Goal: Task Accomplishment & Management: Complete application form

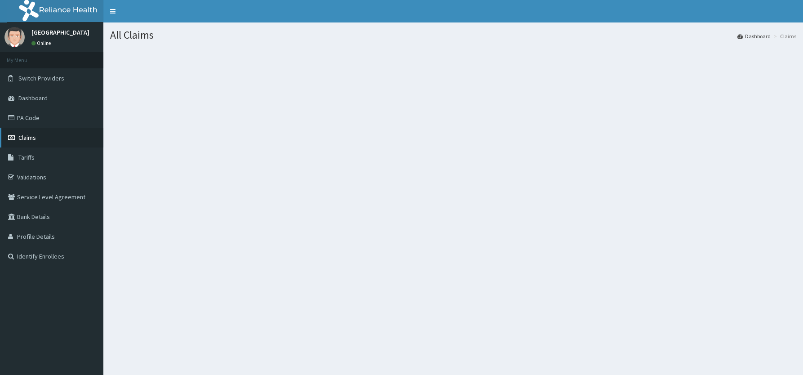
click at [26, 138] on span "Claims" at bounding box center [27, 138] width 18 height 8
click at [113, 13] on link "Toggle navigation" at bounding box center [112, 11] width 19 height 22
click at [193, 39] on h1 "All Claims" at bounding box center [453, 35] width 686 height 12
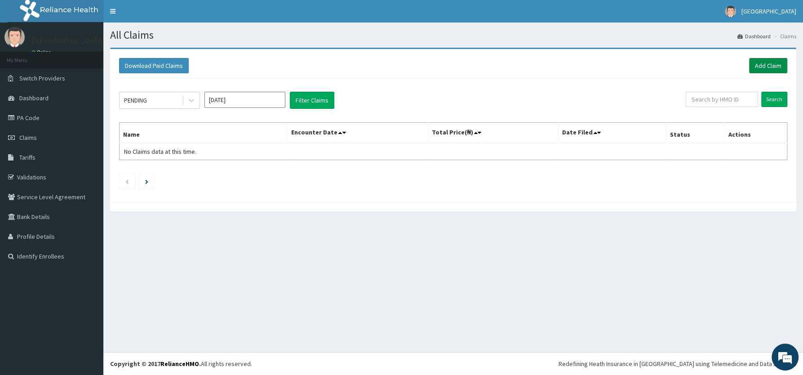
click at [765, 65] on link "Add Claim" at bounding box center [768, 65] width 38 height 15
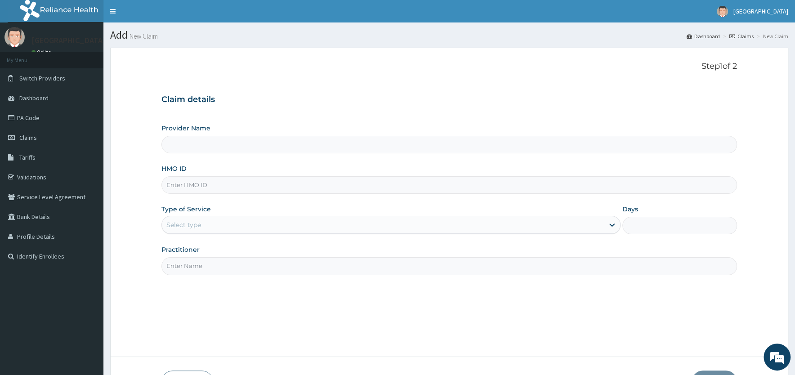
type input "[PERSON_NAME][GEOGRAPHIC_DATA]"
click at [261, 185] on input "HMO ID" at bounding box center [448, 185] width 575 height 18
click at [206, 189] on input "HMO ID" at bounding box center [448, 185] width 575 height 18
type input "GSV/10765/A"
click at [227, 224] on div "Select type" at bounding box center [383, 225] width 442 height 14
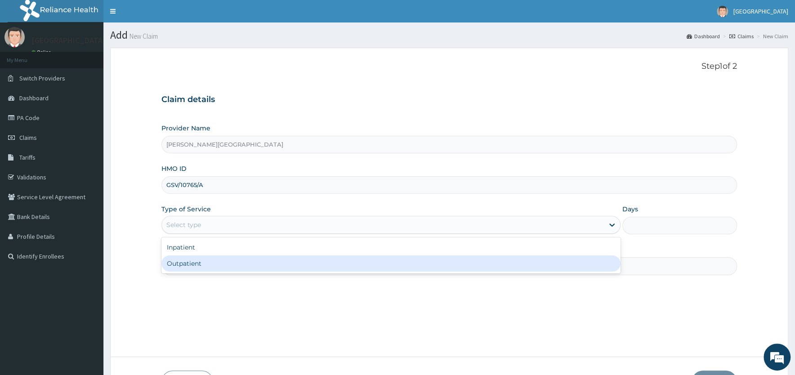
click at [205, 264] on div "Outpatient" at bounding box center [390, 263] width 459 height 16
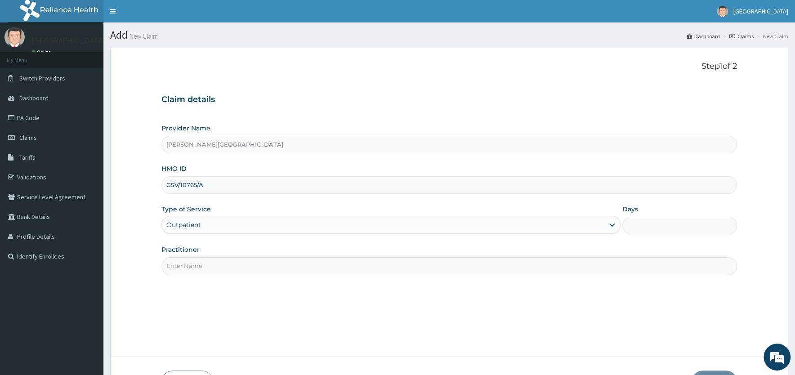
type input "1"
click at [206, 270] on input "Practitioner" at bounding box center [448, 266] width 575 height 18
type input "DR [PERSON_NAME]"
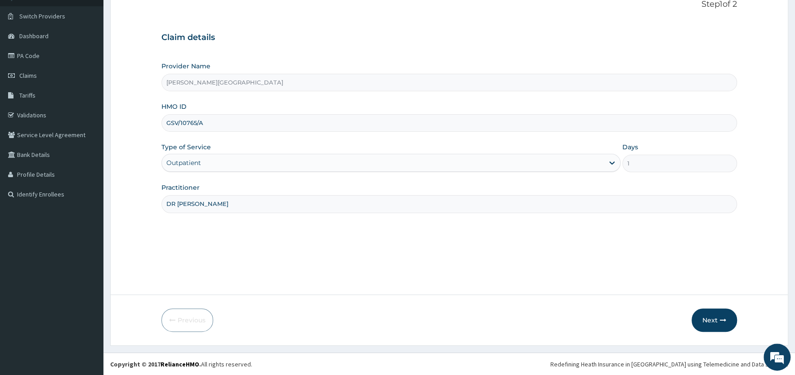
scroll to position [62, 0]
click at [713, 320] on button "Next" at bounding box center [713, 319] width 45 height 23
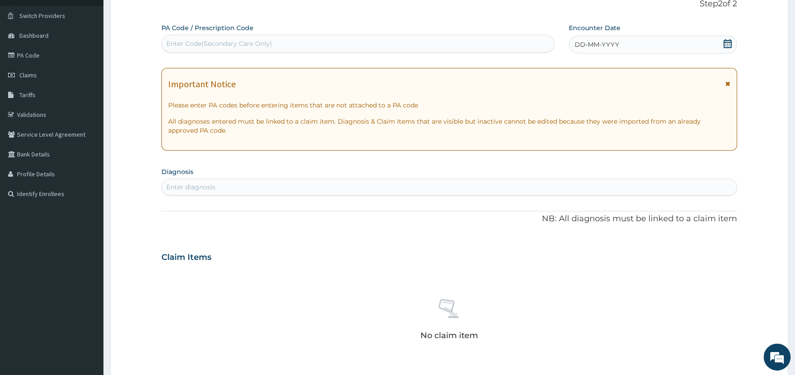
click at [726, 84] on icon at bounding box center [727, 83] width 5 height 6
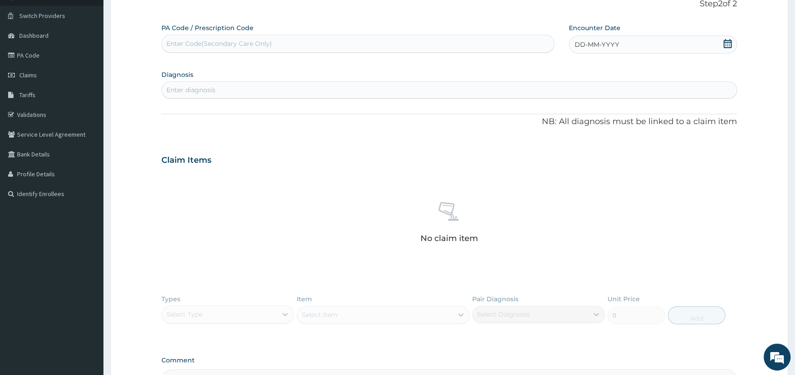
click at [726, 42] on icon at bounding box center [727, 43] width 8 height 9
click at [574, 100] on div "1" at bounding box center [574, 100] width 13 height 13
click at [227, 89] on div "Enter diagnosis" at bounding box center [449, 90] width 575 height 14
type input "HYPERTENSION"
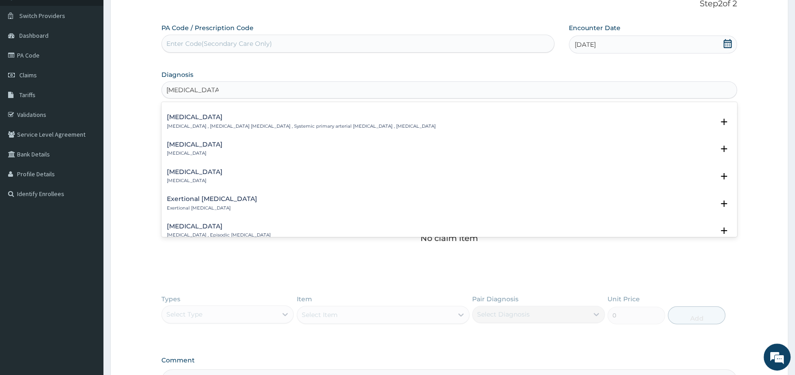
scroll to position [723, 0]
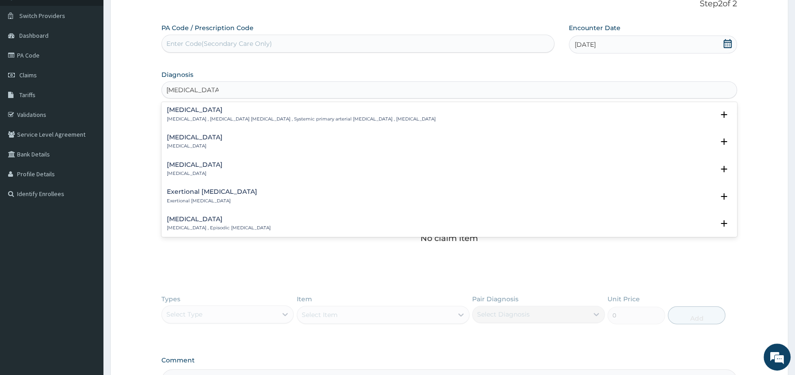
click at [201, 111] on h4 "[MEDICAL_DATA]" at bounding box center [301, 110] width 269 height 7
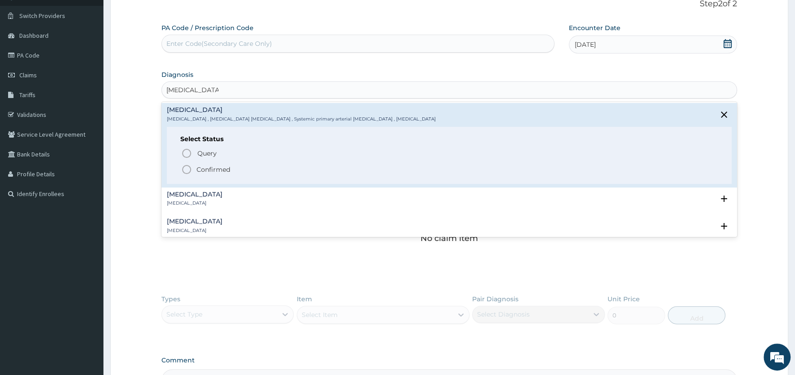
click at [187, 169] on icon "status option filled" at bounding box center [186, 169] width 11 height 11
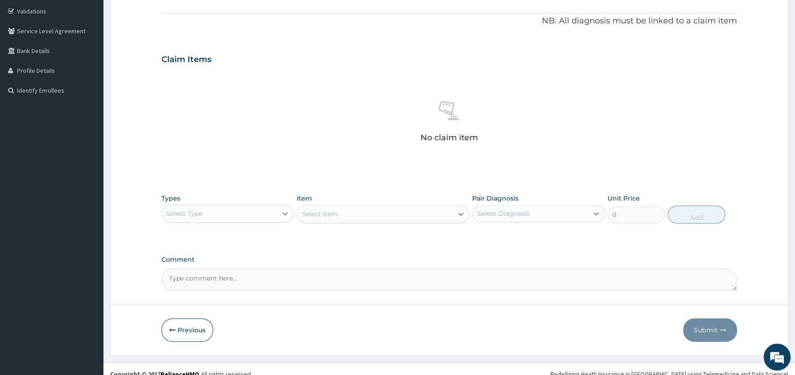
scroll to position [177, 0]
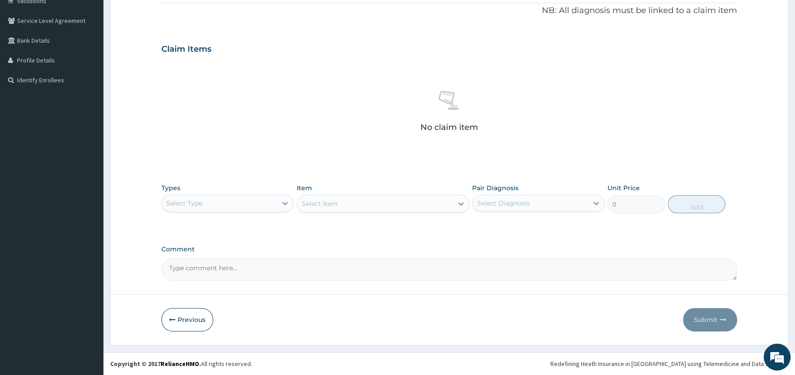
click at [275, 203] on div "Select Type" at bounding box center [219, 203] width 115 height 14
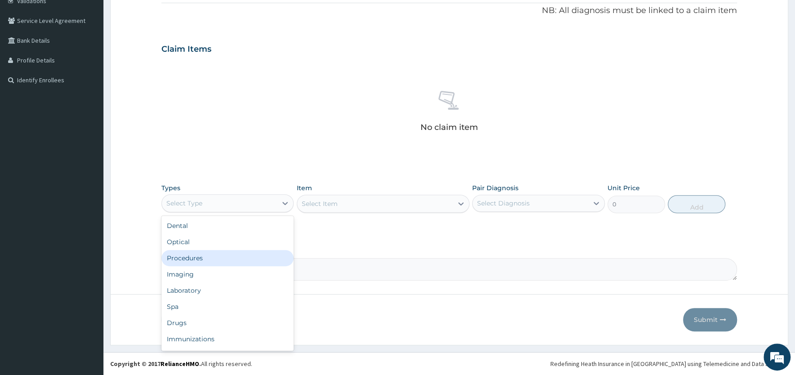
click at [209, 255] on div "Procedures" at bounding box center [227, 258] width 132 height 16
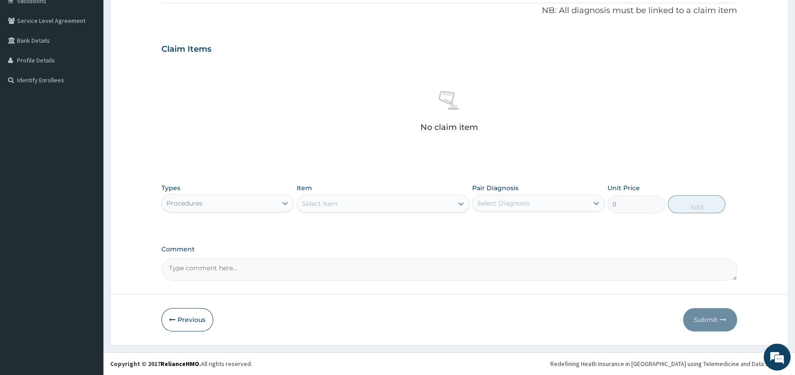
click at [397, 201] on div "Select Item" at bounding box center [375, 203] width 156 height 14
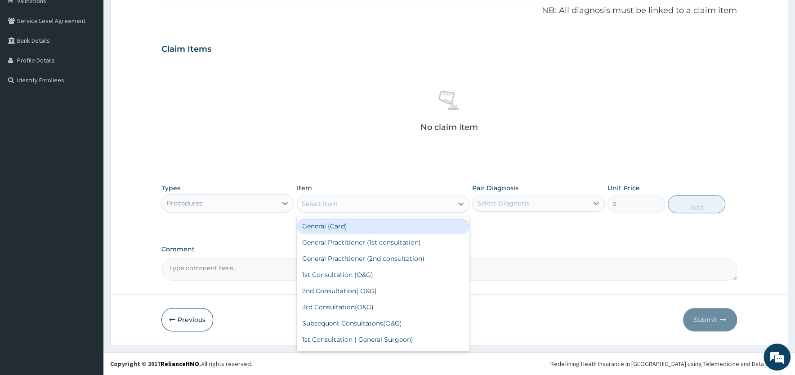
click at [361, 227] on div "General (Card)" at bounding box center [383, 226] width 173 height 16
type input "500"
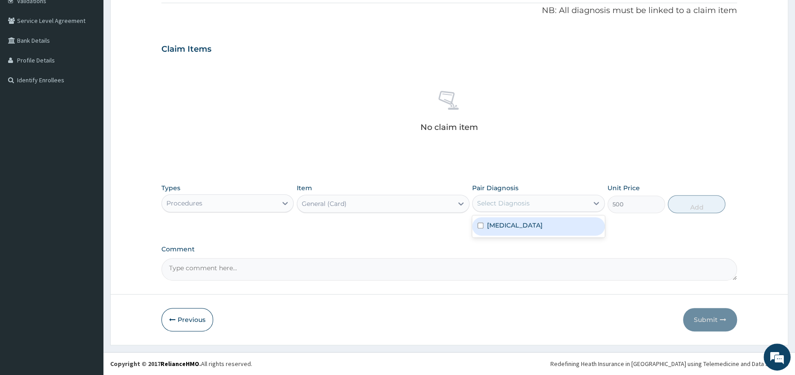
click at [545, 208] on div "Select Diagnosis" at bounding box center [530, 203] width 115 height 14
click at [526, 227] on label "Essential hypertension" at bounding box center [515, 225] width 56 height 9
checkbox input "true"
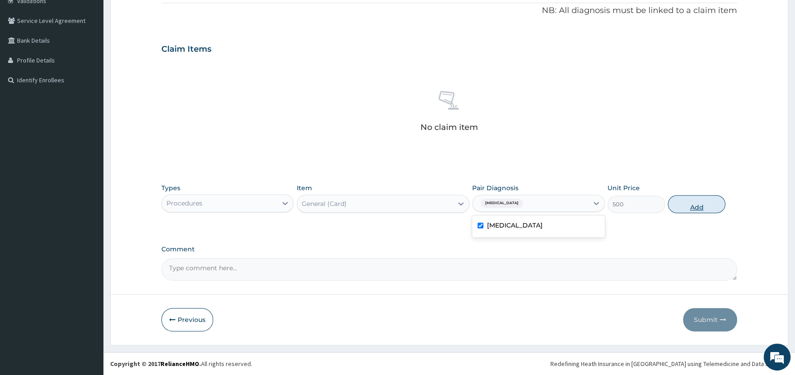
click at [689, 201] on button "Add" at bounding box center [697, 204] width 58 height 18
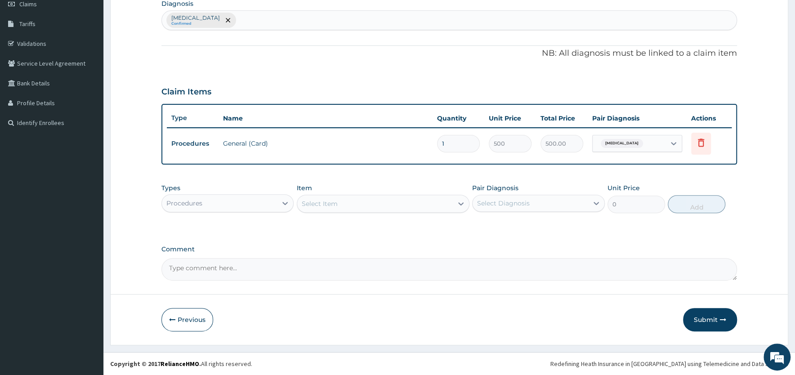
scroll to position [132, 0]
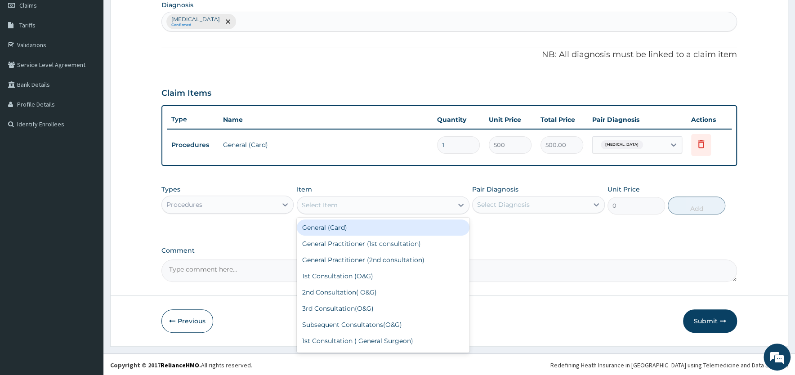
click at [367, 204] on div "Select Item" at bounding box center [375, 205] width 156 height 14
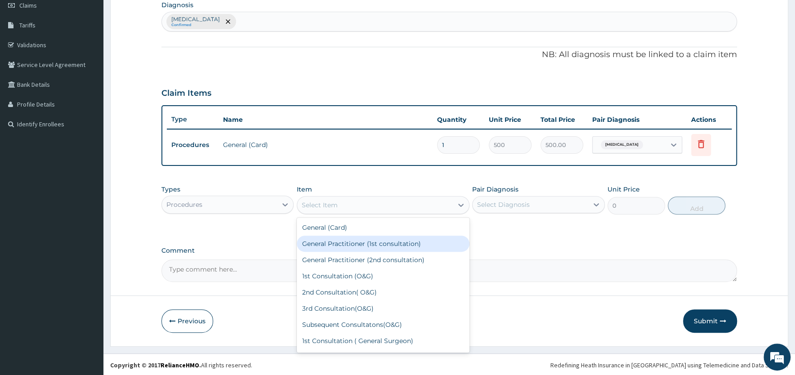
drag, startPoint x: 370, startPoint y: 246, endPoint x: 384, endPoint y: 242, distance: 14.6
click at [371, 246] on div "General Practitioner (1st consultation)" at bounding box center [383, 244] width 173 height 16
type input "1500"
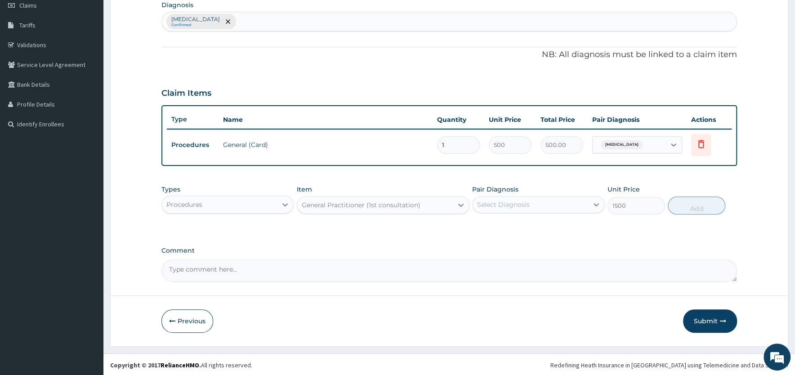
click at [558, 197] on div "Select Diagnosis" at bounding box center [530, 204] width 115 height 14
click at [541, 227] on label "Essential hypertension" at bounding box center [515, 226] width 56 height 9
checkbox input "true"
click at [687, 204] on button "Add" at bounding box center [697, 205] width 58 height 18
type input "0"
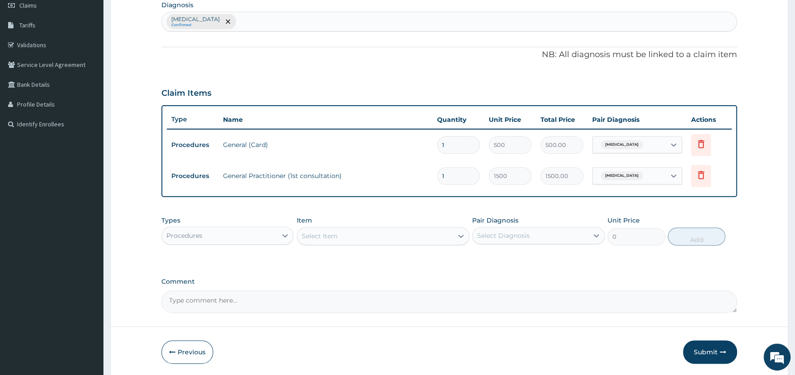
click at [235, 237] on div "Procedures" at bounding box center [219, 235] width 115 height 14
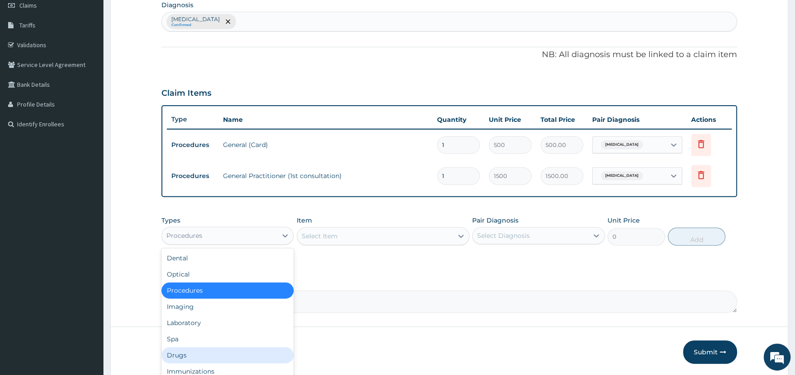
click at [189, 354] on div "Drugs" at bounding box center [227, 355] width 132 height 16
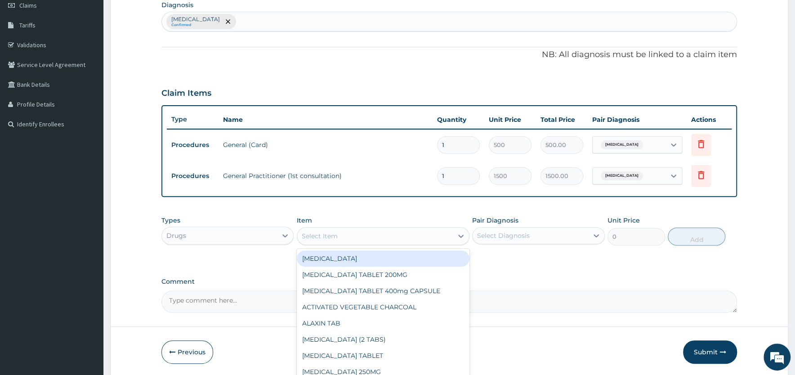
click at [383, 234] on div "Select Item" at bounding box center [375, 236] width 156 height 14
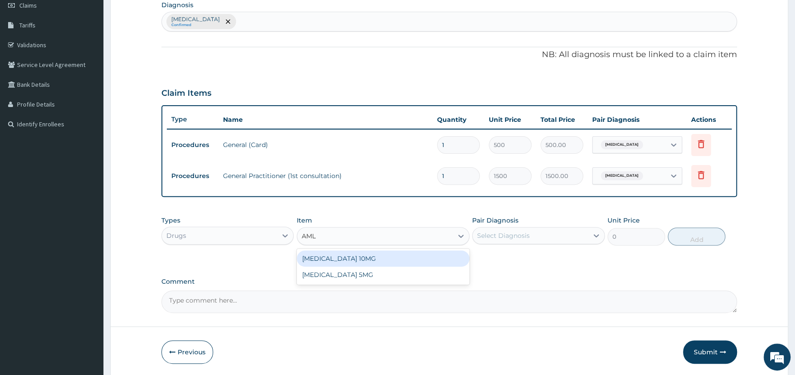
type input "AMLO"
drag, startPoint x: 374, startPoint y: 256, endPoint x: 440, endPoint y: 249, distance: 66.5
click at [375, 256] on div "AMLODIPINE 10MG" at bounding box center [383, 258] width 173 height 16
type input "120"
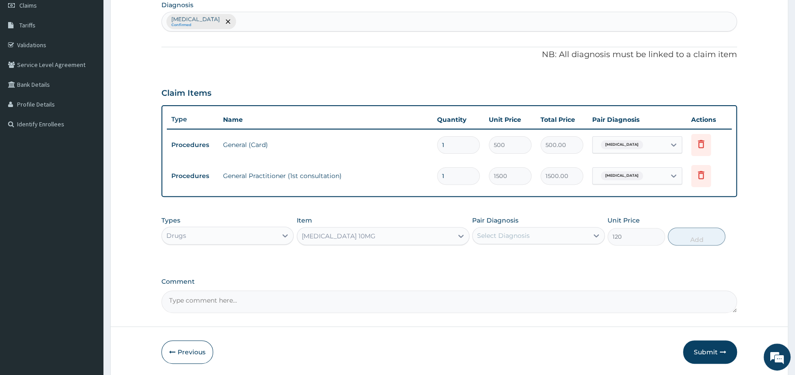
click at [503, 236] on div "Select Diagnosis" at bounding box center [503, 235] width 53 height 9
drag, startPoint x: 504, startPoint y: 256, endPoint x: 561, endPoint y: 247, distance: 57.4
click at [504, 256] on label "Essential hypertension" at bounding box center [515, 257] width 56 height 9
checkbox input "true"
click at [691, 237] on button "Add" at bounding box center [697, 236] width 58 height 18
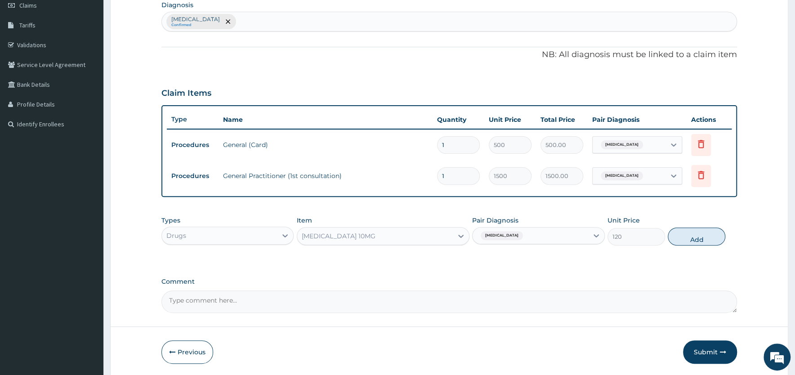
type input "0"
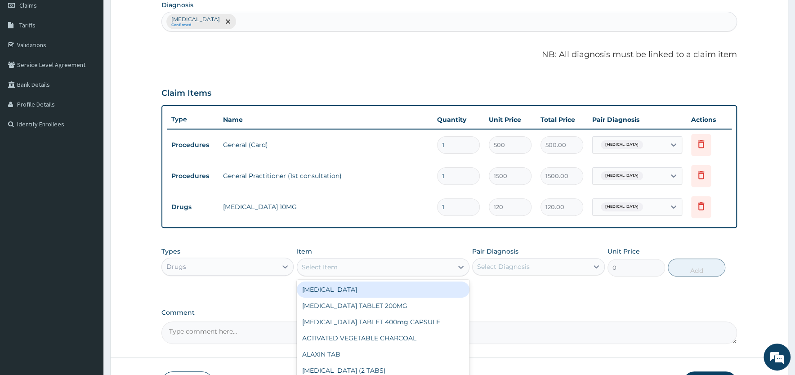
click at [347, 263] on div "Select Item" at bounding box center [375, 267] width 156 height 14
type input "LISI"
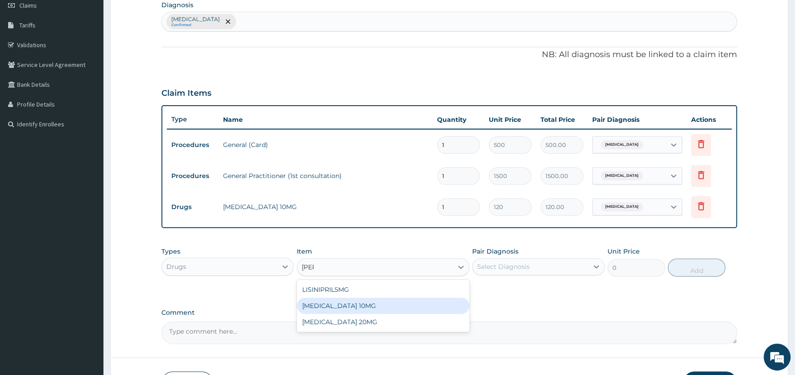
drag, startPoint x: 325, startPoint y: 302, endPoint x: 431, endPoint y: 292, distance: 106.1
click at [327, 302] on div "LISINOPRIL 10MG" at bounding box center [383, 306] width 173 height 16
type input "150"
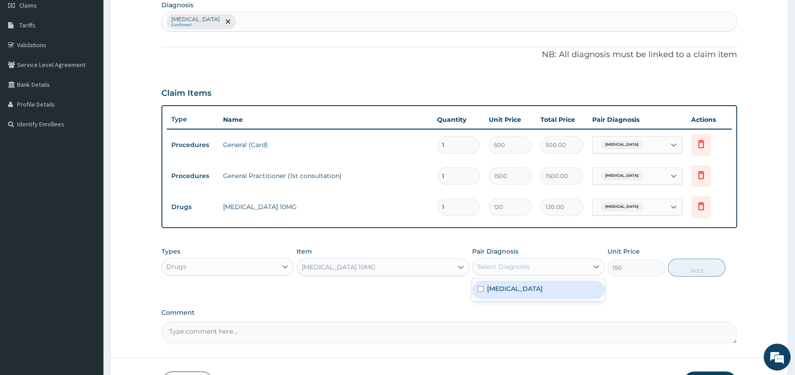
click at [504, 267] on div "Select Diagnosis" at bounding box center [503, 266] width 53 height 9
click at [506, 290] on label "Essential hypertension" at bounding box center [515, 288] width 56 height 9
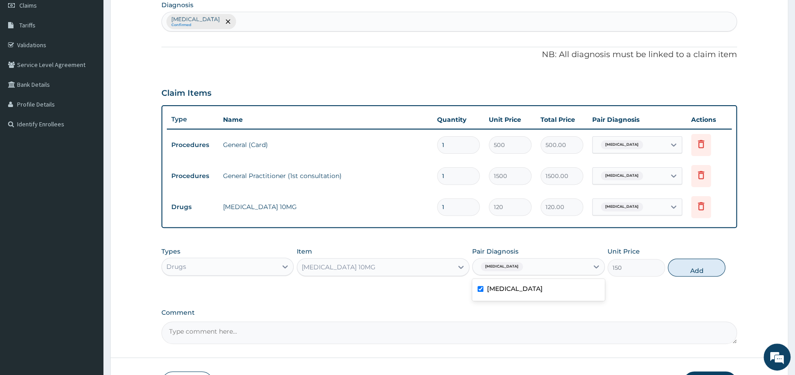
checkbox input "true"
click at [696, 270] on button "Add" at bounding box center [697, 268] width 58 height 18
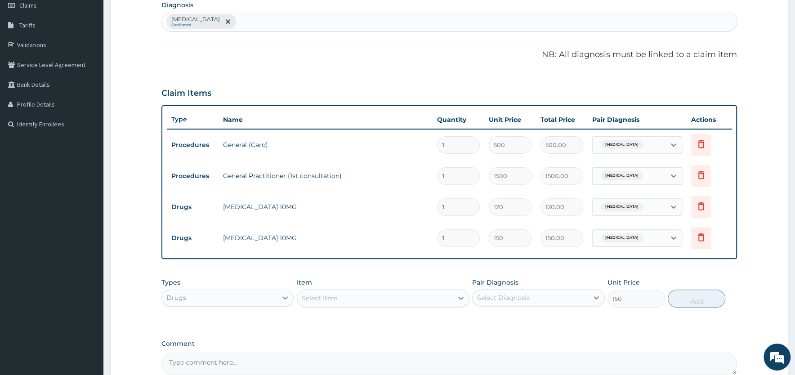
type input "0"
click at [317, 294] on div "Select Item" at bounding box center [320, 298] width 36 height 9
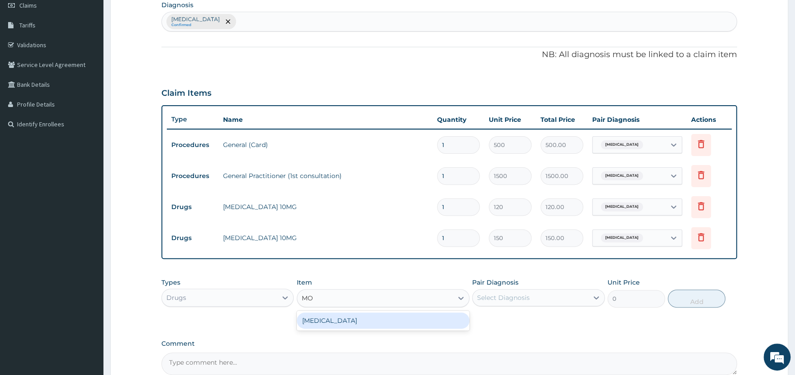
type input "M"
type input "AMILO"
click at [330, 318] on div "AMILORIDE HCL 5MG and HYROCHLOROTHIAZIDE 50MG" at bounding box center [383, 324] width 173 height 25
type input "27"
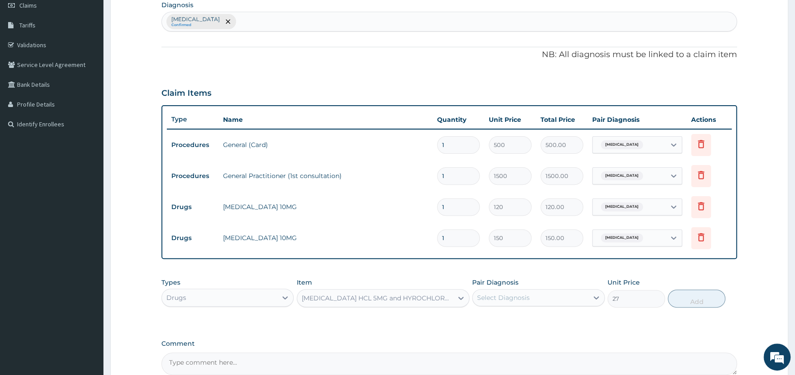
click at [522, 299] on div "Select Diagnosis" at bounding box center [503, 297] width 53 height 9
drag, startPoint x: 513, startPoint y: 318, endPoint x: 543, endPoint y: 318, distance: 29.2
click at [514, 318] on label "Essential hypertension" at bounding box center [515, 319] width 56 height 9
checkbox input "true"
click at [677, 297] on button "Add" at bounding box center [697, 299] width 58 height 18
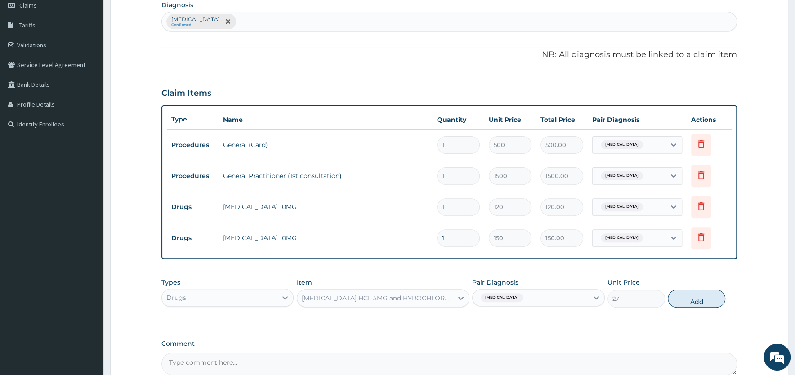
type input "0"
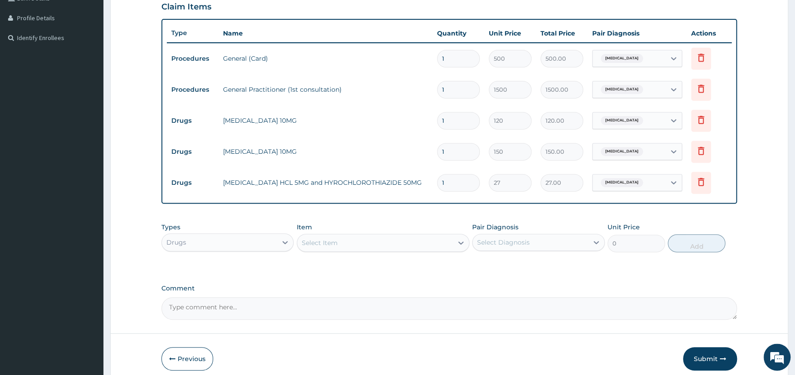
scroll to position [229, 0]
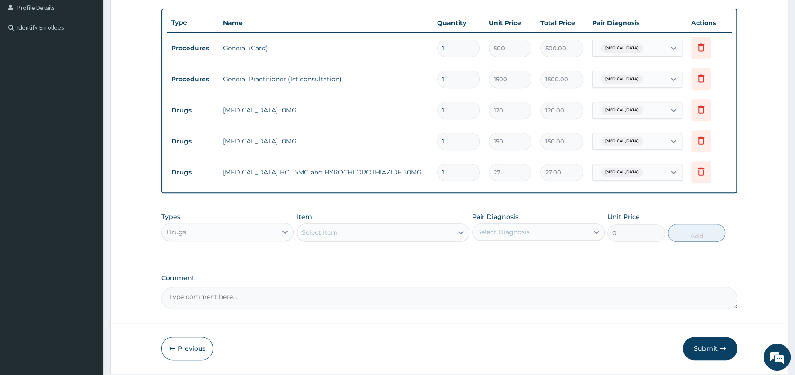
click at [329, 228] on div "Select Item" at bounding box center [320, 232] width 36 height 9
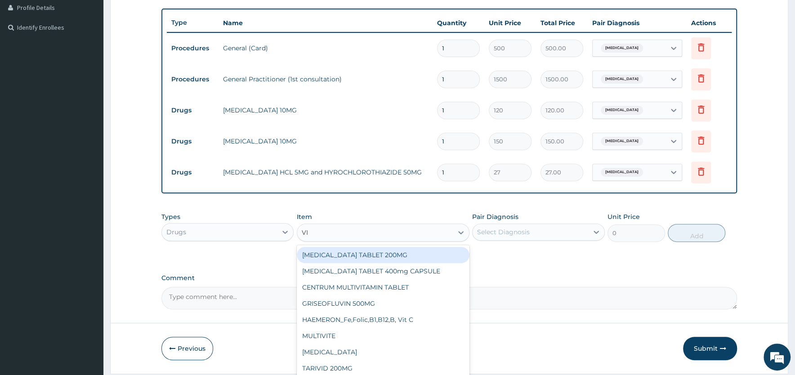
type input "VIT"
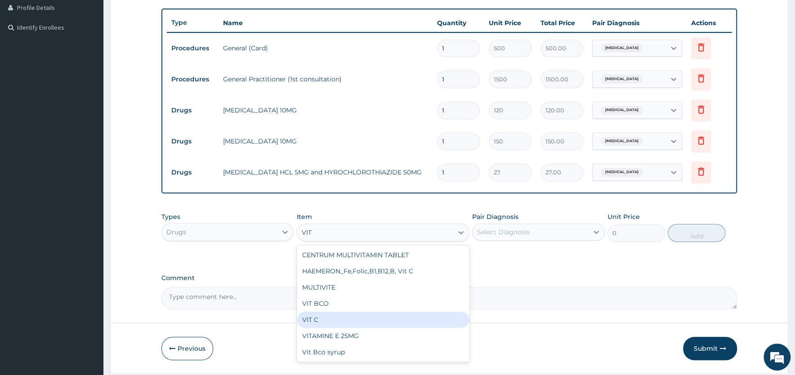
click at [321, 314] on div "VIT C" at bounding box center [383, 320] width 173 height 16
type input "8"
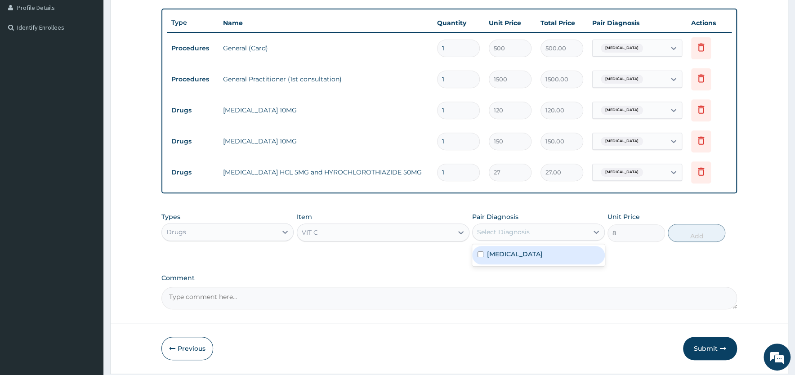
click at [524, 233] on div "Select Diagnosis" at bounding box center [503, 231] width 53 height 9
drag, startPoint x: 516, startPoint y: 254, endPoint x: 555, endPoint y: 250, distance: 38.9
click at [517, 254] on label "Essential hypertension" at bounding box center [515, 254] width 56 height 9
checkbox input "true"
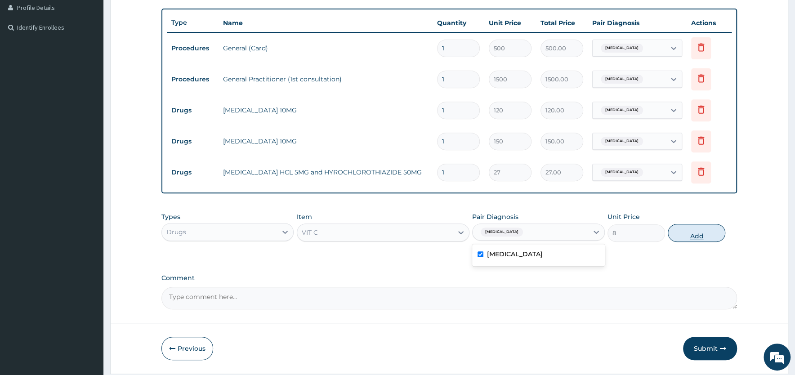
click at [690, 232] on button "Add" at bounding box center [697, 233] width 58 height 18
type input "0"
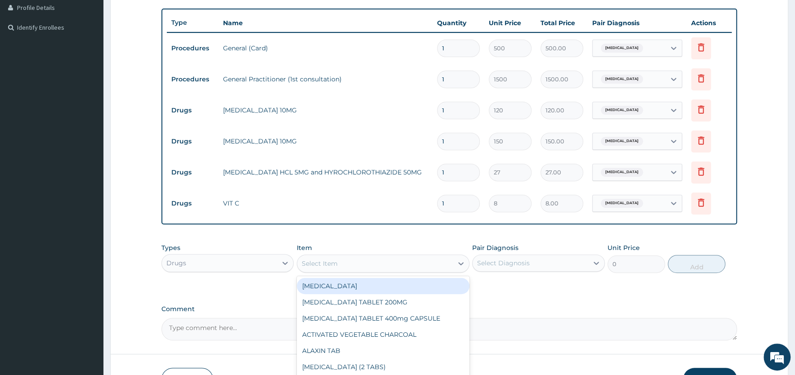
click at [325, 261] on div "Select Item" at bounding box center [320, 263] width 36 height 9
type input "N"
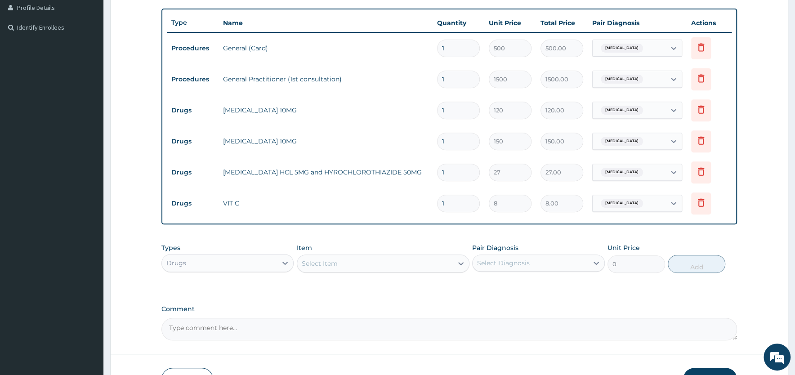
click at [447, 204] on input "1" at bounding box center [458, 204] width 43 height 18
type input "18"
type input "144.00"
type input "18"
drag, startPoint x: 449, startPoint y: 172, endPoint x: 429, endPoint y: 173, distance: 19.3
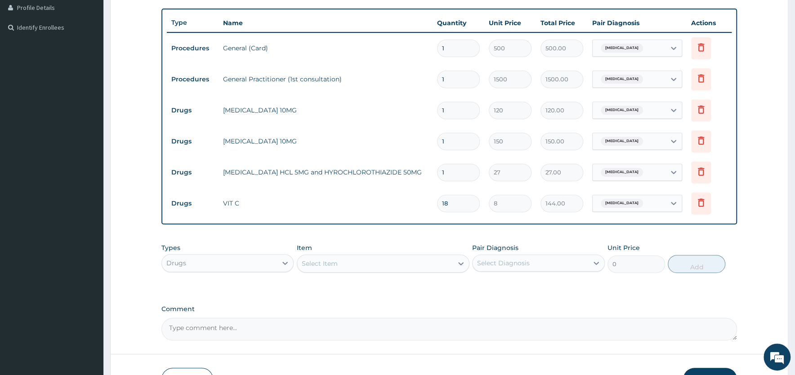
click at [437, 172] on input "1" at bounding box center [458, 173] width 43 height 18
type input "3"
type input "81.00"
type input "30"
type input "810.00"
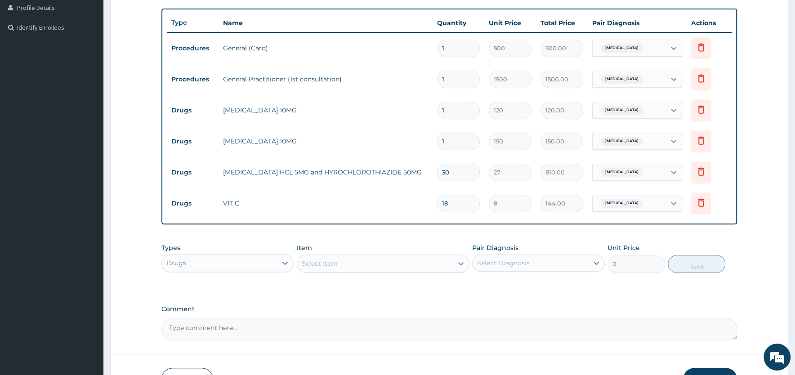
type input "30"
drag, startPoint x: 457, startPoint y: 142, endPoint x: 426, endPoint y: 142, distance: 31.0
click at [437, 141] on input "1" at bounding box center [458, 142] width 43 height 18
type input "3"
type input "450.00"
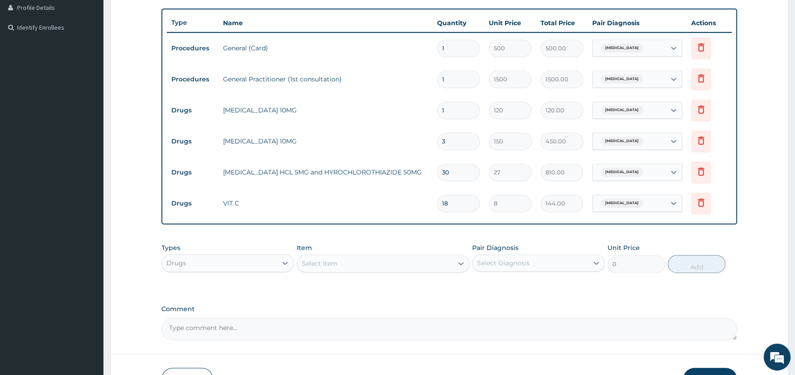
type input "30"
type input "4500.00"
type input "30"
drag, startPoint x: 430, startPoint y: 111, endPoint x: 415, endPoint y: 110, distance: 14.8
click at [437, 110] on input "1" at bounding box center [458, 111] width 43 height 18
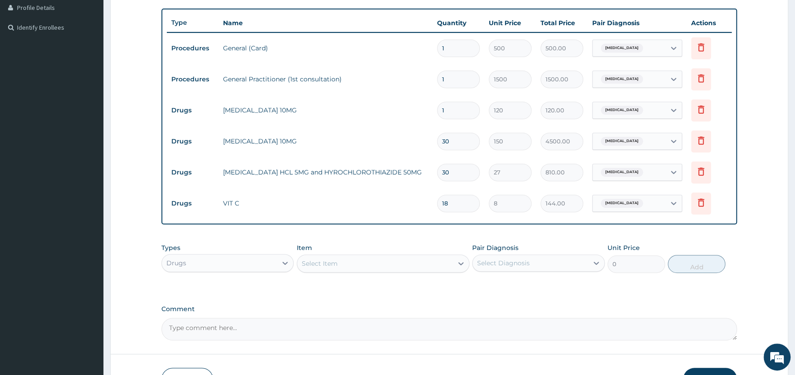
type input "3"
type input "360.00"
type input "30"
type input "3600.00"
type input "30"
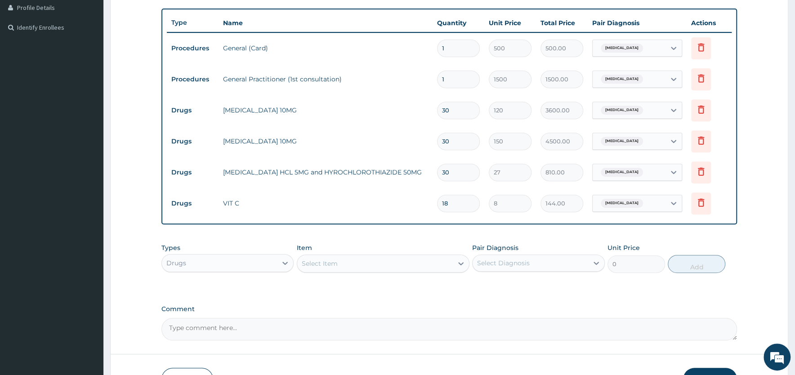
click at [414, 111] on td "AMLODIPINE 10MG" at bounding box center [325, 110] width 214 height 18
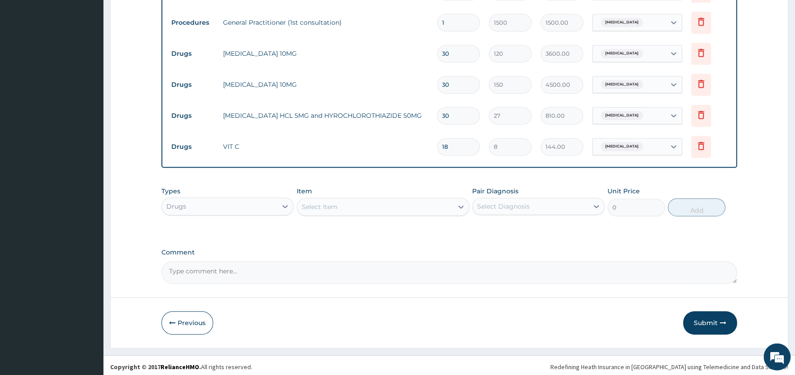
scroll to position [287, 0]
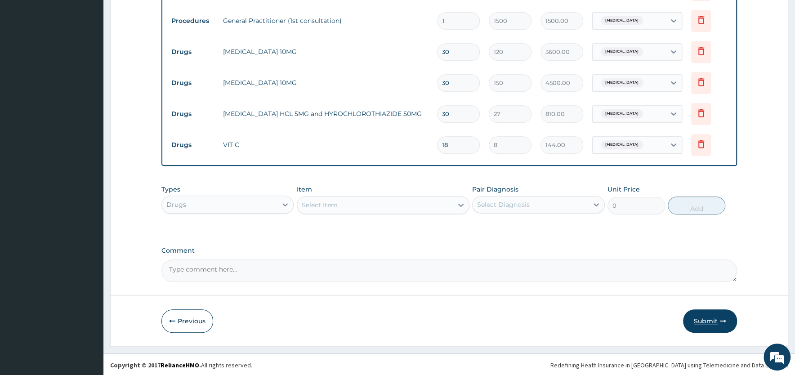
click at [705, 320] on button "Submit" at bounding box center [710, 320] width 54 height 23
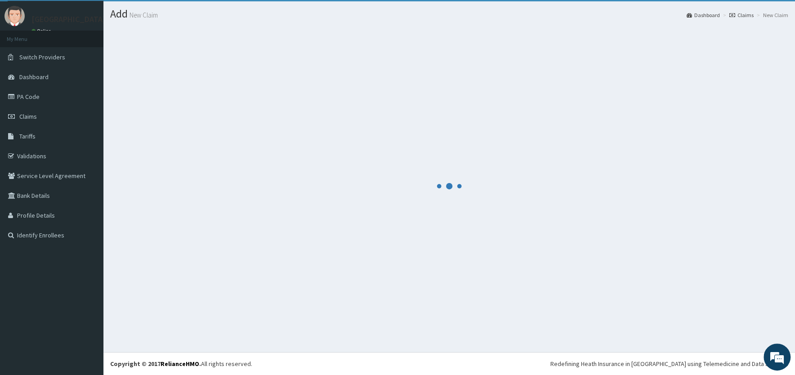
scroll to position [21, 0]
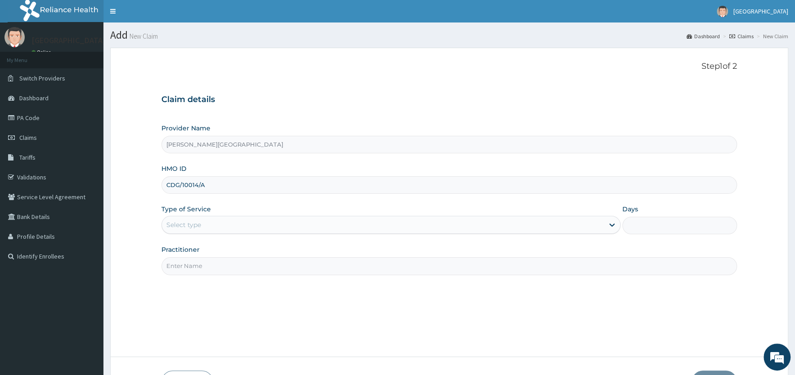
type input "CDG/10014/A"
click at [205, 224] on div "Select type" at bounding box center [383, 225] width 442 height 14
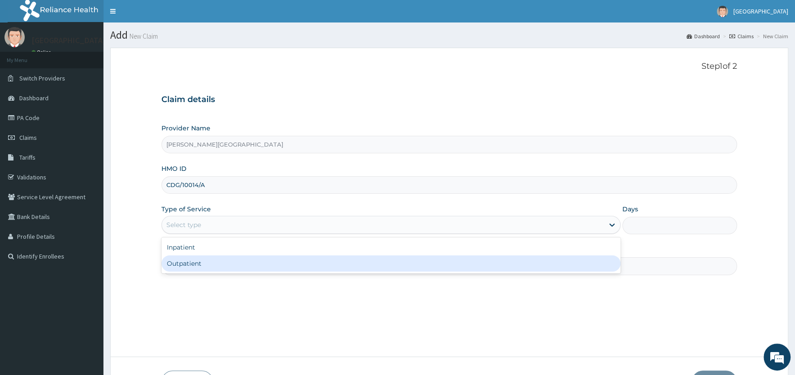
click at [202, 263] on div "Outpatient" at bounding box center [390, 263] width 459 height 16
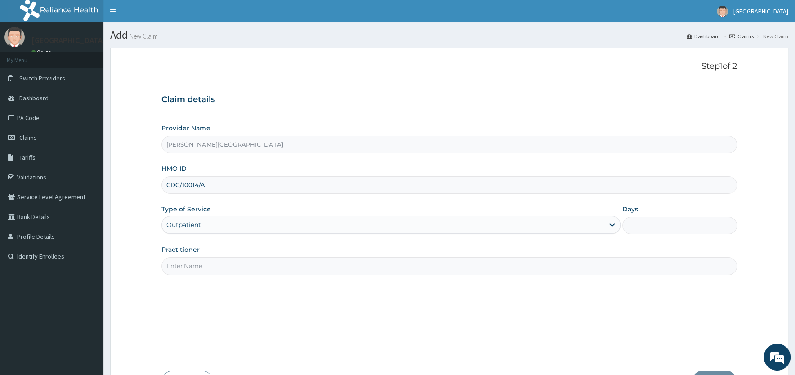
type input "1"
click at [204, 260] on input "Practitioner" at bounding box center [448, 266] width 575 height 18
paste input "DR [PERSON_NAME]"
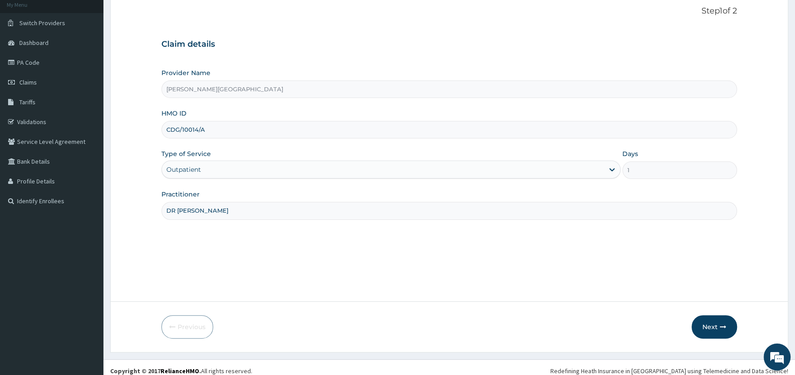
scroll to position [62, 0]
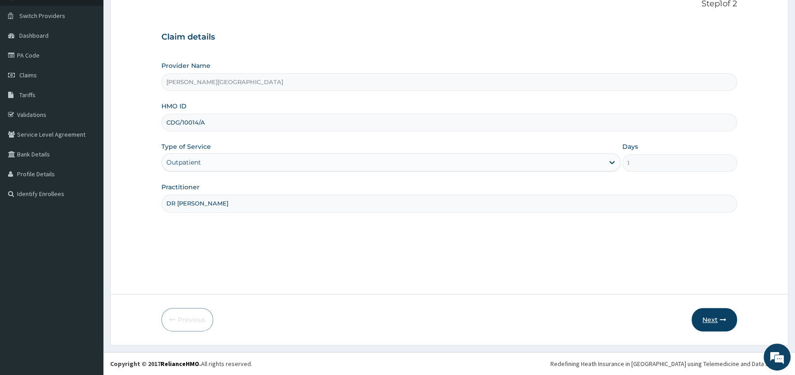
type input "DR [PERSON_NAME]"
click at [709, 322] on button "Next" at bounding box center [713, 319] width 45 height 23
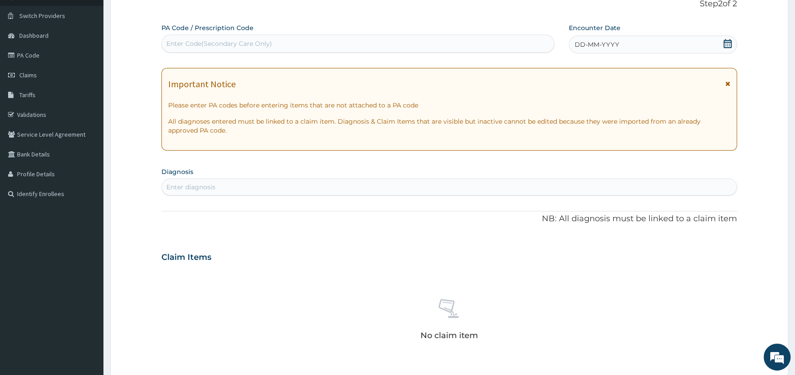
click at [727, 83] on icon at bounding box center [727, 83] width 5 height 6
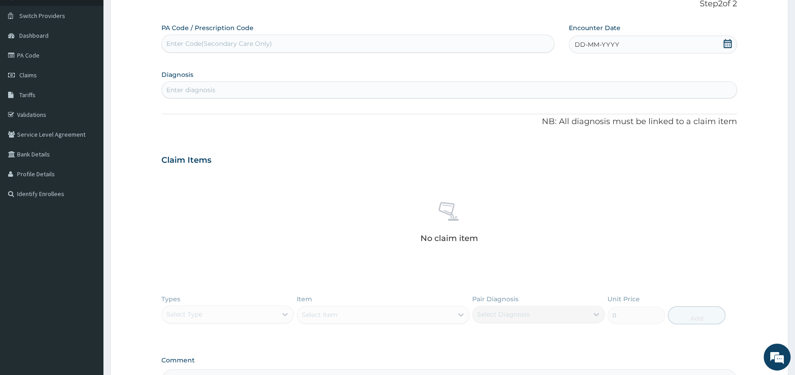
click at [726, 43] on icon at bounding box center [727, 43] width 8 height 9
click at [559, 115] on div "7" at bounding box center [559, 115] width 13 height 13
click at [261, 87] on div "Enter diagnosis" at bounding box center [449, 90] width 575 height 14
click at [179, 90] on input "ASSULT" at bounding box center [178, 89] width 25 height 9
type input "ASSAULT"
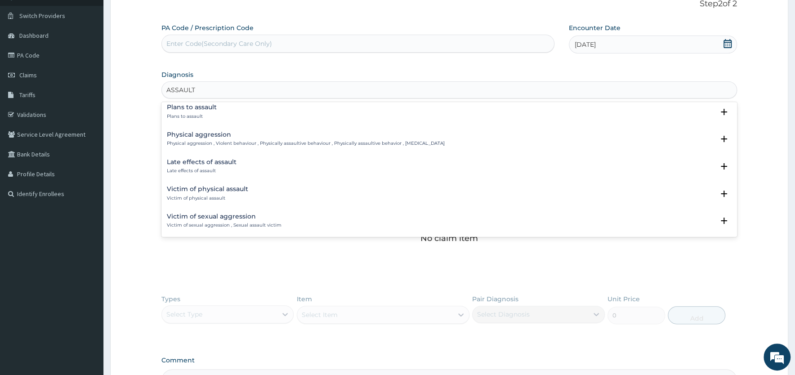
scroll to position [0, 0]
click at [185, 111] on h4 "Plans to assault" at bounding box center [192, 110] width 50 height 7
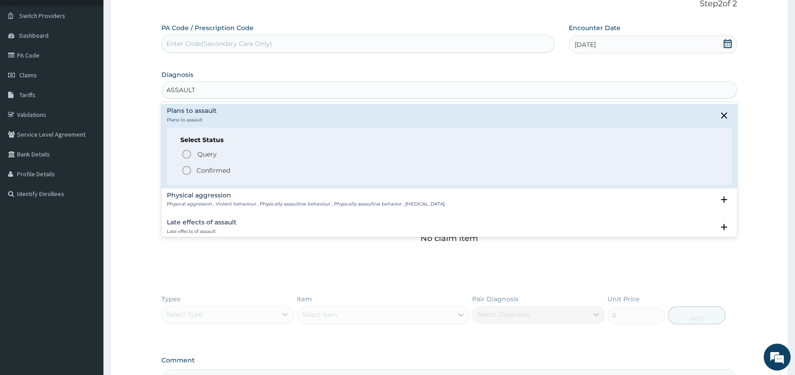
click at [186, 171] on icon "status option filled" at bounding box center [186, 170] width 11 height 11
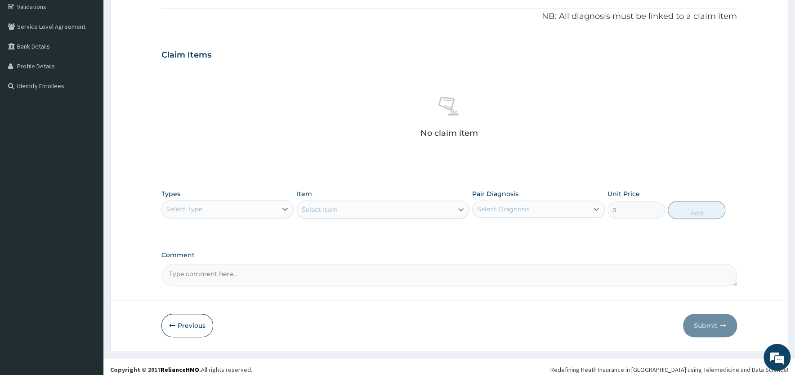
scroll to position [177, 0]
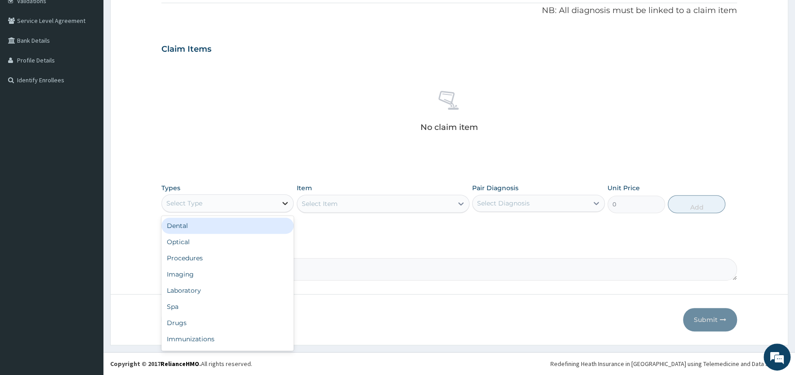
click at [282, 201] on icon at bounding box center [285, 203] width 9 height 9
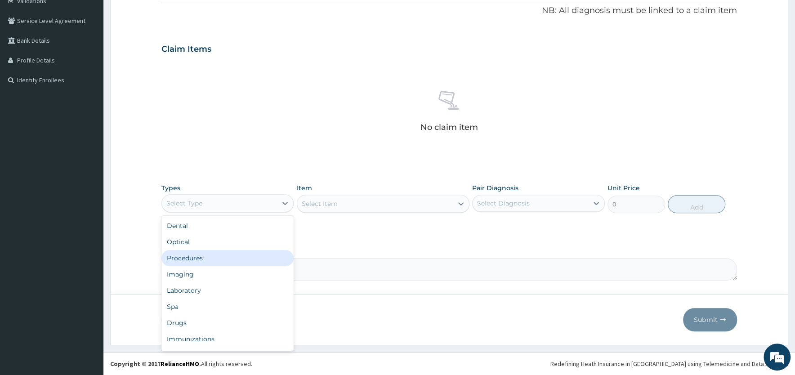
click at [201, 259] on div "Procedures" at bounding box center [227, 258] width 132 height 16
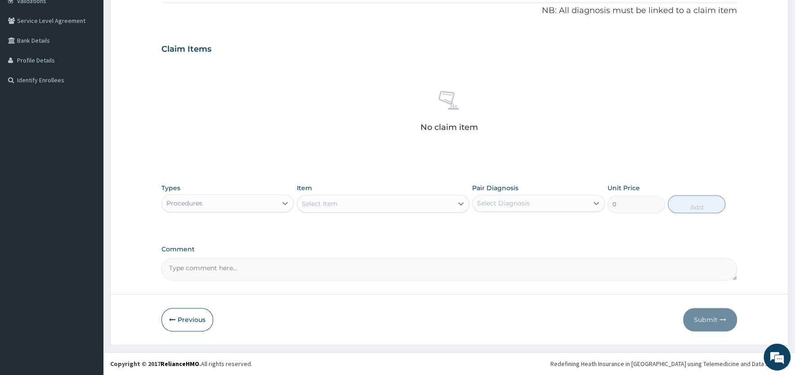
click at [404, 205] on div "Select Item" at bounding box center [375, 203] width 156 height 14
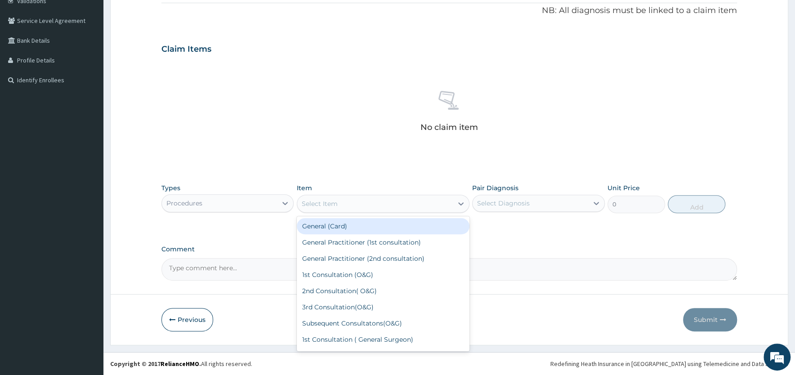
click at [348, 228] on div "General (Card)" at bounding box center [383, 226] width 173 height 16
type input "500"
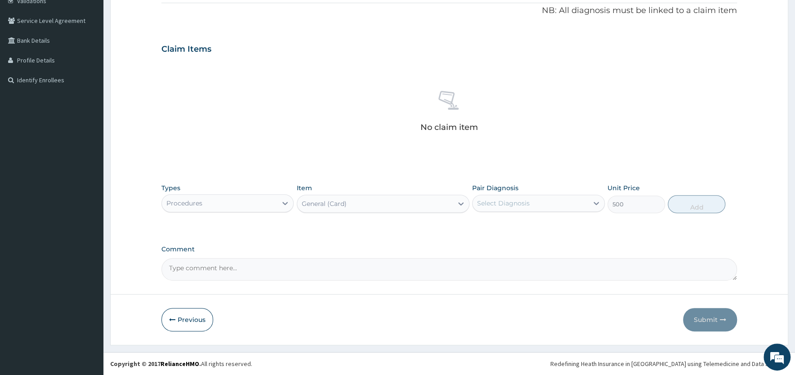
click at [564, 206] on div "Select Diagnosis" at bounding box center [530, 203] width 115 height 14
click at [549, 225] on div "Plans to assault" at bounding box center [538, 226] width 132 height 18
checkbox input "true"
click at [686, 208] on button "Add" at bounding box center [697, 204] width 58 height 18
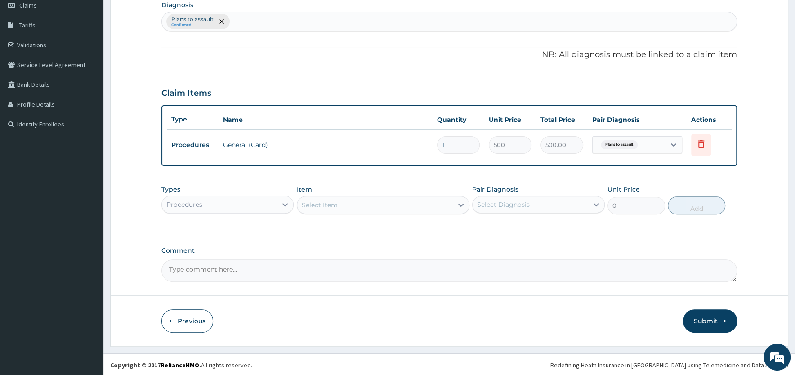
click at [366, 205] on div "Select Item" at bounding box center [375, 205] width 156 height 14
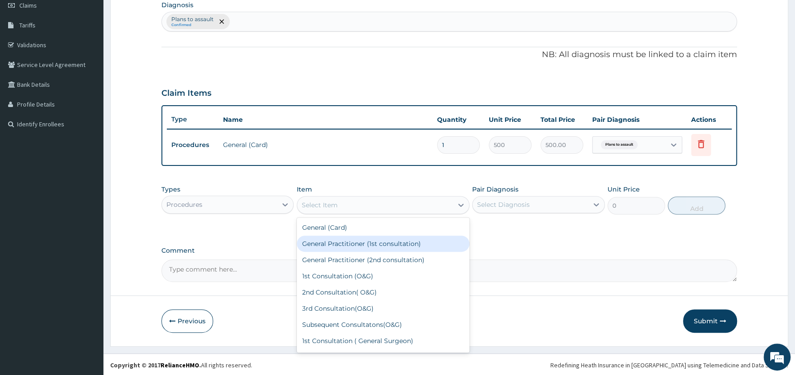
drag, startPoint x: 354, startPoint y: 243, endPoint x: 370, endPoint y: 241, distance: 16.2
click at [356, 244] on div "General Practitioner (1st consultation)" at bounding box center [383, 244] width 173 height 16
type input "1500"
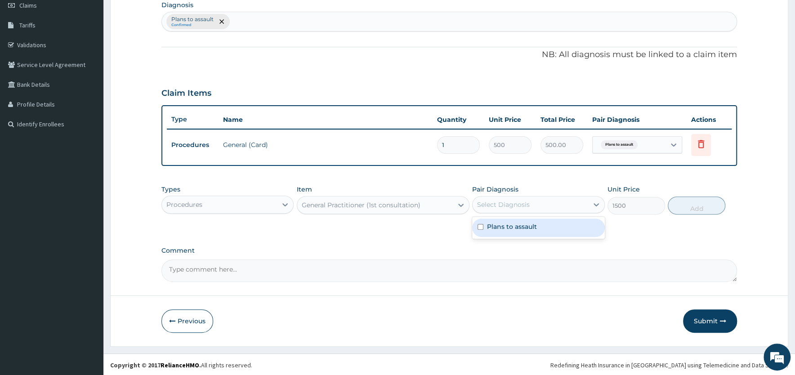
click at [543, 201] on div "Select Diagnosis" at bounding box center [530, 204] width 115 height 14
click at [518, 225] on label "Plans to assault" at bounding box center [512, 226] width 50 height 9
checkbox input "true"
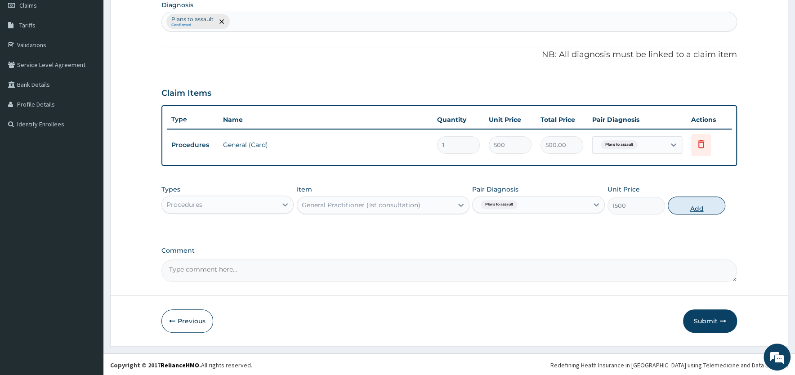
click at [685, 204] on button "Add" at bounding box center [697, 205] width 58 height 18
type input "0"
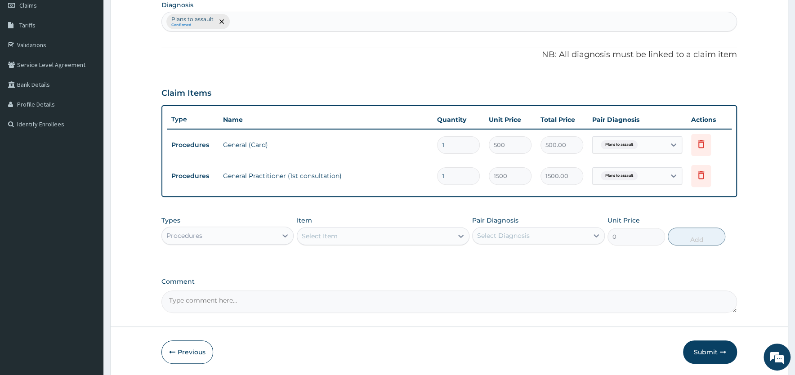
click at [246, 233] on div "Procedures" at bounding box center [219, 235] width 115 height 14
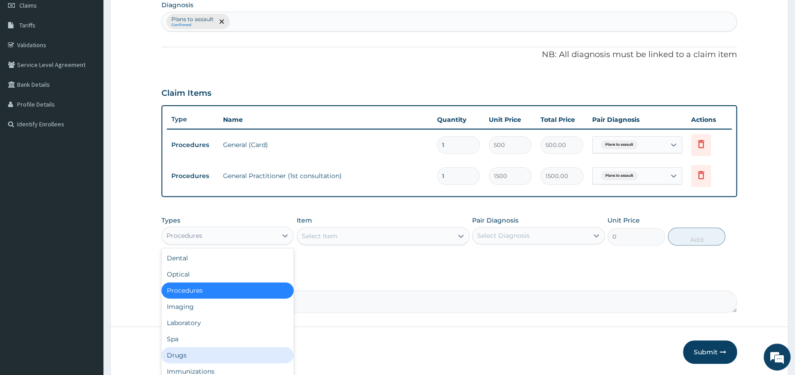
drag, startPoint x: 187, startPoint y: 350, endPoint x: 232, endPoint y: 320, distance: 53.9
click at [189, 350] on div "Drugs" at bounding box center [227, 355] width 132 height 16
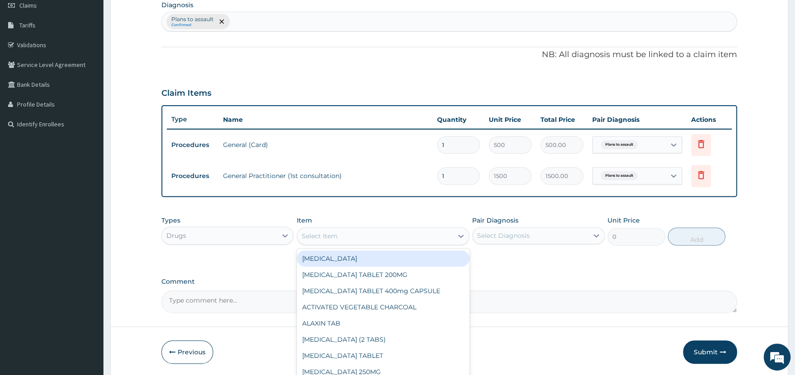
click at [349, 241] on div "Select Item" at bounding box center [375, 236] width 156 height 14
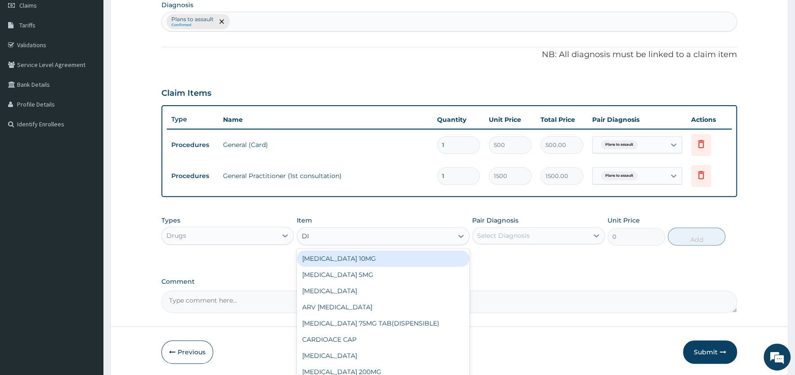
type input "DIC"
click at [343, 257] on div "[MEDICAL_DATA] B1 B6 B12" at bounding box center [383, 258] width 173 height 16
type input "75"
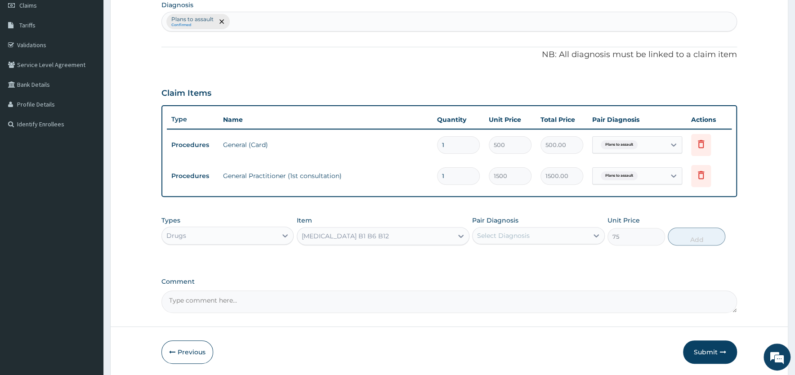
click at [517, 234] on div "Select Diagnosis" at bounding box center [503, 235] width 53 height 9
click at [500, 258] on label "Plans to assault" at bounding box center [512, 257] width 50 height 9
checkbox input "true"
click at [684, 233] on button "Add" at bounding box center [697, 236] width 58 height 18
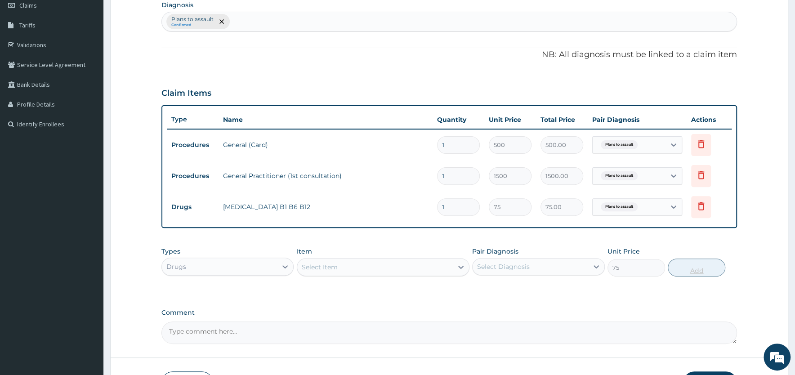
type input "0"
type input "10"
type input "750.00"
type input "10"
click at [354, 264] on div "Select Item" at bounding box center [375, 267] width 156 height 14
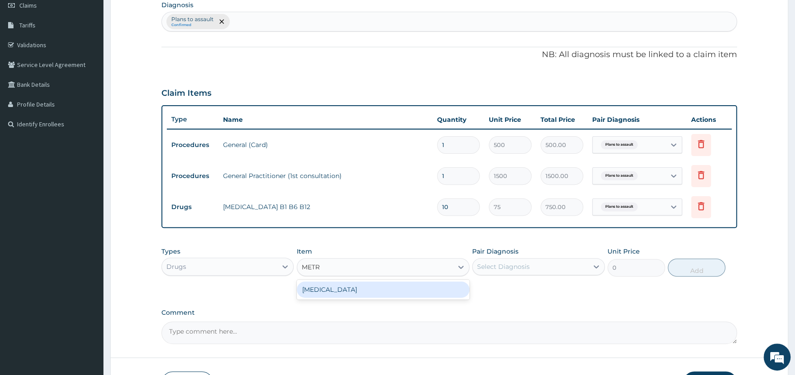
type input "METRO"
click at [360, 289] on div "[MEDICAL_DATA]" at bounding box center [383, 289] width 173 height 16
type input "8"
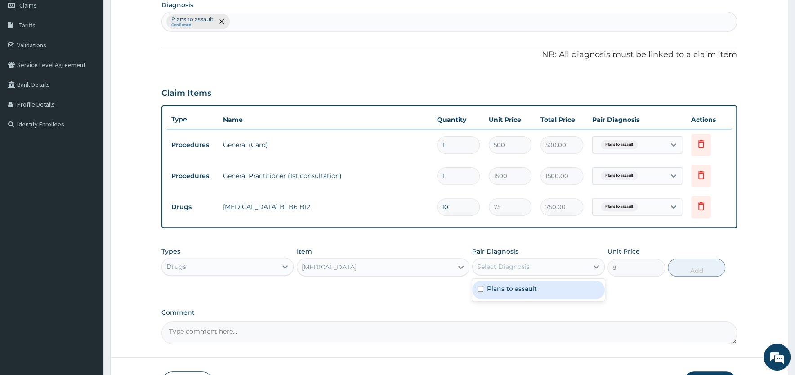
click at [525, 265] on div "Select Diagnosis" at bounding box center [503, 266] width 53 height 9
click at [514, 290] on label "Plans to assault" at bounding box center [512, 288] width 50 height 9
checkbox input "true"
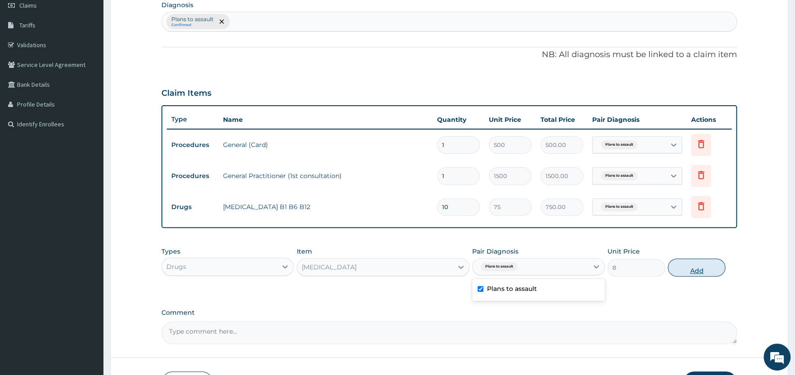
click at [689, 269] on button "Add" at bounding box center [697, 268] width 58 height 18
type input "0"
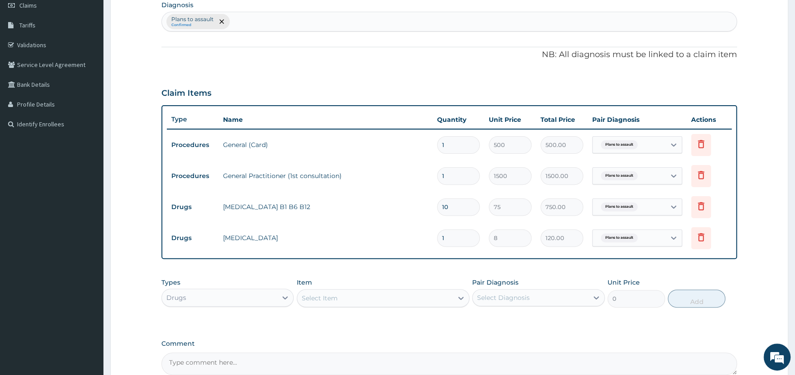
type input "15"
type input "120.00"
type input "15"
click at [324, 294] on div "Select Item" at bounding box center [320, 298] width 36 height 9
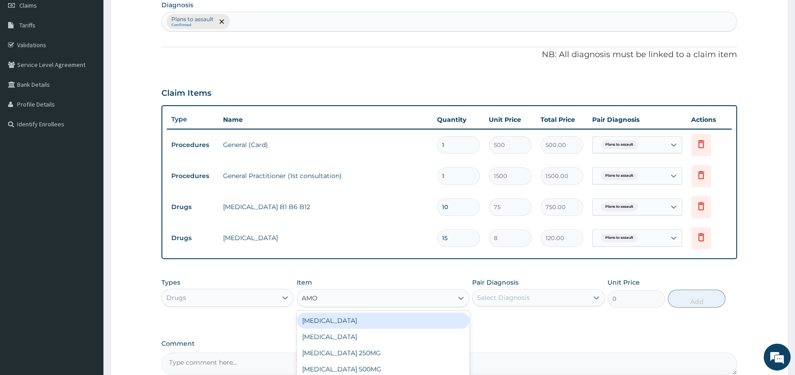
type input "AMOX"
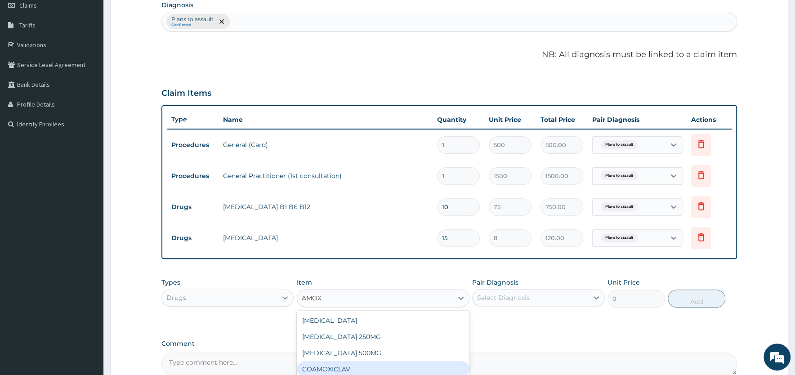
click at [333, 365] on div "COAMOXICLAV" at bounding box center [383, 369] width 173 height 16
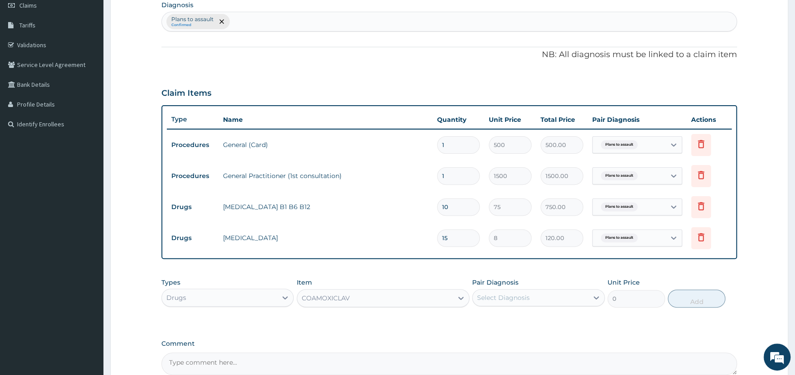
type input "260"
click at [499, 294] on div "Select Diagnosis" at bounding box center [503, 297] width 53 height 9
click at [495, 320] on label "Plans to assault" at bounding box center [512, 319] width 50 height 9
checkbox input "true"
click at [695, 300] on button "Add" at bounding box center [697, 299] width 58 height 18
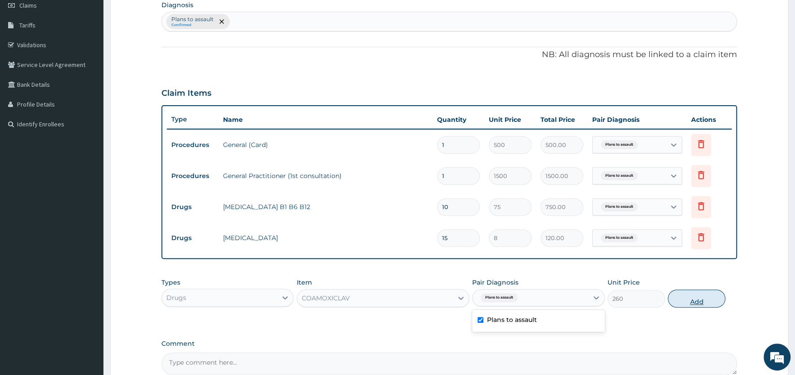
type input "0"
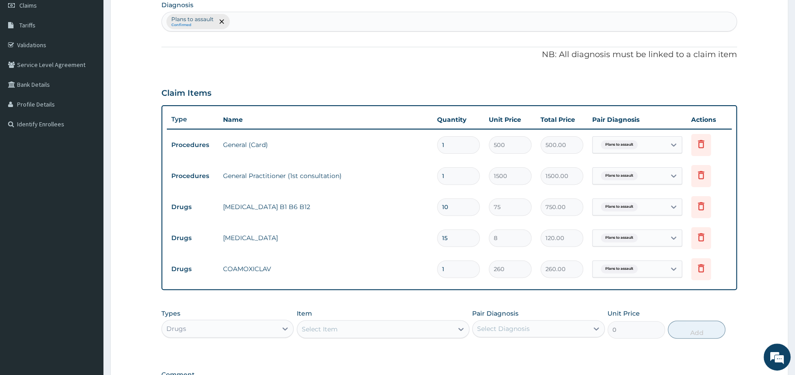
type input "10"
type input "2600.00"
type input "10"
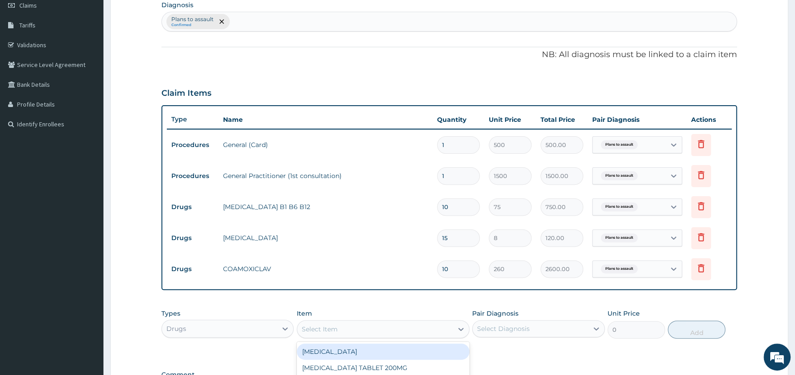
click at [327, 325] on div "Select Item" at bounding box center [320, 329] width 36 height 9
type input "VIT"
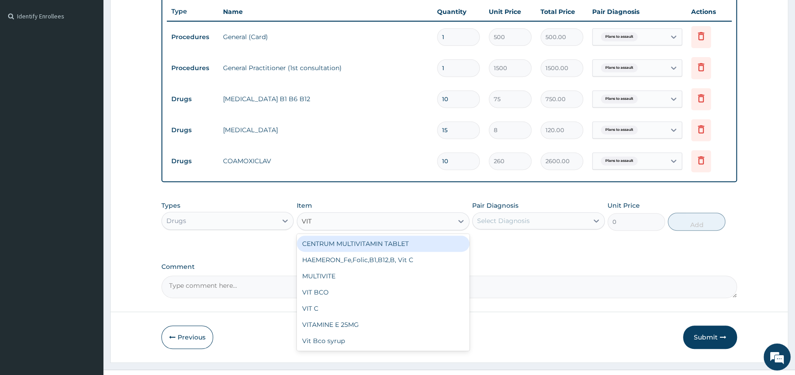
scroll to position [256, 0]
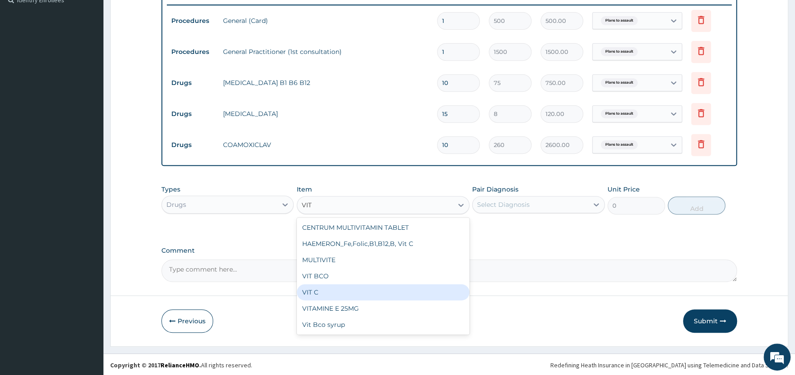
click at [330, 293] on div "VIT C" at bounding box center [383, 292] width 173 height 16
type input "8"
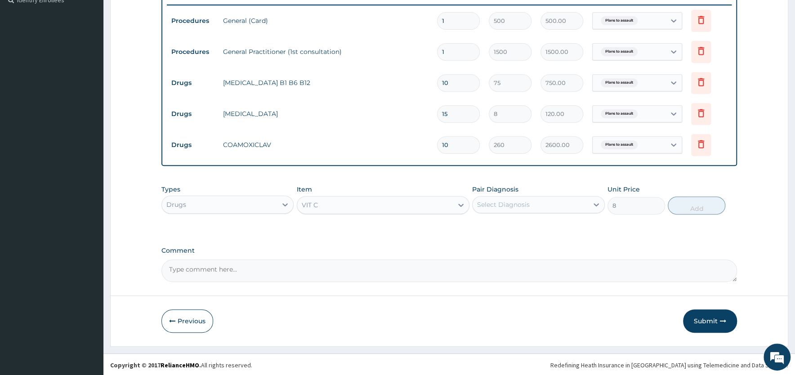
click at [524, 203] on div "Select Diagnosis" at bounding box center [503, 204] width 53 height 9
click at [516, 227] on label "Plans to assault" at bounding box center [512, 226] width 50 height 9
checkbox input "true"
click at [693, 201] on button "Add" at bounding box center [697, 205] width 58 height 18
type input "0"
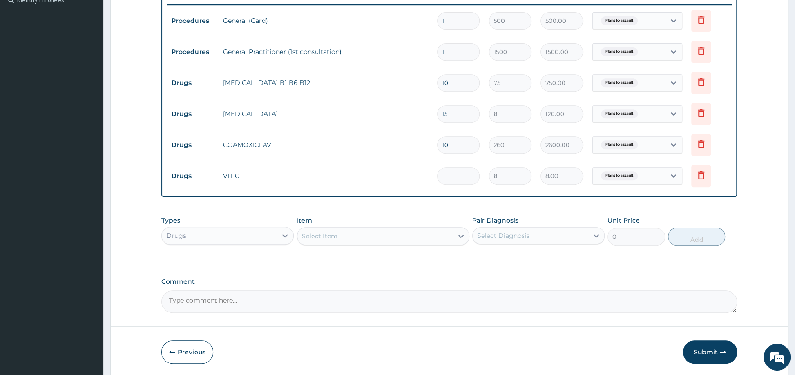
type input "0.00"
type input "2"
type input "16.00"
type input "22"
type input "176.00"
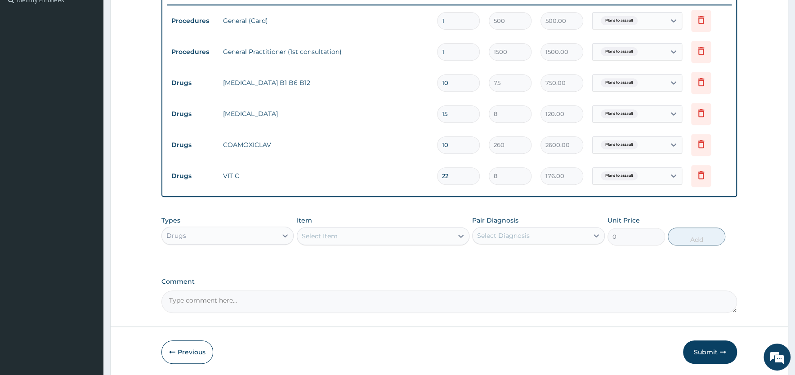
type input "22"
click at [363, 233] on div "Select Item" at bounding box center [375, 236] width 156 height 14
type input "TRE"
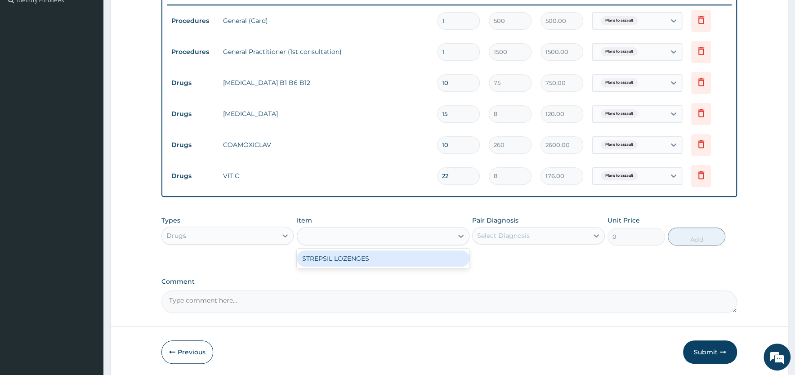
click at [251, 236] on div "Drugs" at bounding box center [219, 235] width 115 height 14
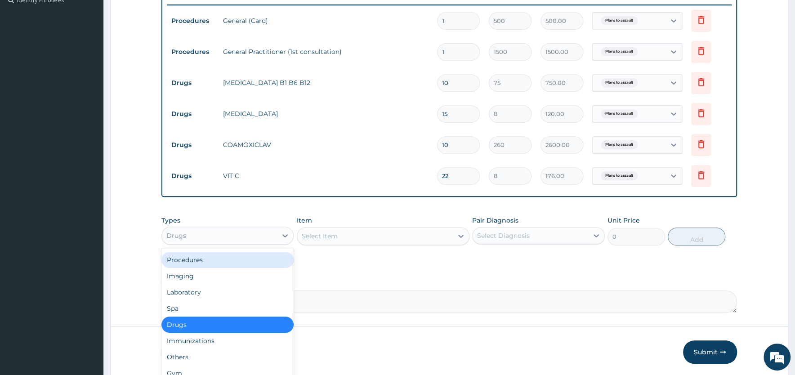
scroll to position [0, 0]
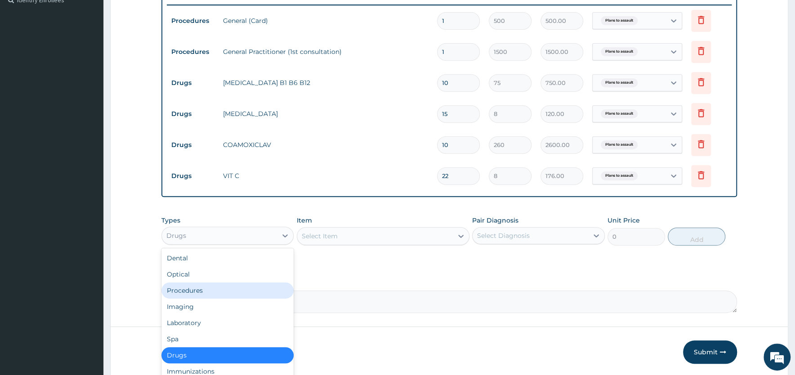
drag, startPoint x: 196, startPoint y: 290, endPoint x: 270, endPoint y: 272, distance: 75.3
click at [197, 290] on div "Procedures" at bounding box center [227, 290] width 132 height 16
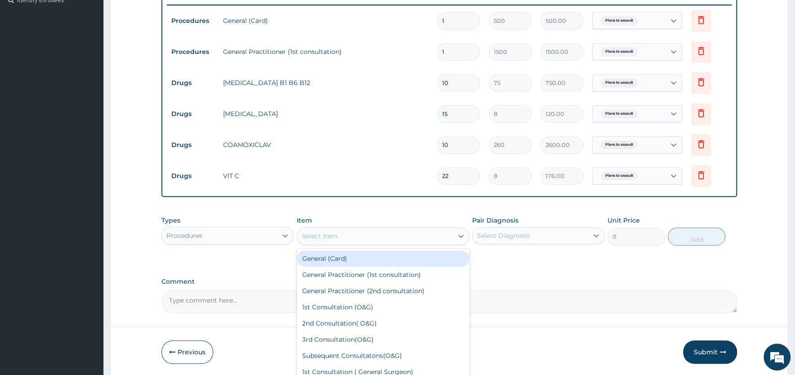
click at [336, 234] on div "Select Item" at bounding box center [320, 236] width 36 height 9
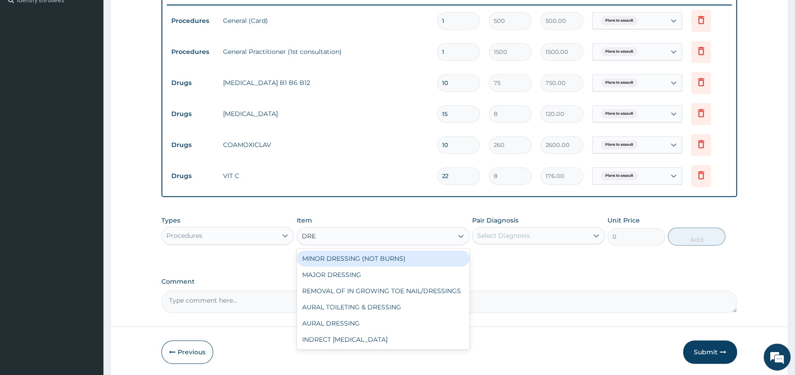
type input "DRES"
click at [337, 258] on div "MINOR DRESSING (NOT BURNS)" at bounding box center [383, 258] width 173 height 16
type input "1000"
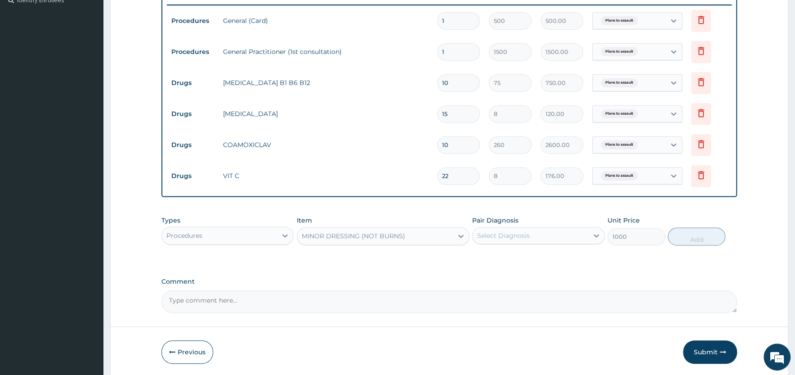
click at [502, 233] on div "Select Diagnosis" at bounding box center [503, 235] width 53 height 9
click at [493, 257] on label "Plans to assault" at bounding box center [512, 257] width 50 height 9
checkbox input "true"
click at [689, 236] on button "Add" at bounding box center [697, 236] width 58 height 18
type input "0"
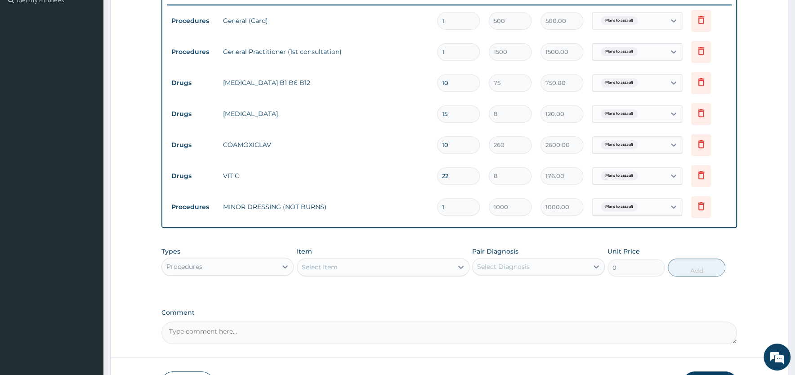
type input "0.00"
type input "3"
type input "3000.00"
type input "3"
click at [631, 295] on div "PA Code / Prescription Code Enter Code(Secondary Care Only) Encounter Date 07-0…" at bounding box center [448, 87] width 575 height 514
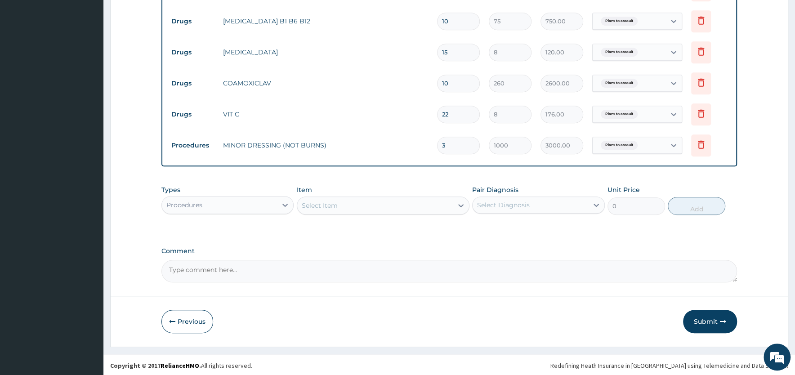
scroll to position [319, 0]
click at [704, 317] on button "Submit" at bounding box center [710, 320] width 54 height 23
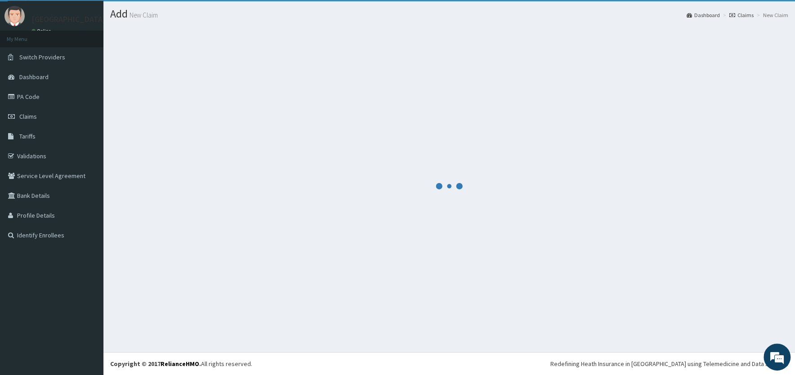
scroll to position [21, 0]
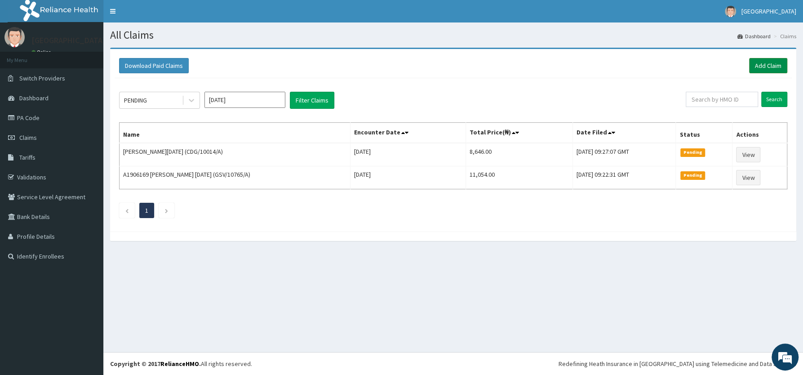
click at [762, 67] on link "Add Claim" at bounding box center [768, 65] width 38 height 15
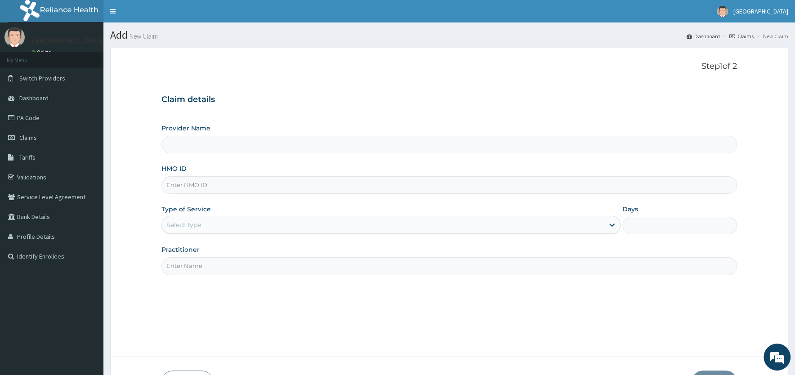
click at [228, 188] on input "HMO ID" at bounding box center [448, 185] width 575 height 18
type input "[PERSON_NAME][GEOGRAPHIC_DATA]"
type input "CAM/10195/C"
click at [233, 227] on div "Select type" at bounding box center [383, 225] width 442 height 14
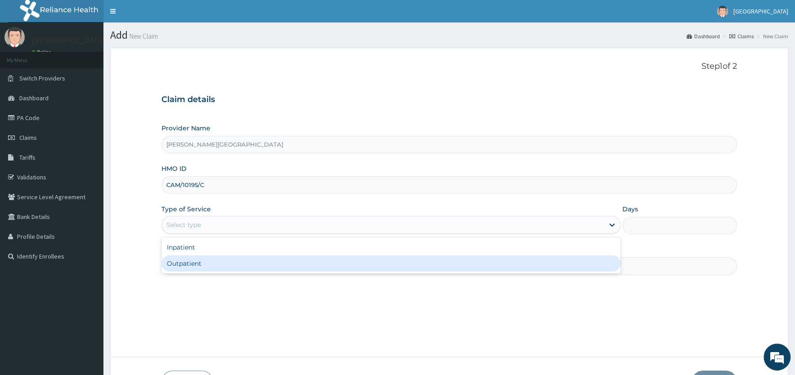
click at [223, 263] on div "Outpatient" at bounding box center [390, 263] width 459 height 16
type input "1"
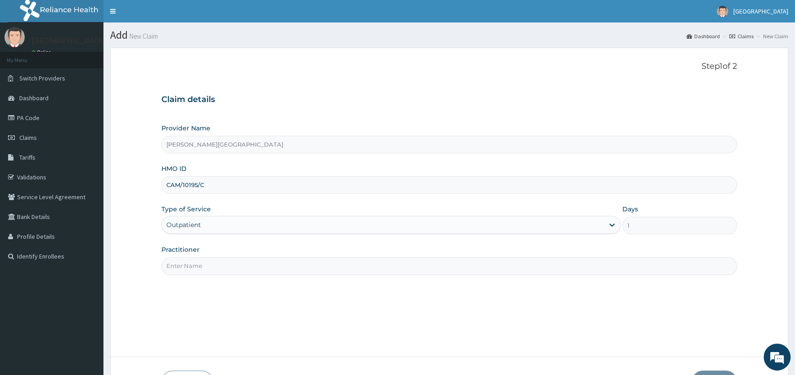
click at [226, 267] on input "Practitioner" at bounding box center [448, 266] width 575 height 18
paste input "DR [PERSON_NAME]"
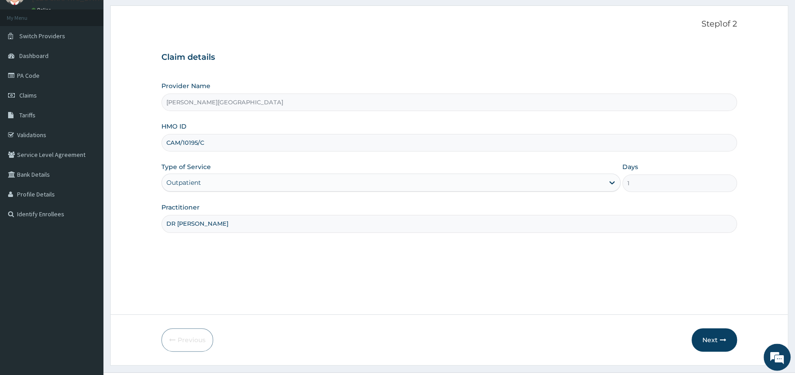
scroll to position [62, 0]
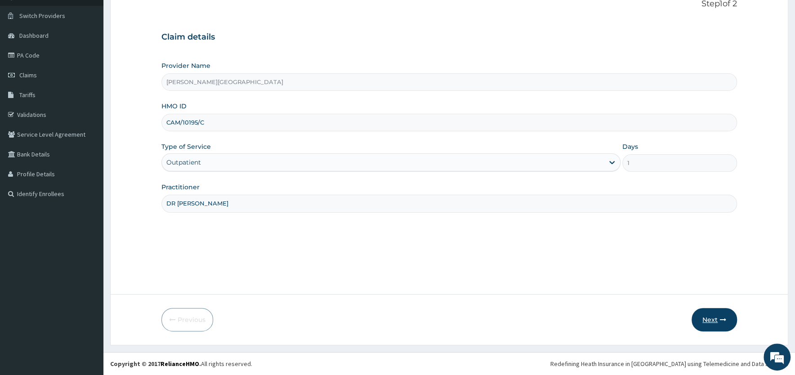
type input "DR [PERSON_NAME]"
click at [710, 320] on button "Next" at bounding box center [713, 319] width 45 height 23
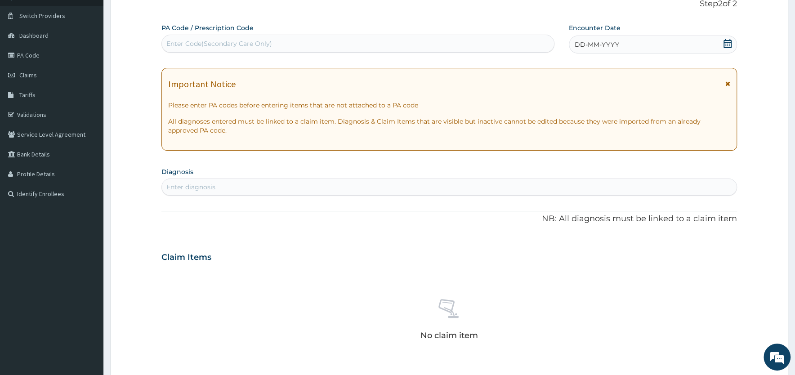
click at [727, 82] on icon at bounding box center [727, 83] width 5 height 6
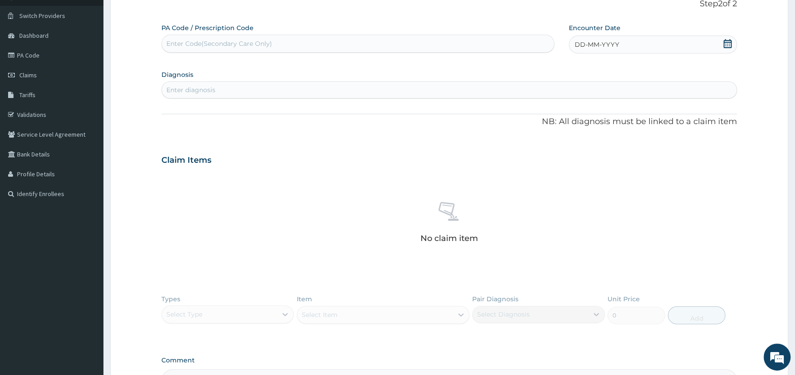
click at [727, 39] on icon at bounding box center [727, 43] width 9 height 9
click at [573, 115] on div "8" at bounding box center [574, 115] width 13 height 13
click at [298, 87] on div "Enter diagnosis" at bounding box center [449, 90] width 575 height 14
type input "MALARI"
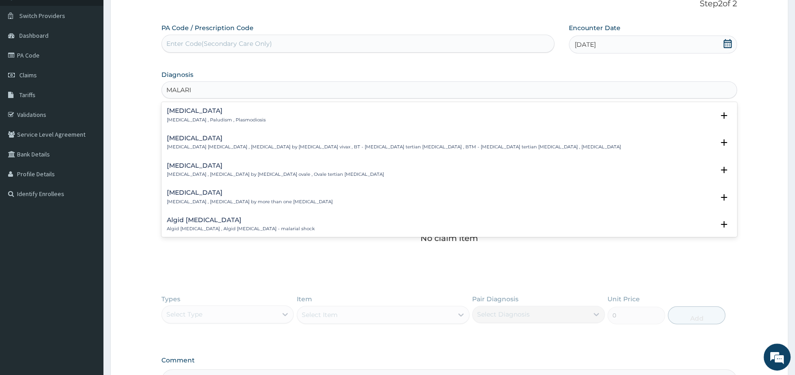
click at [192, 114] on h4 "Malaria" at bounding box center [216, 110] width 99 height 7
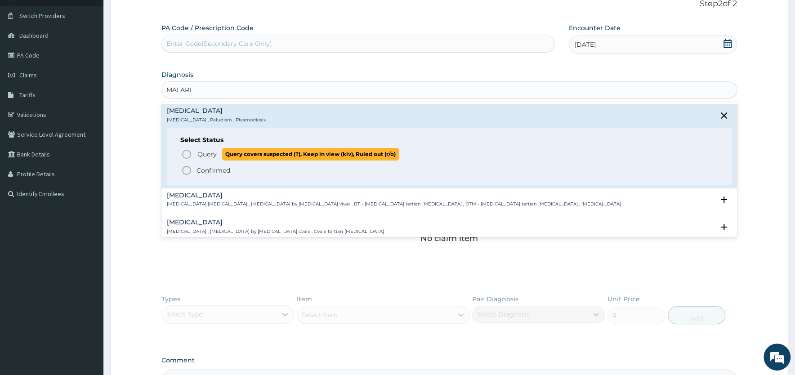
click at [185, 154] on icon "status option query" at bounding box center [186, 154] width 11 height 11
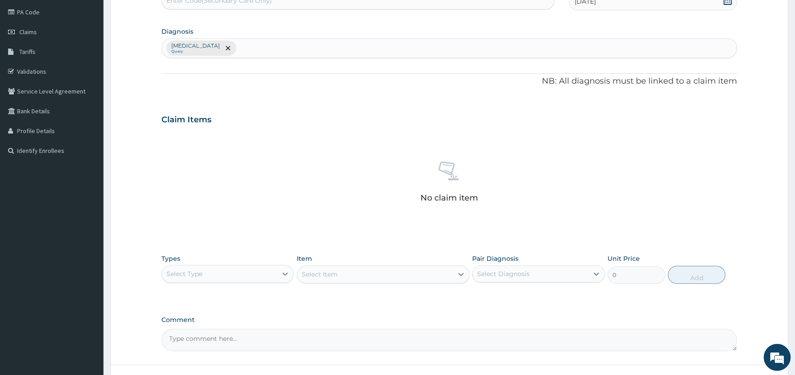
scroll to position [177, 0]
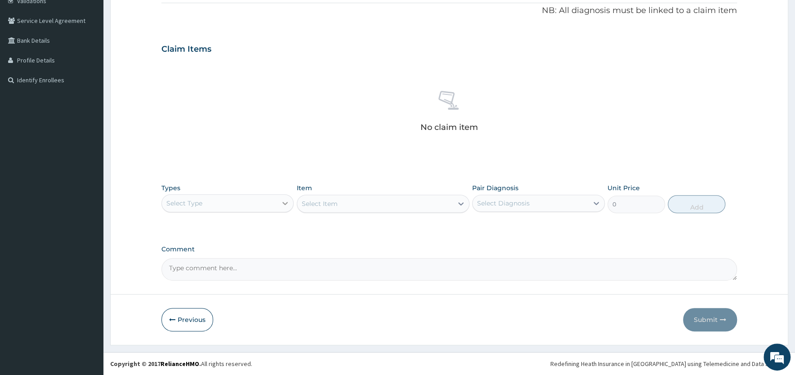
click at [279, 205] on div at bounding box center [285, 203] width 16 height 16
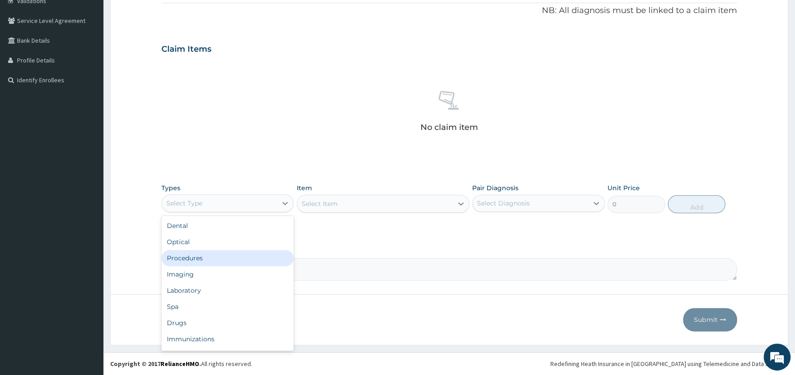
click at [235, 257] on div "Procedures" at bounding box center [227, 258] width 132 height 16
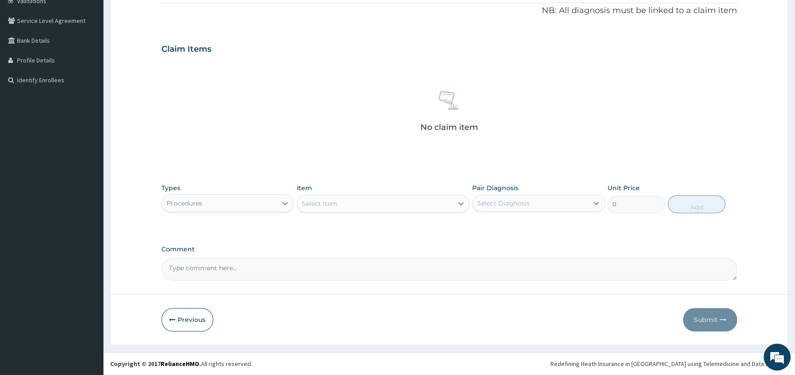
click at [433, 202] on div "Select Item" at bounding box center [375, 203] width 156 height 14
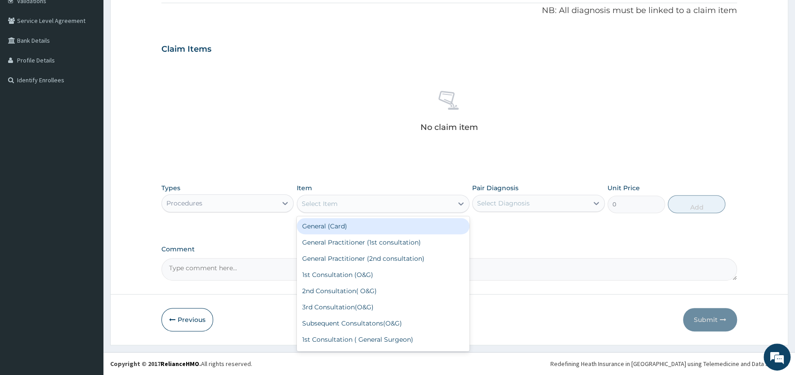
click at [394, 226] on div "General (Card)" at bounding box center [383, 226] width 173 height 16
type input "500"
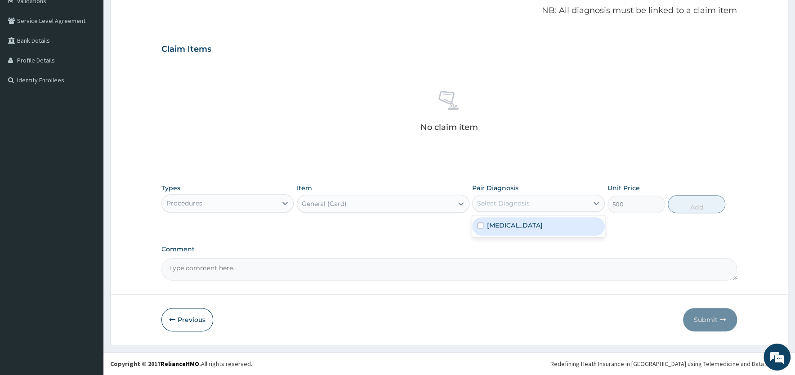
click at [511, 203] on div "Select Diagnosis" at bounding box center [503, 203] width 53 height 9
click at [513, 223] on div "Malaria" at bounding box center [538, 226] width 132 height 18
checkbox input "true"
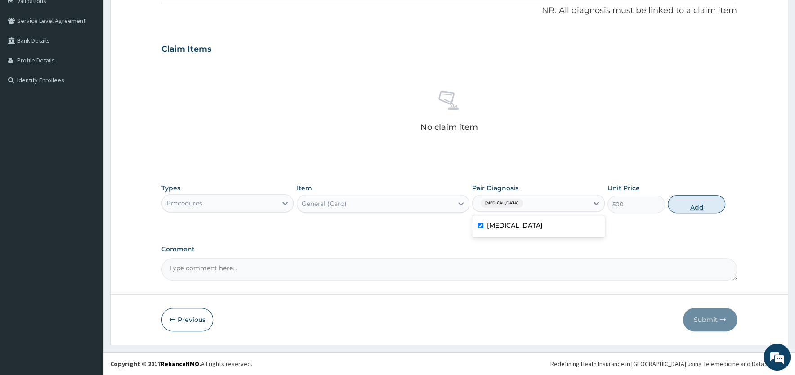
click at [699, 201] on button "Add" at bounding box center [697, 204] width 58 height 18
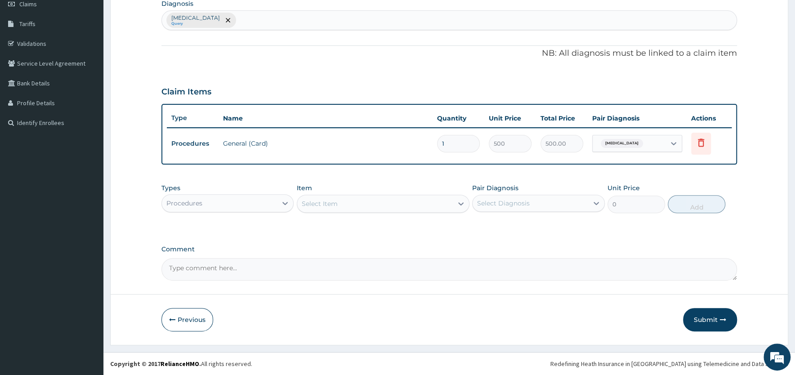
scroll to position [132, 0]
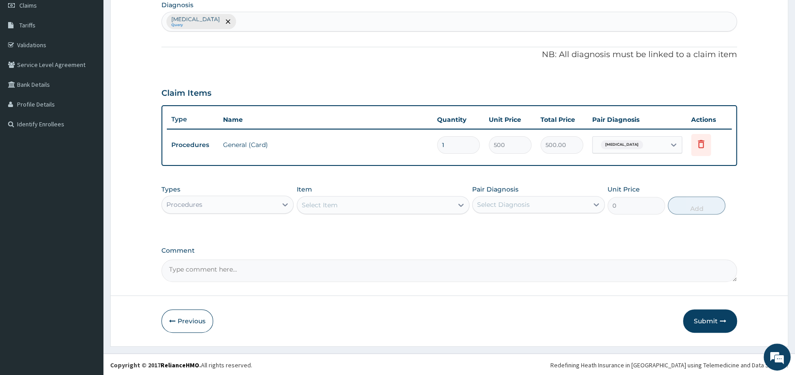
click at [361, 208] on div "Select Item" at bounding box center [375, 205] width 156 height 14
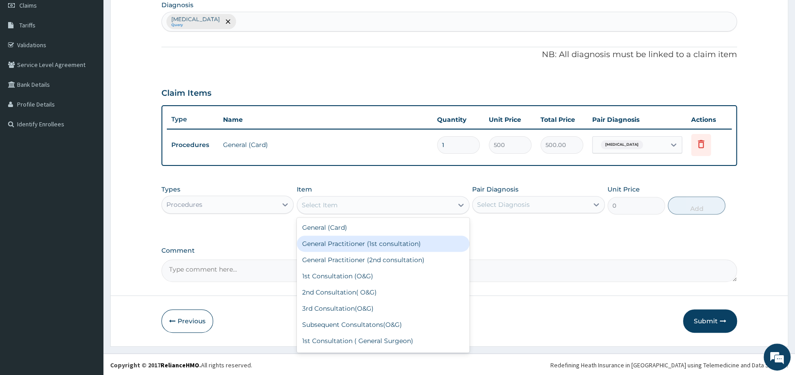
click at [356, 245] on div "General Practitioner (1st consultation)" at bounding box center [383, 244] width 173 height 16
type input "1500"
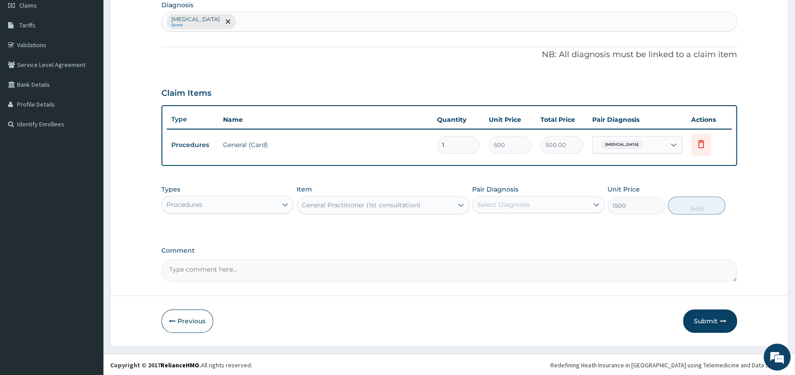
click at [502, 202] on div "Select Diagnosis" at bounding box center [503, 204] width 53 height 9
click at [502, 225] on label "Malaria" at bounding box center [515, 226] width 56 height 9
checkbox input "true"
click at [689, 207] on button "Add" at bounding box center [697, 205] width 58 height 18
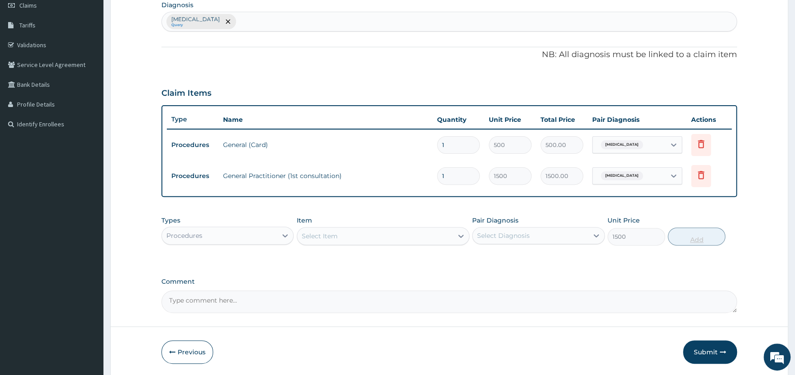
type input "0"
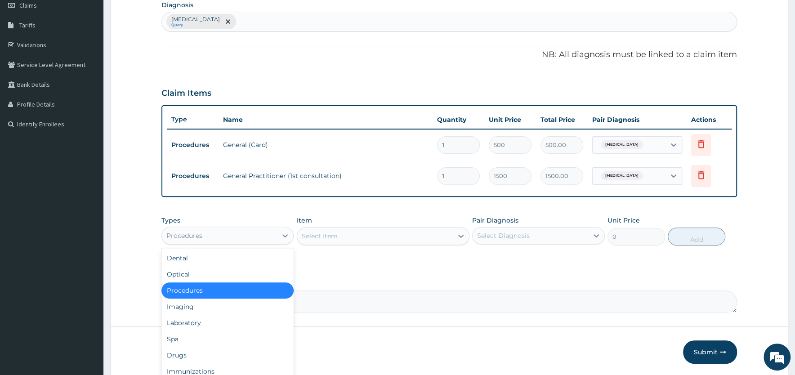
click at [250, 232] on div "Procedures" at bounding box center [219, 235] width 115 height 14
drag, startPoint x: 198, startPoint y: 320, endPoint x: 257, endPoint y: 280, distance: 71.1
click at [201, 320] on div "Laboratory" at bounding box center [227, 323] width 132 height 16
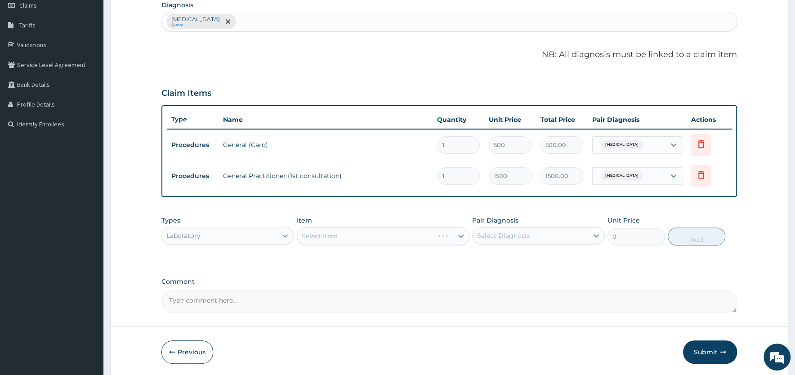
click at [339, 234] on div "Select Item" at bounding box center [383, 236] width 173 height 18
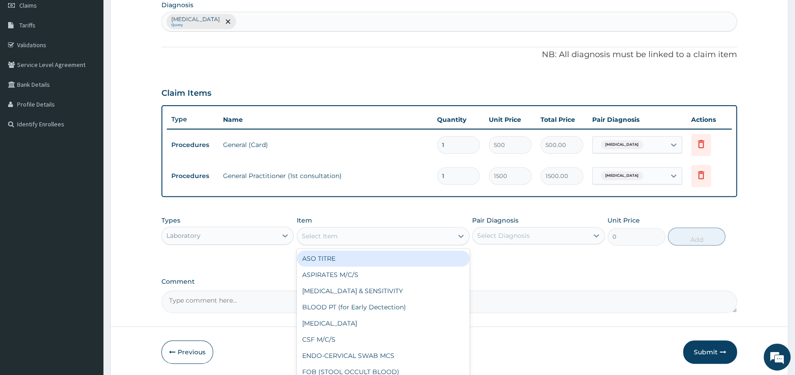
click at [339, 234] on div "Select Item" at bounding box center [375, 236] width 156 height 14
type input "MP"
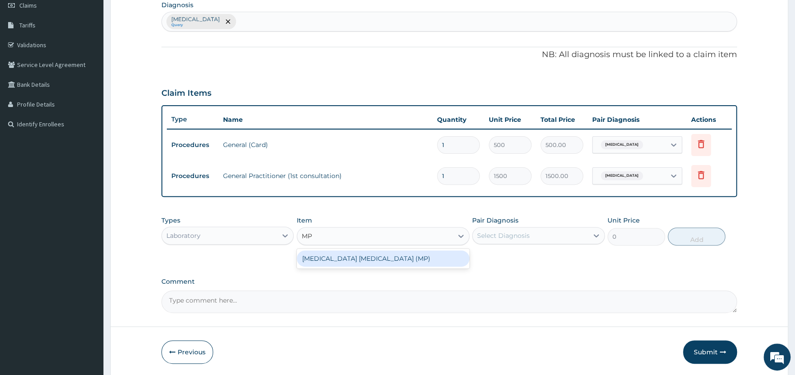
click at [344, 254] on div "MALARIA PARASITE (MP)" at bounding box center [383, 258] width 173 height 16
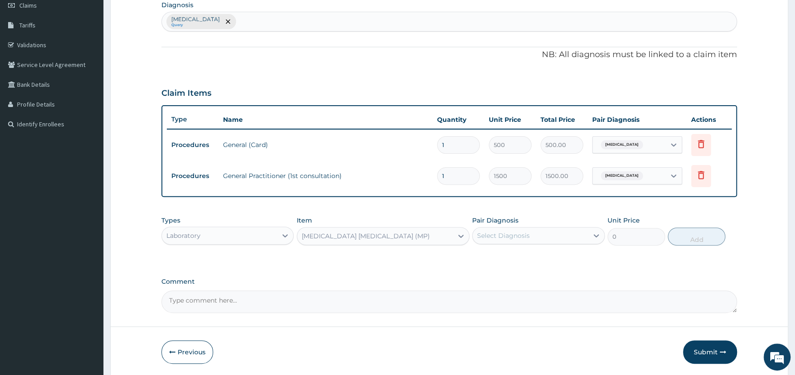
type input "560"
click at [517, 233] on div "Select Diagnosis" at bounding box center [503, 235] width 53 height 9
drag, startPoint x: 513, startPoint y: 256, endPoint x: 520, endPoint y: 255, distance: 7.3
click at [513, 256] on div "Malaria" at bounding box center [538, 259] width 132 height 18
checkbox input "true"
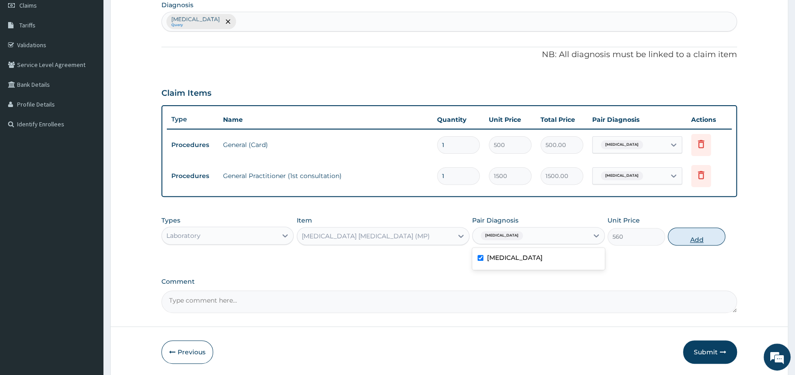
click at [685, 235] on button "Add" at bounding box center [697, 236] width 58 height 18
type input "0"
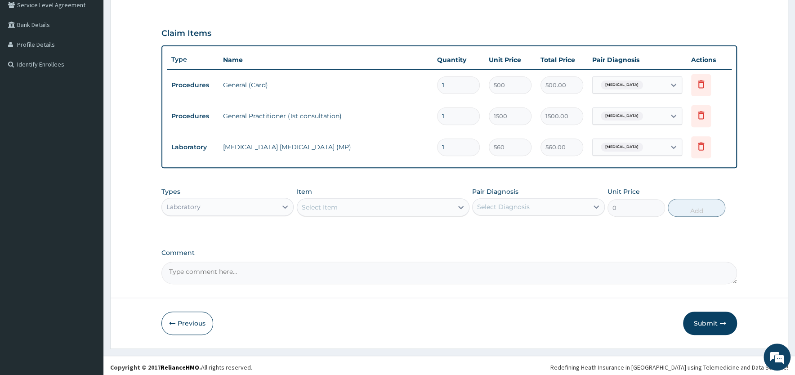
scroll to position [195, 0]
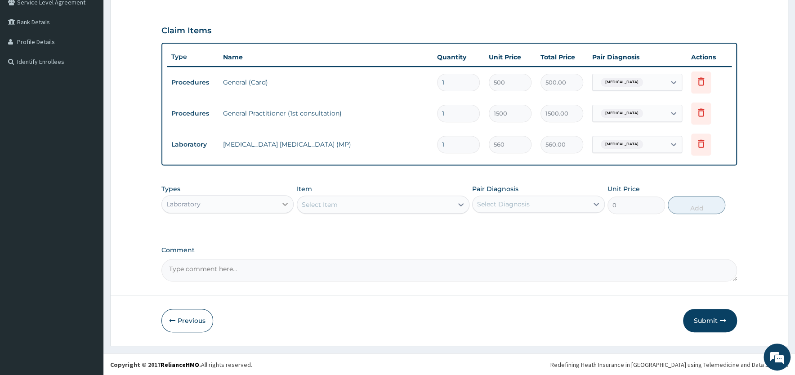
click at [278, 206] on div at bounding box center [285, 204] width 16 height 16
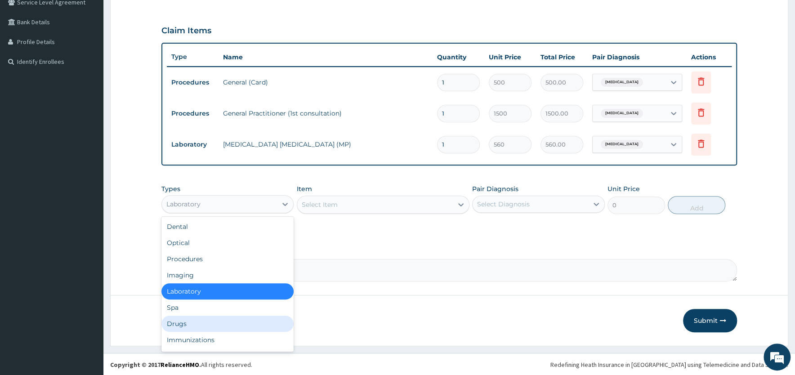
drag, startPoint x: 190, startPoint y: 323, endPoint x: 194, endPoint y: 320, distance: 5.1
click at [190, 323] on div "Drugs" at bounding box center [227, 324] width 132 height 16
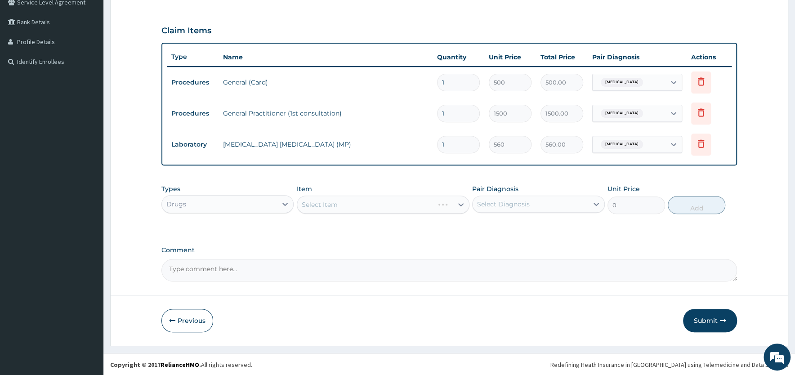
click at [374, 204] on div "Select Item" at bounding box center [383, 205] width 173 height 18
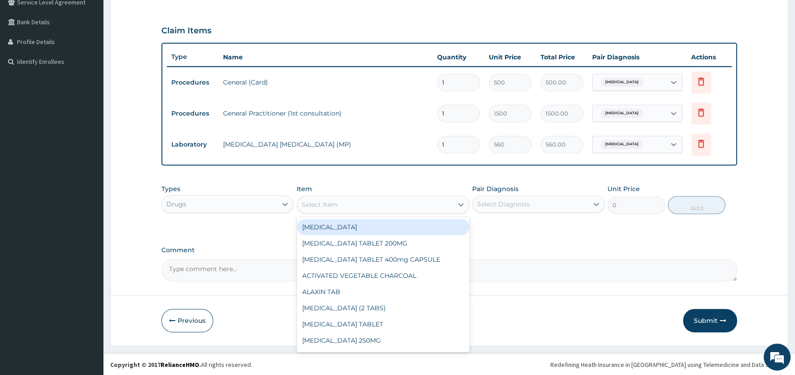
click at [383, 204] on div "Select Item" at bounding box center [375, 204] width 156 height 14
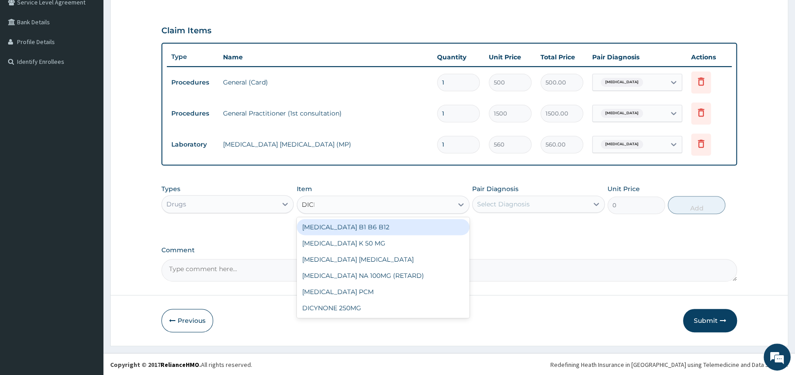
type input "DICLO"
click at [363, 227] on div "[MEDICAL_DATA] B1 B6 B12" at bounding box center [383, 227] width 173 height 16
type input "75"
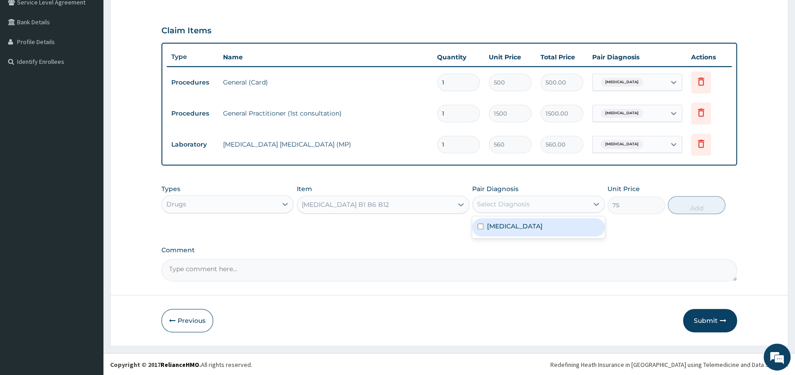
click at [533, 208] on div "Select Diagnosis" at bounding box center [530, 204] width 115 height 14
drag, startPoint x: 516, startPoint y: 231, endPoint x: 547, endPoint y: 223, distance: 32.3
click at [517, 231] on div "Malaria" at bounding box center [538, 227] width 132 height 18
checkbox input "true"
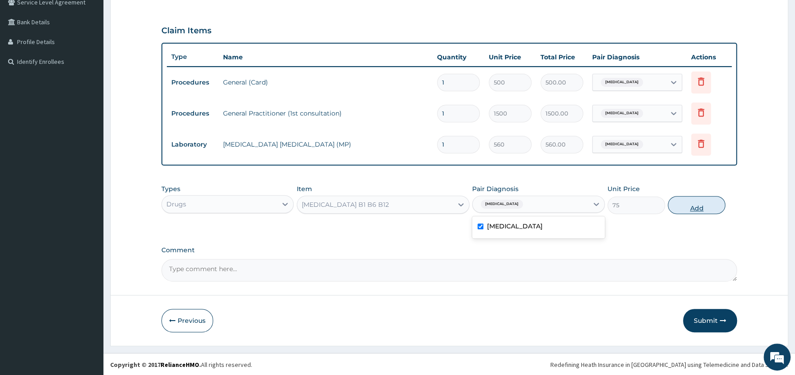
click at [685, 206] on button "Add" at bounding box center [697, 205] width 58 height 18
type input "0"
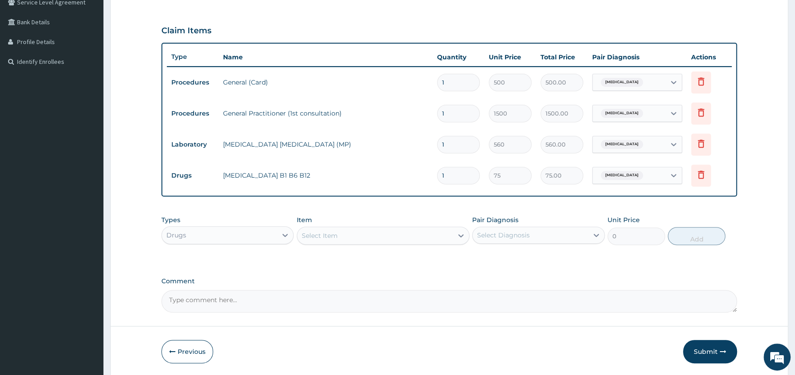
type input "10"
type input "750.00"
type input "10"
click at [375, 239] on div "Select Item" at bounding box center [375, 235] width 156 height 14
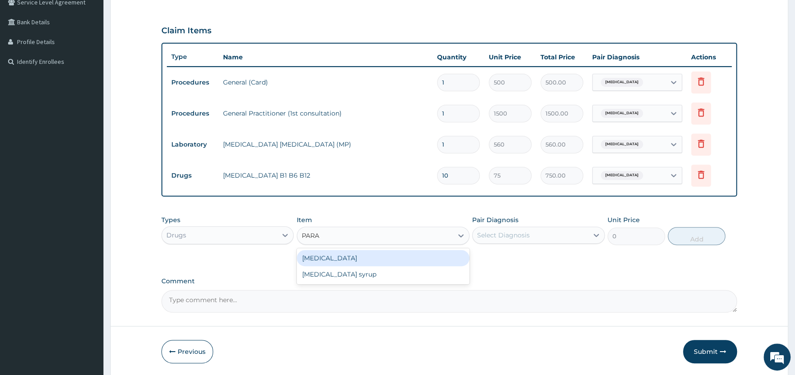
type input "PARAC"
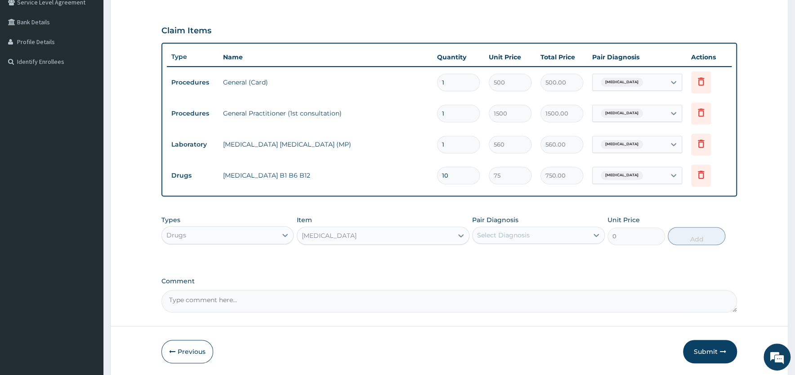
type input "8"
click at [513, 236] on div "Select Diagnosis" at bounding box center [503, 235] width 53 height 9
click at [510, 255] on div "Malaria" at bounding box center [538, 258] width 132 height 18
checkbox input "true"
click at [699, 234] on button "Add" at bounding box center [697, 236] width 58 height 18
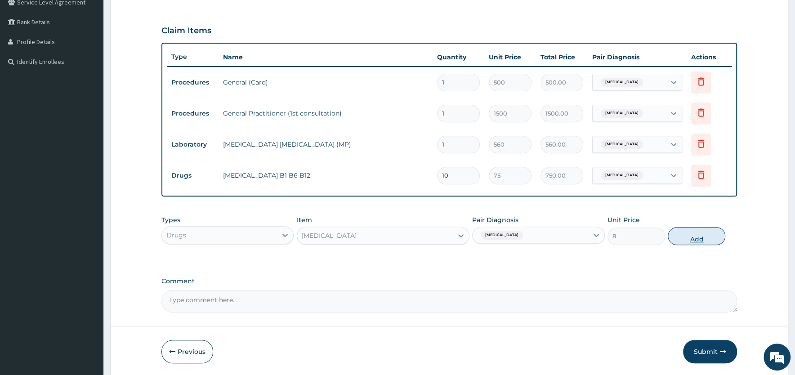
type input "0"
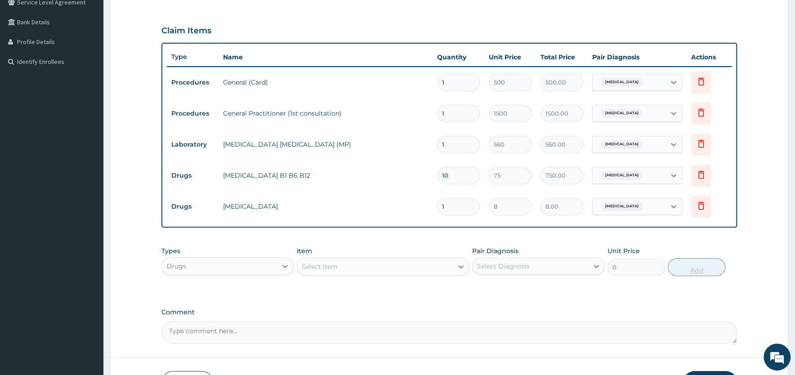
type input "18"
type input "144.00"
type input "18"
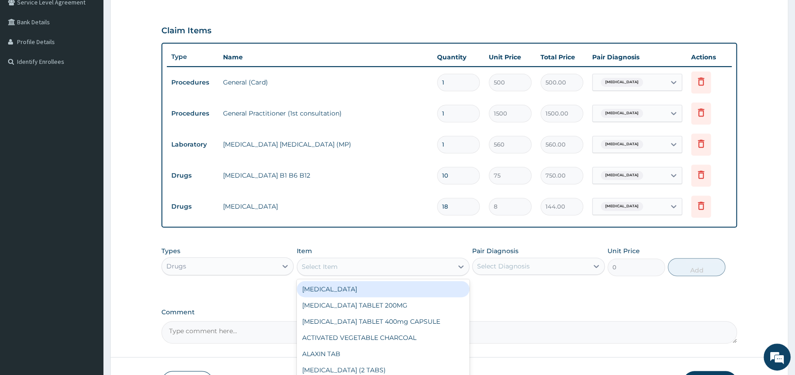
click at [340, 262] on div "Select Item" at bounding box center [375, 266] width 156 height 14
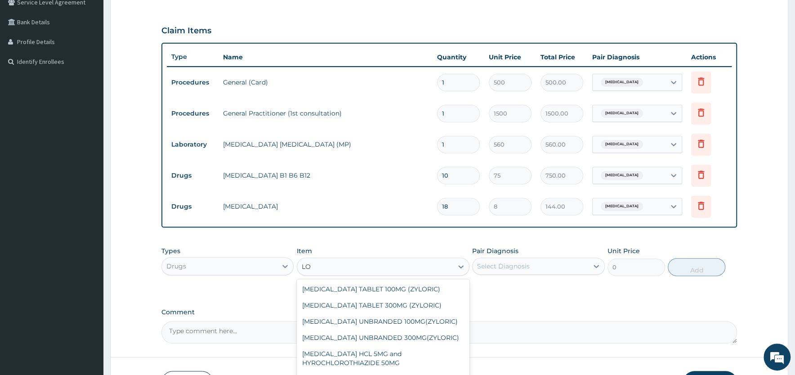
type input "L"
click at [358, 241] on div "PA Code / Prescription Code Enter Code(Secondary Care Only) Encounter Date 08-0…" at bounding box center [448, 117] width 575 height 452
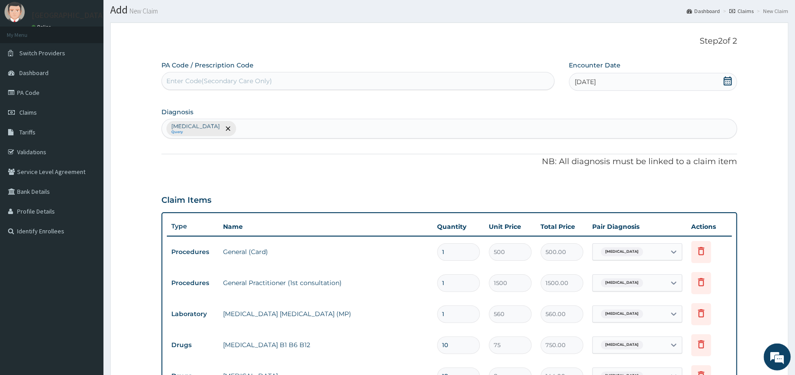
scroll to position [0, 0]
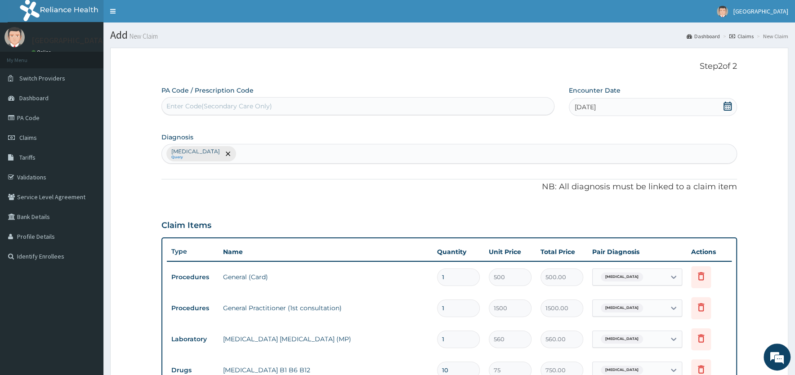
click at [254, 155] on div "Malaria Query" at bounding box center [449, 153] width 575 height 19
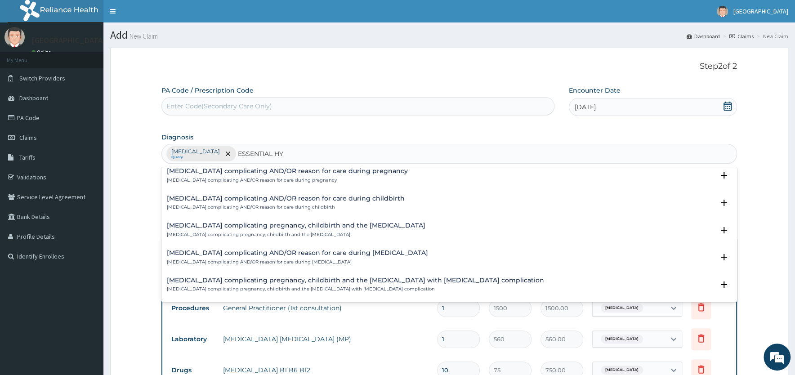
scroll to position [448, 0]
type input "ESSENTIAL HYPER"
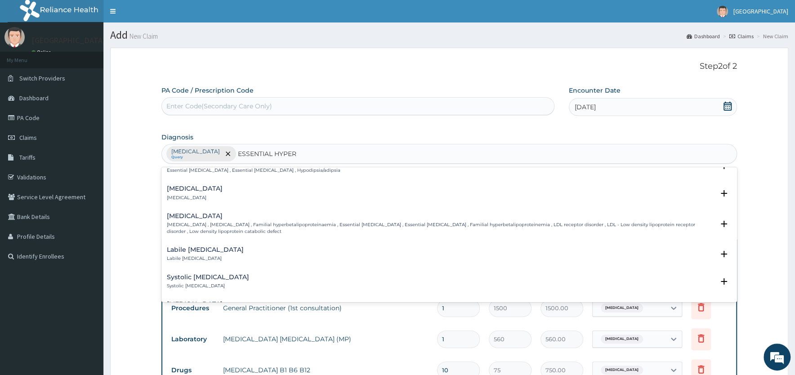
scroll to position [0, 0]
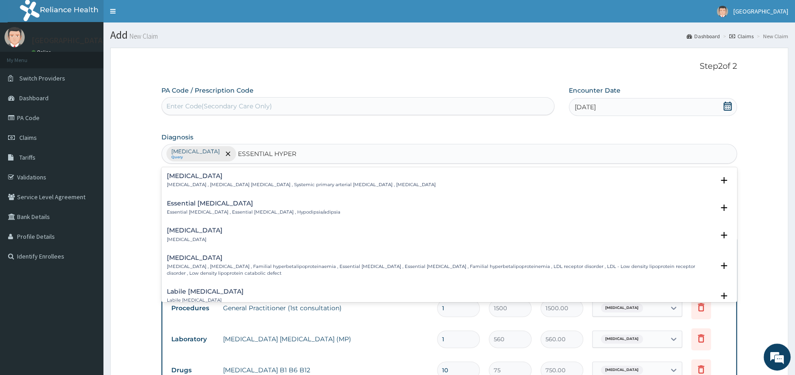
click at [210, 176] on h4 "[MEDICAL_DATA]" at bounding box center [301, 176] width 269 height 7
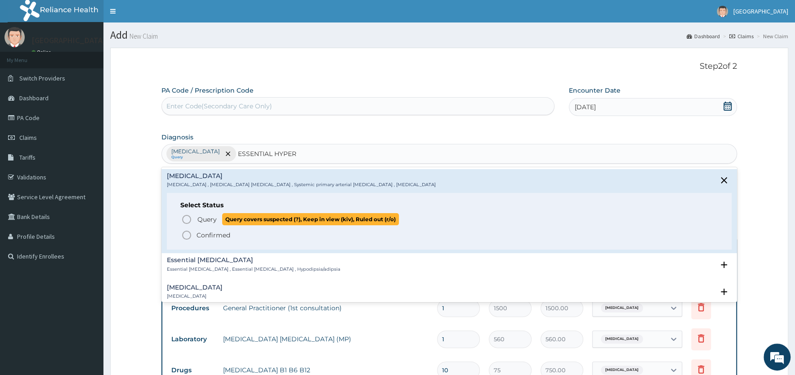
click at [194, 220] on span "Query Query covers suspected (?), Keep in view (kiv), Ruled out (r/o)" at bounding box center [449, 219] width 537 height 12
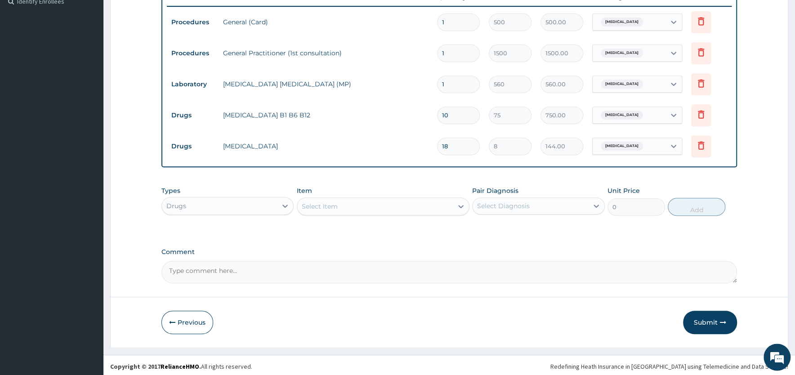
scroll to position [256, 0]
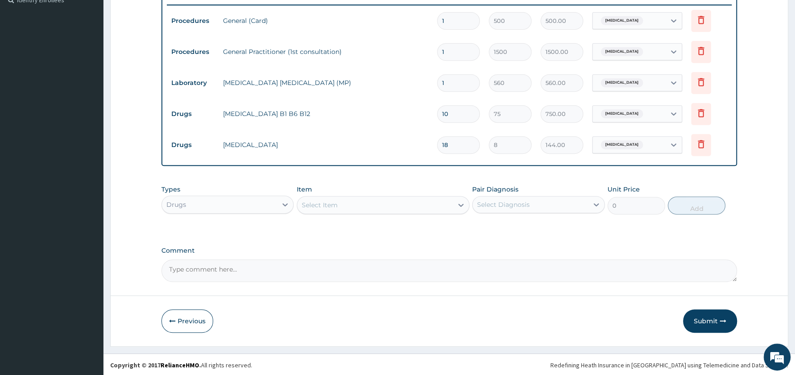
click at [354, 201] on div "Select Item" at bounding box center [375, 205] width 156 height 14
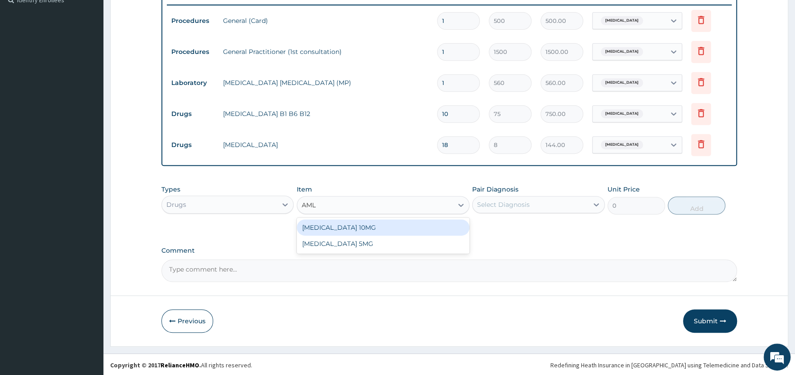
type input "AMLO"
click at [341, 224] on div "[MEDICAL_DATA] 10MG" at bounding box center [383, 227] width 173 height 16
type input "120"
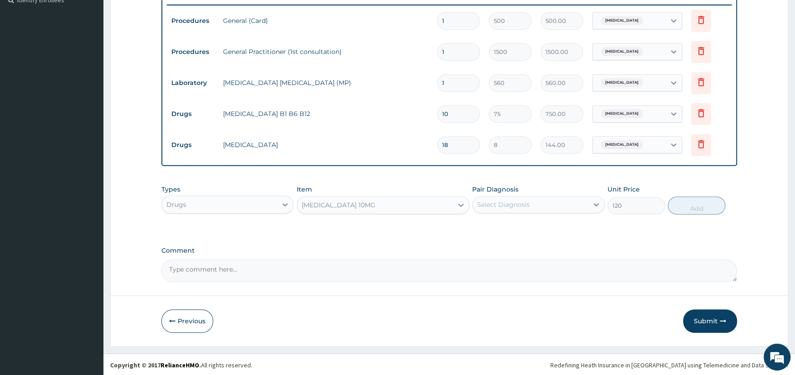
click at [495, 206] on div "Select Diagnosis" at bounding box center [503, 204] width 53 height 9
click at [492, 222] on label "Malaria" at bounding box center [515, 226] width 56 height 9
click at [485, 226] on div "Malaria" at bounding box center [538, 227] width 132 height 18
checkbox input "false"
click at [502, 245] on label "[MEDICAL_DATA]" at bounding box center [515, 245] width 56 height 9
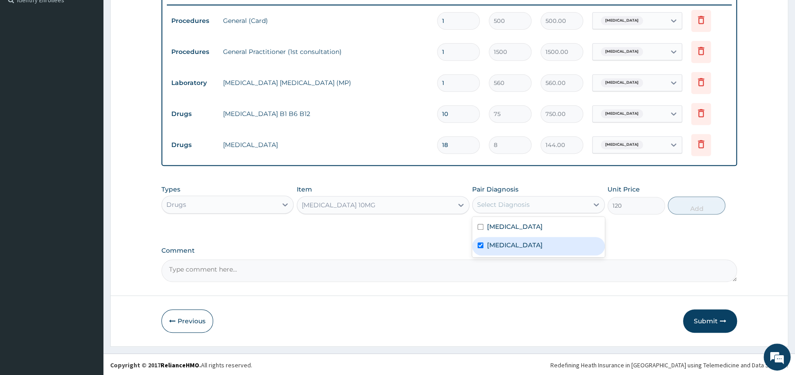
checkbox input "true"
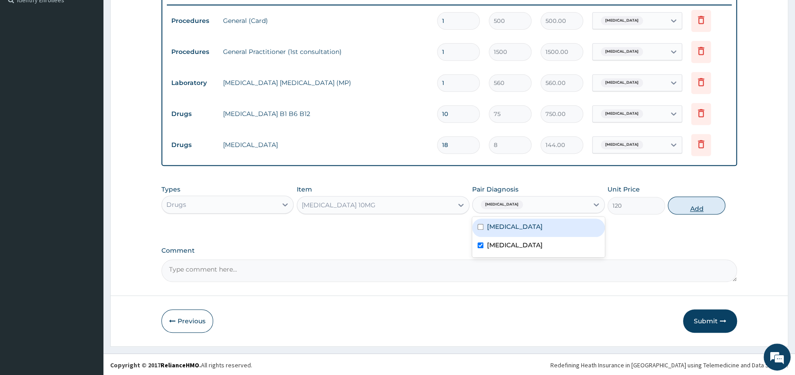
click at [697, 204] on button "Add" at bounding box center [697, 205] width 58 height 18
type input "0"
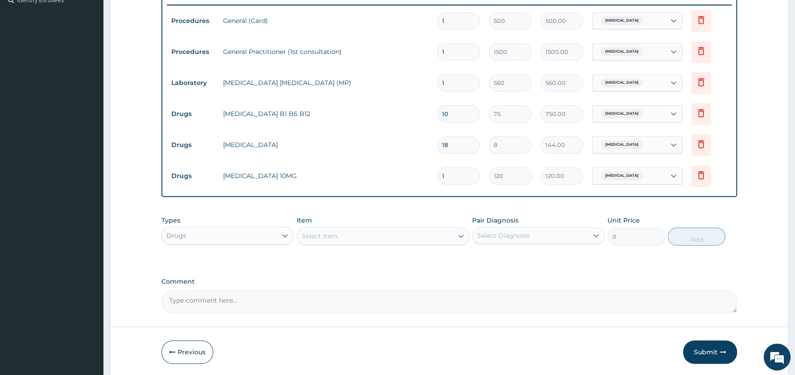
type input "0.00"
type input "3"
type input "360.00"
type input "30"
type input "3600.00"
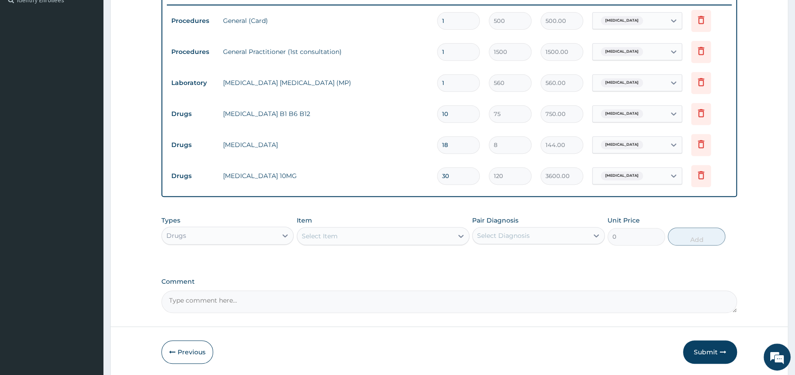
type input "30"
click at [351, 236] on div "Select Item" at bounding box center [375, 236] width 156 height 14
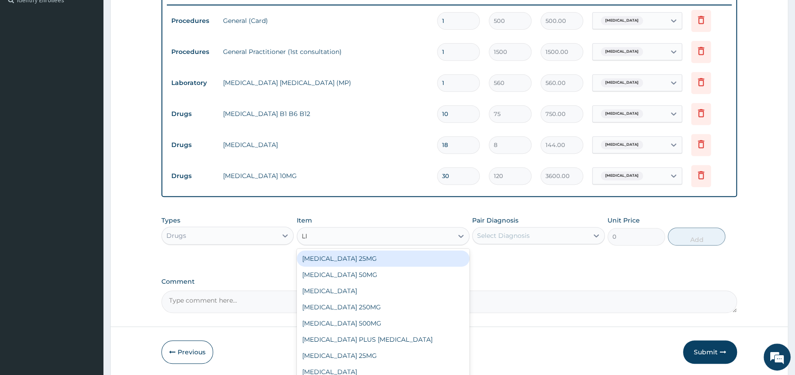
type input "LIS"
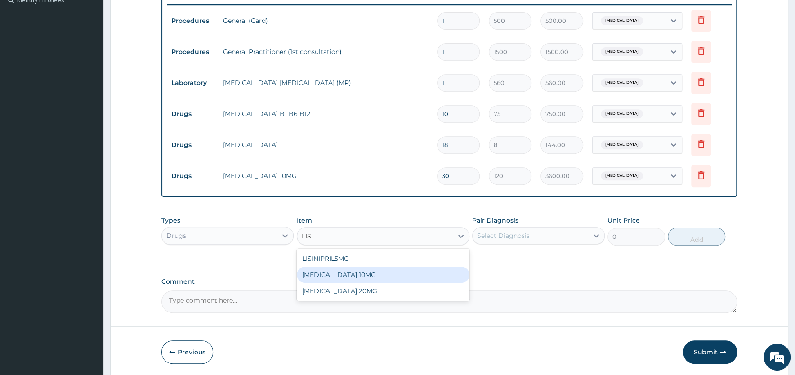
click at [335, 275] on div "[MEDICAL_DATA] 10MG" at bounding box center [383, 275] width 173 height 16
type input "150"
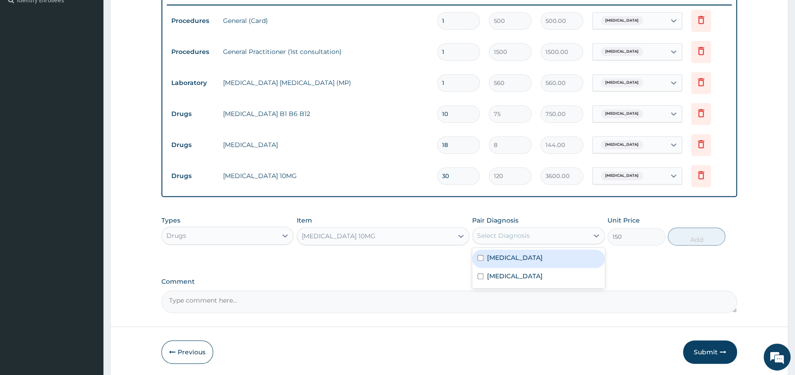
click at [529, 233] on div "Select Diagnosis" at bounding box center [503, 235] width 53 height 9
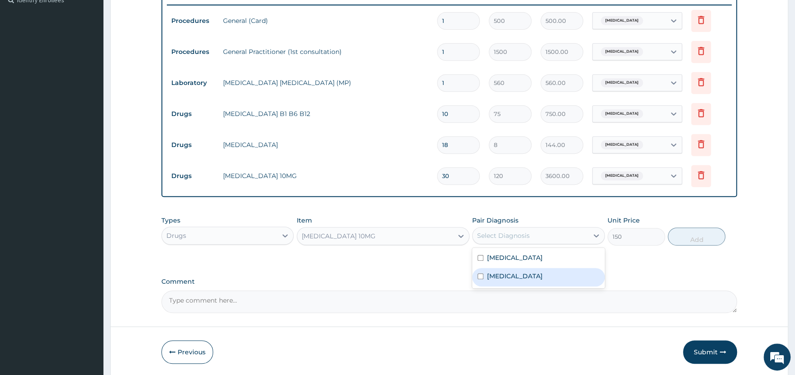
click at [511, 273] on label "[MEDICAL_DATA]" at bounding box center [515, 276] width 56 height 9
checkbox input "true"
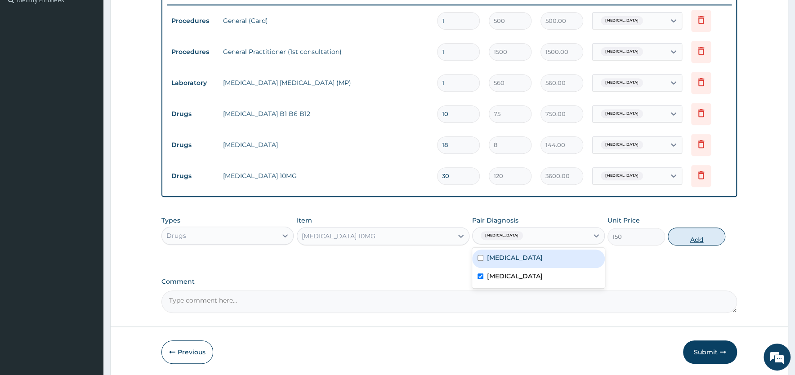
click at [702, 234] on button "Add" at bounding box center [697, 236] width 58 height 18
type input "0"
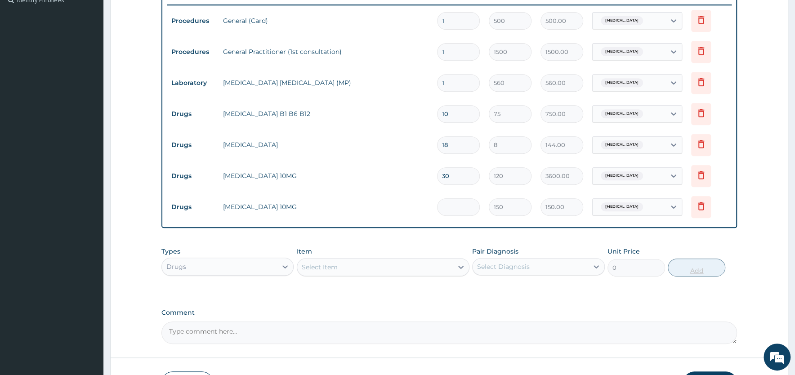
type input "0.00"
type input "3"
type input "450.00"
type input "30"
type input "4500.00"
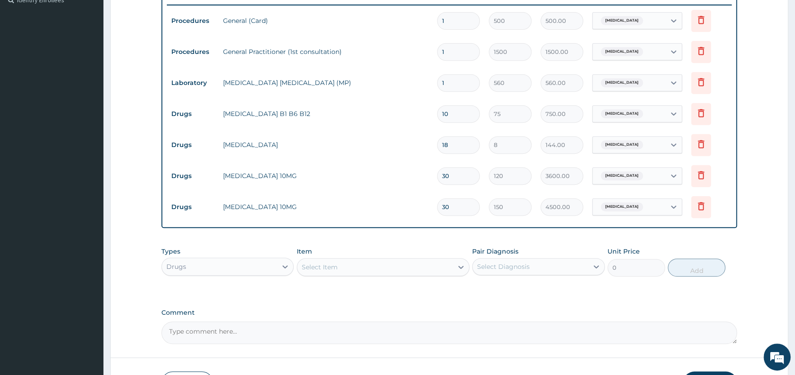
type input "30"
click at [542, 304] on div "PA Code / Prescription Code Enter Code(Secondary Care Only) Encounter Date 08-0…" at bounding box center [448, 87] width 575 height 514
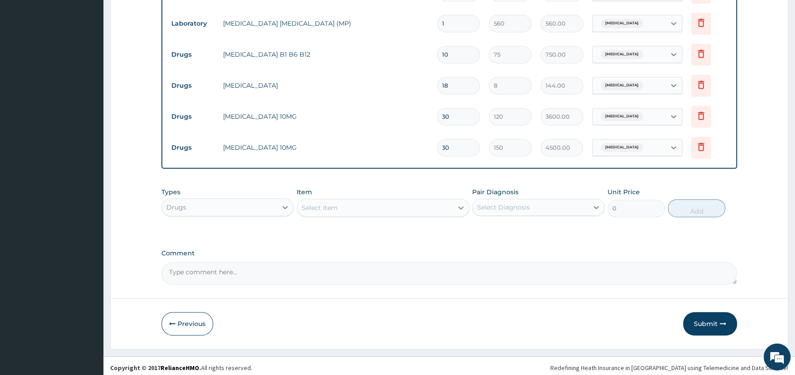
scroll to position [319, 0]
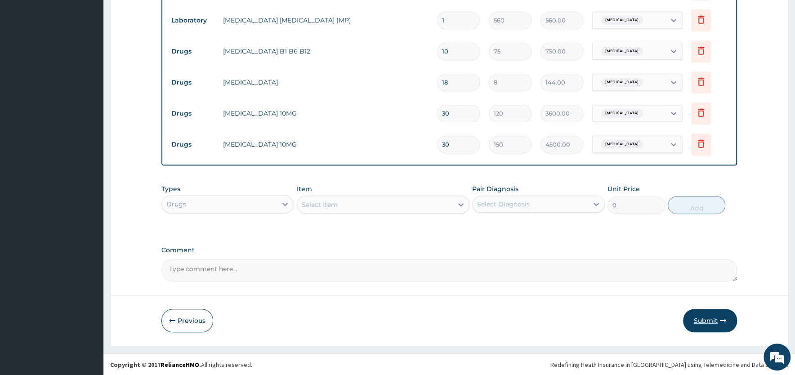
click at [703, 322] on button "Submit" at bounding box center [710, 320] width 54 height 23
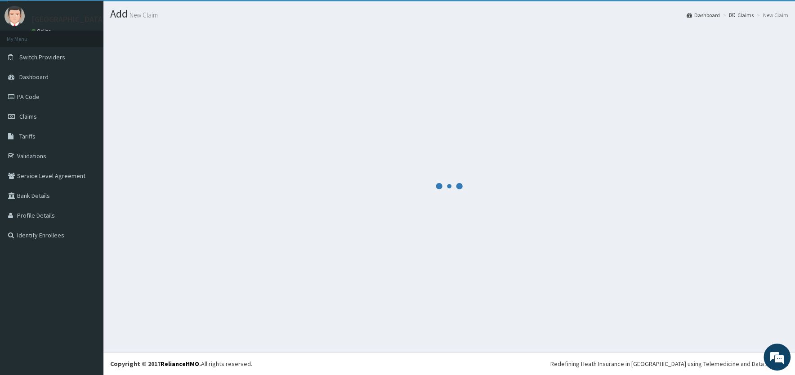
scroll to position [21, 0]
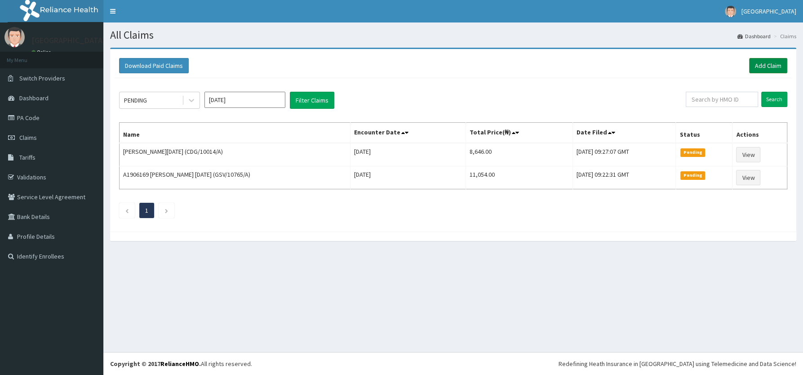
click at [764, 62] on link "Add Claim" at bounding box center [768, 65] width 38 height 15
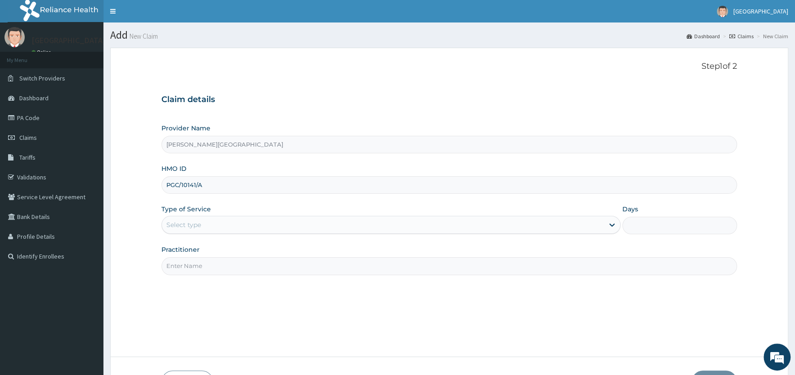
type input "PGC/10141/A"
click at [228, 222] on div "Select type" at bounding box center [383, 225] width 442 height 14
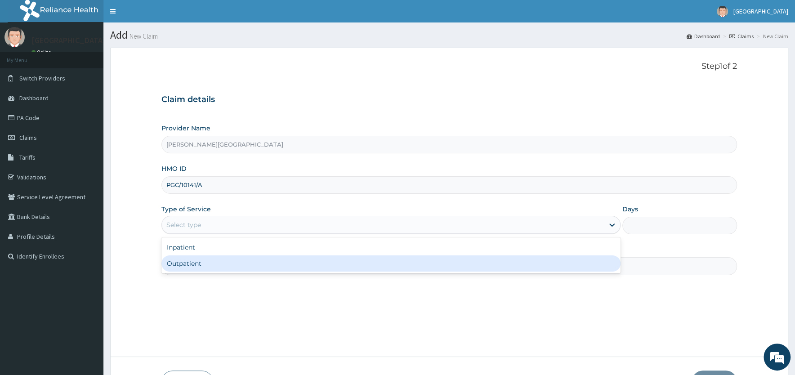
click at [225, 261] on div "Outpatient" at bounding box center [390, 263] width 459 height 16
type input "1"
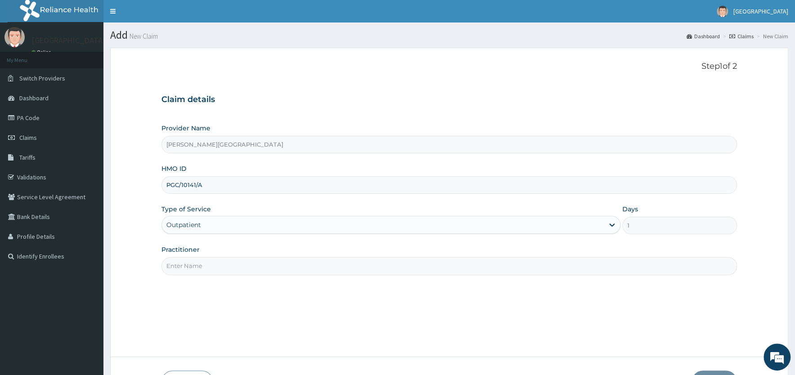
click at [191, 265] on input "Practitioner" at bounding box center [448, 266] width 575 height 18
paste input "DR [PERSON_NAME]"
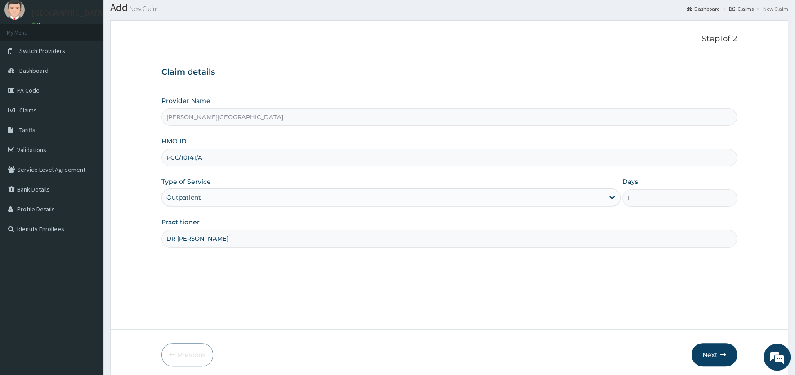
scroll to position [62, 0]
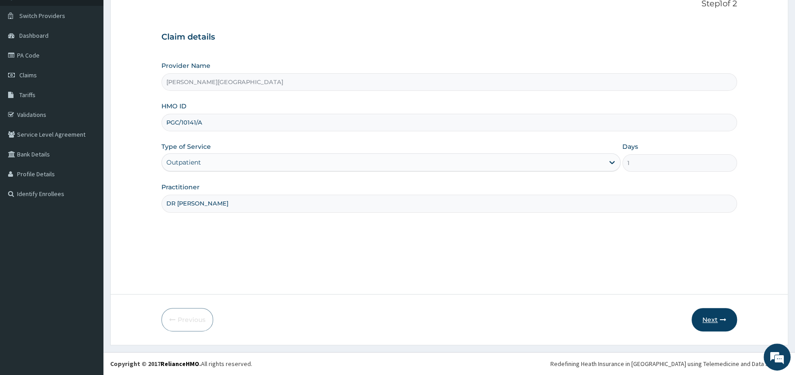
type input "DR [PERSON_NAME]"
click at [719, 321] on button "Next" at bounding box center [713, 319] width 45 height 23
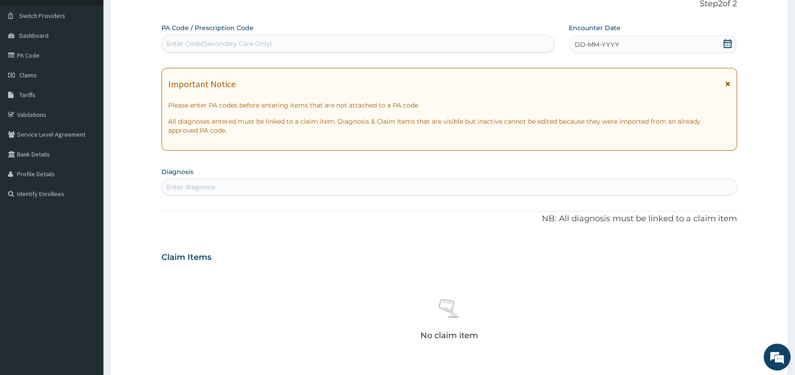
click at [727, 84] on icon at bounding box center [727, 83] width 5 height 6
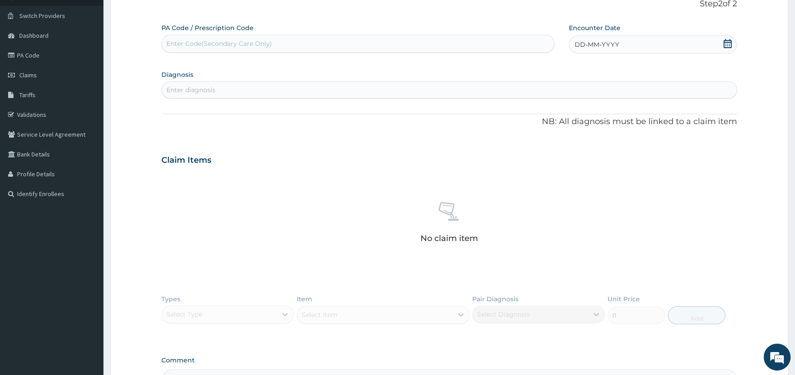
click at [727, 43] on icon at bounding box center [727, 43] width 9 height 9
click at [603, 114] on div "10" at bounding box center [603, 115] width 13 height 13
click at [481, 86] on div "Enter diagnosis" at bounding box center [449, 90] width 575 height 14
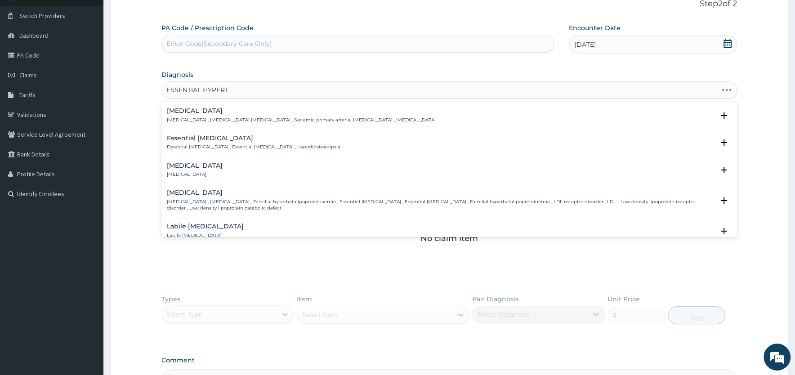
type input "ESSENTIAL HYPERTE"
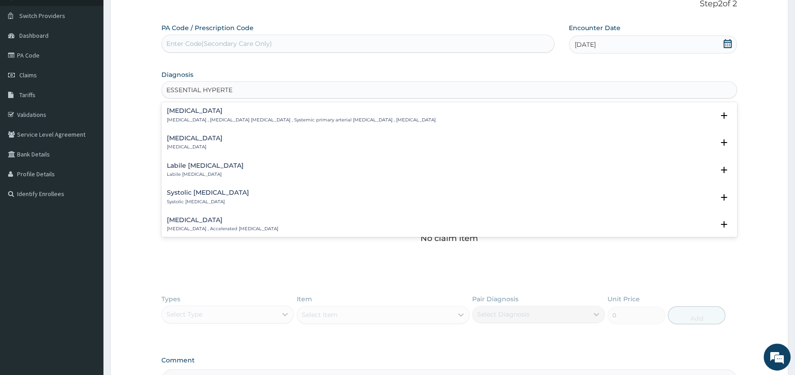
click at [196, 109] on h4 "[MEDICAL_DATA]" at bounding box center [301, 110] width 269 height 7
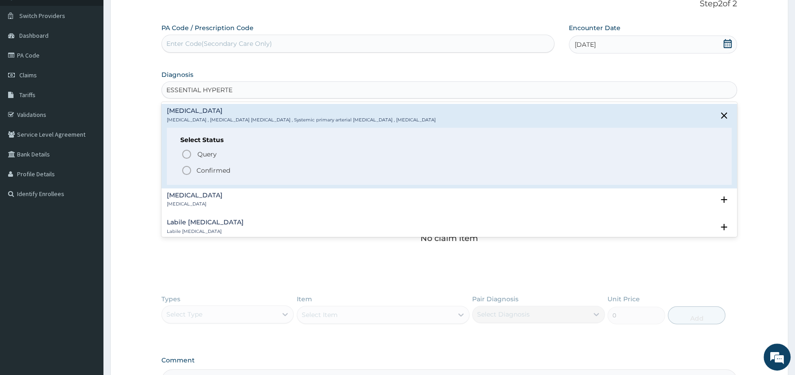
click at [188, 169] on icon "status option filled" at bounding box center [186, 170] width 11 height 11
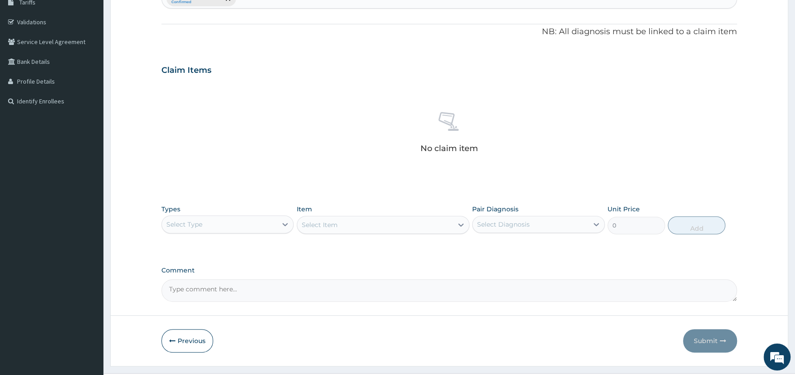
scroll to position [177, 0]
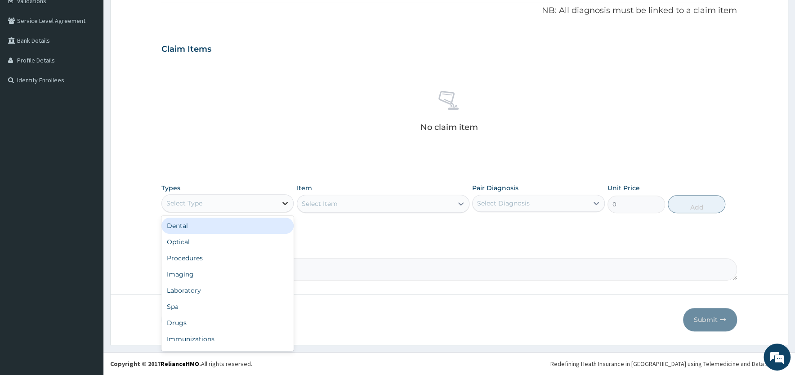
click at [280, 202] on div at bounding box center [285, 203] width 16 height 16
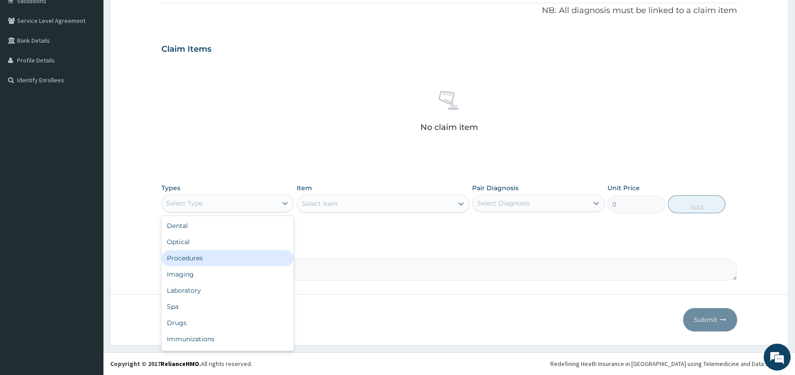
click at [203, 256] on div "Procedures" at bounding box center [227, 258] width 132 height 16
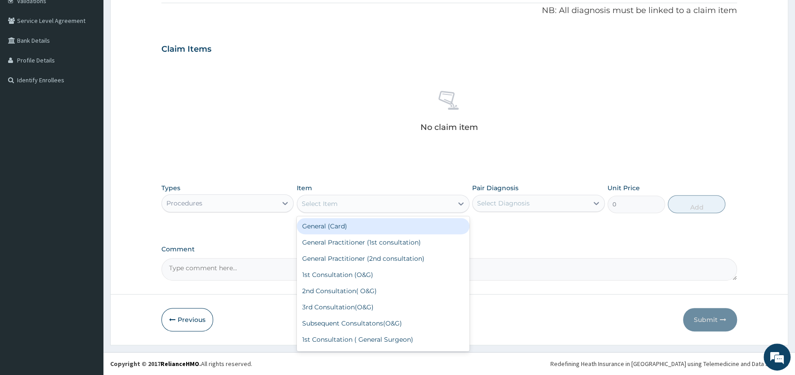
click at [355, 204] on div "Select Item" at bounding box center [375, 203] width 156 height 14
click at [349, 235] on div "General Practitioner (1st consultation)" at bounding box center [383, 242] width 173 height 16
type input "1500"
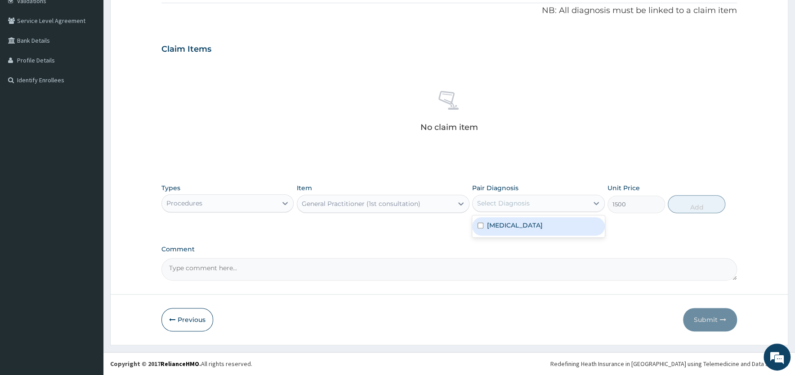
click at [535, 203] on div "Select Diagnosis" at bounding box center [530, 203] width 115 height 14
click at [522, 228] on label "[MEDICAL_DATA]" at bounding box center [515, 225] width 56 height 9
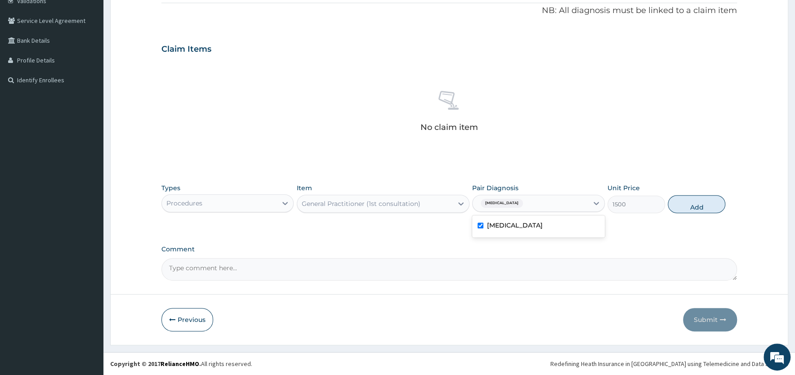
checkbox input "true"
click at [678, 202] on button "Add" at bounding box center [697, 204] width 58 height 18
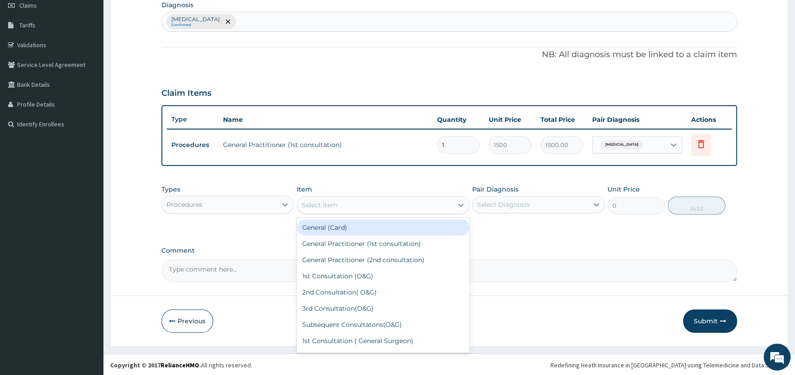
click at [341, 201] on div "Select Item" at bounding box center [375, 205] width 156 height 14
click at [337, 225] on div "General (Card)" at bounding box center [383, 227] width 173 height 16
type input "500"
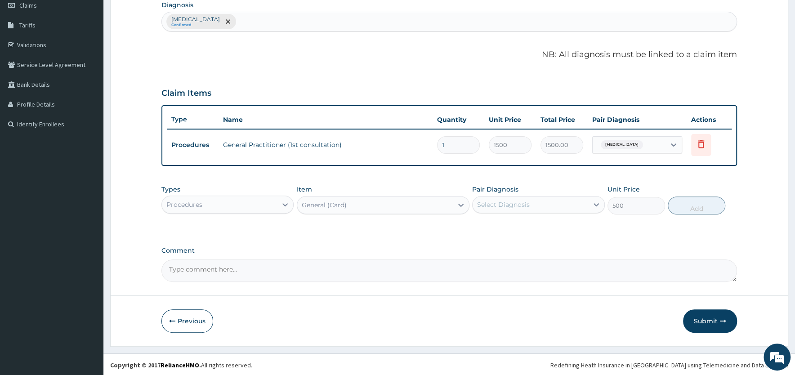
click at [522, 205] on div "Select Diagnosis" at bounding box center [503, 204] width 53 height 9
click at [517, 229] on label "[MEDICAL_DATA]" at bounding box center [515, 226] width 56 height 9
checkbox input "true"
click at [700, 203] on button "Add" at bounding box center [697, 205] width 58 height 18
type input "0"
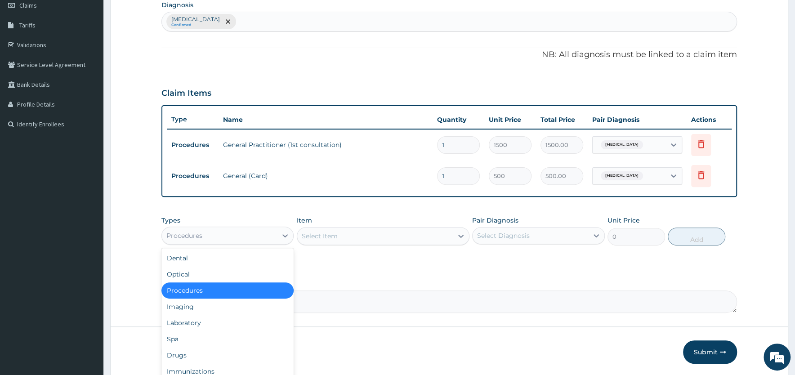
click at [247, 233] on div "Procedures" at bounding box center [219, 235] width 115 height 14
drag, startPoint x: 187, startPoint y: 357, endPoint x: 205, endPoint y: 344, distance: 22.7
click at [187, 357] on div "Drugs" at bounding box center [227, 355] width 132 height 16
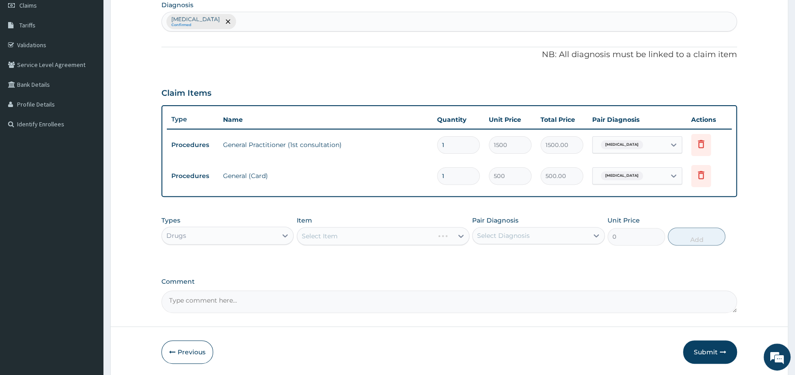
click at [396, 236] on div "Select Item" at bounding box center [383, 236] width 173 height 18
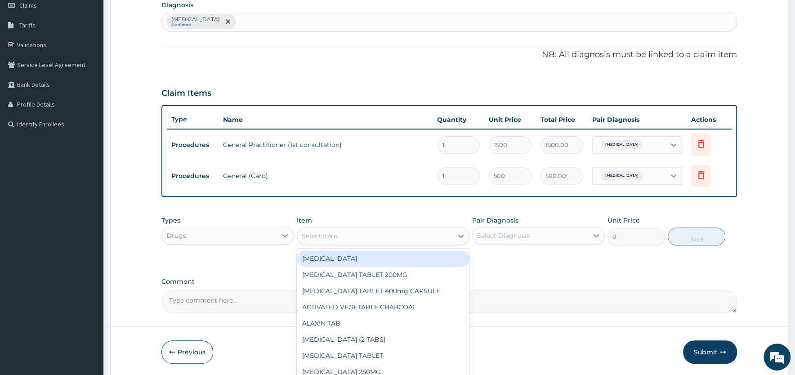
click at [396, 233] on div "Select Item" at bounding box center [375, 236] width 156 height 14
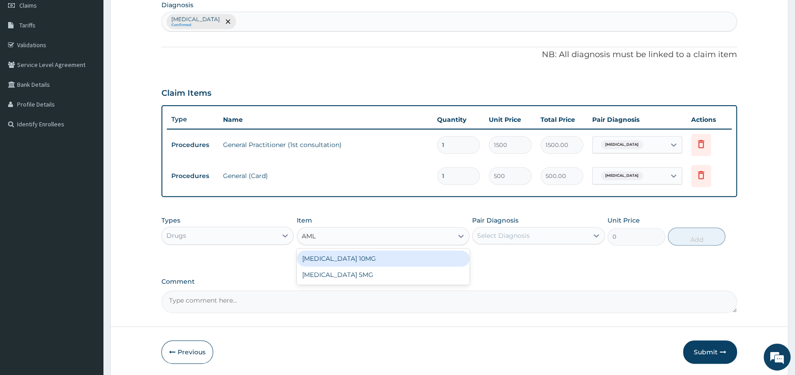
type input "AMLO"
click at [361, 256] on div "[MEDICAL_DATA] 10MG" at bounding box center [383, 258] width 173 height 16
type input "120"
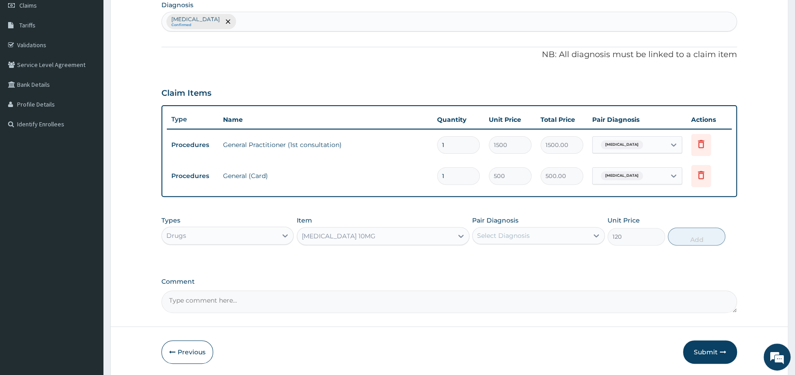
click at [534, 232] on div "Select Diagnosis" at bounding box center [530, 235] width 115 height 14
click at [513, 253] on label "[MEDICAL_DATA]" at bounding box center [515, 257] width 56 height 9
checkbox input "true"
click at [690, 240] on button "Add" at bounding box center [697, 236] width 58 height 18
type input "0"
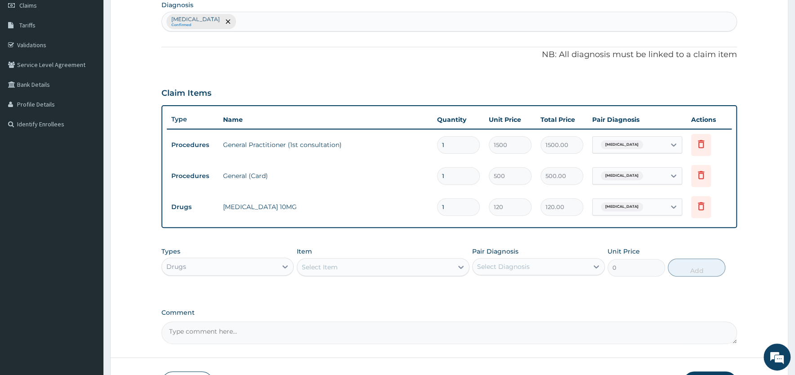
click at [317, 266] on div "Select Item" at bounding box center [320, 267] width 36 height 9
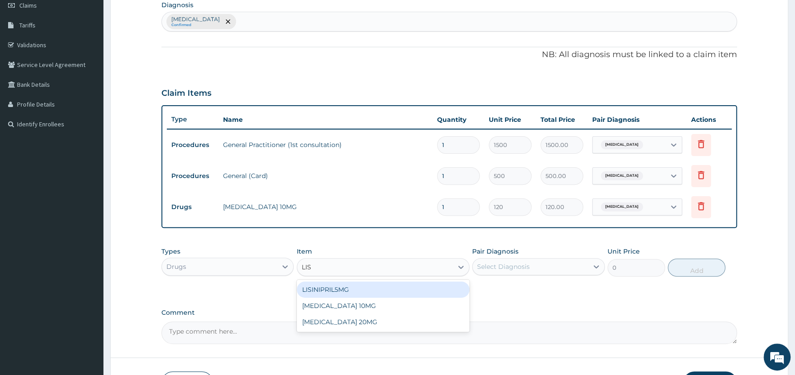
type input "[PERSON_NAME]"
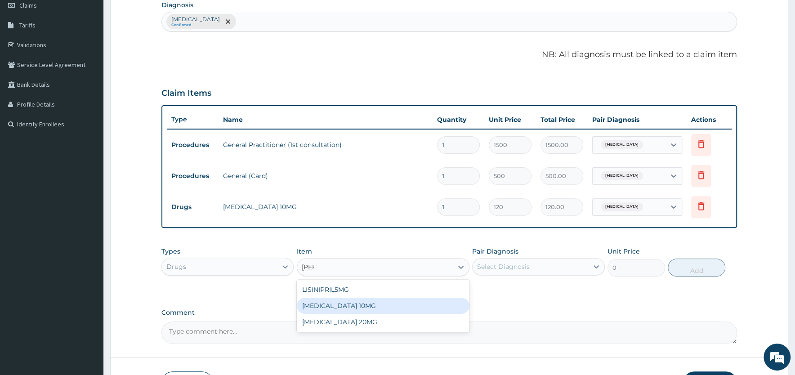
click at [323, 305] on div "[MEDICAL_DATA] 10MG" at bounding box center [383, 306] width 173 height 16
type input "150"
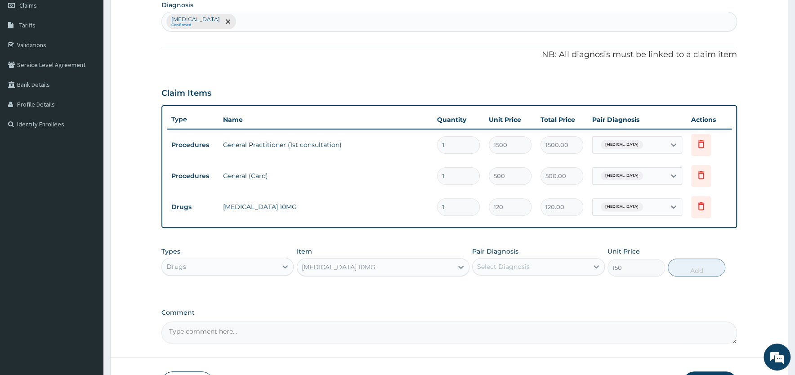
drag, startPoint x: 532, startPoint y: 263, endPoint x: 526, endPoint y: 268, distance: 8.1
click at [532, 264] on div "Select Diagnosis" at bounding box center [530, 266] width 115 height 14
drag, startPoint x: 507, startPoint y: 291, endPoint x: 553, endPoint y: 290, distance: 45.9
click at [507, 291] on label "[MEDICAL_DATA]" at bounding box center [515, 288] width 56 height 9
checkbox input "true"
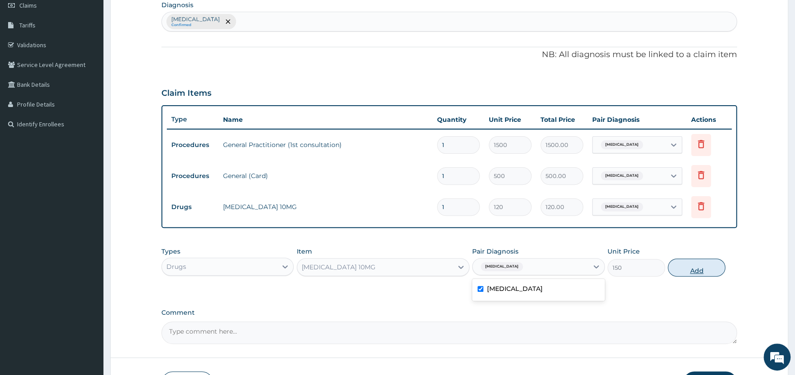
click at [686, 267] on button "Add" at bounding box center [697, 268] width 58 height 18
type input "0"
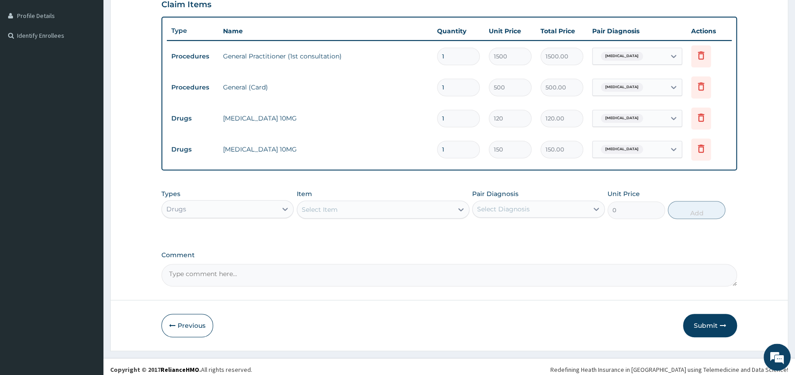
scroll to position [225, 0]
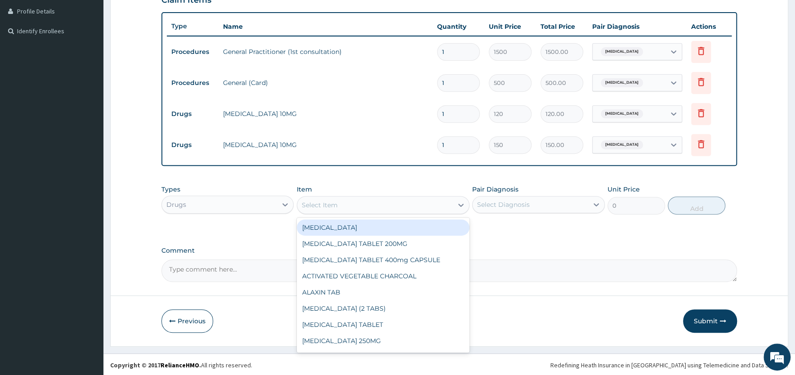
click at [328, 201] on div "Select Item" at bounding box center [320, 205] width 36 height 9
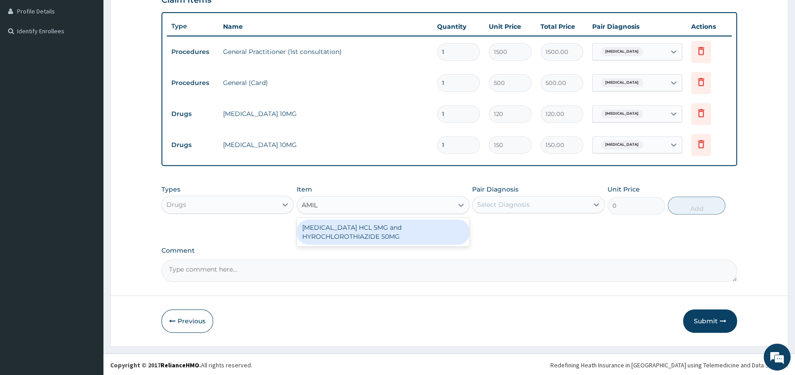
type input "AMILO"
type input "27"
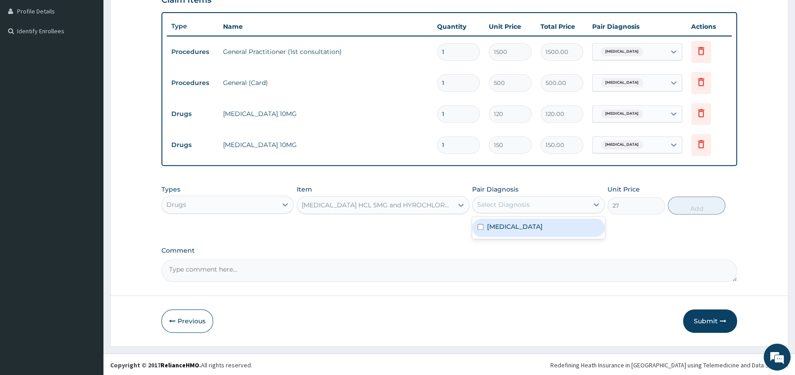
click at [517, 204] on div "Select Diagnosis" at bounding box center [503, 204] width 53 height 9
drag, startPoint x: 513, startPoint y: 227, endPoint x: 560, endPoint y: 221, distance: 46.7
click at [516, 227] on label "[MEDICAL_DATA]" at bounding box center [515, 226] width 56 height 9
checkbox input "true"
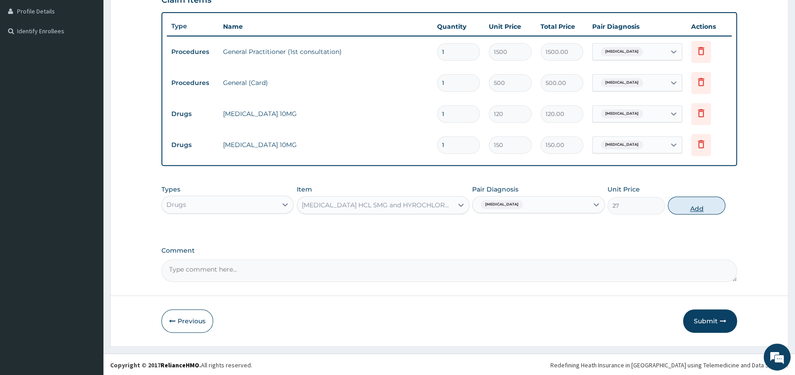
click at [687, 206] on button "Add" at bounding box center [697, 205] width 58 height 18
type input "0"
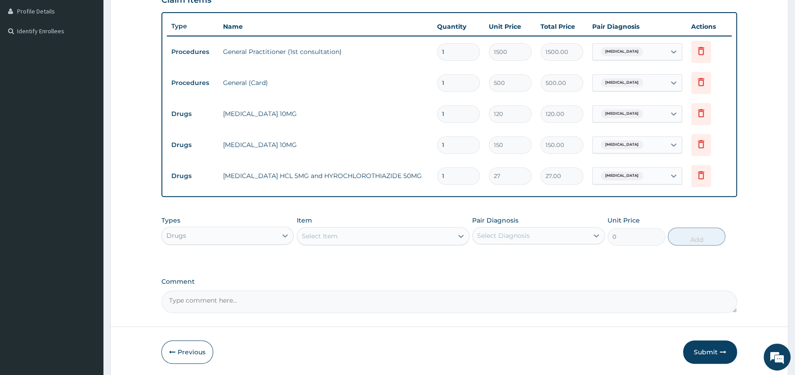
drag, startPoint x: 451, startPoint y: 176, endPoint x: 419, endPoint y: 178, distance: 32.4
click at [437, 178] on input "1" at bounding box center [458, 176] width 43 height 18
type input "3"
type input "81.00"
type input "30"
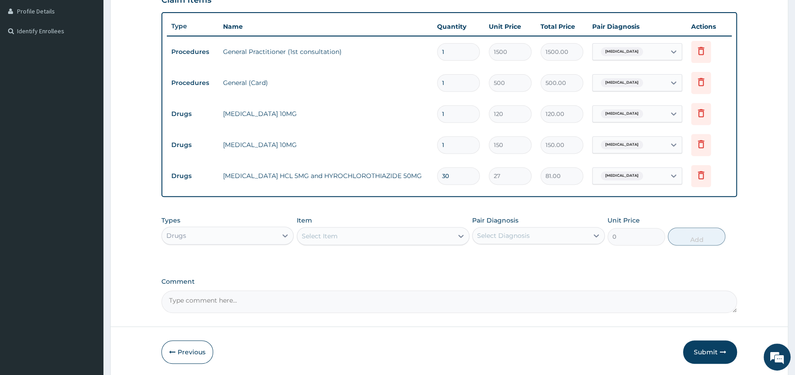
type input "810.00"
type input "30"
drag, startPoint x: 455, startPoint y: 146, endPoint x: 428, endPoint y: 148, distance: 27.1
click at [437, 148] on input "1" at bounding box center [458, 145] width 43 height 18
type input "3"
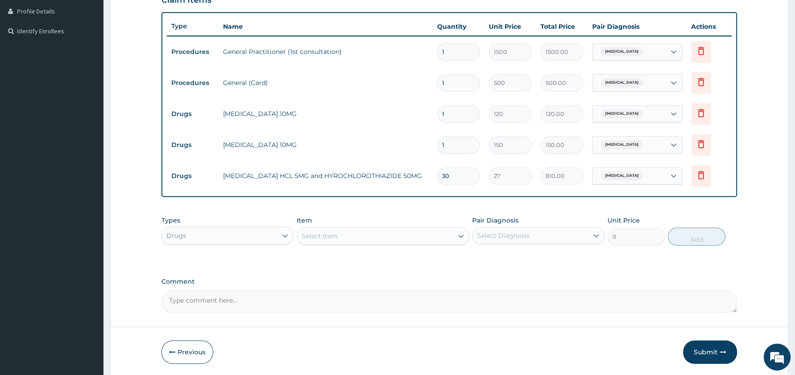
type input "450.00"
type input "30"
type input "4500.00"
type input "30"
drag, startPoint x: 448, startPoint y: 116, endPoint x: 421, endPoint y: 113, distance: 27.6
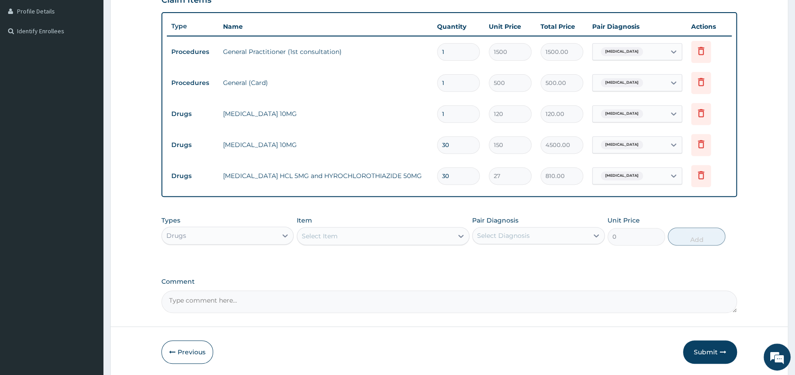
click at [437, 112] on input "1" at bounding box center [458, 114] width 43 height 18
type input "3"
type input "360.00"
type input "30"
type input "3600.00"
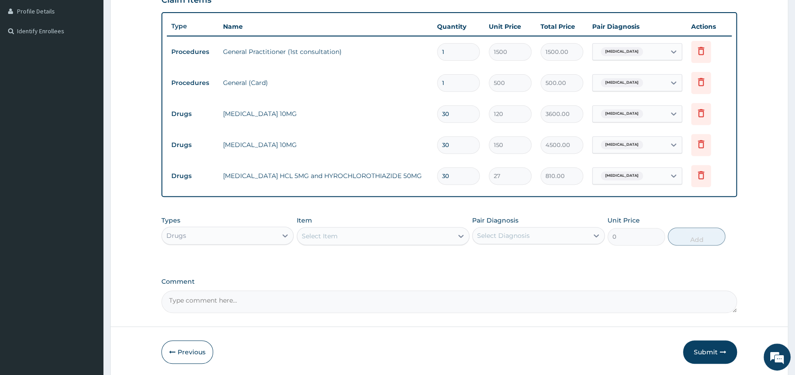
type input "30"
click at [519, 269] on div "PA Code / Prescription Code Enter Code(Secondary Care Only) Encounter Date 10-0…" at bounding box center [448, 87] width 575 height 452
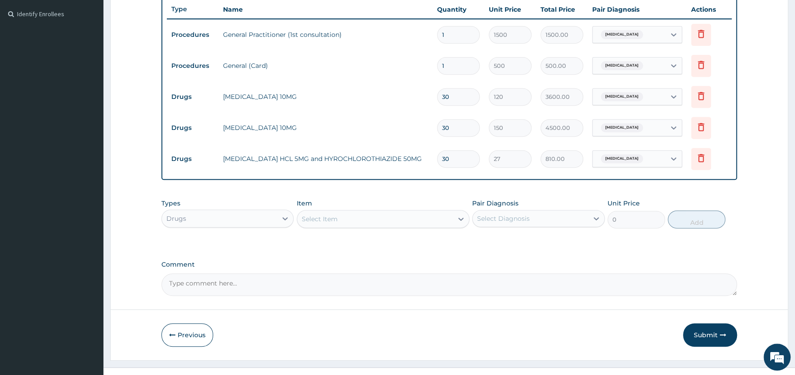
scroll to position [256, 0]
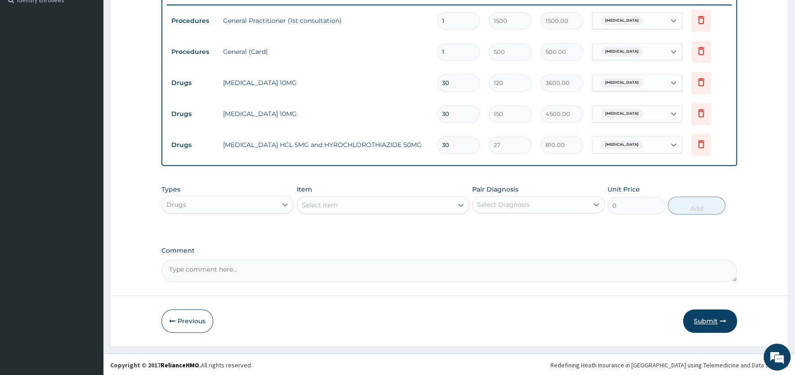
click at [705, 321] on button "Submit" at bounding box center [710, 320] width 54 height 23
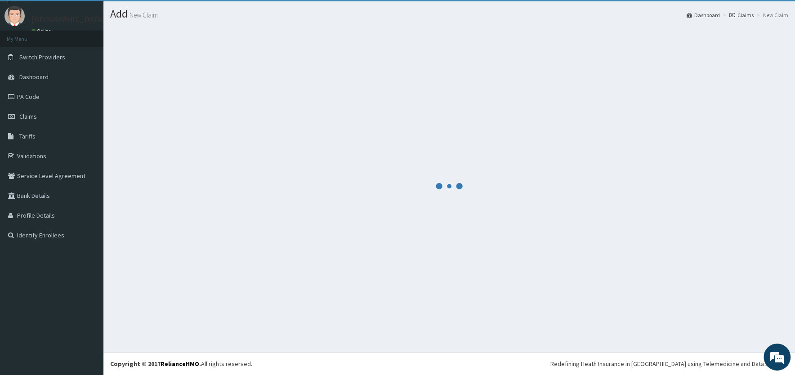
scroll to position [21, 0]
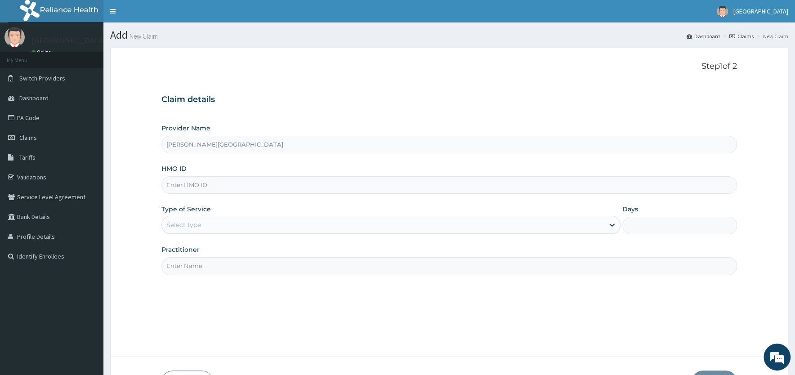
click at [188, 190] on input "HMO ID" at bounding box center [448, 185] width 575 height 18
type input "GSV/10101/A"
click at [194, 227] on div "Select type" at bounding box center [183, 224] width 35 height 9
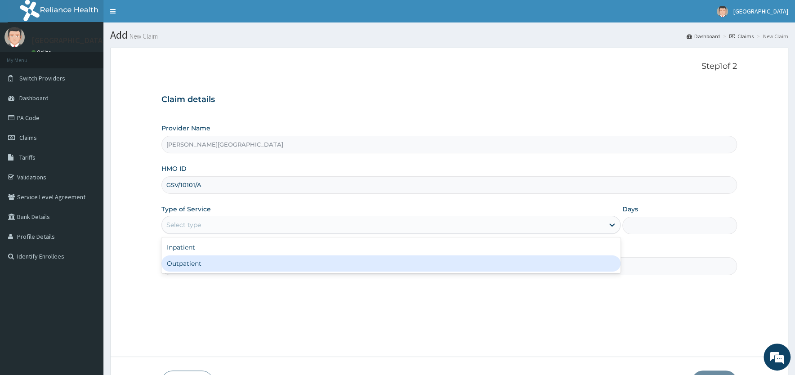
click at [195, 263] on div "Outpatient" at bounding box center [390, 263] width 459 height 16
type input "1"
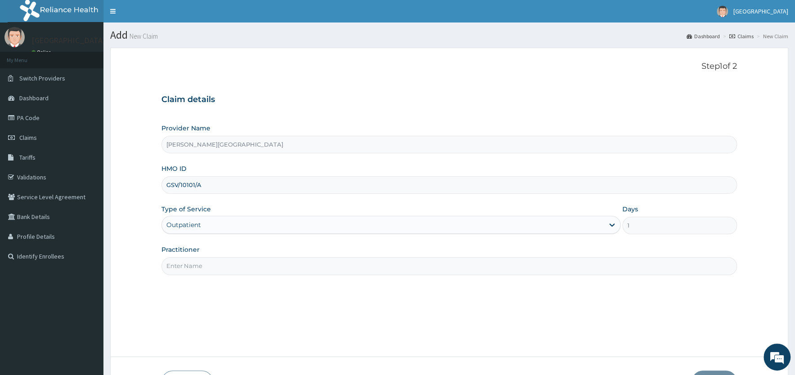
click at [196, 256] on div "Practitioner" at bounding box center [448, 260] width 575 height 30
click at [194, 263] on input "Practitioner" at bounding box center [448, 266] width 575 height 18
paste input "DR [PERSON_NAME]"
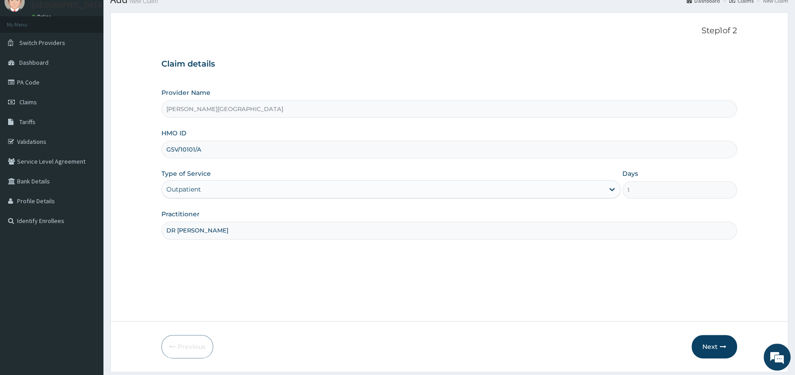
scroll to position [62, 0]
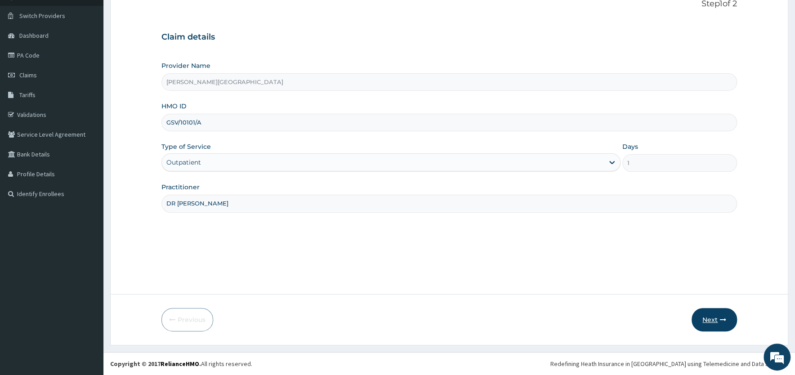
type input "DR [PERSON_NAME]"
click at [709, 321] on button "Next" at bounding box center [713, 319] width 45 height 23
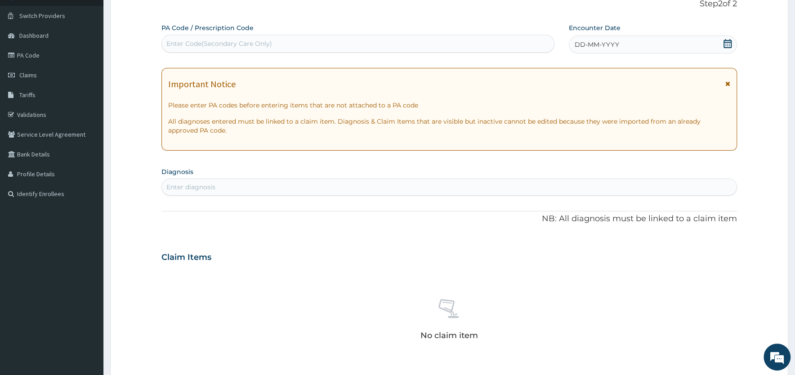
click at [726, 83] on icon at bounding box center [727, 83] width 5 height 6
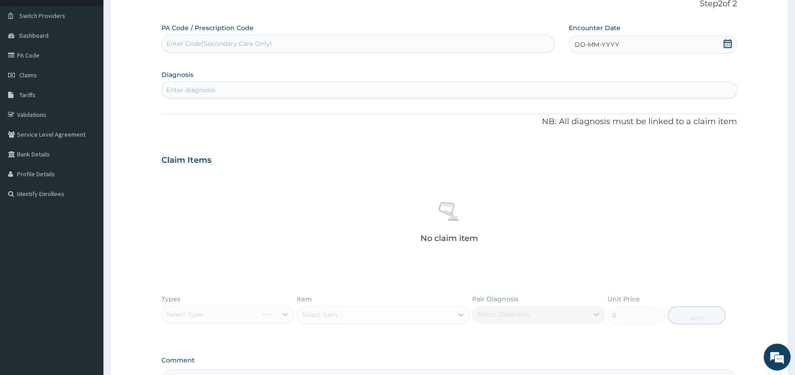
click at [727, 43] on icon at bounding box center [727, 43] width 9 height 9
click at [589, 116] on div "9" at bounding box center [589, 115] width 13 height 13
click at [478, 89] on div "Enter diagnosis" at bounding box center [449, 90] width 575 height 14
click at [216, 87] on div "Enter diagnosis" at bounding box center [449, 90] width 575 height 14
click at [205, 87] on div "Enter diagnosis" at bounding box center [190, 89] width 49 height 9
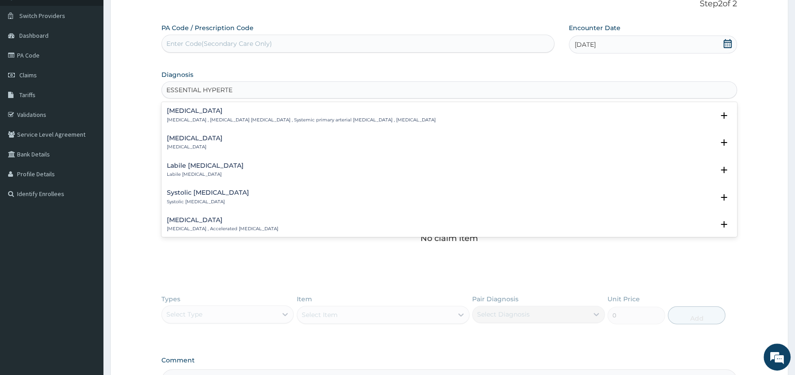
type input "ESSENTIAL HYPERTEN"
click at [200, 106] on div "[MEDICAL_DATA] [MEDICAL_DATA] , [MEDICAL_DATA] [MEDICAL_DATA] , Systemic primar…" at bounding box center [448, 117] width 575 height 27
click at [201, 112] on h4 "[MEDICAL_DATA]" at bounding box center [301, 110] width 269 height 7
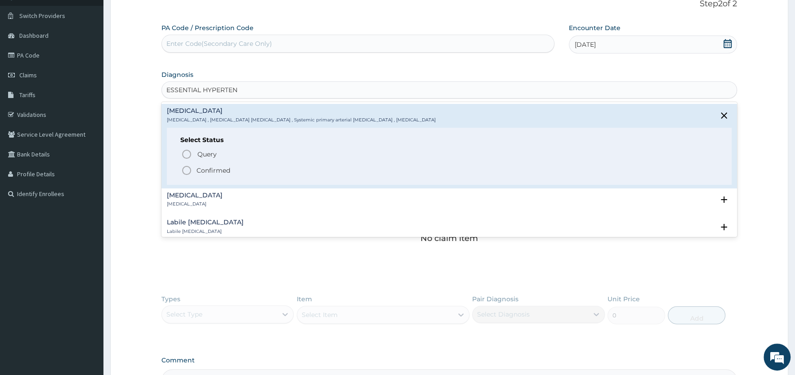
click at [187, 169] on icon "status option filled" at bounding box center [186, 170] width 11 height 11
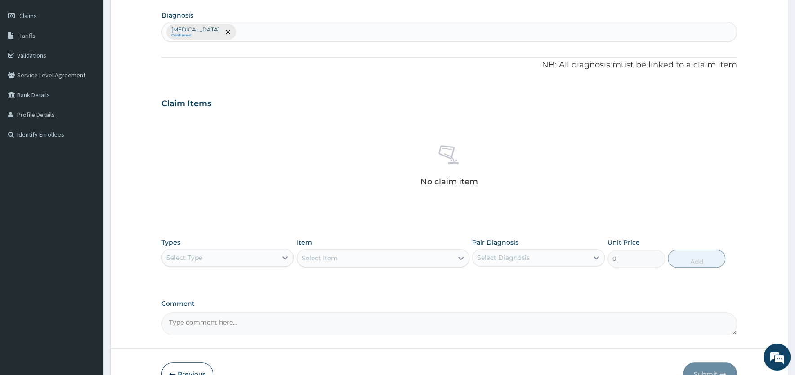
scroll to position [177, 0]
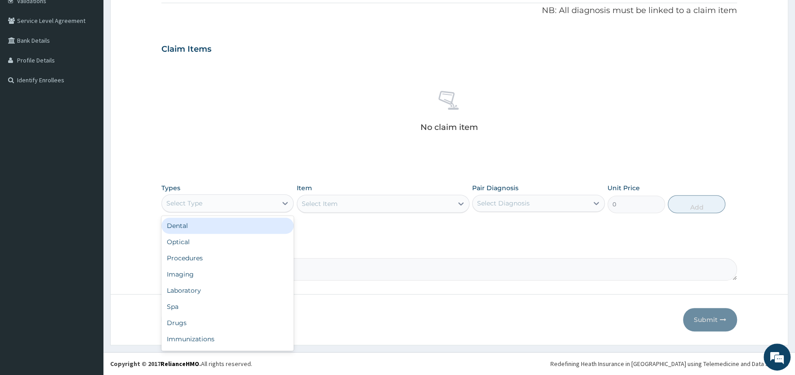
click at [271, 203] on div "Select Type" at bounding box center [219, 203] width 115 height 14
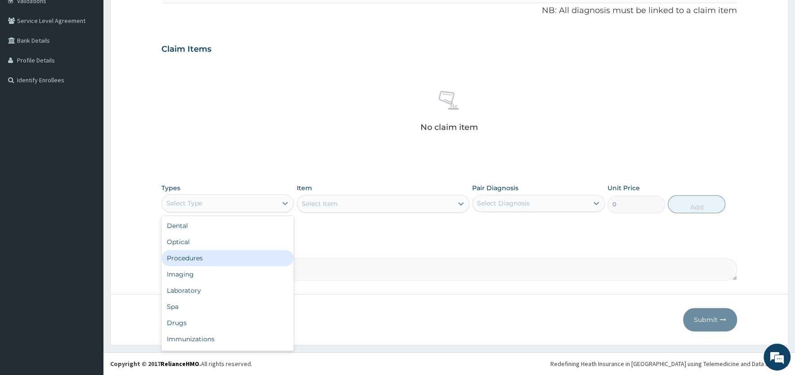
drag, startPoint x: 206, startPoint y: 257, endPoint x: 310, endPoint y: 228, distance: 107.5
click at [210, 256] on div "Procedures" at bounding box center [227, 258] width 132 height 16
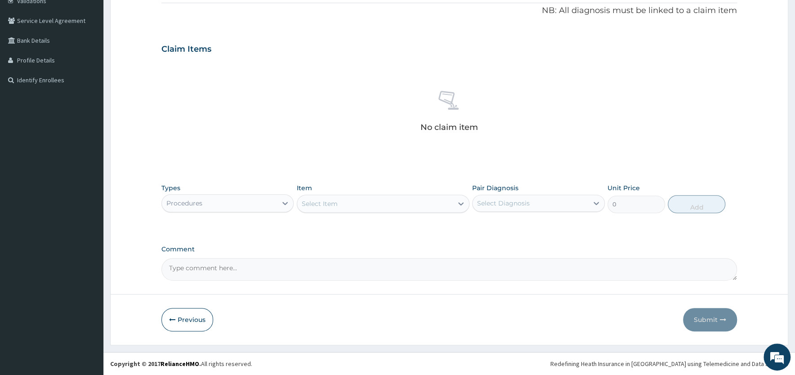
click at [387, 204] on div "Select Item" at bounding box center [375, 203] width 156 height 14
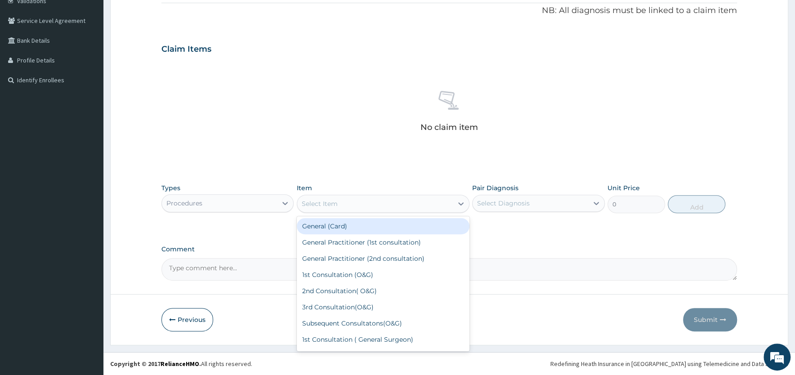
drag, startPoint x: 372, startPoint y: 229, endPoint x: 390, endPoint y: 225, distance: 18.5
click at [372, 229] on div "General (Card)" at bounding box center [383, 226] width 173 height 16
type input "500"
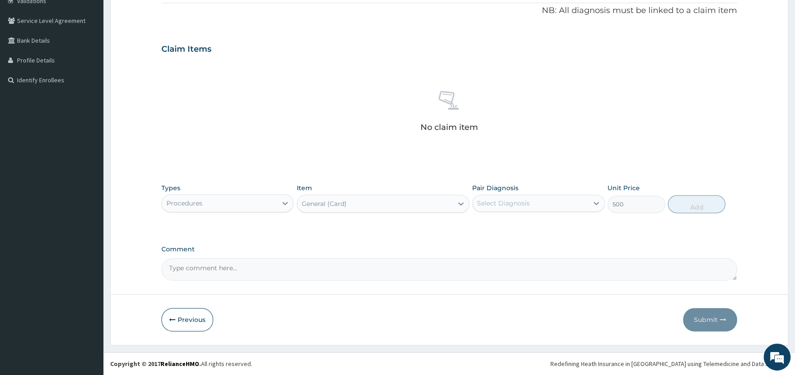
click at [515, 204] on div "Select Diagnosis" at bounding box center [503, 203] width 53 height 9
click at [517, 231] on div "[MEDICAL_DATA]" at bounding box center [538, 226] width 132 height 18
checkbox input "true"
click at [687, 209] on button "Add" at bounding box center [697, 204] width 58 height 18
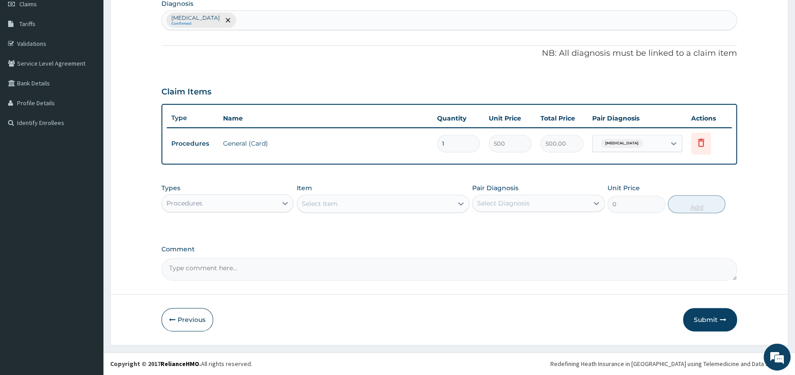
scroll to position [132, 0]
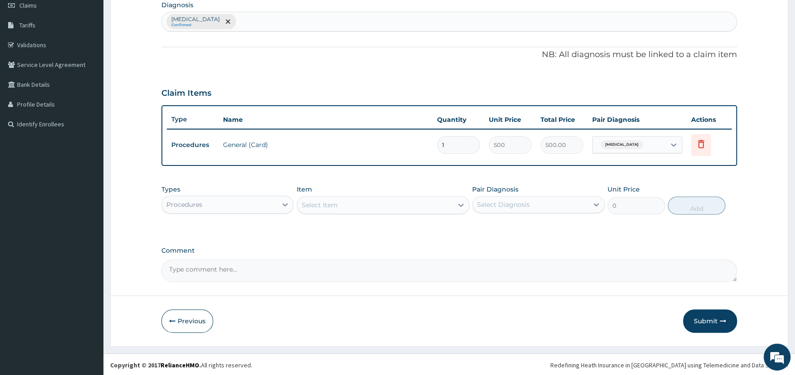
click at [384, 201] on div "Select Item" at bounding box center [375, 205] width 156 height 14
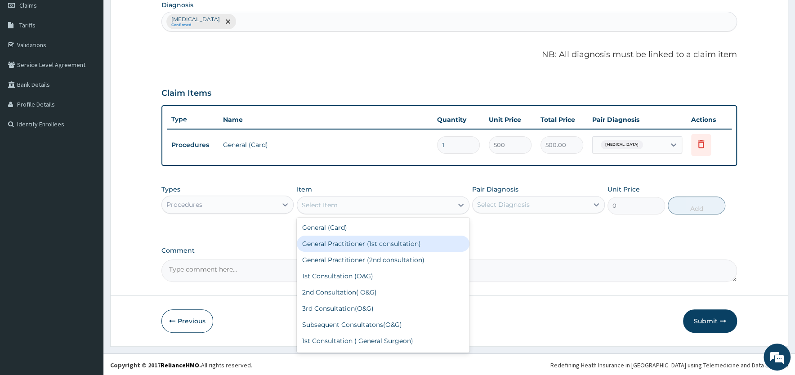
click at [361, 244] on div "General Practitioner (1st consultation)" at bounding box center [383, 244] width 173 height 16
type input "1500"
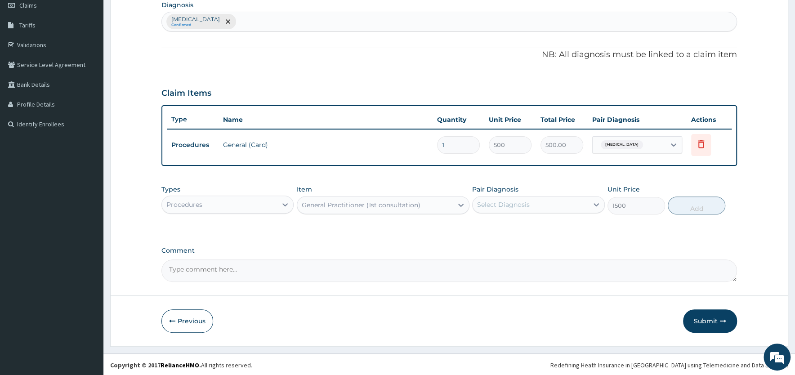
click at [505, 201] on div "Select Diagnosis" at bounding box center [503, 204] width 53 height 9
click at [508, 228] on label "[MEDICAL_DATA]" at bounding box center [515, 226] width 56 height 9
checkbox input "true"
click at [696, 203] on button "Add" at bounding box center [697, 205] width 58 height 18
type input "0"
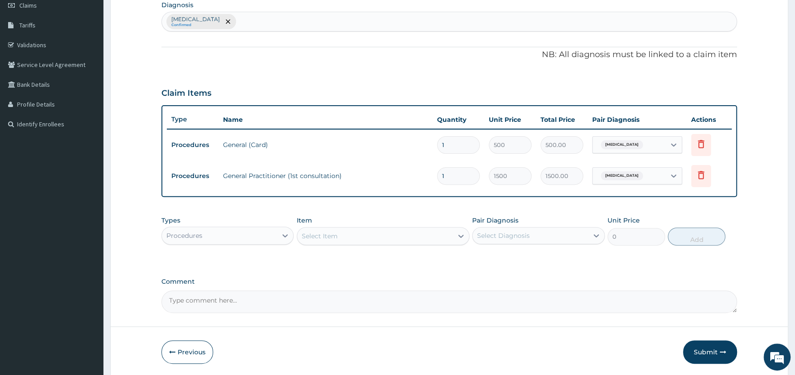
click at [276, 233] on div "Procedures" at bounding box center [219, 235] width 115 height 14
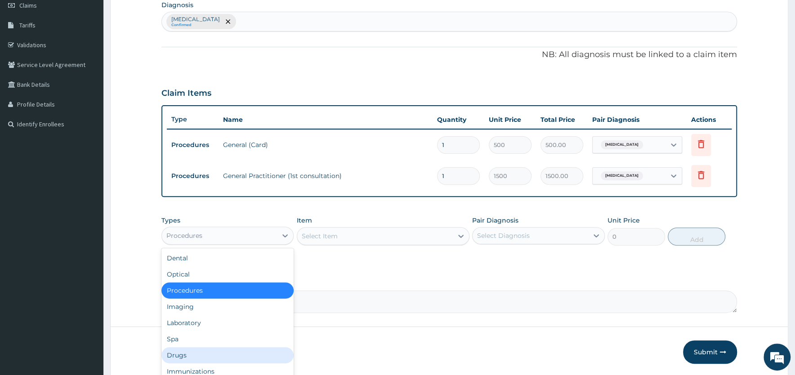
click at [188, 356] on div "Drugs" at bounding box center [227, 355] width 132 height 16
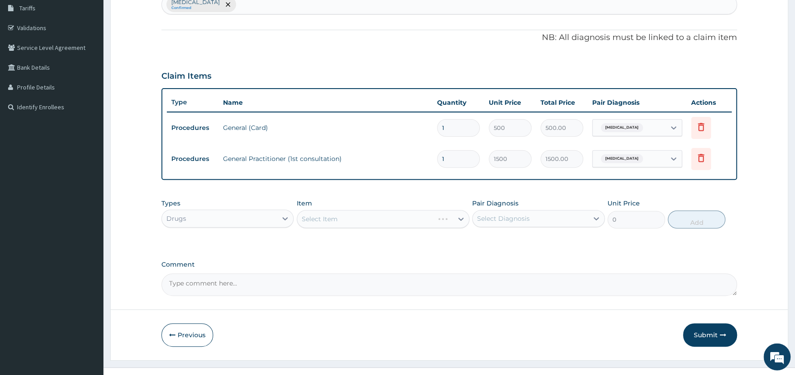
scroll to position [164, 0]
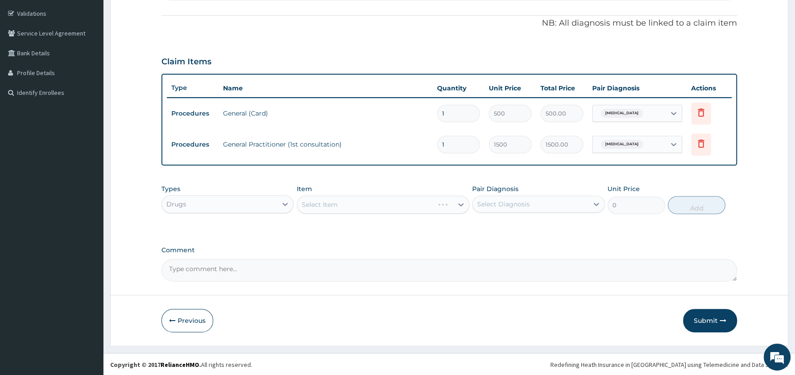
click at [353, 201] on div "Select Item" at bounding box center [383, 205] width 173 height 18
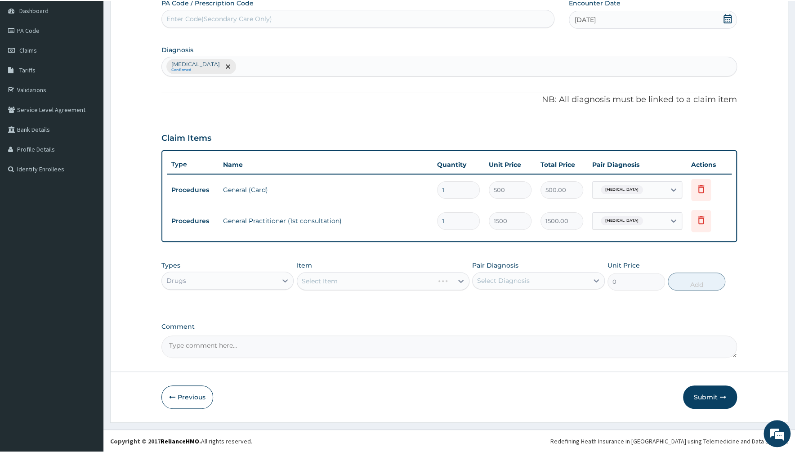
scroll to position [87, 0]
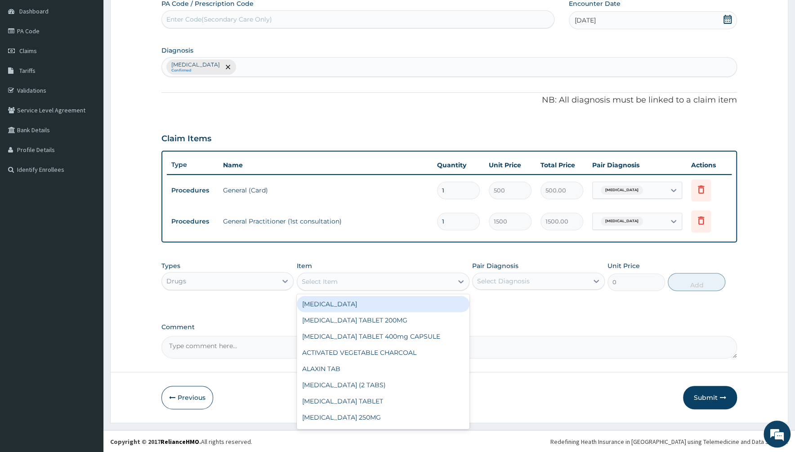
click at [340, 278] on div "Select Item" at bounding box center [375, 281] width 156 height 14
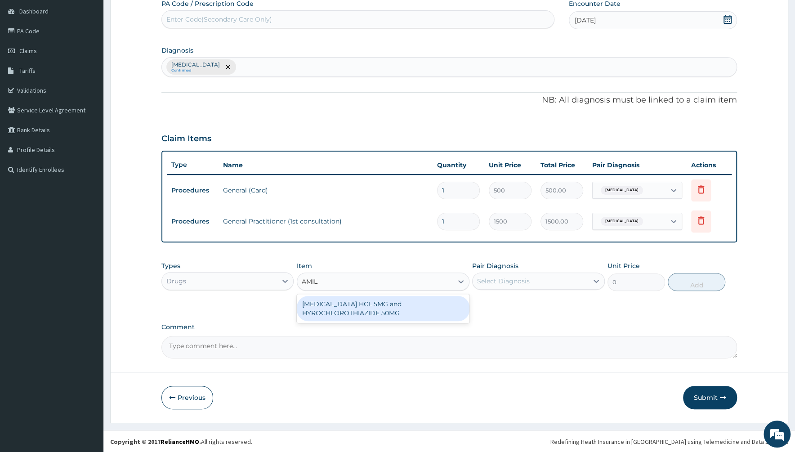
type input "AMILO"
type input "27"
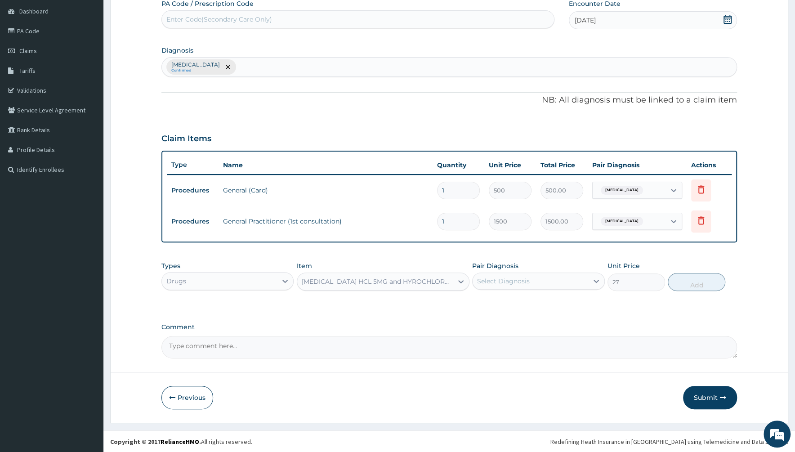
click at [524, 282] on div "Select Diagnosis" at bounding box center [503, 280] width 53 height 9
drag, startPoint x: 507, startPoint y: 305, endPoint x: 588, endPoint y: 300, distance: 81.1
click at [507, 305] on label "[MEDICAL_DATA]" at bounding box center [515, 303] width 56 height 9
checkbox input "true"
click at [687, 281] on button "Add" at bounding box center [697, 282] width 58 height 18
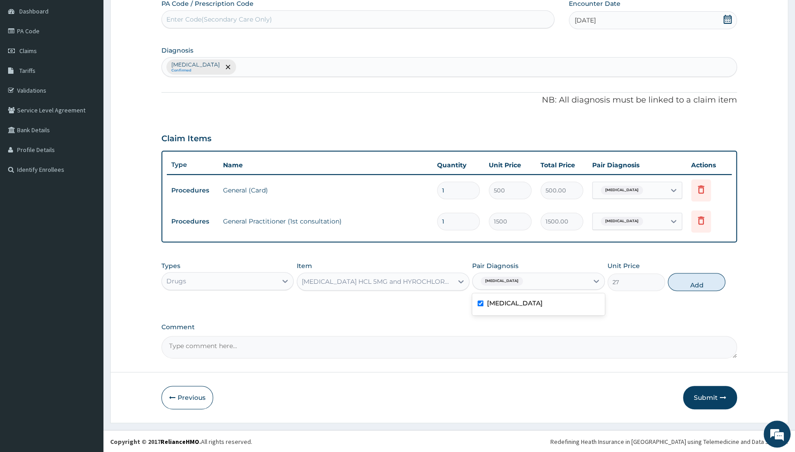
type input "0"
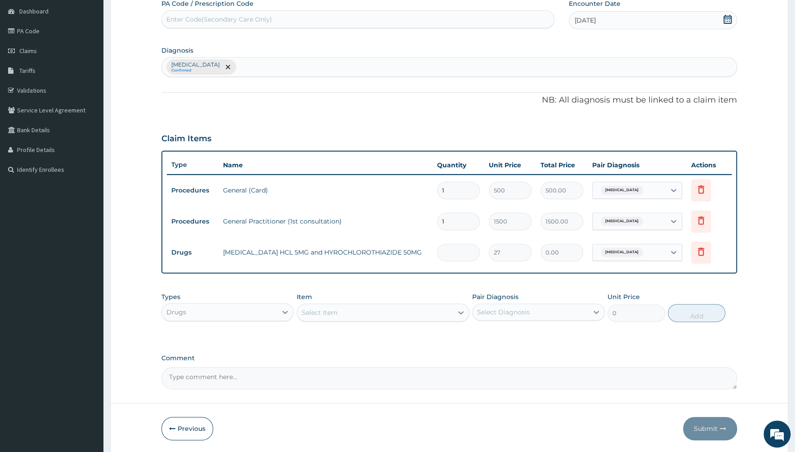
type input "0.00"
type input "3"
type input "81.00"
type input "30"
type input "810.00"
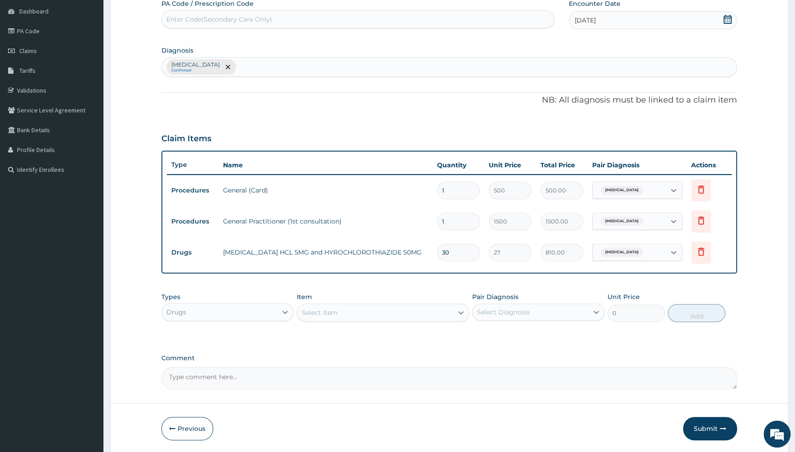
type input "30"
click at [383, 314] on div "Select Item" at bounding box center [375, 312] width 156 height 14
type input "AMLO"
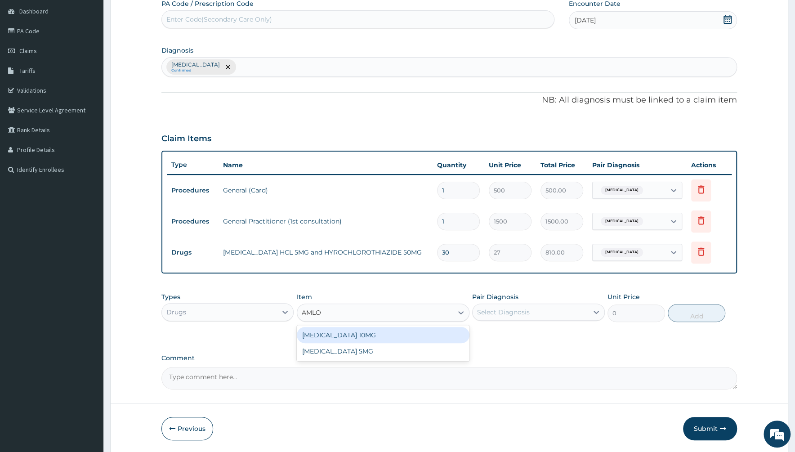
type input "120"
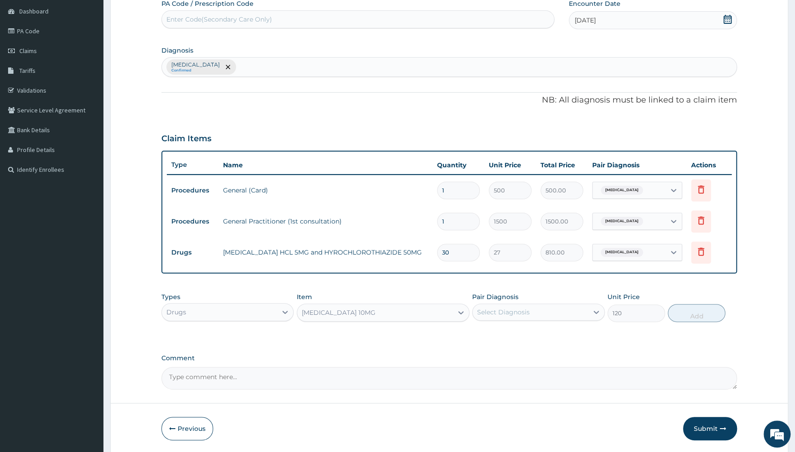
click at [517, 306] on div "Select Diagnosis" at bounding box center [530, 312] width 115 height 14
drag, startPoint x: 507, startPoint y: 336, endPoint x: 555, endPoint y: 330, distance: 48.1
click at [507, 337] on label "[MEDICAL_DATA]" at bounding box center [515, 334] width 56 height 9
checkbox input "true"
click at [690, 308] on button "Add" at bounding box center [697, 313] width 58 height 18
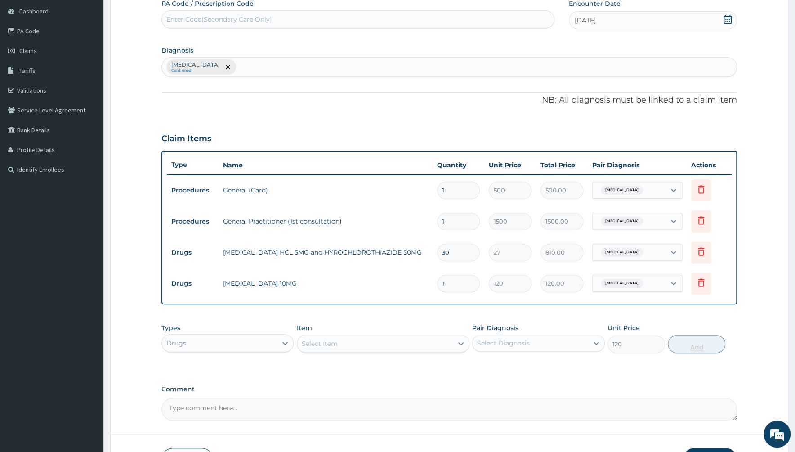
type input "0"
type input "0.00"
type input "3"
type input "360.00"
type input "30"
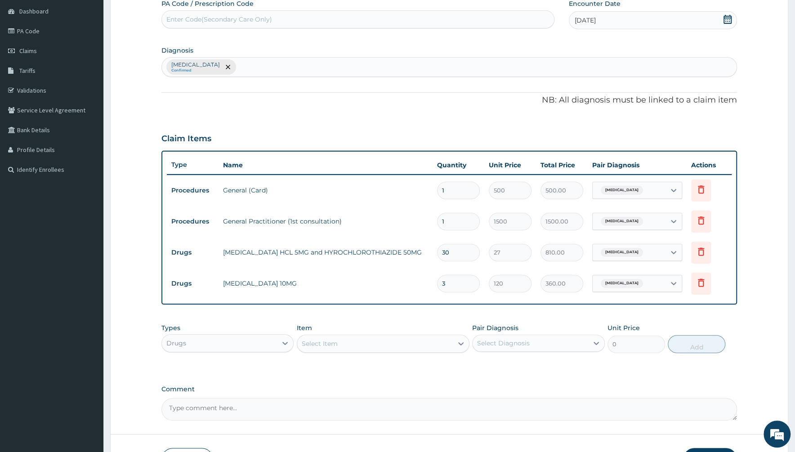
type input "3600.00"
type input "30"
click at [372, 344] on div "Select Item" at bounding box center [375, 343] width 156 height 14
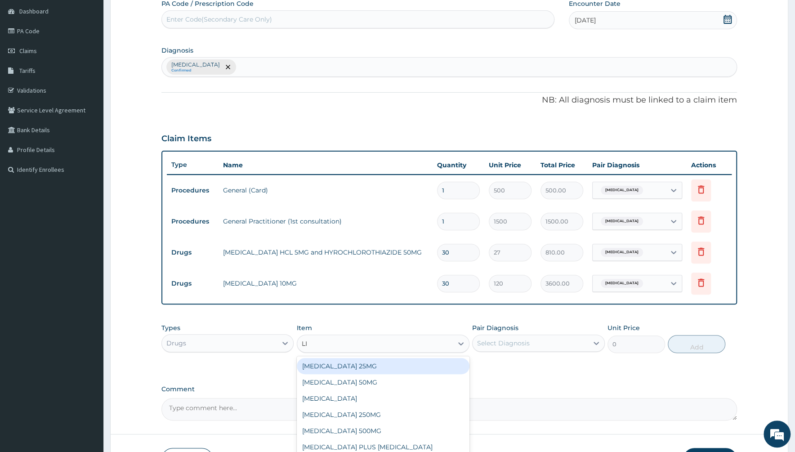
type input "LIS"
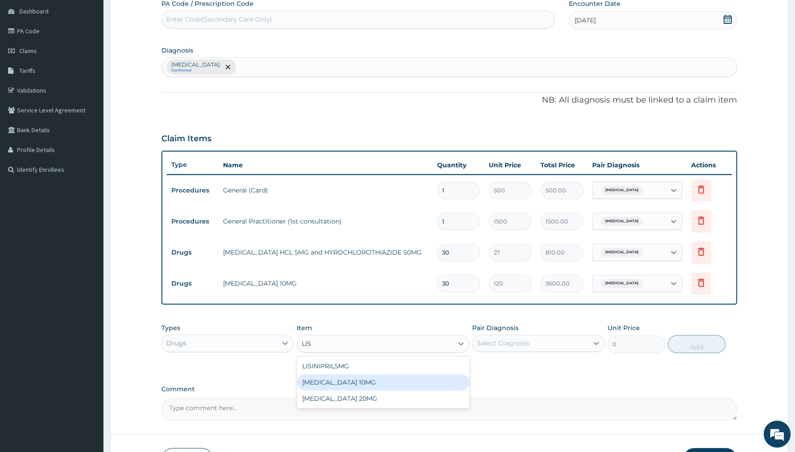
type input "150"
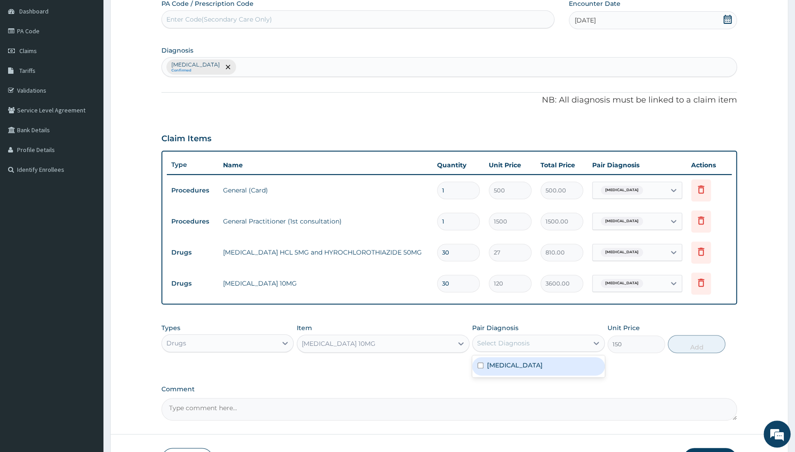
click at [496, 343] on div "Select Diagnosis" at bounding box center [503, 343] width 53 height 9
click at [494, 361] on label "[MEDICAL_DATA]" at bounding box center [515, 365] width 56 height 9
checkbox input "true"
click at [691, 348] on button "Add" at bounding box center [697, 344] width 58 height 18
type input "0"
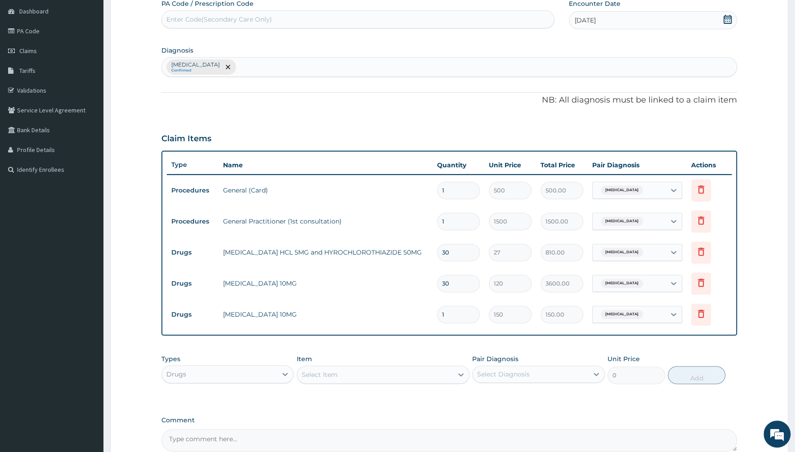
type input "0.00"
type input "3"
type input "450.00"
type input "30"
type input "4500.00"
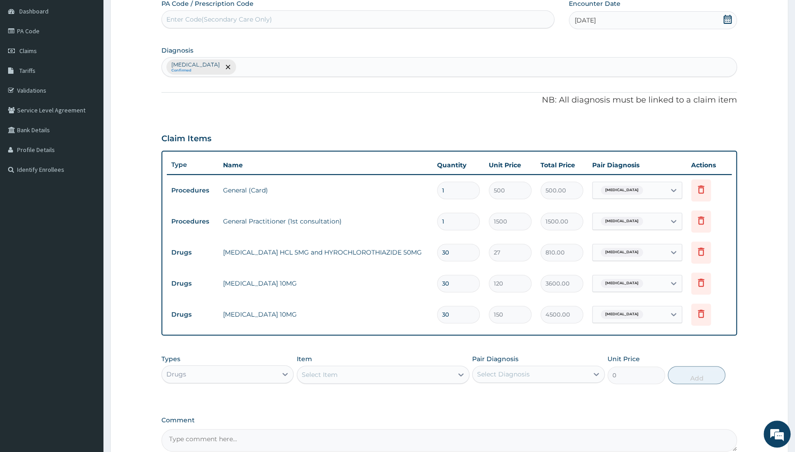
type input "30"
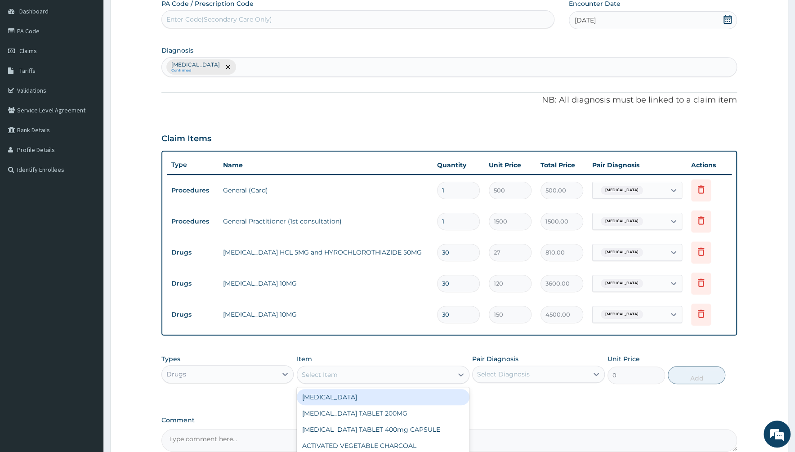
click at [329, 374] on div "Select Item" at bounding box center [320, 374] width 36 height 9
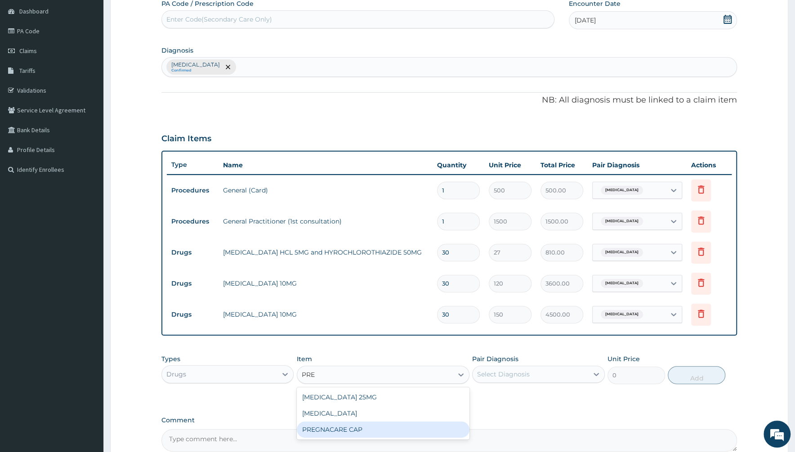
type input "PRE"
click at [253, 374] on div "PA Code / Prescription Code Enter Code(Secondary Care Only) Encounter Date 09-0…" at bounding box center [448, 225] width 575 height 452
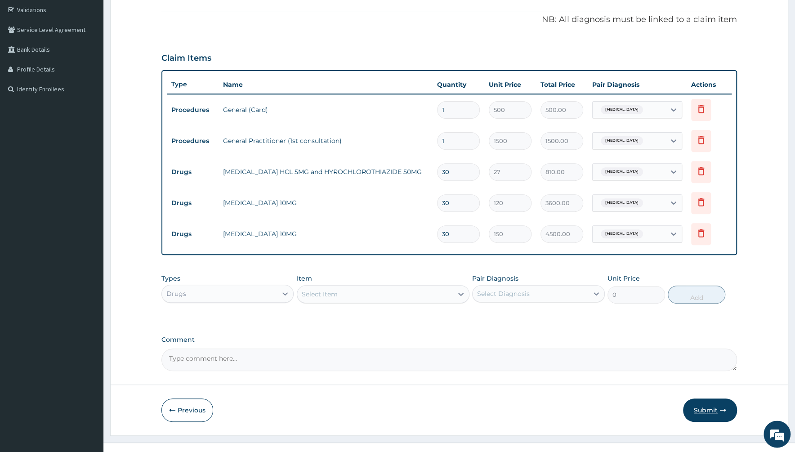
scroll to position [179, 0]
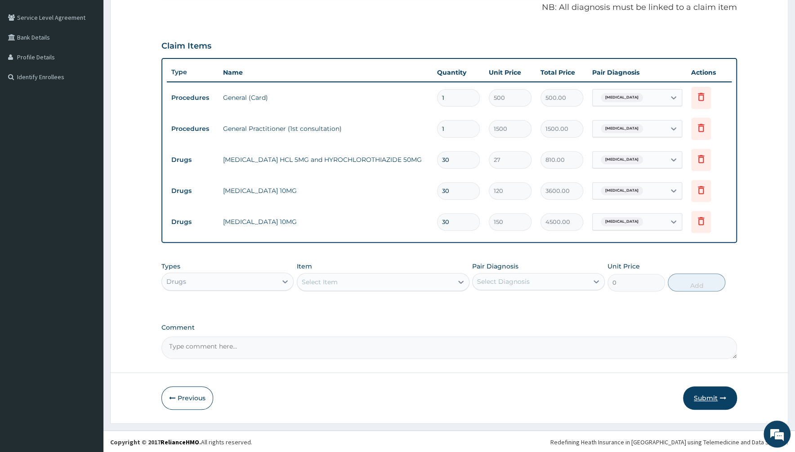
click at [707, 374] on button "Submit" at bounding box center [710, 397] width 54 height 23
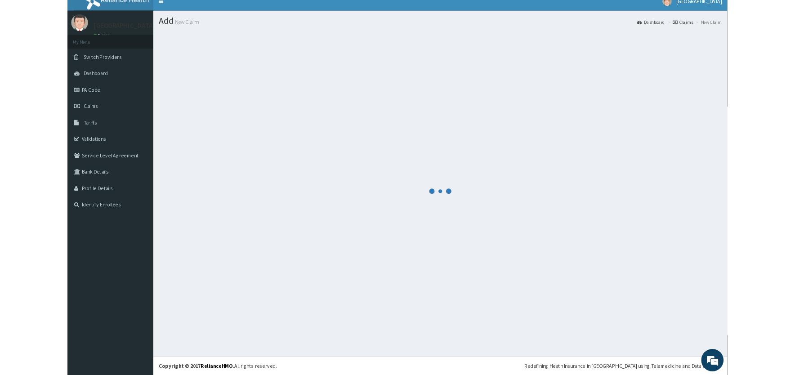
scroll to position [9, 0]
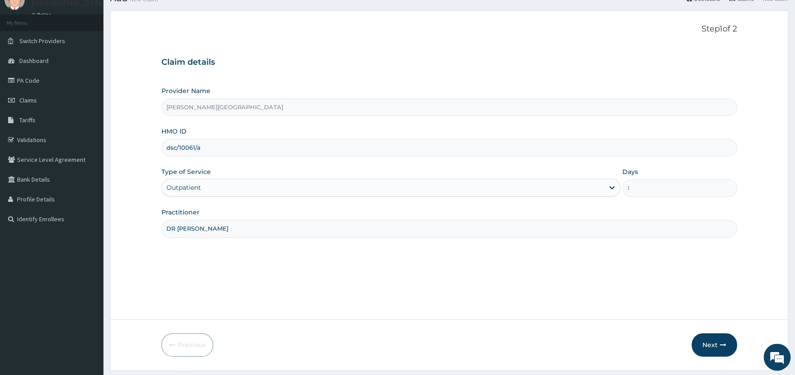
scroll to position [62, 0]
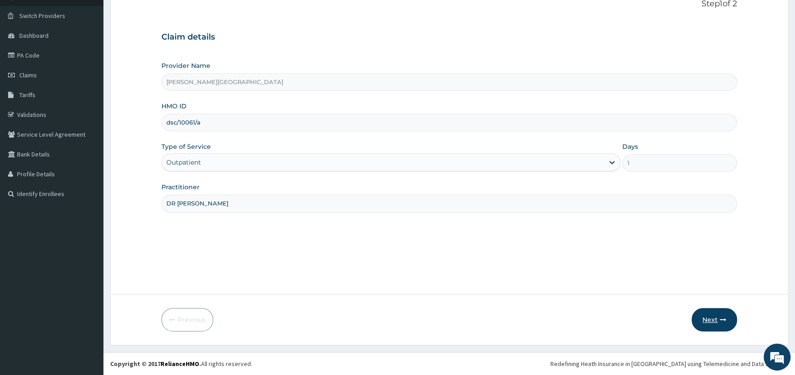
type input "DR [PERSON_NAME]"
click at [710, 322] on button "Next" at bounding box center [713, 319] width 45 height 23
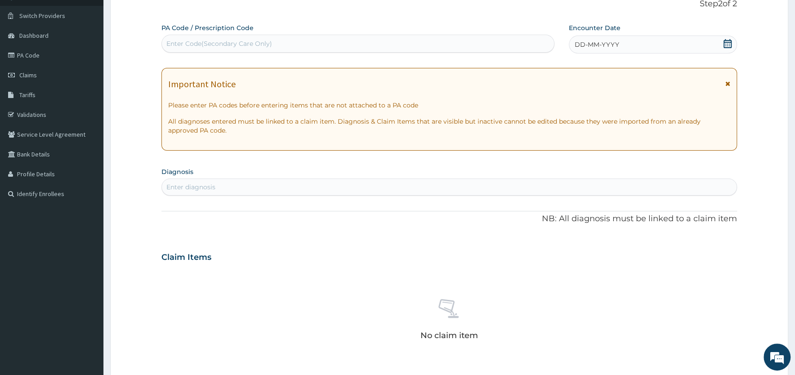
click at [727, 83] on icon at bounding box center [727, 83] width 5 height 6
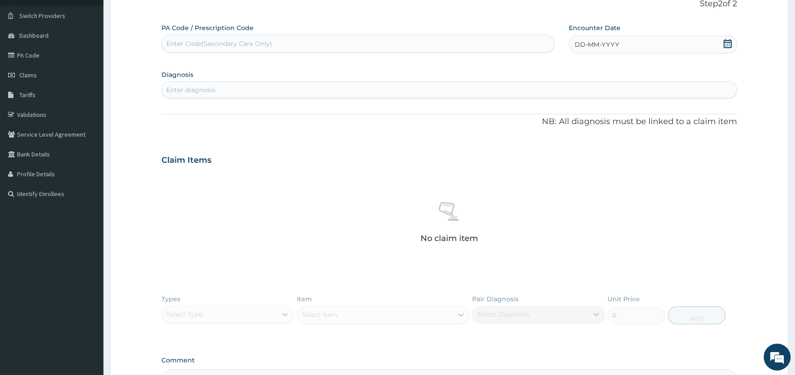
click at [727, 43] on icon at bounding box center [727, 43] width 8 height 9
click at [650, 99] on div "6" at bounding box center [648, 100] width 13 height 13
click at [400, 86] on div "Enter diagnosis" at bounding box center [449, 90] width 575 height 14
type input "ESSENTIAL HYPER"
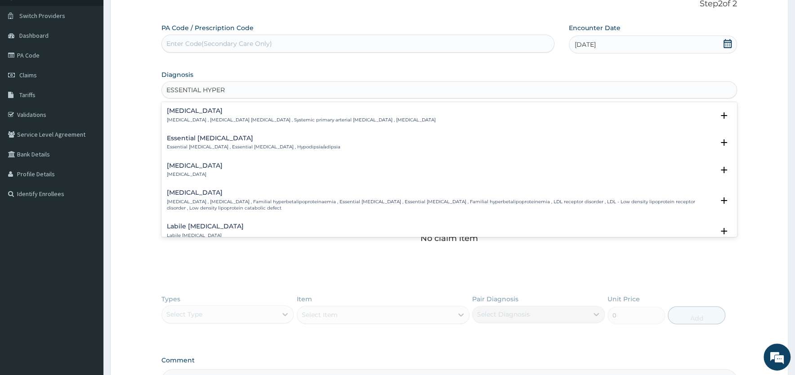
click at [207, 112] on h4 "Essential hypertension" at bounding box center [301, 110] width 269 height 7
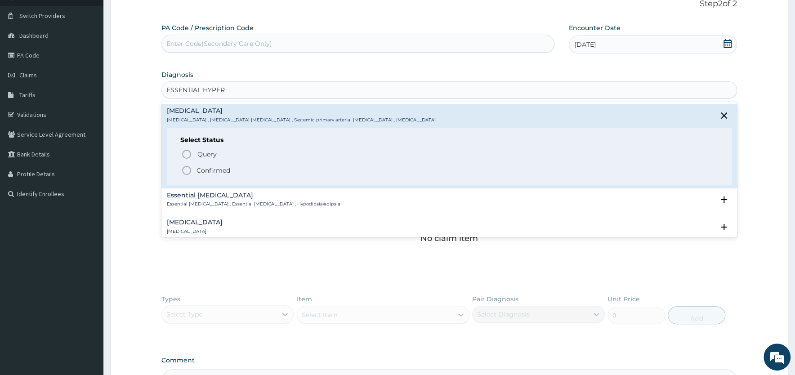
click at [197, 169] on p "Confirmed" at bounding box center [213, 170] width 34 height 9
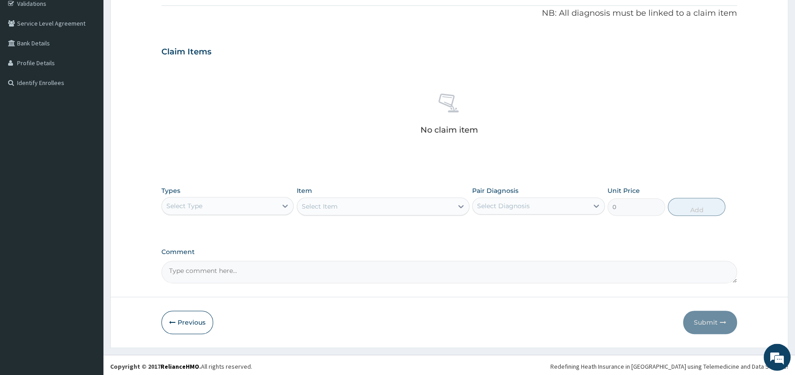
scroll to position [177, 0]
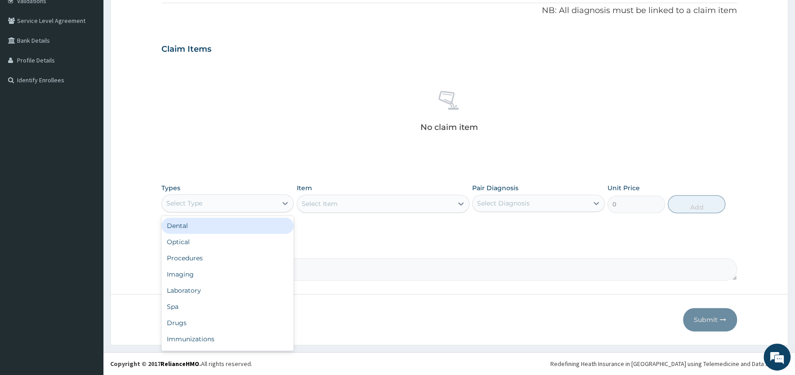
click at [254, 201] on div "Select Type" at bounding box center [219, 203] width 115 height 14
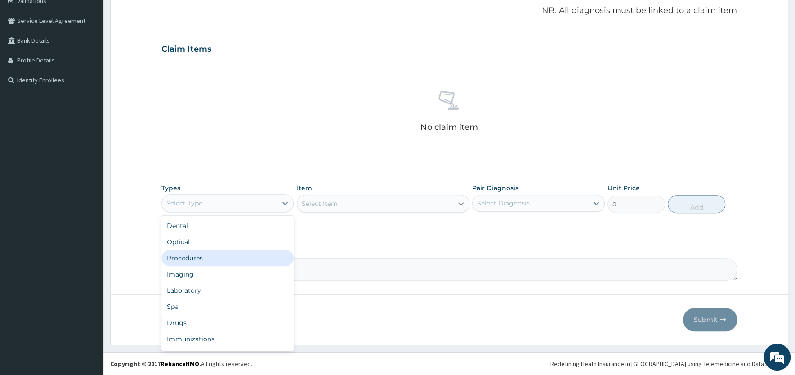
drag, startPoint x: 202, startPoint y: 258, endPoint x: 227, endPoint y: 246, distance: 27.6
click at [203, 257] on div "Procedures" at bounding box center [227, 258] width 132 height 16
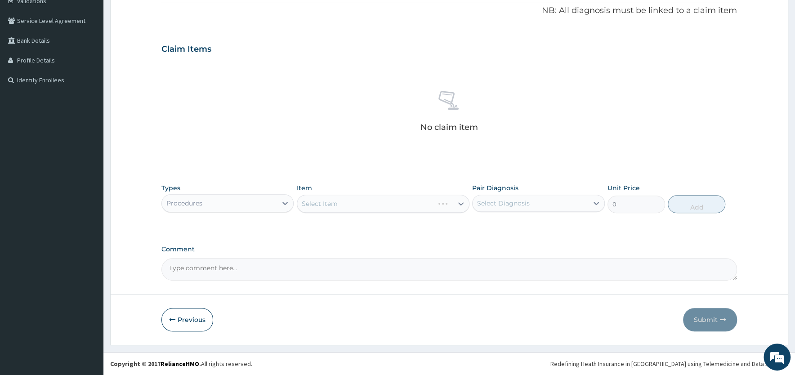
click at [376, 202] on div "Select Item" at bounding box center [383, 204] width 173 height 18
click at [378, 206] on div "Select Item" at bounding box center [375, 203] width 156 height 14
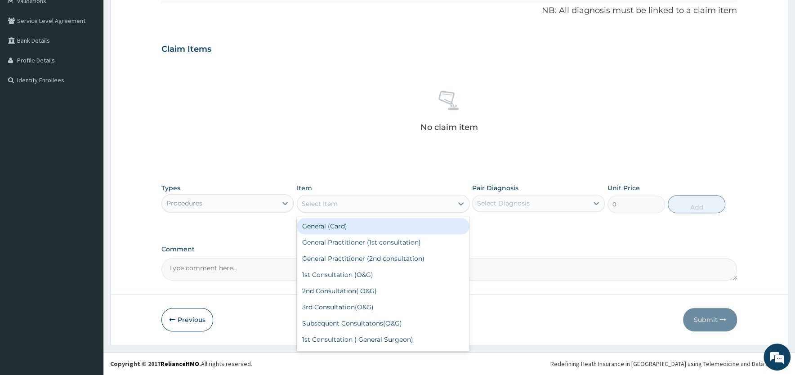
click at [362, 226] on div "General (Card)" at bounding box center [383, 226] width 173 height 16
type input "500"
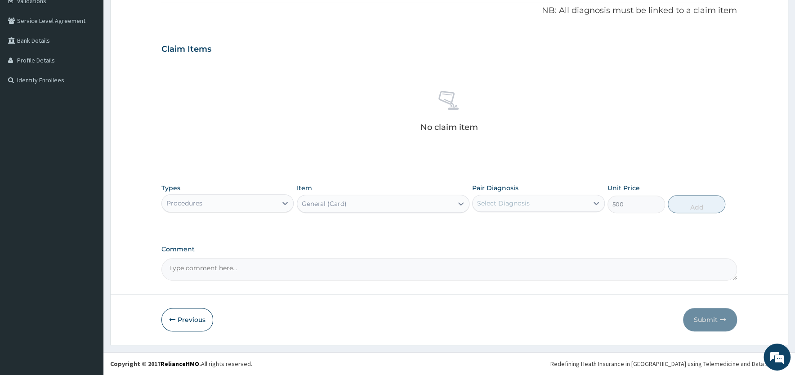
click at [507, 206] on div "Select Diagnosis" at bounding box center [503, 203] width 53 height 9
click at [500, 226] on label "Essential hypertension" at bounding box center [515, 225] width 56 height 9
checkbox input "true"
click at [686, 204] on button "Add" at bounding box center [697, 204] width 58 height 18
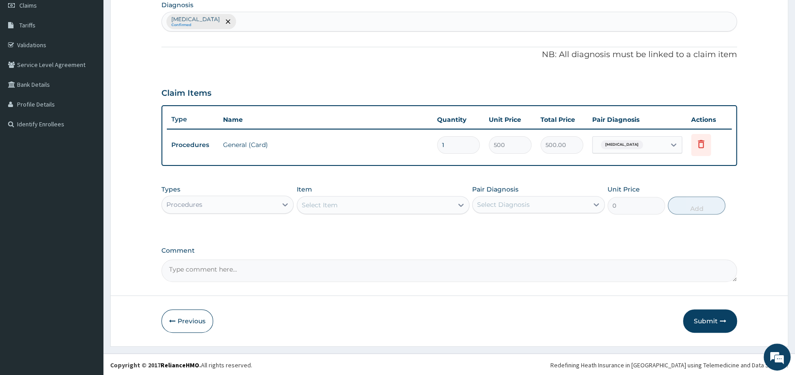
click at [410, 202] on div "Select Item" at bounding box center [375, 205] width 156 height 14
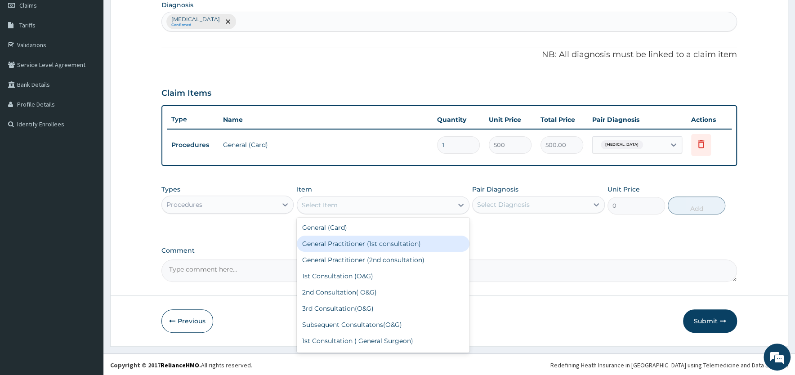
click at [380, 244] on div "General Practitioner (1st consultation)" at bounding box center [383, 244] width 173 height 16
type input "1500"
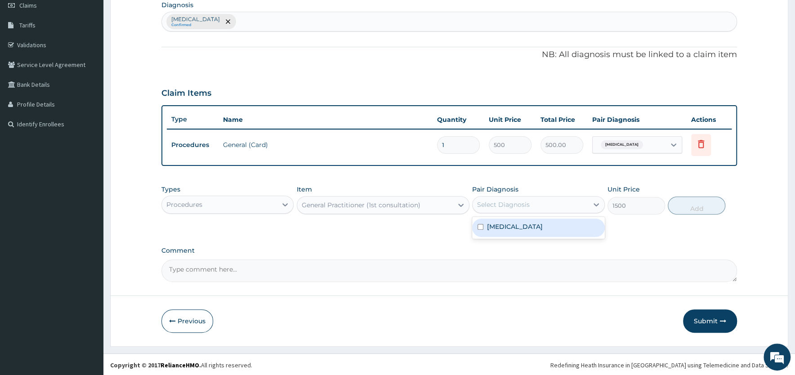
click at [542, 204] on div "Select Diagnosis" at bounding box center [530, 204] width 115 height 14
click at [538, 227] on label "Essential hypertension" at bounding box center [515, 226] width 56 height 9
checkbox input "true"
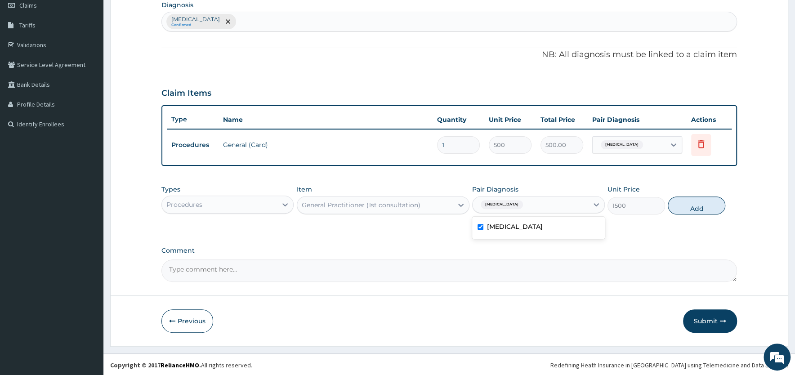
click at [700, 206] on button "Add" at bounding box center [697, 205] width 58 height 18
type input "0"
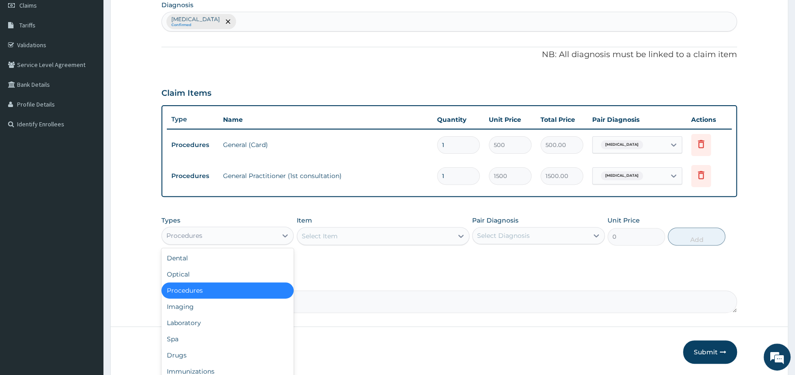
click at [203, 235] on div "Procedures" at bounding box center [219, 235] width 115 height 14
click at [183, 354] on div "Drugs" at bounding box center [227, 355] width 132 height 16
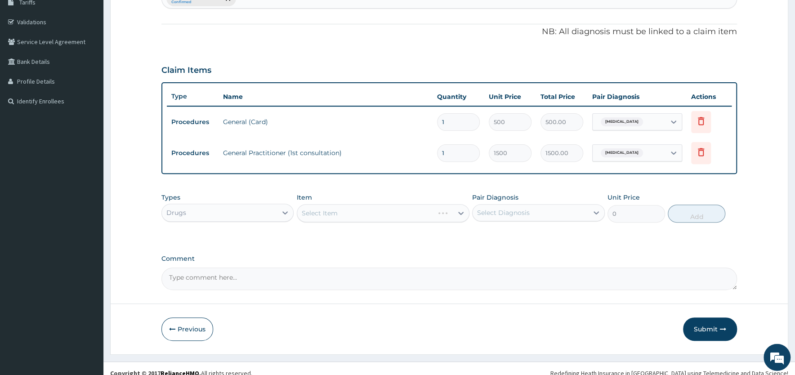
scroll to position [164, 0]
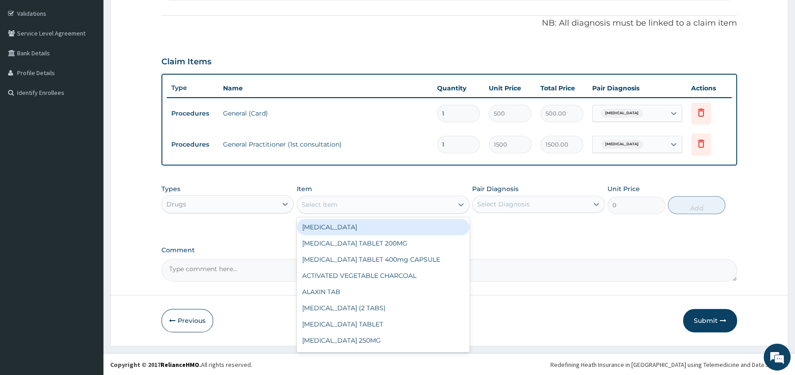
click at [374, 203] on div "Select Item" at bounding box center [375, 204] width 156 height 14
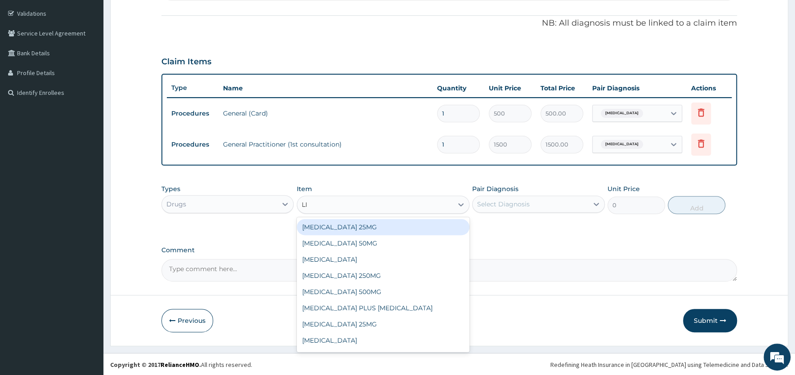
type input "LIS"
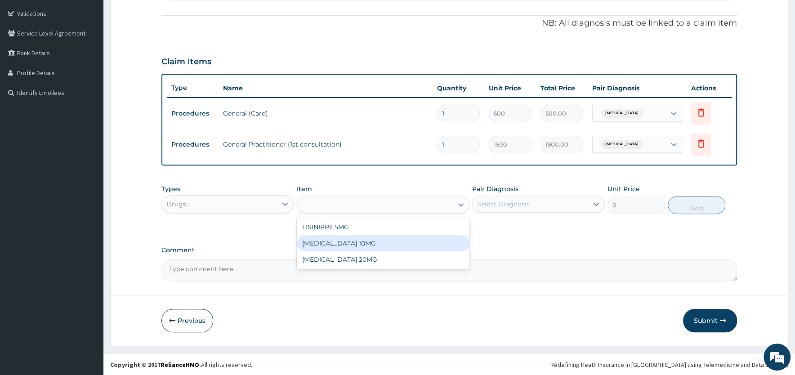
type input "150"
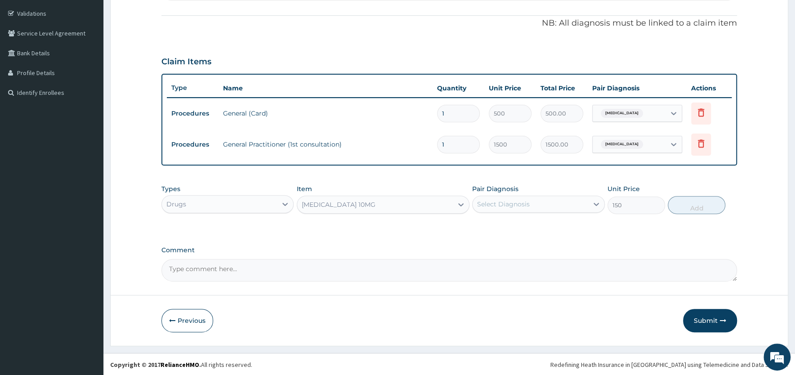
click at [529, 205] on div "Select Diagnosis" at bounding box center [530, 204] width 115 height 14
drag, startPoint x: 520, startPoint y: 225, endPoint x: 575, endPoint y: 224, distance: 55.3
click at [522, 225] on label "Essential hypertension" at bounding box center [515, 226] width 56 height 9
checkbox input "true"
click at [680, 202] on button "Add" at bounding box center [697, 205] width 58 height 18
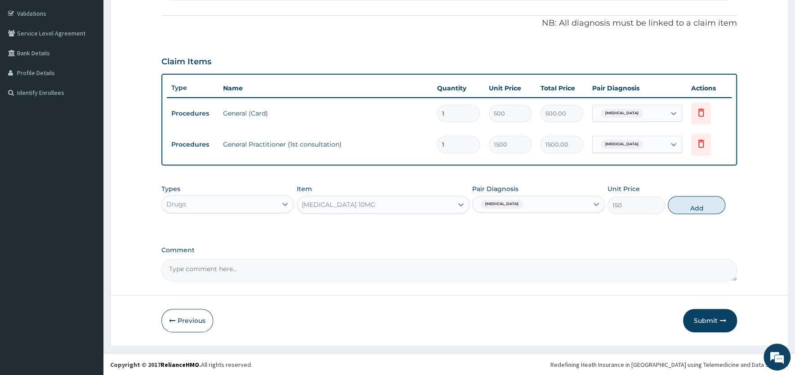
type input "0"
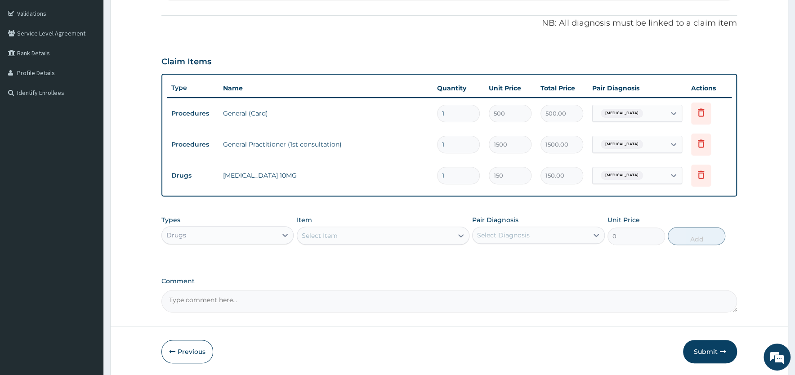
type input "0.00"
type input "3"
type input "450.00"
type input "30"
type input "4500.00"
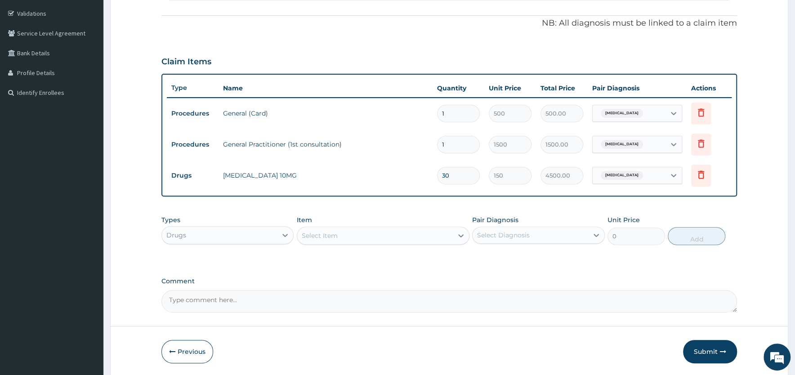
type input "30"
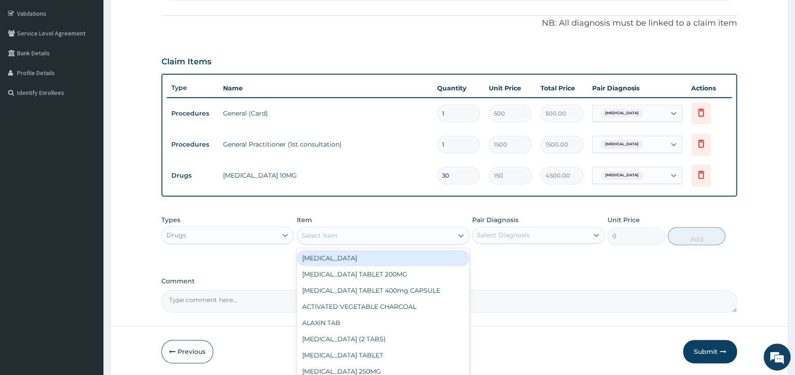
click at [327, 235] on div "Select Item" at bounding box center [320, 235] width 36 height 9
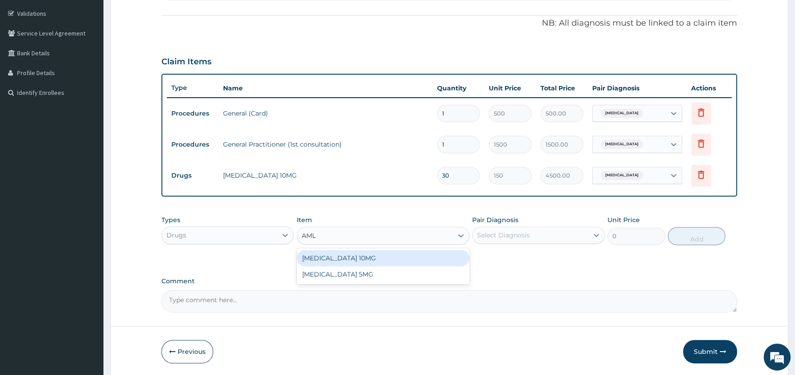
type input "AMLO"
type input "120"
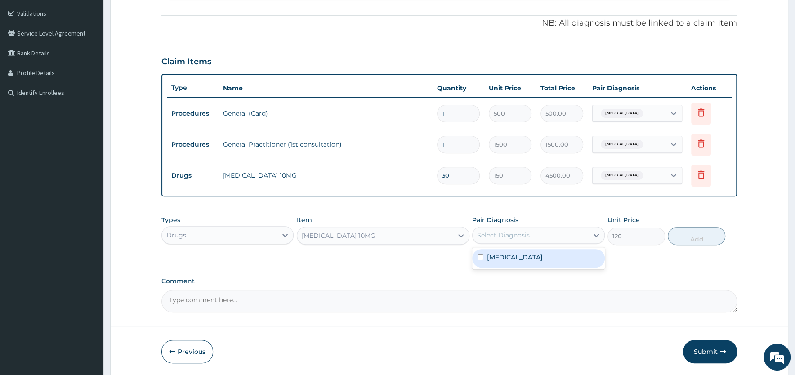
click at [513, 229] on div "Select Diagnosis" at bounding box center [530, 235] width 115 height 14
click at [507, 257] on label "Essential hypertension" at bounding box center [515, 257] width 56 height 9
checkbox input "true"
click at [692, 238] on button "Add" at bounding box center [697, 236] width 58 height 18
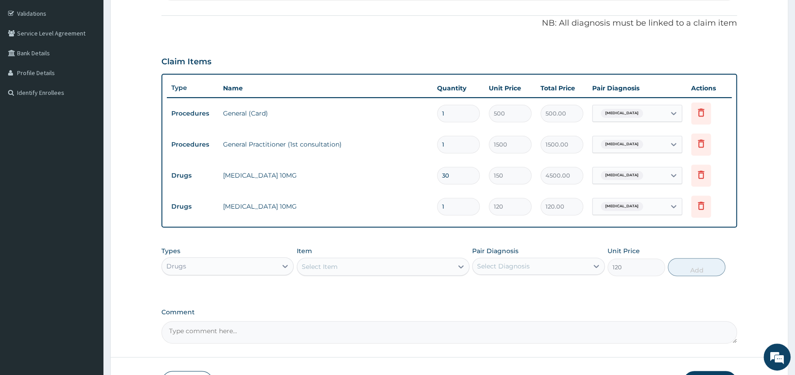
type input "0"
type input "0.00"
type input "3"
type input "360.00"
type input "30"
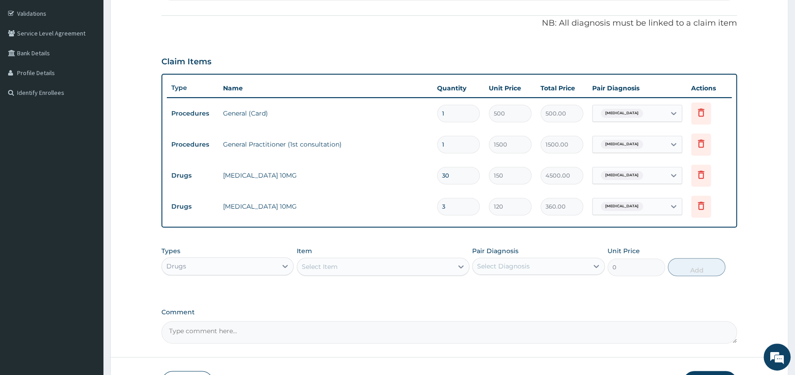
type input "3600.00"
type input "30"
click at [407, 229] on div "PA Code / Prescription Code Enter Code(Secondary Care Only) Encounter Date 06-0…" at bounding box center [448, 132] width 575 height 421
click at [330, 264] on div "Select Item" at bounding box center [320, 266] width 36 height 9
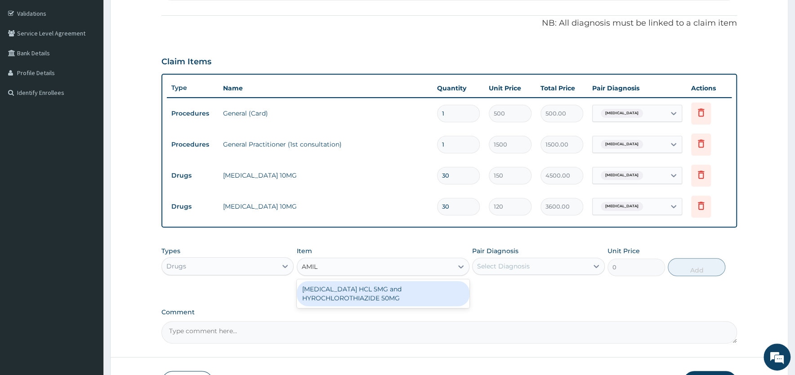
type input "AMILO"
type input "27"
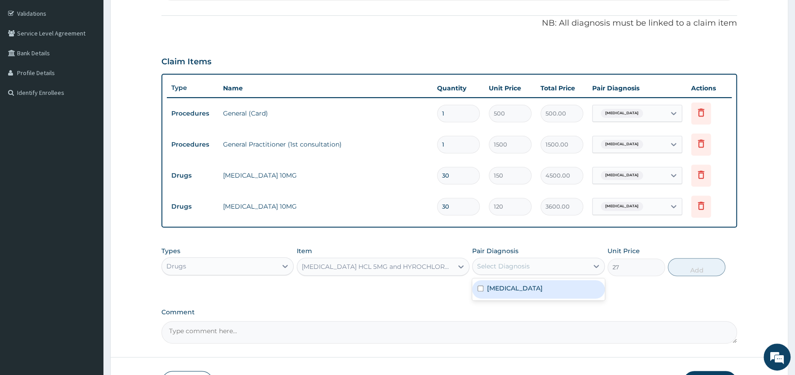
click at [519, 264] on div "Select Diagnosis" at bounding box center [503, 266] width 53 height 9
click at [501, 288] on label "Essential hypertension" at bounding box center [515, 288] width 56 height 9
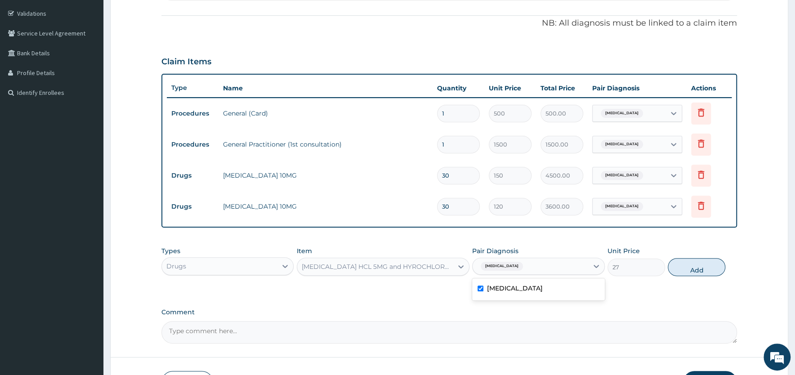
checkbox input "true"
click at [695, 267] on button "Add" at bounding box center [697, 267] width 58 height 18
type input "0"
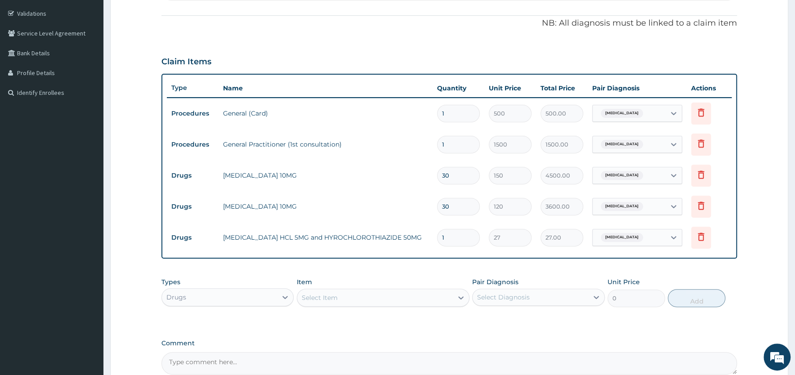
drag, startPoint x: 450, startPoint y: 237, endPoint x: 412, endPoint y: 235, distance: 38.3
click at [437, 235] on input "1" at bounding box center [458, 238] width 43 height 18
type input "3"
type input "81.00"
type input "30"
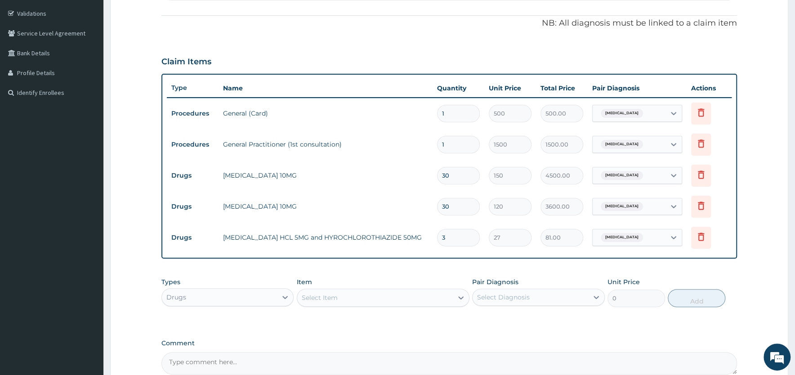
type input "810.00"
type input "30"
click at [466, 267] on div "PA Code / Prescription Code Enter Code(Secondary Care Only) Encounter Date 06-0…" at bounding box center [448, 148] width 575 height 452
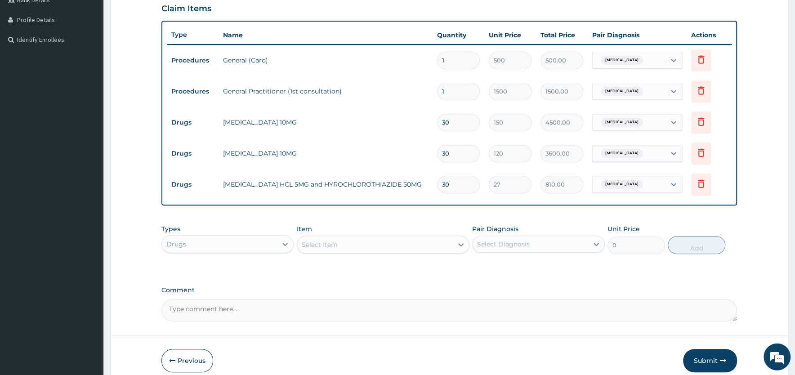
scroll to position [256, 0]
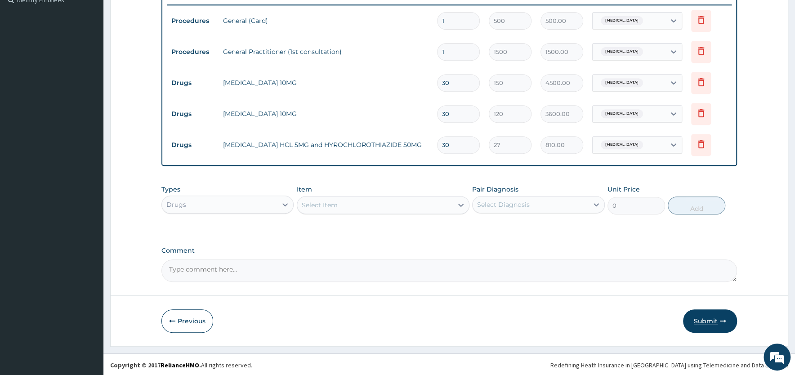
click at [705, 318] on button "Submit" at bounding box center [710, 320] width 54 height 23
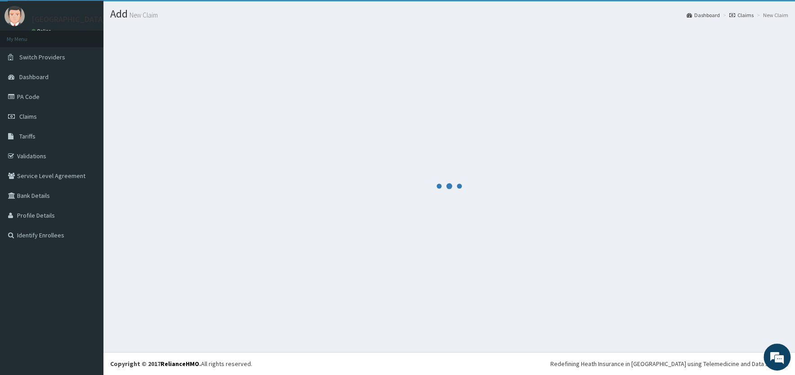
scroll to position [21, 0]
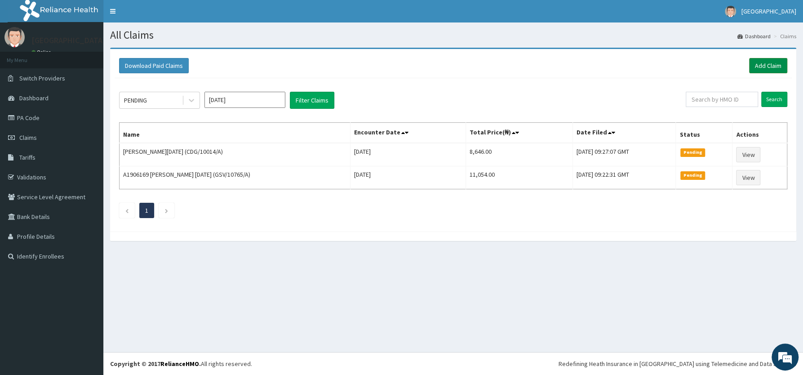
click at [767, 66] on link "Add Claim" at bounding box center [768, 65] width 38 height 15
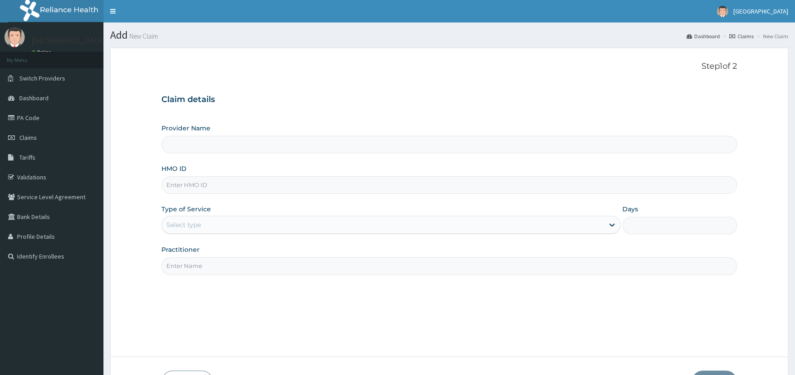
click at [261, 185] on input "HMO ID" at bounding box center [448, 185] width 575 height 18
type input "[PERSON_NAME][GEOGRAPHIC_DATA]"
type input "WPP/10088/A"
click at [233, 227] on div "Select type" at bounding box center [383, 225] width 442 height 14
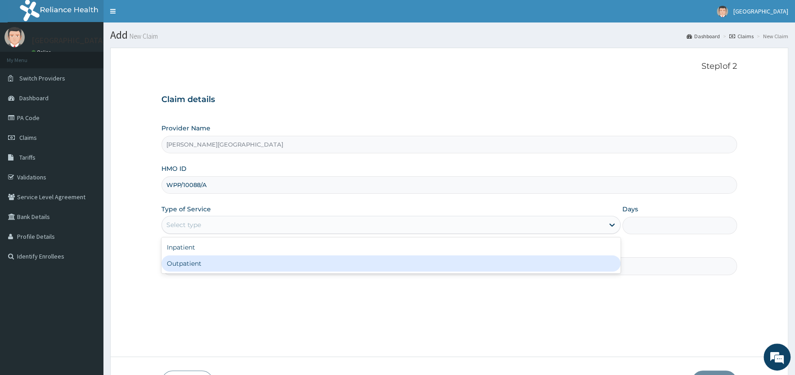
click at [223, 267] on div "Outpatient" at bounding box center [390, 263] width 459 height 16
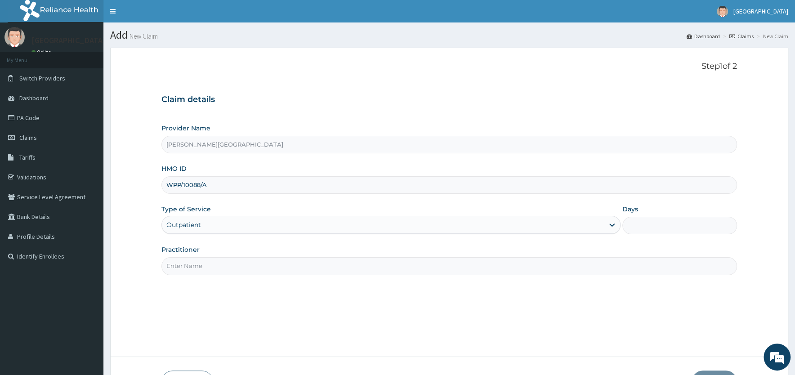
type input "1"
click at [202, 265] on input "Practitioner" at bounding box center [448, 266] width 575 height 18
paste input "DR [PERSON_NAME]"
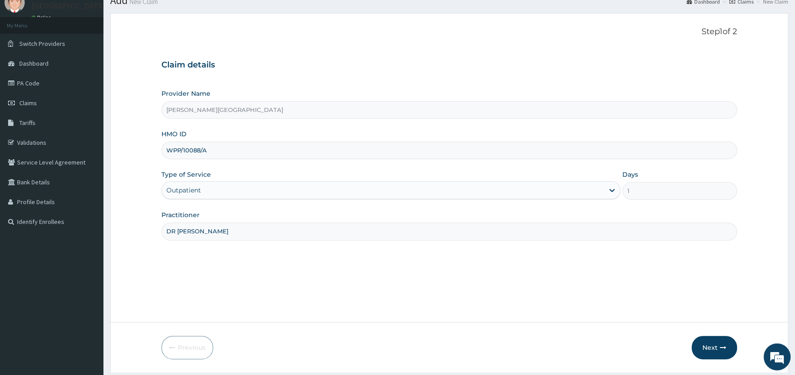
scroll to position [62, 0]
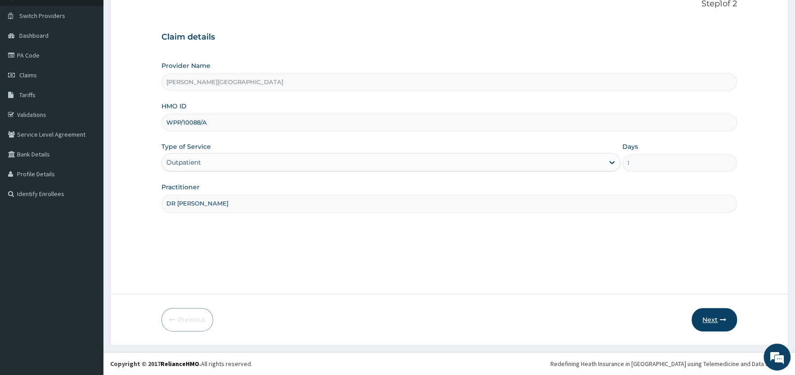
type input "DR [PERSON_NAME]"
click at [709, 320] on button "Next" at bounding box center [713, 319] width 45 height 23
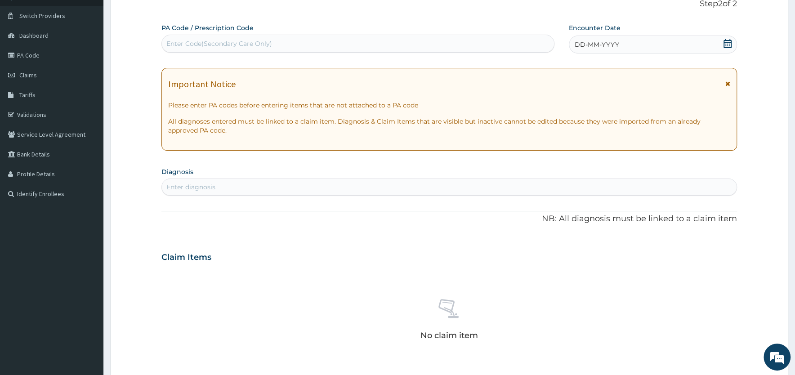
click at [727, 84] on icon at bounding box center [727, 83] width 5 height 6
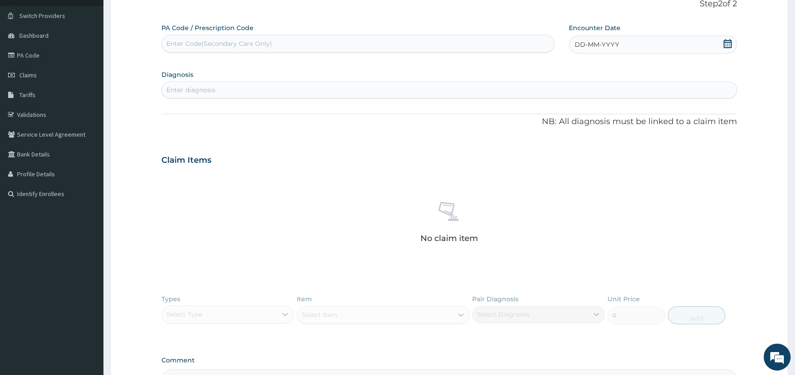
click at [727, 44] on icon at bounding box center [727, 43] width 9 height 9
click at [589, 98] on div "2" at bounding box center [589, 100] width 13 height 13
click at [432, 91] on div "Enter diagnosis" at bounding box center [449, 90] width 575 height 14
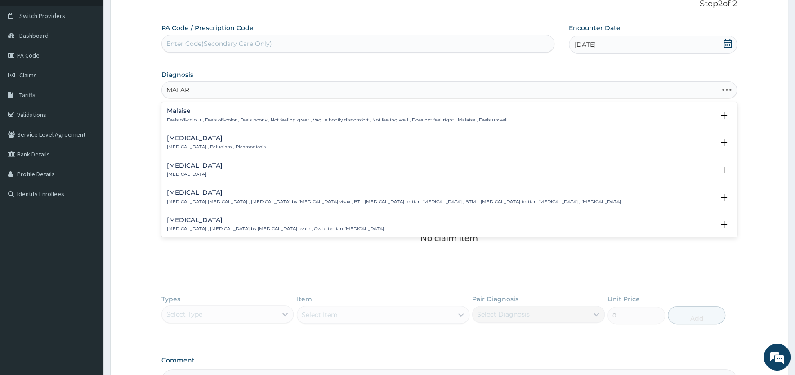
type input "MALARI"
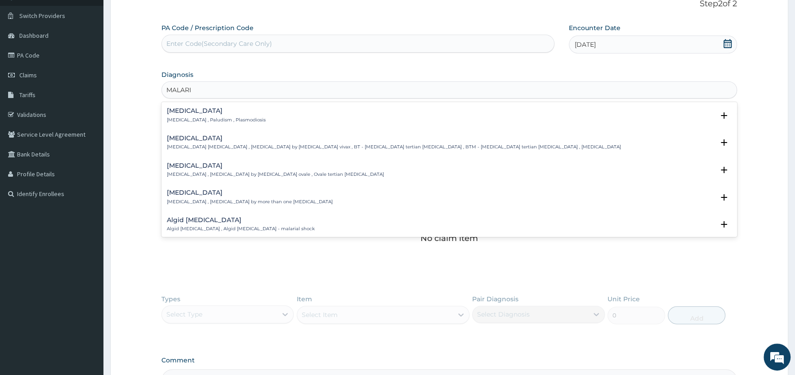
click at [176, 112] on h4 "[MEDICAL_DATA]" at bounding box center [216, 110] width 99 height 7
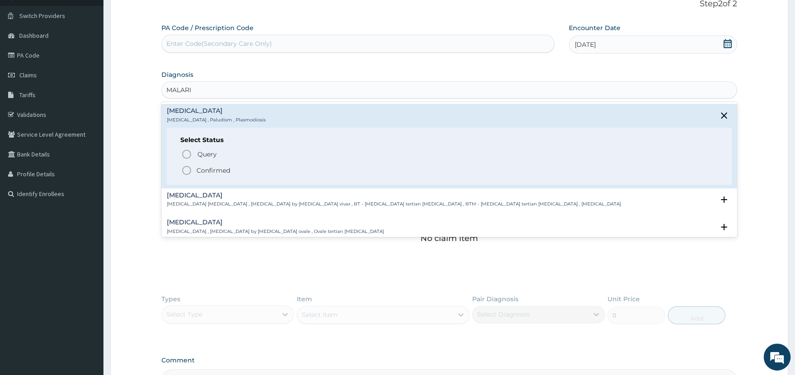
click at [189, 169] on icon "status option filled" at bounding box center [186, 170] width 11 height 11
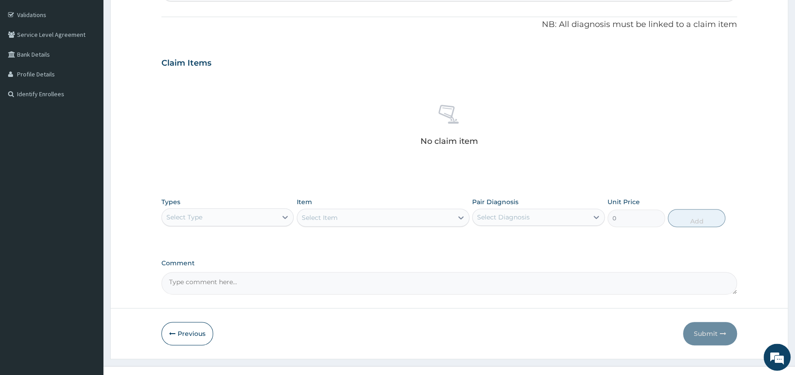
scroll to position [177, 0]
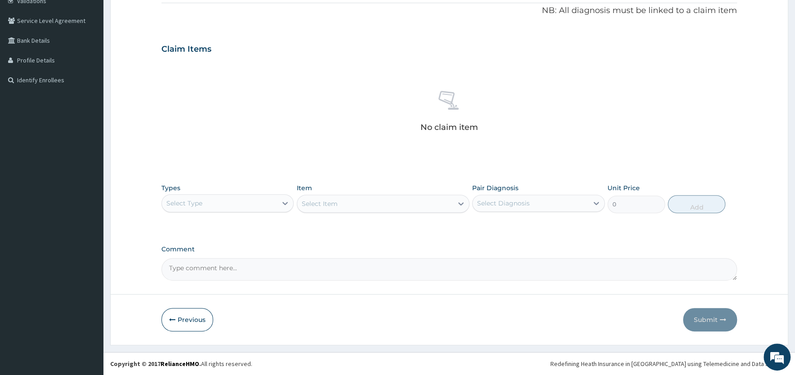
click at [243, 202] on div "Select Type" at bounding box center [219, 203] width 115 height 14
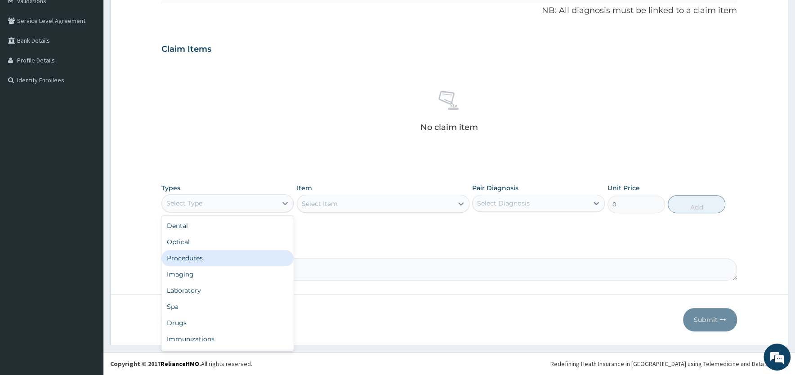
click at [211, 259] on div "Procedures" at bounding box center [227, 258] width 132 height 16
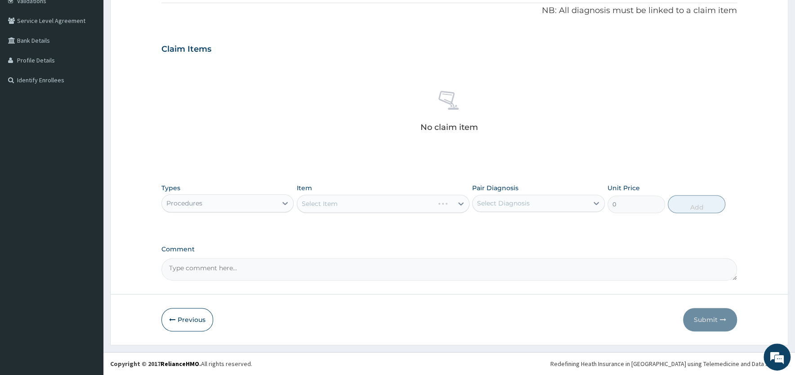
click at [410, 204] on div "Select Item" at bounding box center [383, 204] width 173 height 18
click at [403, 202] on div "Select Item" at bounding box center [375, 203] width 156 height 14
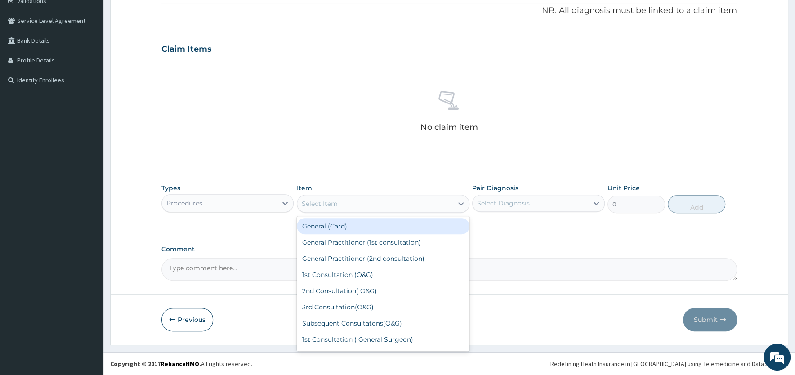
click at [383, 221] on div "General (Card)" at bounding box center [383, 226] width 173 height 16
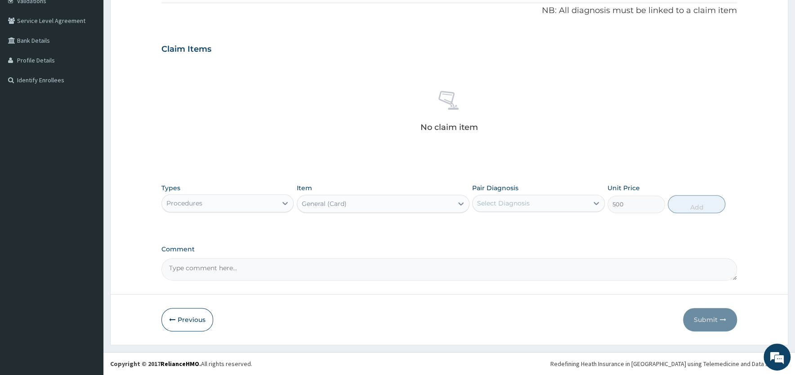
type input "500"
click at [512, 201] on div "Select Diagnosis" at bounding box center [503, 203] width 53 height 9
drag, startPoint x: 508, startPoint y: 227, endPoint x: 590, endPoint y: 224, distance: 81.4
click at [509, 228] on label "[MEDICAL_DATA]" at bounding box center [515, 225] width 56 height 9
checkbox input "true"
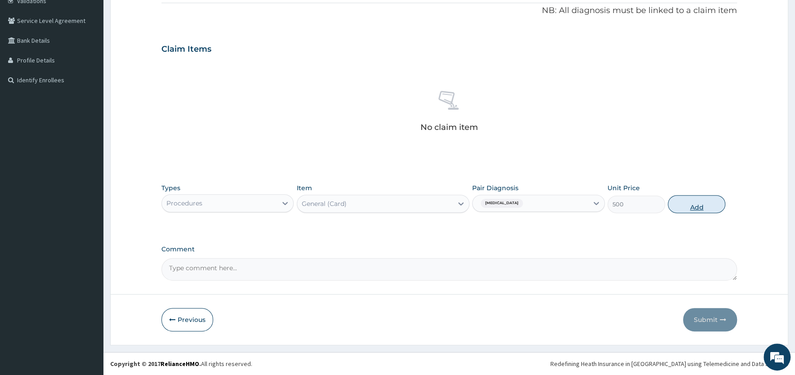
click at [693, 205] on button "Add" at bounding box center [697, 204] width 58 height 18
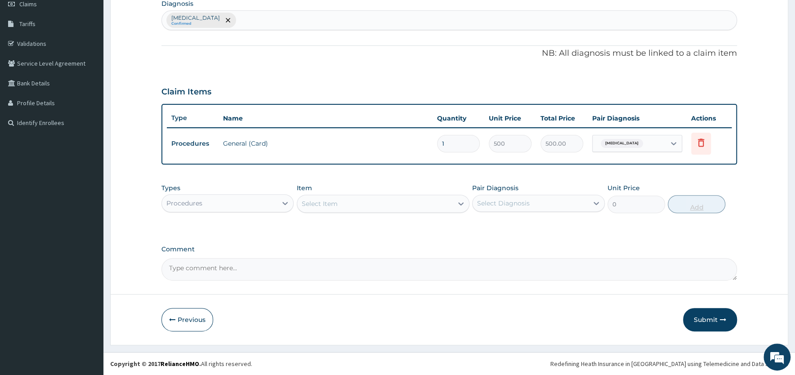
scroll to position [132, 0]
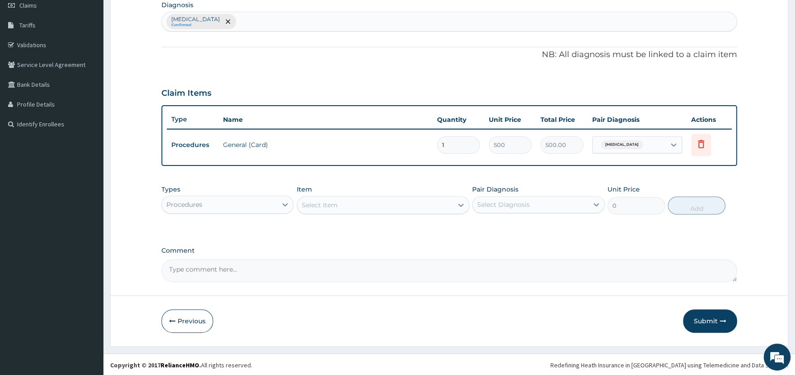
click at [334, 205] on div "Select Item" at bounding box center [320, 205] width 36 height 9
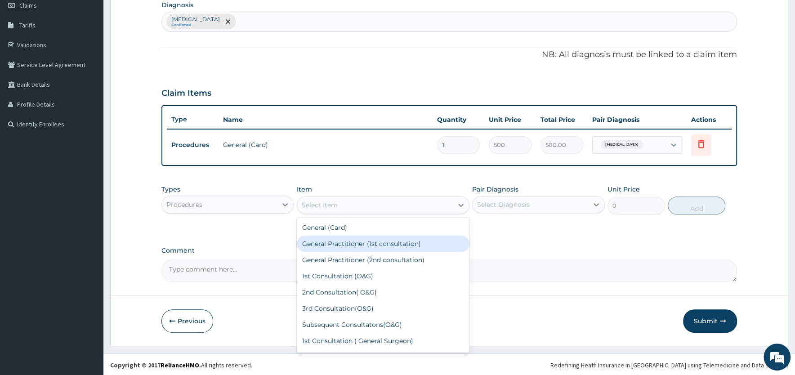
click at [335, 245] on div "General Practitioner (1st consultation)" at bounding box center [383, 244] width 173 height 16
type input "1500"
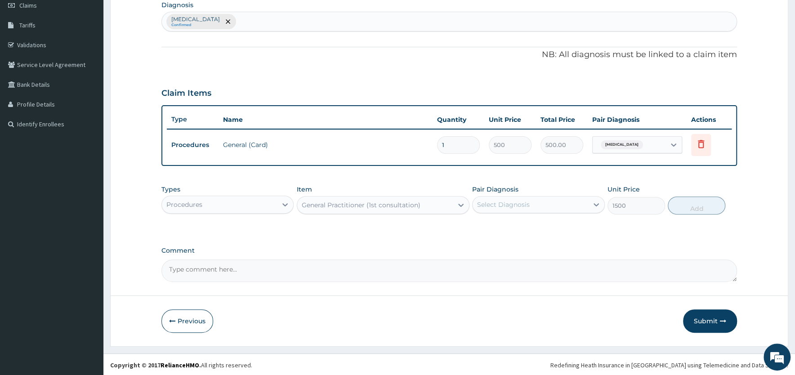
click at [512, 203] on div "Select Diagnosis" at bounding box center [503, 204] width 53 height 9
click at [508, 223] on label "[MEDICAL_DATA]" at bounding box center [515, 226] width 56 height 9
checkbox input "true"
click at [700, 205] on button "Add" at bounding box center [697, 205] width 58 height 18
type input "0"
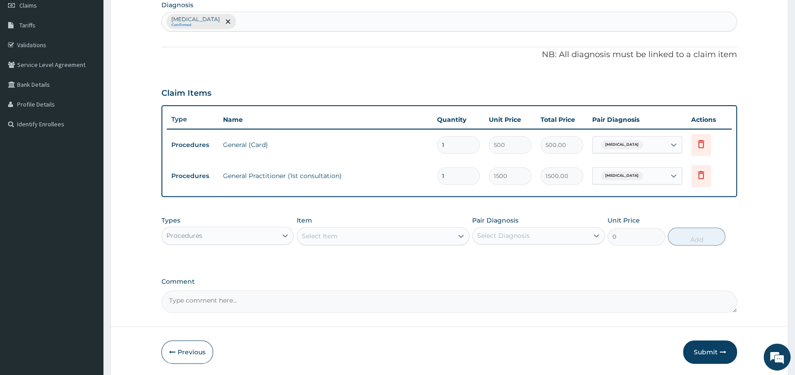
click at [254, 233] on div "Procedures" at bounding box center [219, 235] width 115 height 14
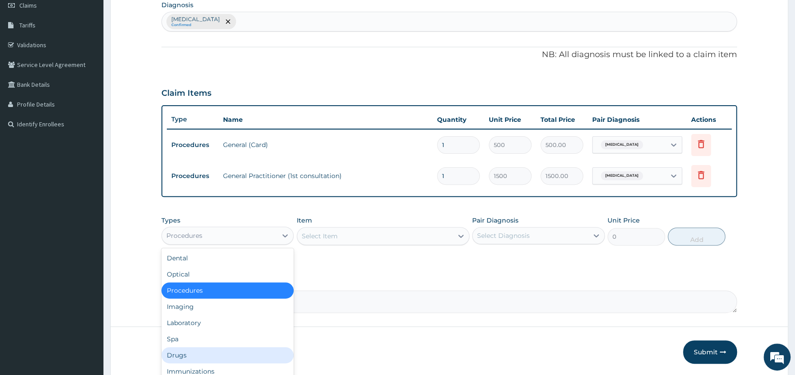
drag, startPoint x: 191, startPoint y: 352, endPoint x: 306, endPoint y: 298, distance: 127.5
click at [192, 351] on div "Drugs" at bounding box center [227, 355] width 132 height 16
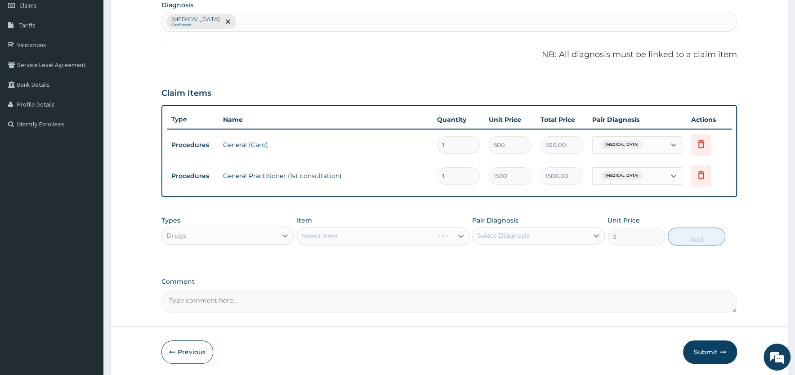
click at [375, 234] on div "Select Item" at bounding box center [383, 236] width 173 height 18
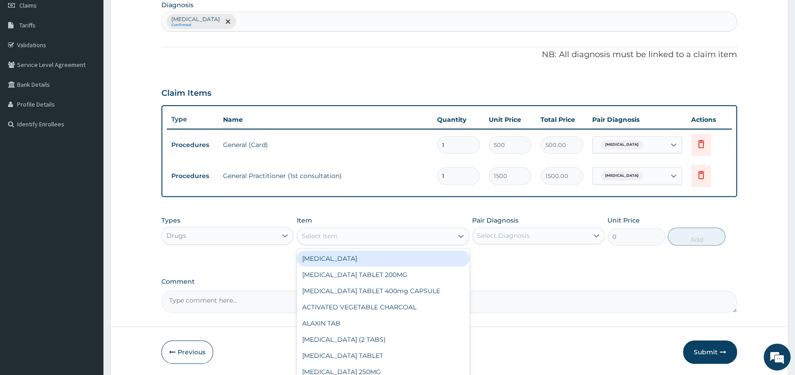
click at [374, 234] on div "Select Item" at bounding box center [375, 236] width 156 height 14
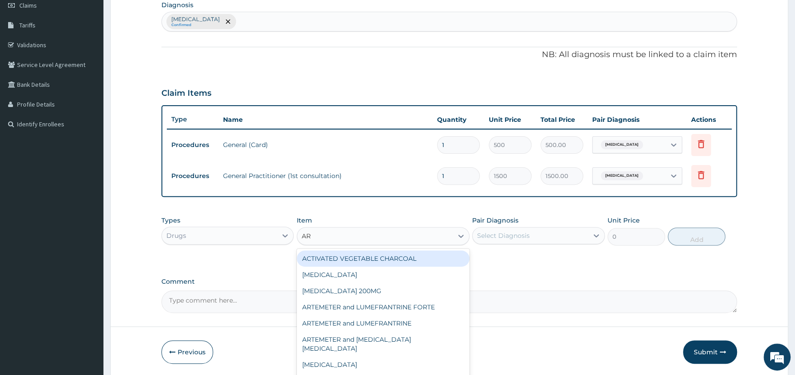
type input "ART"
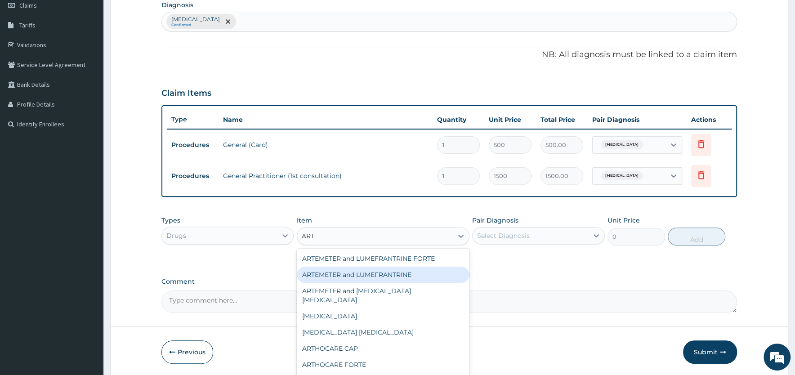
type input "90"
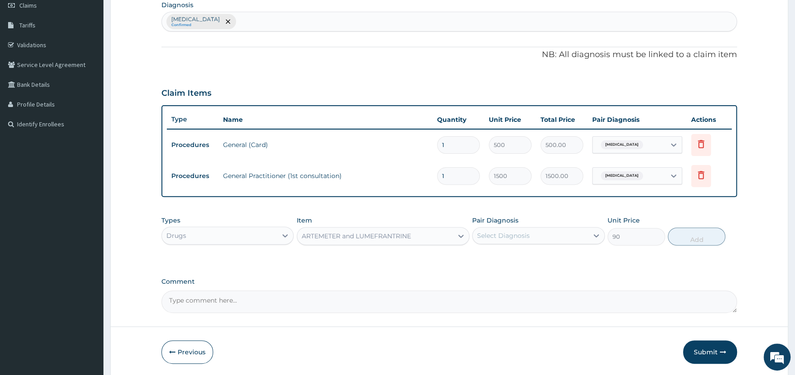
click at [491, 231] on div "Select Diagnosis" at bounding box center [503, 235] width 53 height 9
click at [489, 254] on label "[MEDICAL_DATA]" at bounding box center [515, 257] width 56 height 9
checkbox input "true"
click at [690, 232] on button "Add" at bounding box center [697, 236] width 58 height 18
type input "0"
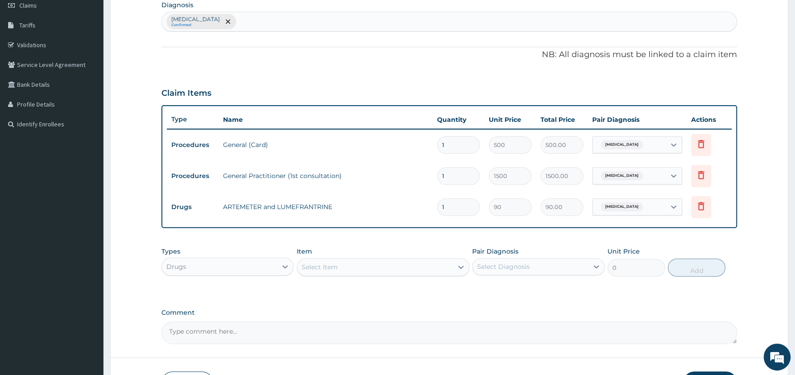
type input "0.00"
type input "2"
type input "180.00"
type input "24"
type input "2160.00"
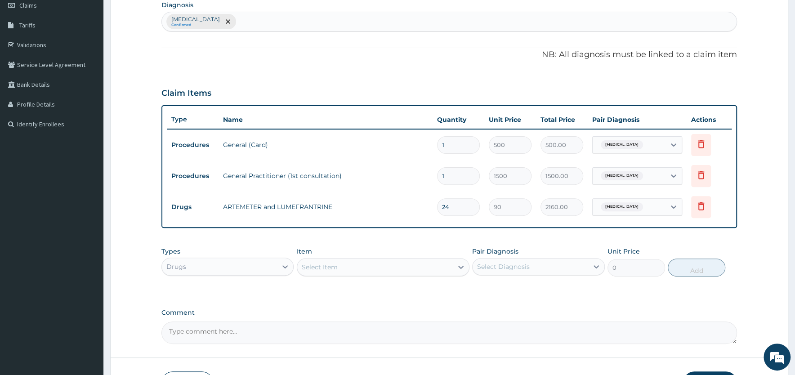
type input "24"
click at [355, 267] on div "Select Item" at bounding box center [375, 267] width 156 height 14
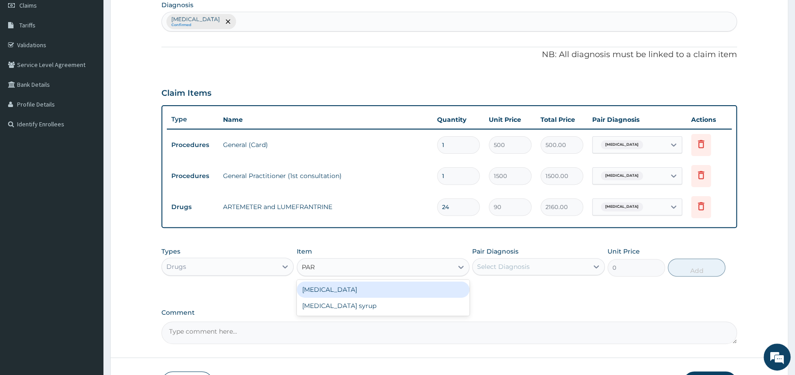
type input "PARA"
type input "8"
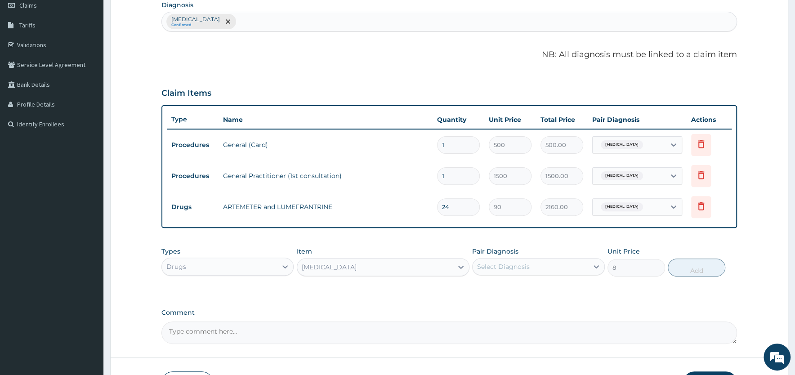
click at [522, 267] on div "Select Diagnosis" at bounding box center [503, 266] width 53 height 9
drag, startPoint x: 508, startPoint y: 289, endPoint x: 537, endPoint y: 289, distance: 29.2
click at [508, 290] on label "[MEDICAL_DATA]" at bounding box center [515, 288] width 56 height 9
checkbox input "true"
click at [684, 267] on button "Add" at bounding box center [697, 268] width 58 height 18
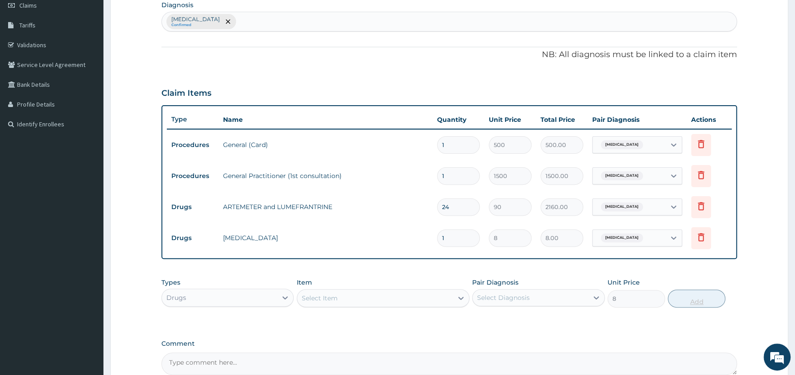
type input "0"
type input "18"
type input "144.00"
type input "18"
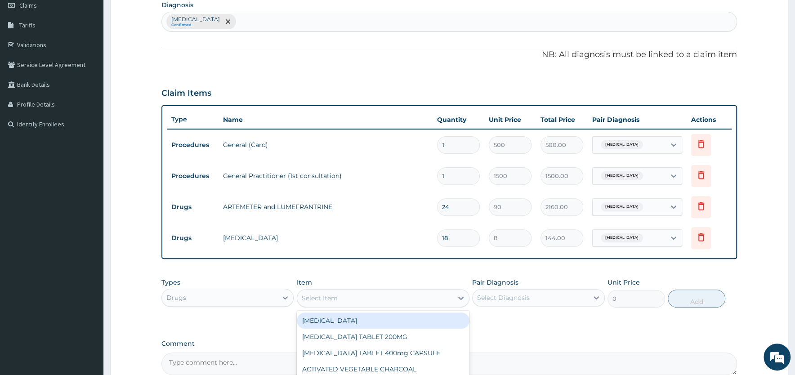
click at [352, 294] on div "Select Item" at bounding box center [375, 298] width 156 height 14
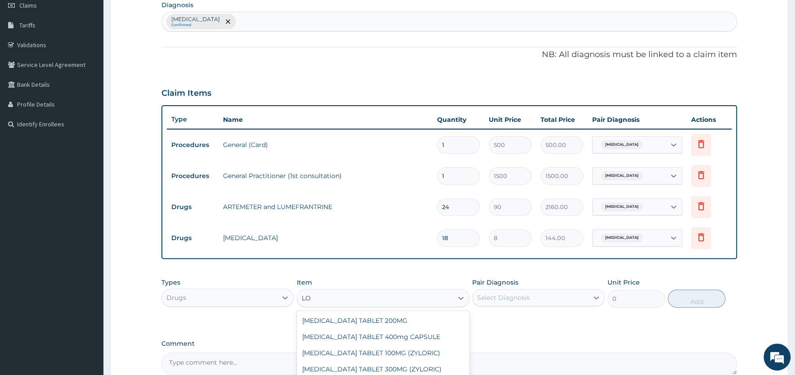
type input "L"
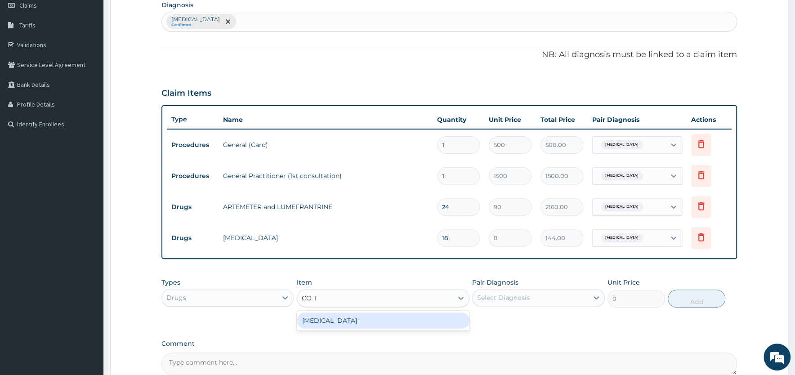
type input "CO TR"
type input "9"
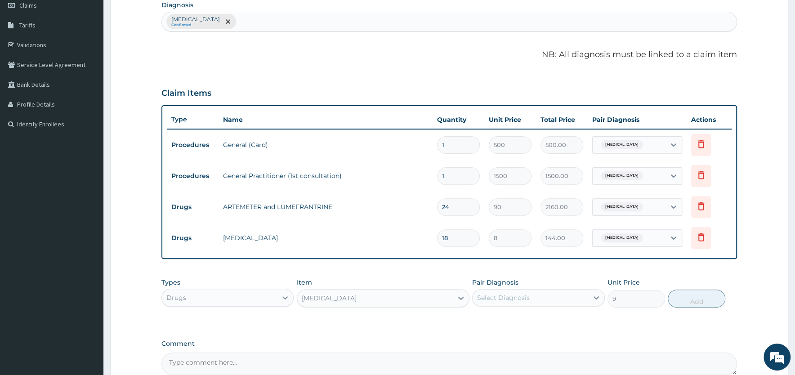
click at [512, 294] on div "Select Diagnosis" at bounding box center [503, 297] width 53 height 9
drag, startPoint x: 503, startPoint y: 320, endPoint x: 530, endPoint y: 318, distance: 26.6
click at [504, 320] on label "Malaria" at bounding box center [515, 319] width 56 height 9
checkbox input "true"
click at [693, 298] on button "Add" at bounding box center [697, 299] width 58 height 18
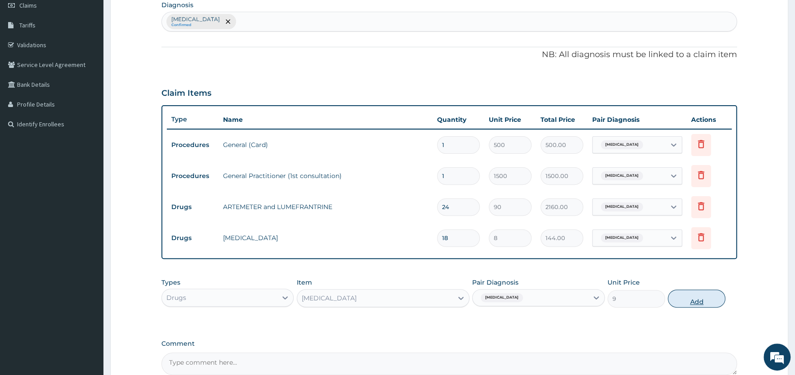
type input "0"
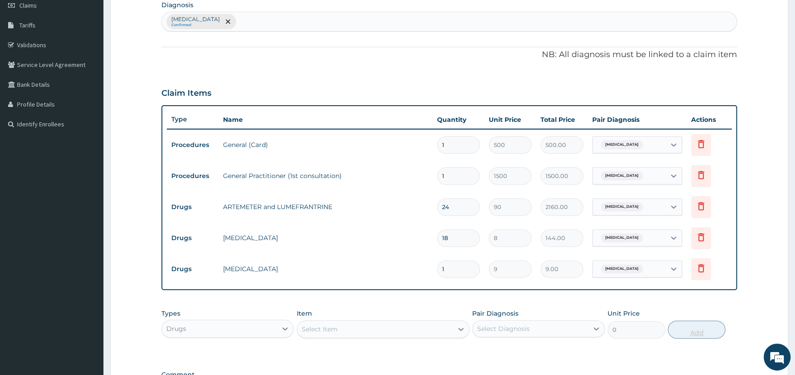
type input "15"
type input "135.00"
type input "15"
click at [360, 326] on div "Select Item" at bounding box center [375, 329] width 156 height 14
type input "BCO"
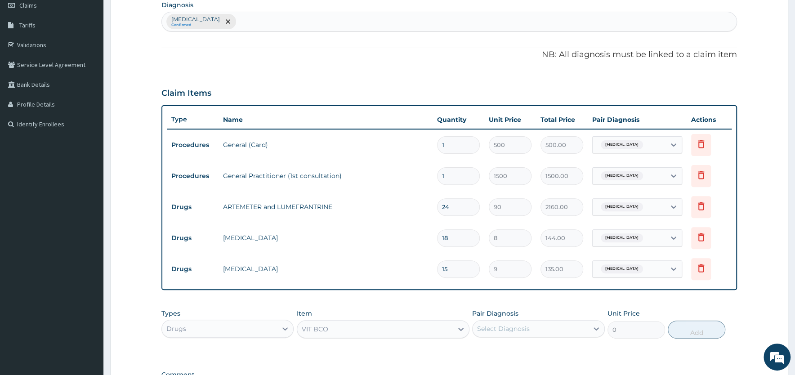
type input "7"
click at [516, 328] on div "Select Diagnosis" at bounding box center [503, 328] width 53 height 9
click at [506, 348] on label "Malaria" at bounding box center [515, 350] width 56 height 9
checkbox input "true"
click at [698, 327] on button "Add" at bounding box center [697, 330] width 58 height 18
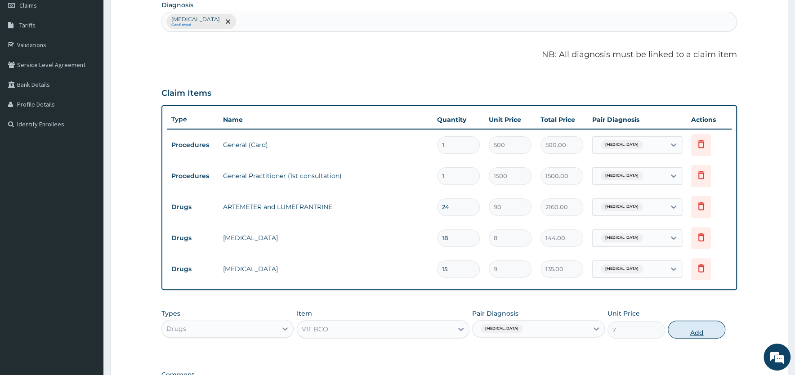
type input "0"
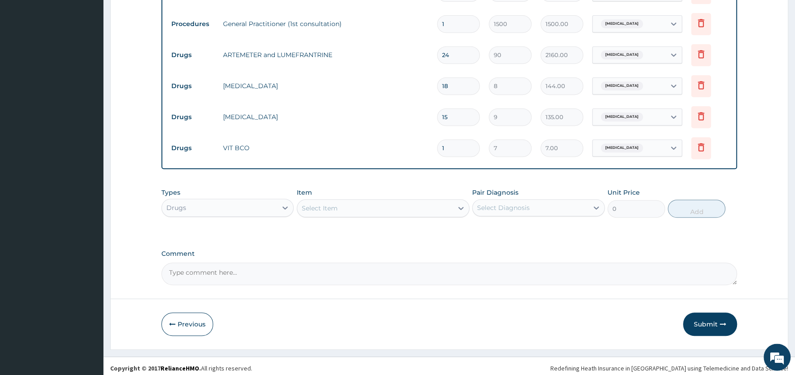
scroll to position [287, 0]
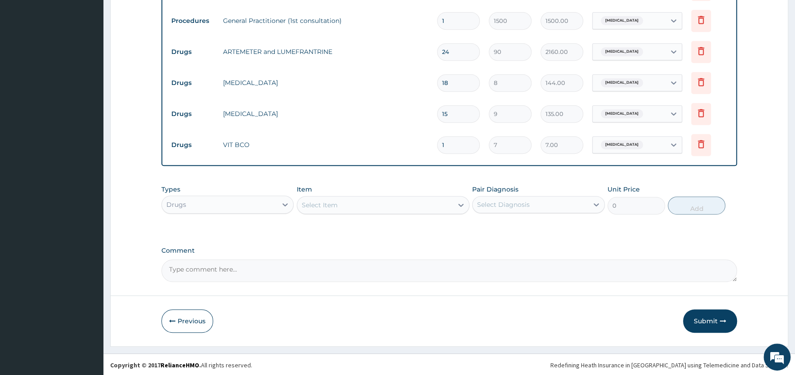
click at [357, 201] on div "Select Item" at bounding box center [375, 205] width 156 height 14
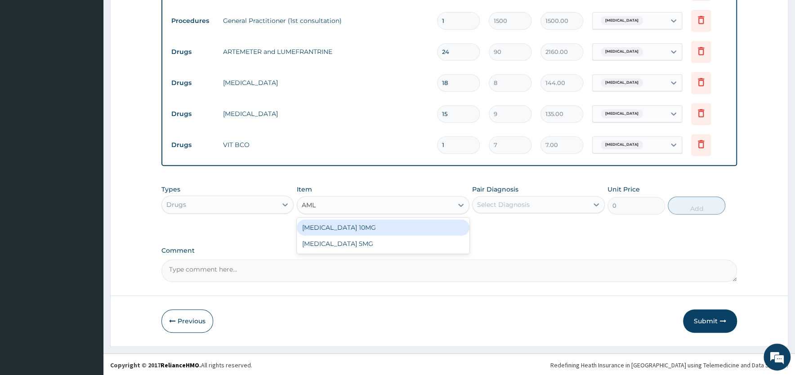
type input "AMLO"
type input "120"
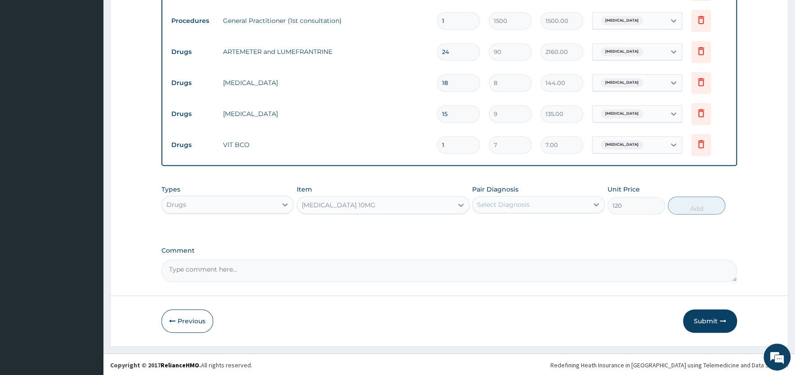
click at [498, 206] on div "Select Diagnosis" at bounding box center [503, 204] width 53 height 9
drag, startPoint x: 499, startPoint y: 227, endPoint x: 588, endPoint y: 227, distance: 88.6
click at [500, 227] on label "Malaria" at bounding box center [515, 226] width 56 height 9
checkbox input "true"
click at [681, 204] on button "Add" at bounding box center [697, 205] width 58 height 18
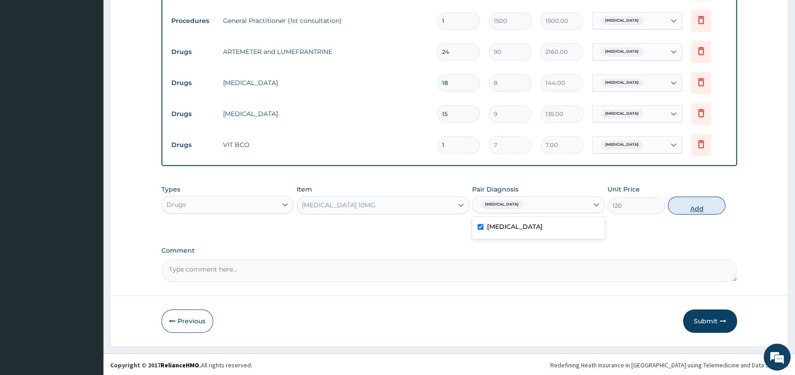
type input "0"
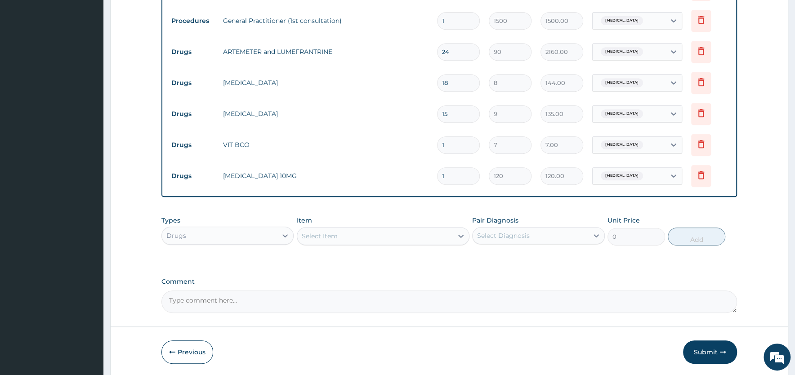
type input "0.00"
type input "7"
type input "840.00"
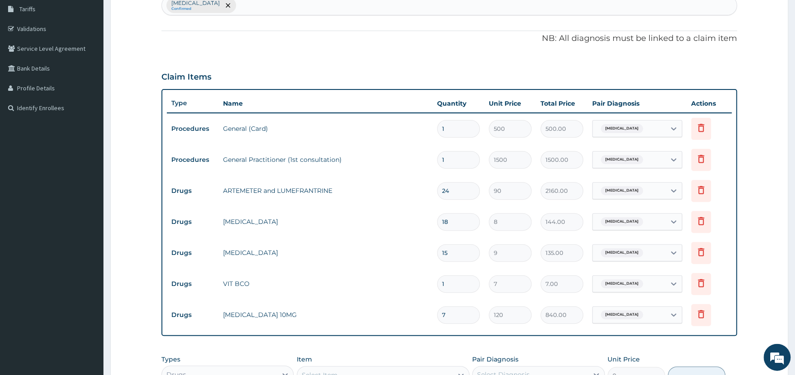
scroll to position [0, 0]
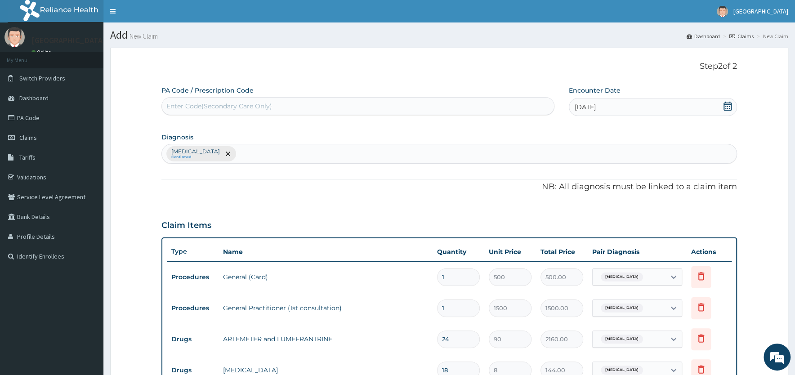
type input "7"
click at [227, 152] on div "Malaria Confirmed" at bounding box center [449, 153] width 575 height 19
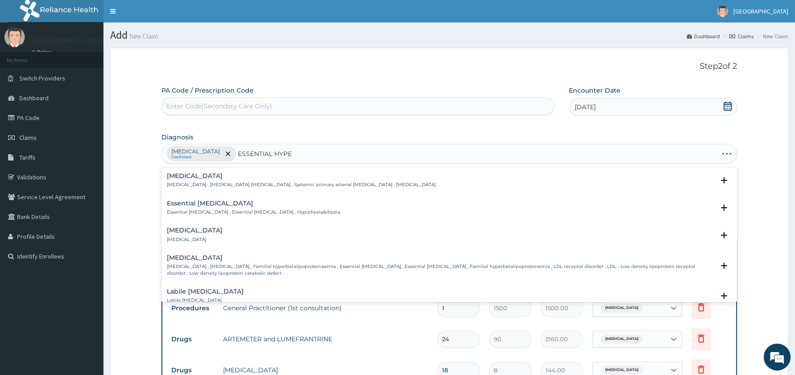
type input "ESSENTIAL HYPER"
click at [207, 172] on div "Essential hypertension Essential hypertension , Idiopathic hypertension , Syste…" at bounding box center [448, 182] width 575 height 27
click at [201, 183] on p "Essential hypertension , Idiopathic hypertension , Systemic primary arterial hy…" at bounding box center [301, 185] width 269 height 6
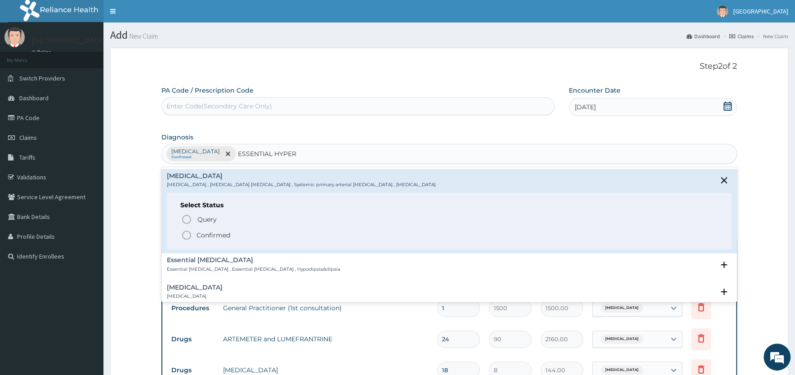
click at [187, 234] on icon "status option filled" at bounding box center [186, 235] width 11 height 11
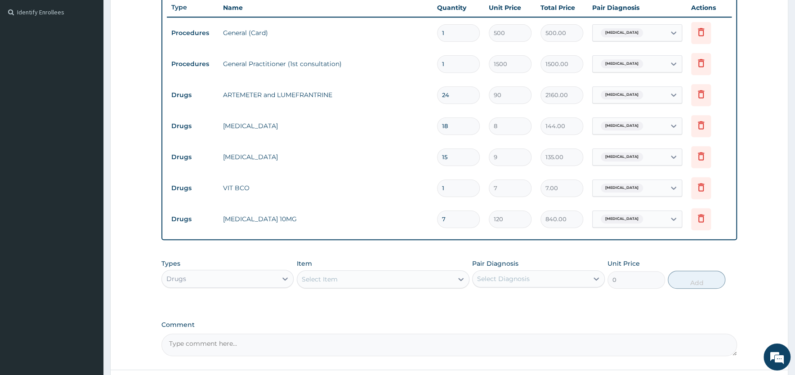
scroll to position [319, 0]
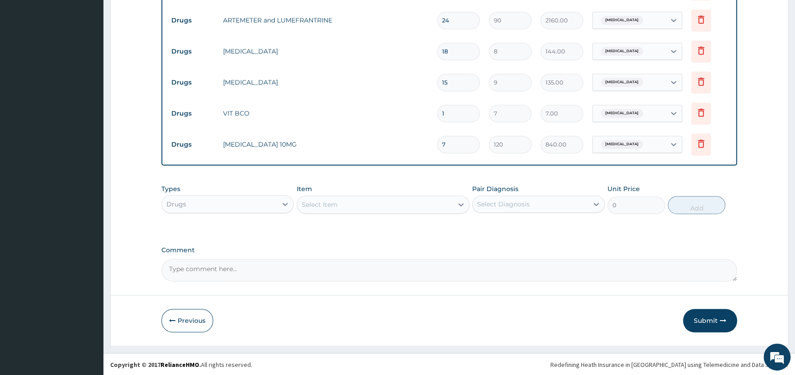
click at [664, 147] on div "[MEDICAL_DATA]" at bounding box center [629, 144] width 73 height 15
click at [637, 183] on label "Essential hypertension" at bounding box center [635, 184] width 56 height 9
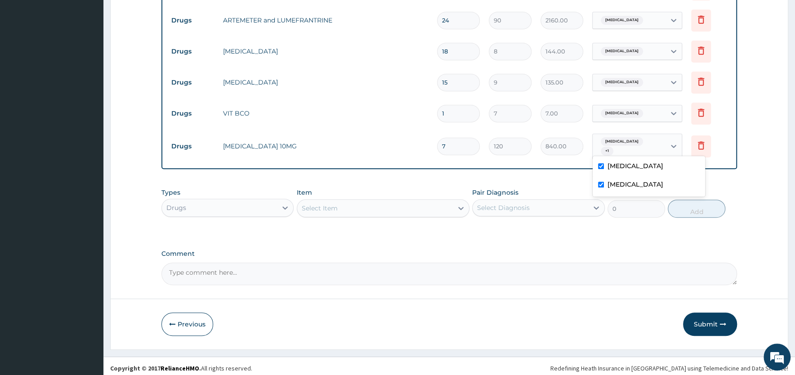
checkbox input "true"
click at [623, 168] on label "[MEDICAL_DATA]" at bounding box center [635, 165] width 56 height 9
checkbox input "false"
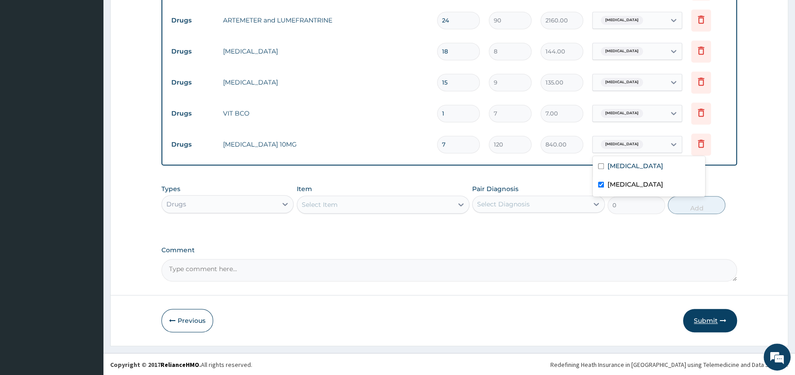
click at [706, 321] on button "Submit" at bounding box center [710, 320] width 54 height 23
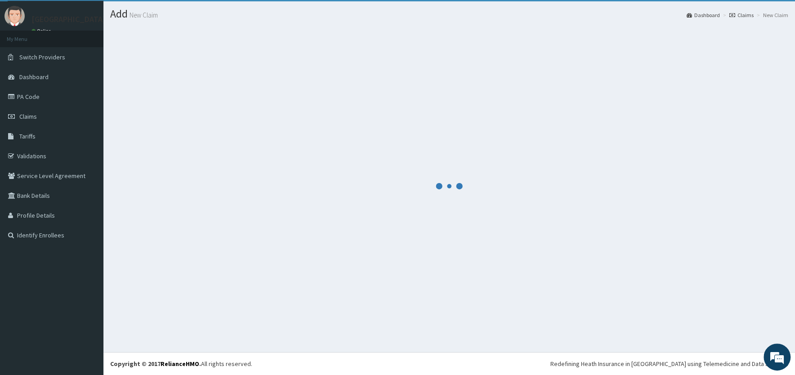
scroll to position [21, 0]
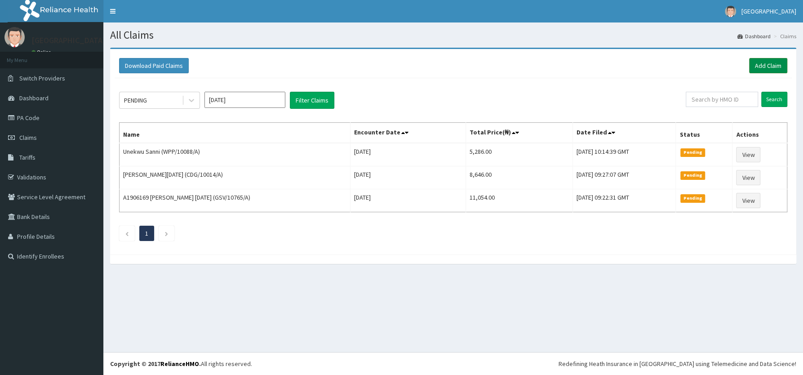
click at [763, 65] on link "Add Claim" at bounding box center [768, 65] width 38 height 15
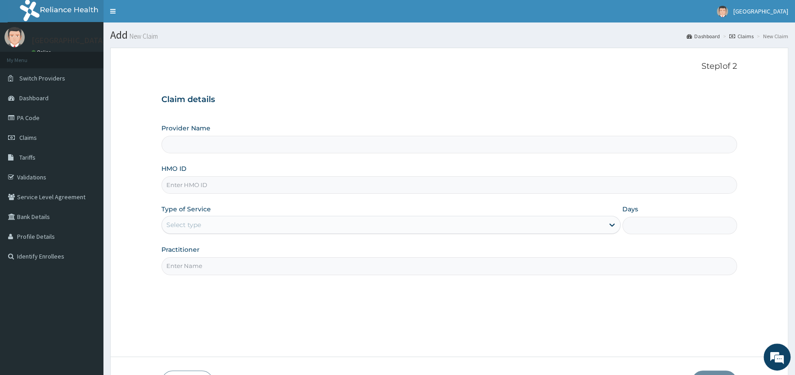
click at [195, 182] on input "HMO ID" at bounding box center [448, 185] width 575 height 18
type input "TY"
type input "[PERSON_NAME][GEOGRAPHIC_DATA]"
type input "TYC/10078/A"
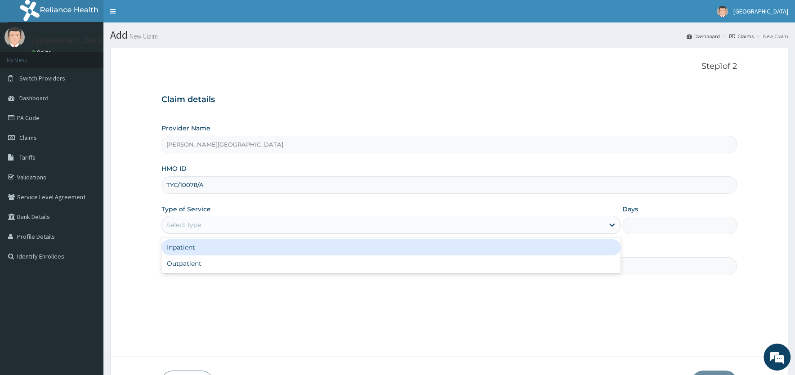
click at [216, 225] on div "Select type" at bounding box center [383, 225] width 442 height 14
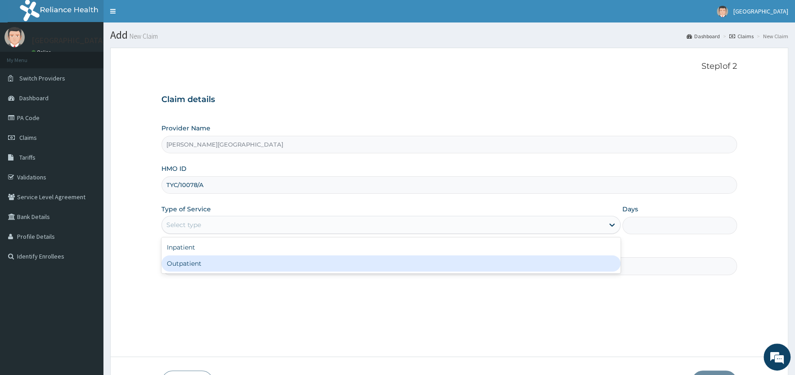
click at [195, 267] on div "Outpatient" at bounding box center [390, 263] width 459 height 16
type input "1"
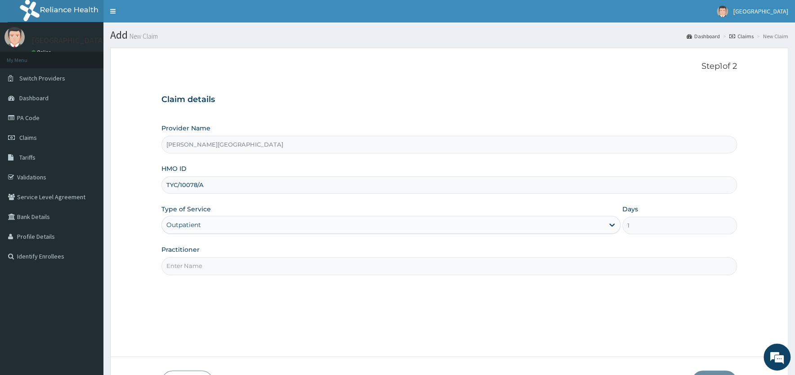
click at [213, 263] on input "Practitioner" at bounding box center [448, 266] width 575 height 18
paste input "DR [PERSON_NAME]"
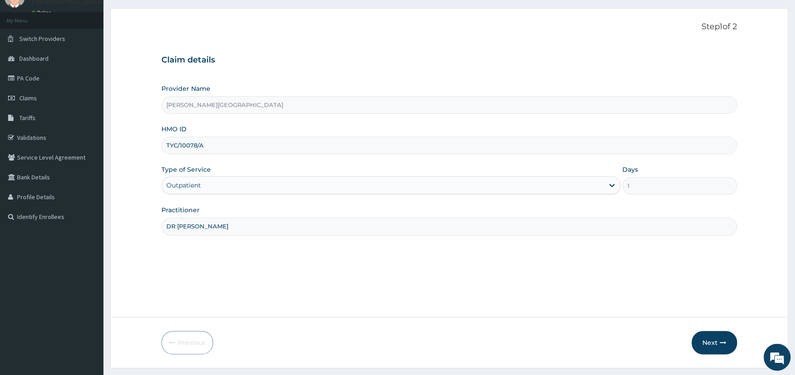
scroll to position [62, 0]
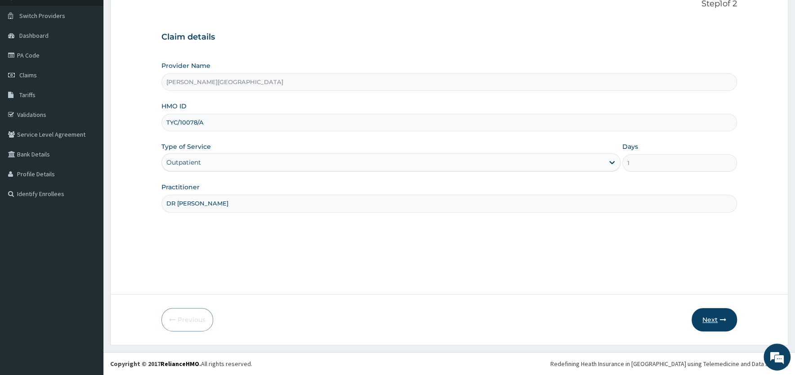
type input "DR [PERSON_NAME]"
click at [709, 318] on button "Next" at bounding box center [713, 319] width 45 height 23
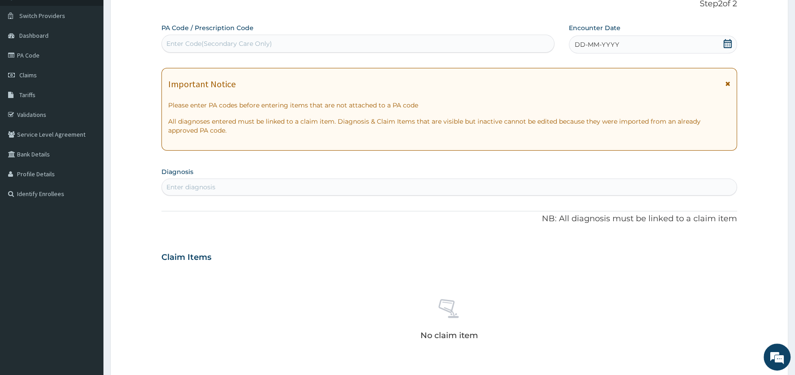
click at [728, 82] on icon at bounding box center [727, 83] width 5 height 6
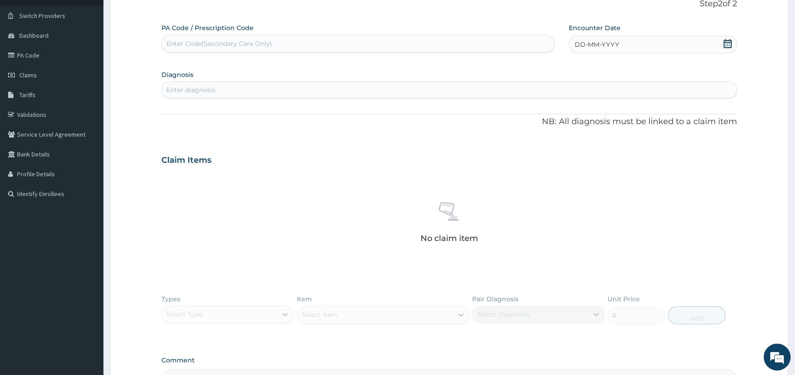
click at [727, 44] on icon at bounding box center [727, 43] width 9 height 9
click at [602, 116] on div "10" at bounding box center [603, 115] width 13 height 13
click at [484, 89] on div "Enter diagnosis" at bounding box center [449, 90] width 575 height 14
type input "MALARI"
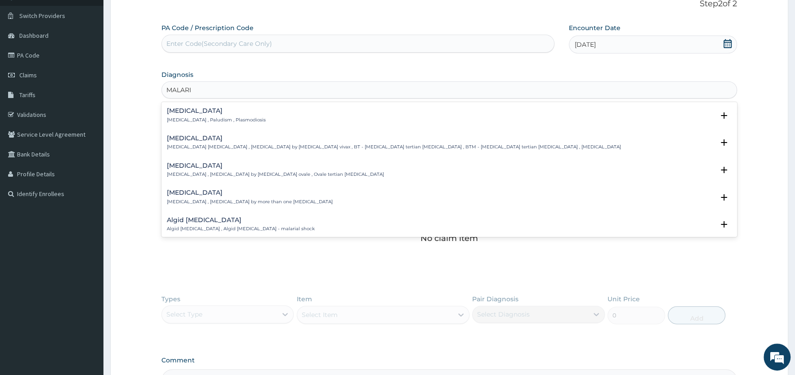
click at [173, 111] on h4 "Malaria" at bounding box center [216, 110] width 99 height 7
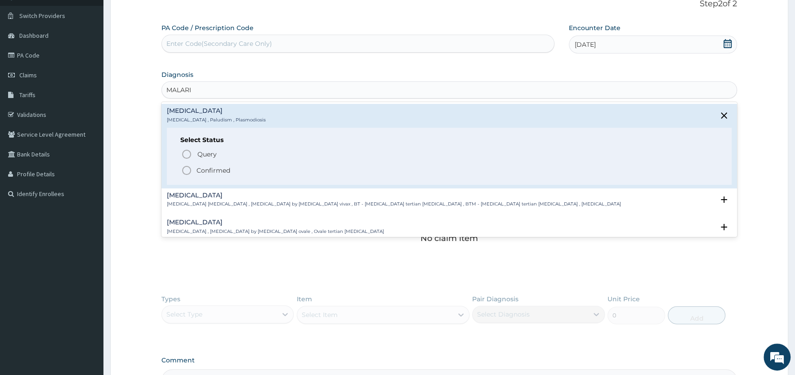
click at [196, 171] on span "Confirmed" at bounding box center [449, 170] width 537 height 11
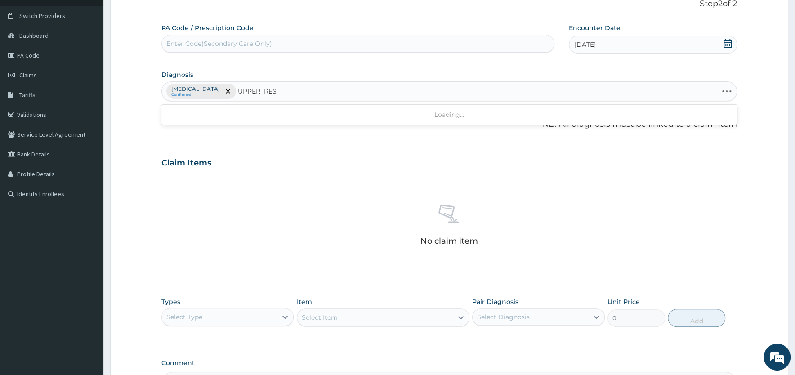
type input "UPPER RESP"
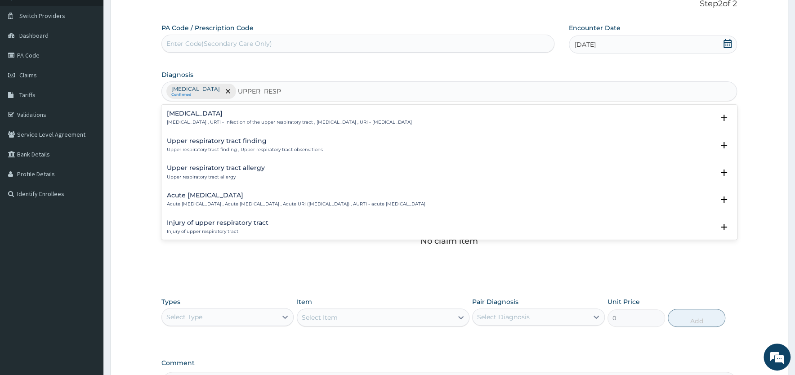
click at [206, 112] on h4 "Upper respiratory infection" at bounding box center [289, 113] width 245 height 7
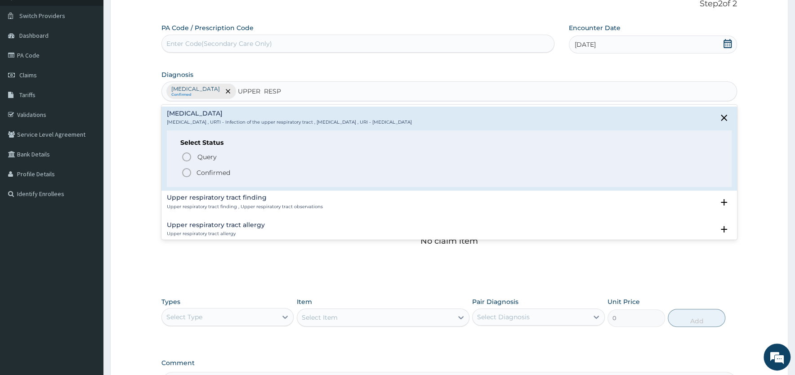
click at [185, 172] on icon "status option filled" at bounding box center [186, 172] width 11 height 11
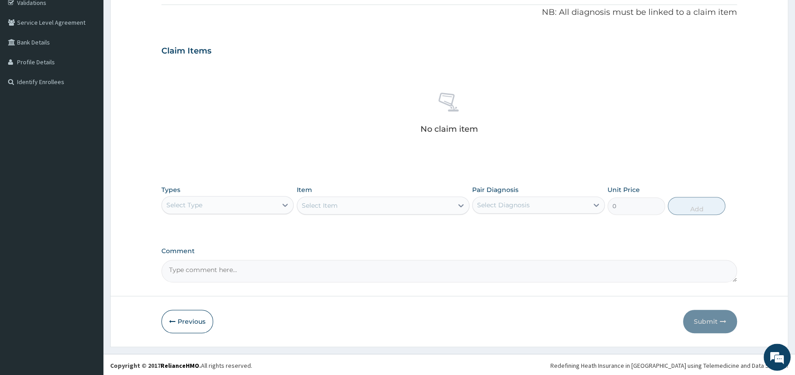
scroll to position [177, 0]
click at [255, 198] on div "Select Type" at bounding box center [219, 203] width 115 height 14
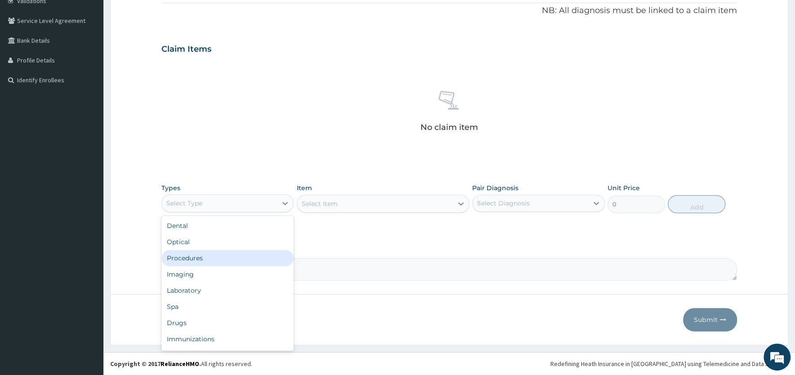
click at [214, 255] on div "Procedures" at bounding box center [227, 258] width 132 height 16
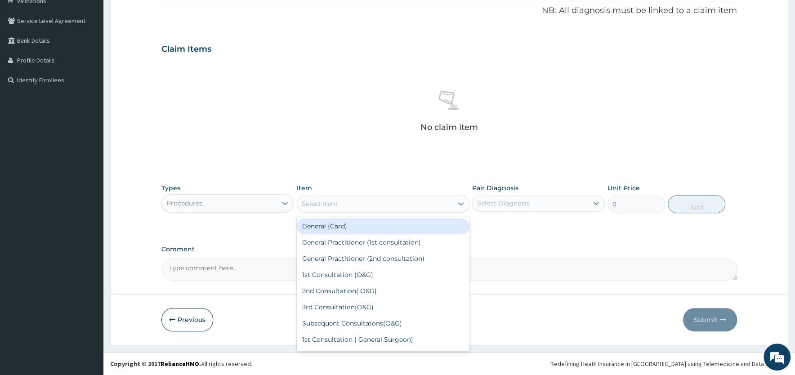
click at [395, 205] on div "Select Item" at bounding box center [375, 203] width 156 height 14
click at [380, 225] on div "General (Card)" at bounding box center [383, 226] width 173 height 16
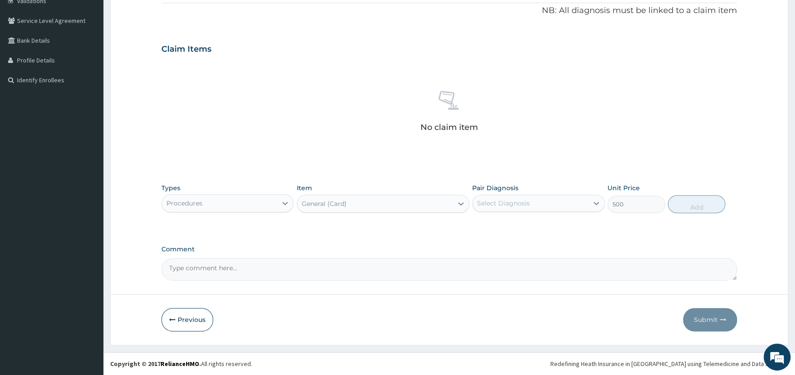
type input "500"
click at [537, 203] on div "Select Diagnosis" at bounding box center [530, 203] width 115 height 14
click at [533, 226] on div "Malaria" at bounding box center [538, 226] width 132 height 18
checkbox input "true"
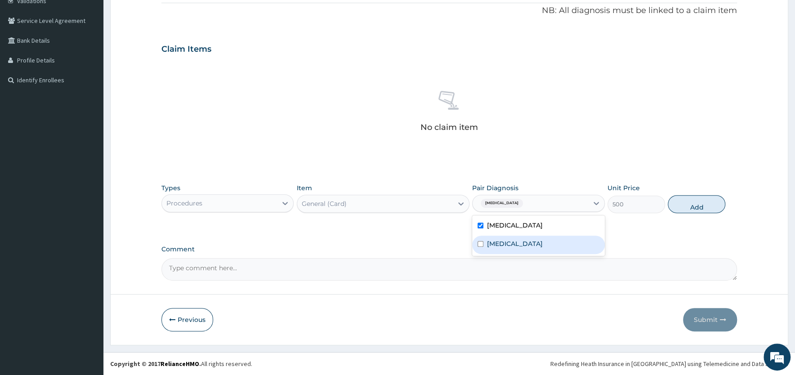
drag, startPoint x: 511, startPoint y: 247, endPoint x: 522, endPoint y: 246, distance: 10.3
click at [511, 246] on label "Upper respiratory infection" at bounding box center [515, 243] width 56 height 9
checkbox input "true"
click at [687, 205] on button "Add" at bounding box center [697, 204] width 58 height 18
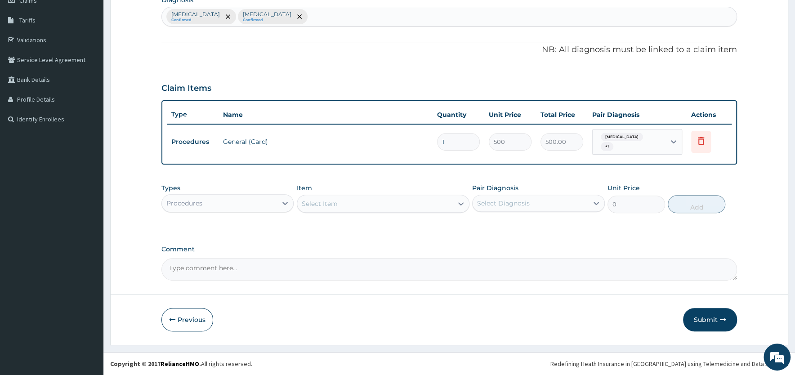
scroll to position [132, 0]
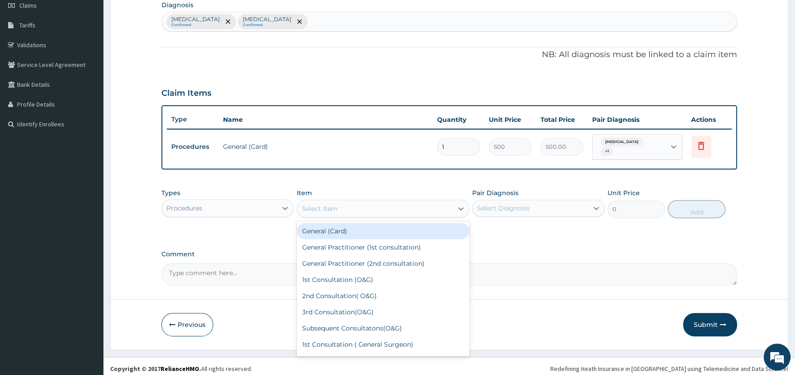
click at [361, 205] on div "Select Item" at bounding box center [375, 208] width 156 height 14
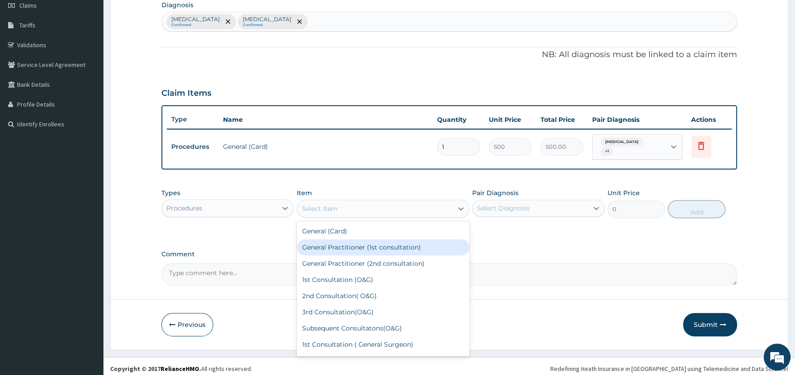
click at [368, 245] on div "General Practitioner (1st consultation)" at bounding box center [383, 247] width 173 height 16
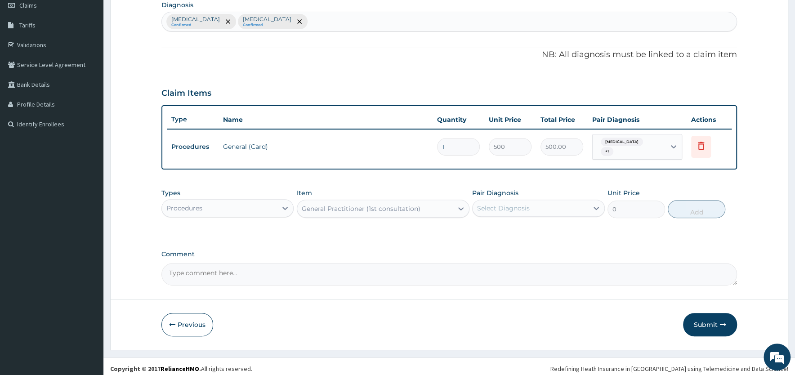
type input "1500"
click at [501, 204] on div "Select Diagnosis" at bounding box center [503, 208] width 53 height 9
click at [508, 227] on label "Malaria" at bounding box center [515, 230] width 56 height 9
checkbox input "true"
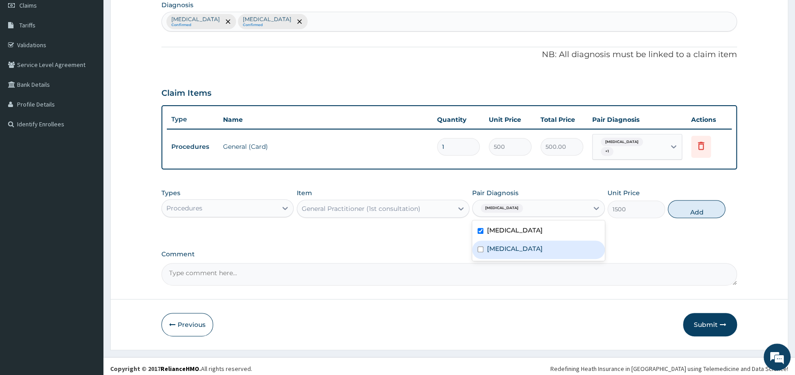
click at [510, 244] on label "Upper respiratory infection" at bounding box center [515, 248] width 56 height 9
checkbox input "true"
click at [686, 207] on button "Add" at bounding box center [697, 209] width 58 height 18
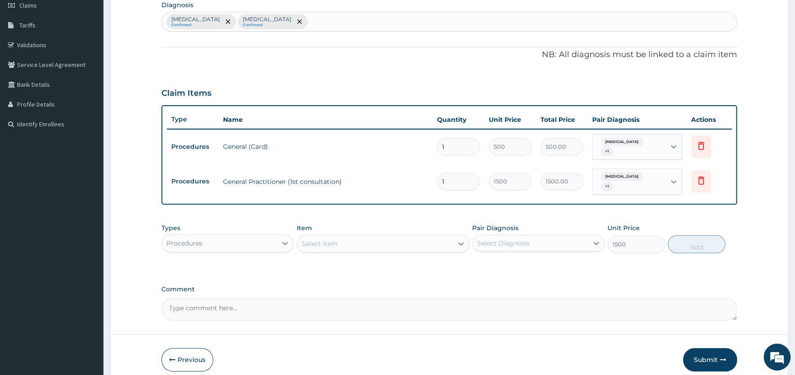
type input "0"
click at [278, 235] on div at bounding box center [285, 243] width 16 height 16
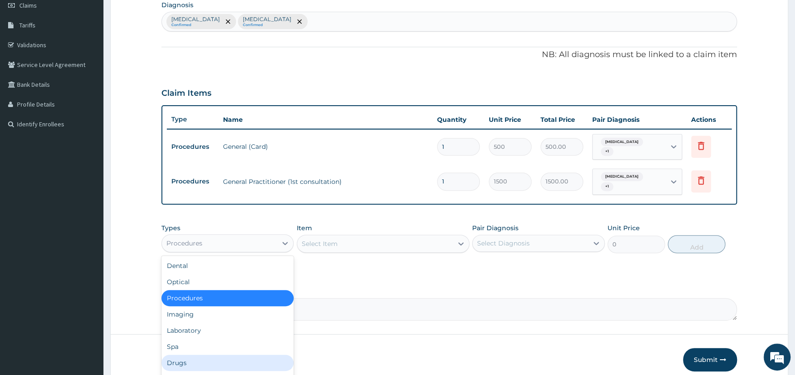
click at [198, 355] on div "Drugs" at bounding box center [227, 363] width 132 height 16
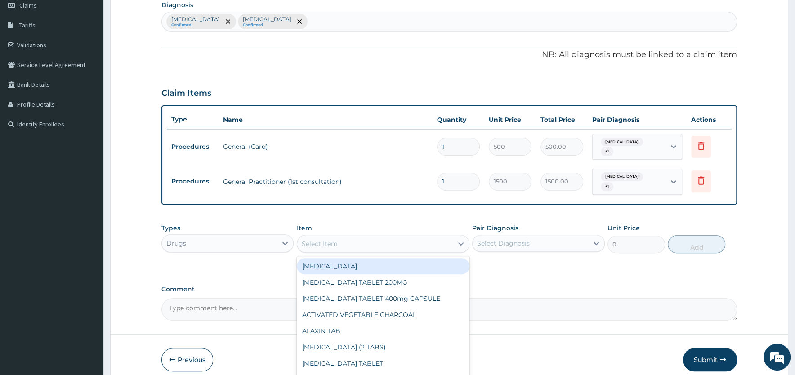
click at [375, 236] on div "Select Item" at bounding box center [375, 243] width 156 height 14
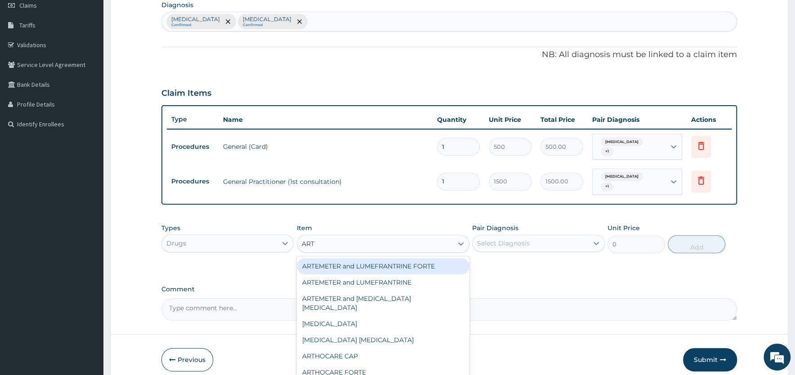
type input "ARTE"
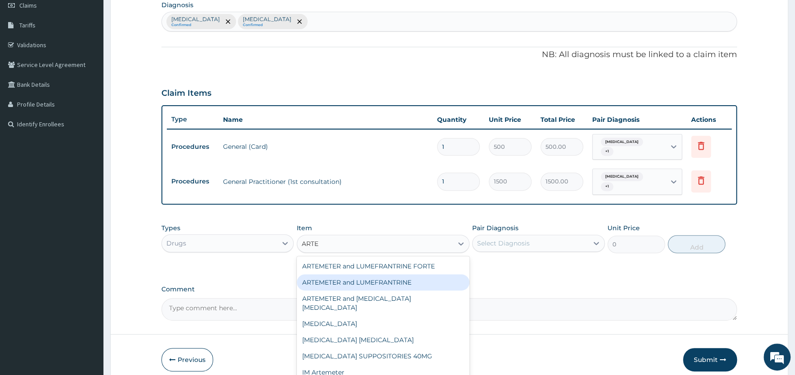
type input "90"
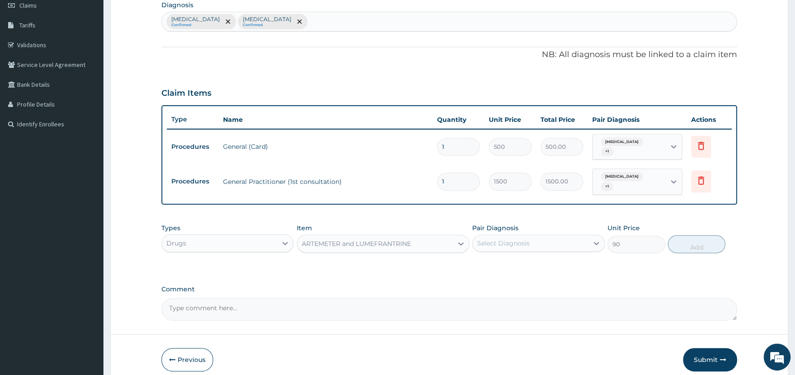
click at [525, 239] on div "Select Diagnosis" at bounding box center [503, 243] width 53 height 9
click at [505, 261] on label "Malaria" at bounding box center [515, 265] width 56 height 9
checkbox input "true"
click at [698, 236] on button "Add" at bounding box center [697, 244] width 58 height 18
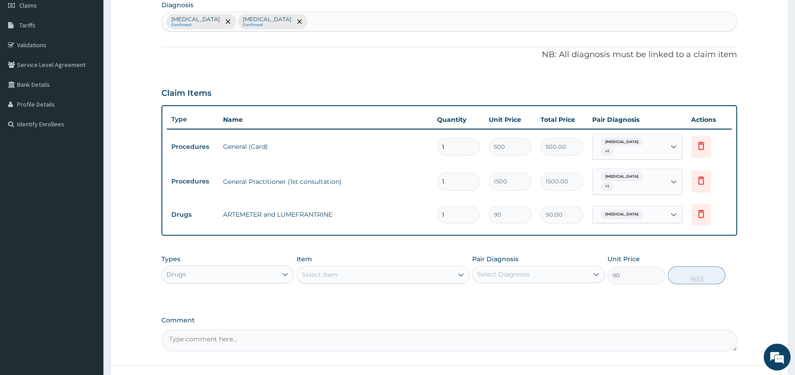
type input "0"
click at [328, 270] on div "Select Item" at bounding box center [320, 274] width 36 height 9
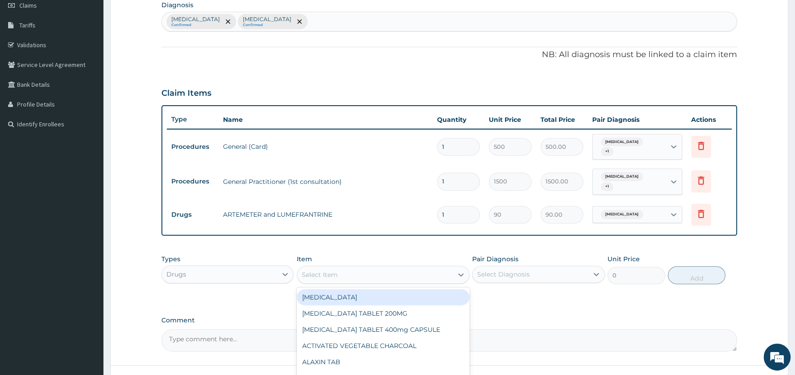
type input "M"
type input "PARA"
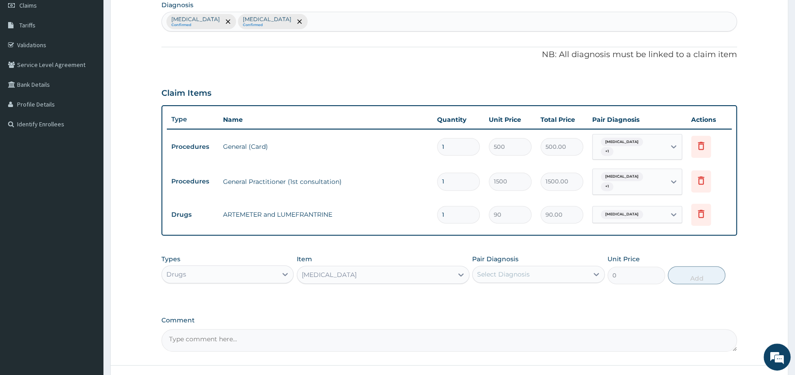
type input "8"
click at [500, 270] on div "Select Diagnosis" at bounding box center [503, 274] width 53 height 9
click at [496, 292] on label "Malaria" at bounding box center [515, 296] width 56 height 9
checkbox input "true"
click at [695, 266] on button "Add" at bounding box center [697, 275] width 58 height 18
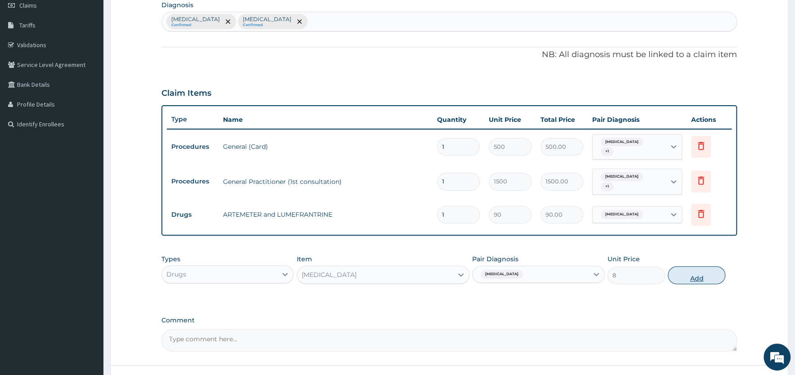
type input "0"
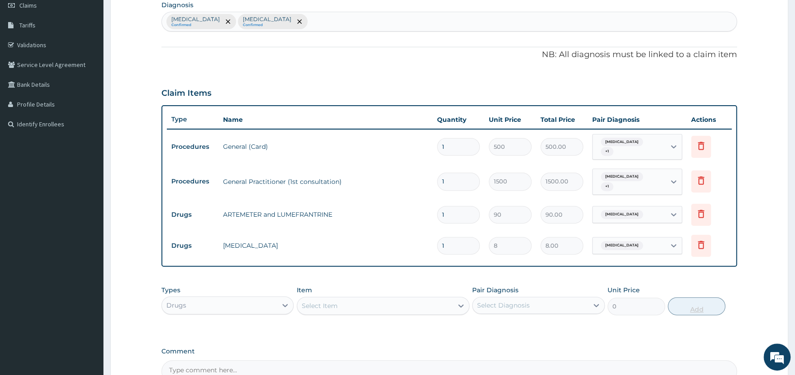
type input "18"
type input "144.00"
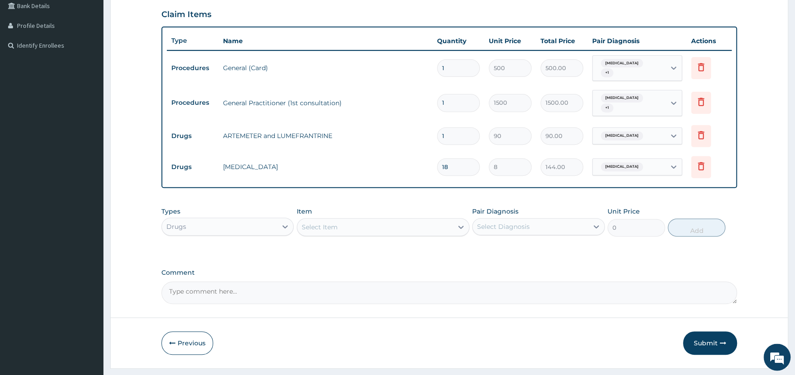
scroll to position [225, 0]
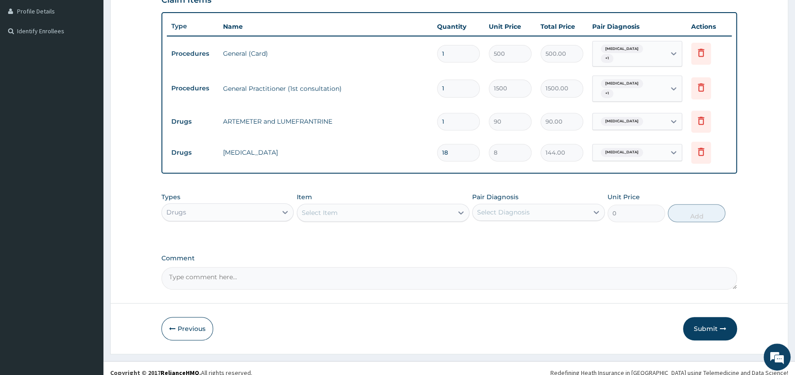
type input "18"
drag, startPoint x: 452, startPoint y: 111, endPoint x: 426, endPoint y: 115, distance: 25.9
click at [437, 115] on input "1" at bounding box center [458, 122] width 43 height 18
type input "2"
type input "180.00"
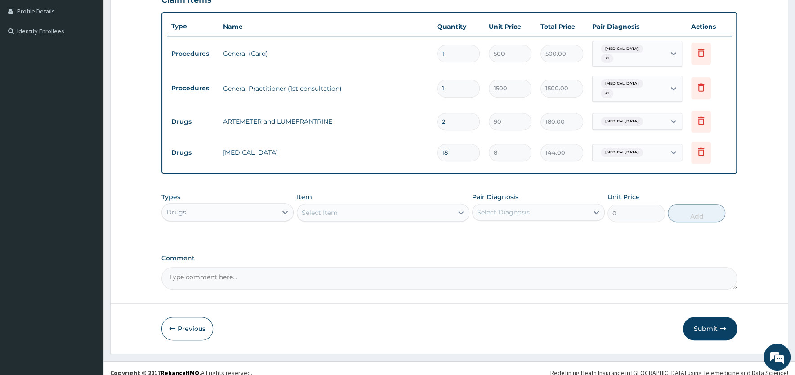
type input "24"
type input "2160.00"
type input "24"
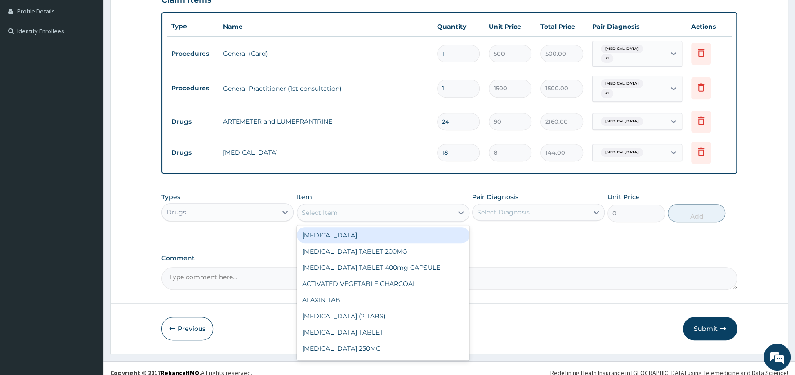
click at [337, 205] on div "Select Item" at bounding box center [375, 212] width 156 height 14
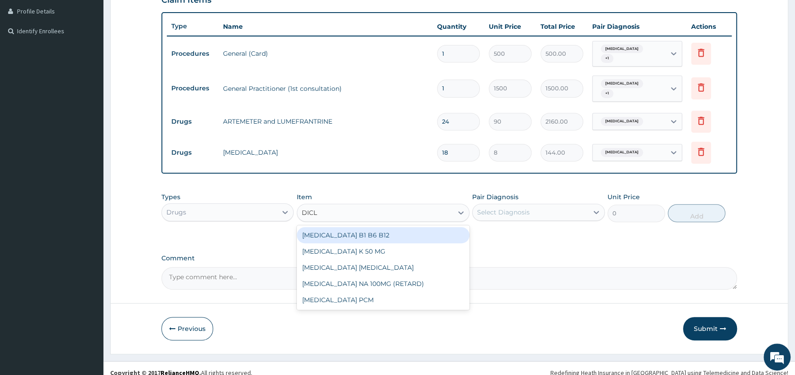
type input "DICLO"
drag, startPoint x: 333, startPoint y: 224, endPoint x: 388, endPoint y: 226, distance: 55.3
click at [337, 227] on div "DICLOFENAC B1 B6 B12" at bounding box center [383, 235] width 173 height 16
type input "75"
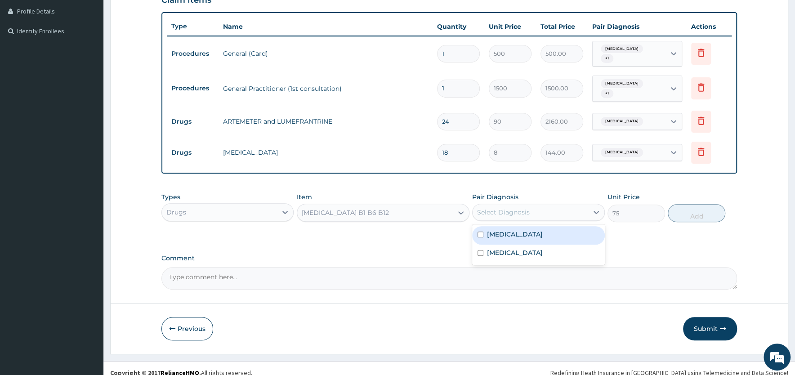
click at [499, 208] on div "Select Diagnosis" at bounding box center [503, 212] width 53 height 9
drag, startPoint x: 499, startPoint y: 226, endPoint x: 502, endPoint y: 236, distance: 9.7
click at [499, 230] on label "Malaria" at bounding box center [515, 234] width 56 height 9
checkbox input "true"
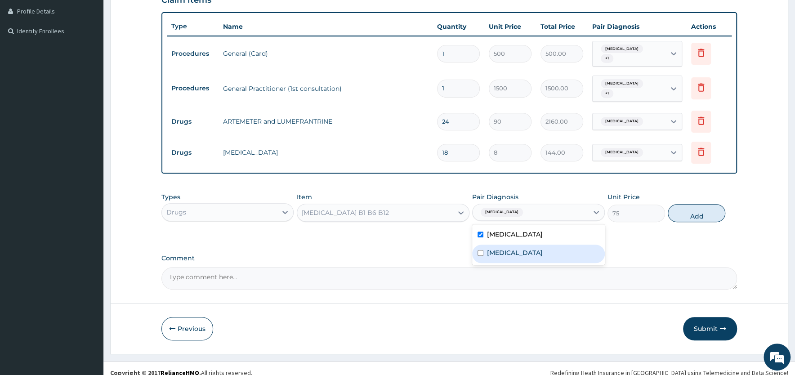
click at [501, 248] on label "Upper respiratory infection" at bounding box center [515, 252] width 56 height 9
checkbox input "true"
click at [701, 204] on button "Add" at bounding box center [697, 213] width 58 height 18
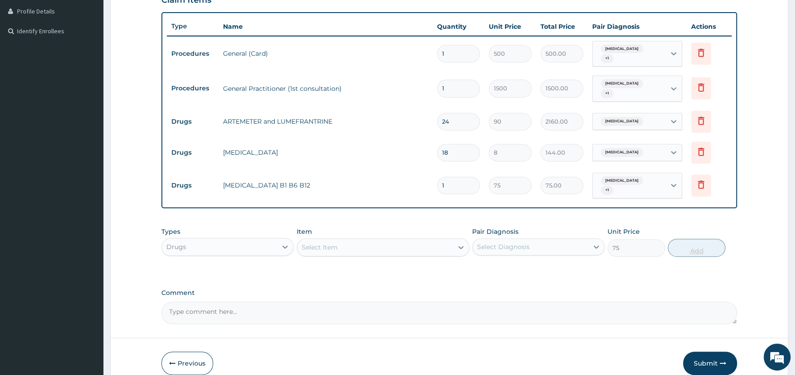
type input "0"
type input "10"
type input "750.00"
type input "10"
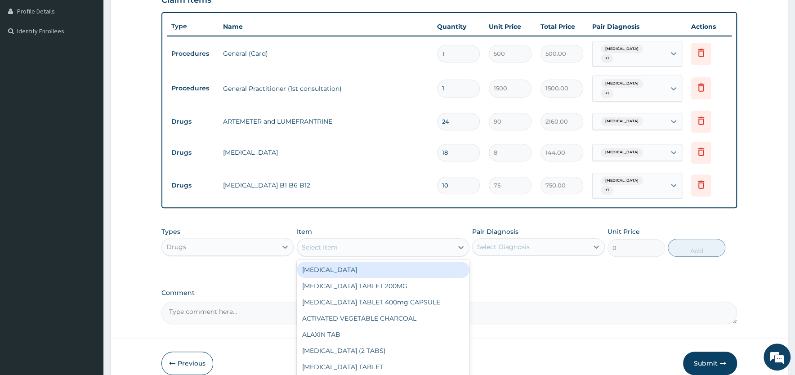
click at [356, 240] on div "Select Item" at bounding box center [375, 247] width 156 height 14
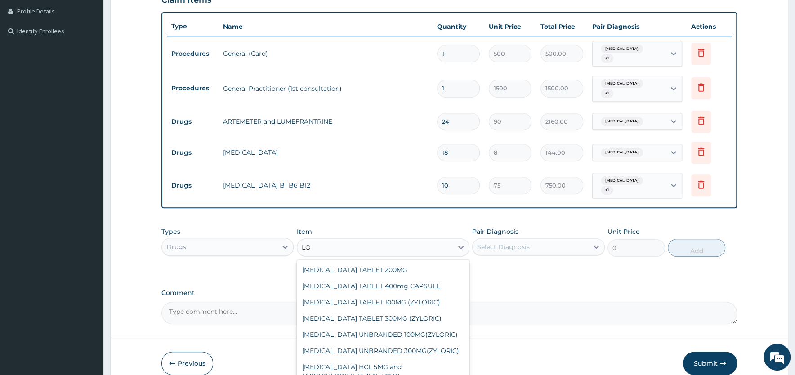
type input "L"
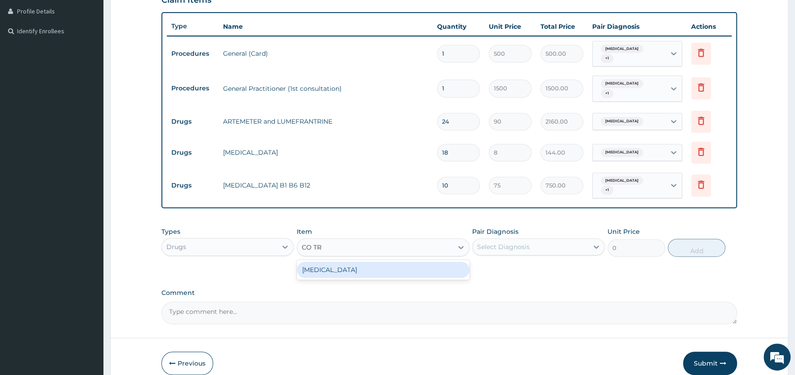
type input "CO TRI"
click at [347, 262] on div "CO TRIMOXAZOLE" at bounding box center [383, 270] width 173 height 16
type input "9"
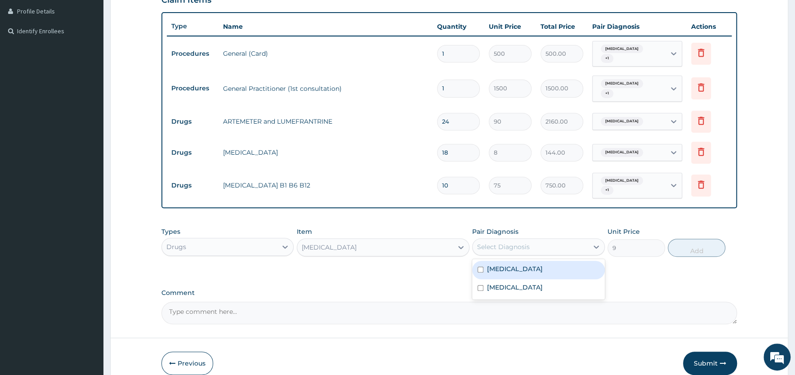
click at [497, 242] on div "Select Diagnosis" at bounding box center [503, 246] width 53 height 9
click at [499, 283] on label "Upper respiratory infection" at bounding box center [515, 287] width 56 height 9
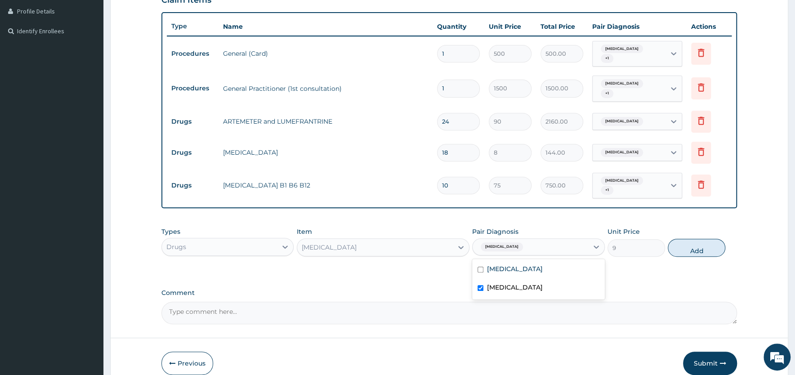
checkbox input "true"
click at [691, 239] on button "Add" at bounding box center [697, 248] width 58 height 18
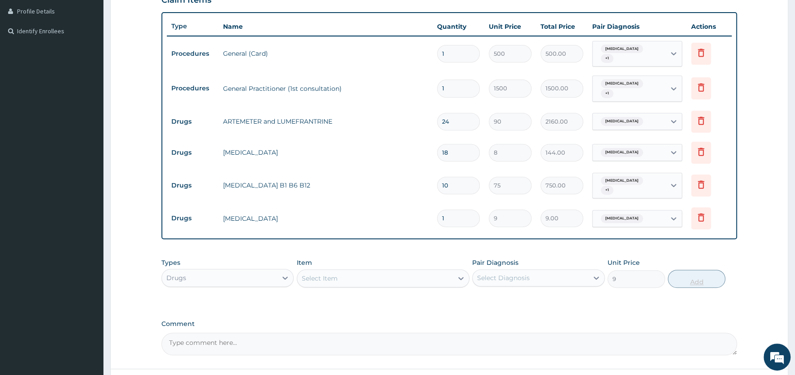
type input "0"
click at [331, 274] on div "Select Item" at bounding box center [320, 278] width 36 height 9
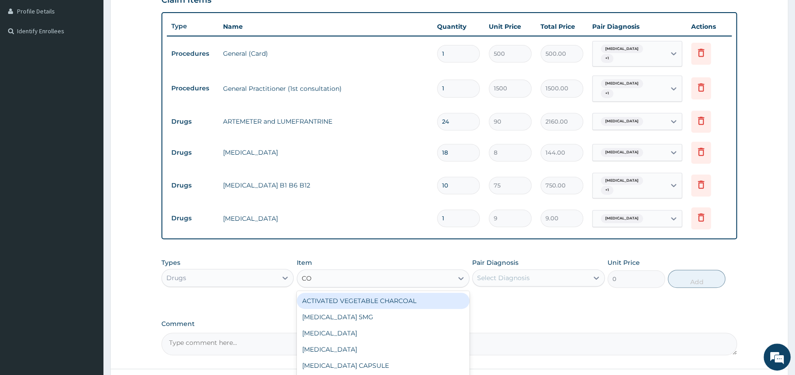
type input "COU"
type input "500"
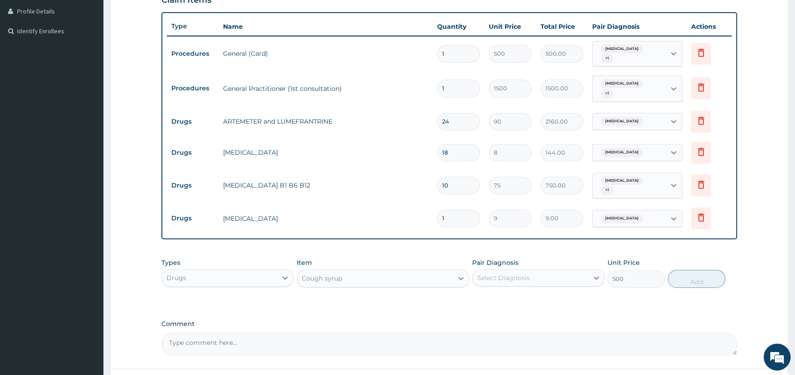
click at [512, 273] on div "Select Diagnosis" at bounding box center [503, 277] width 53 height 9
click at [506, 314] on label "Upper respiratory infection" at bounding box center [515, 318] width 56 height 9
checkbox input "true"
click at [690, 270] on button "Add" at bounding box center [697, 279] width 58 height 18
type input "0"
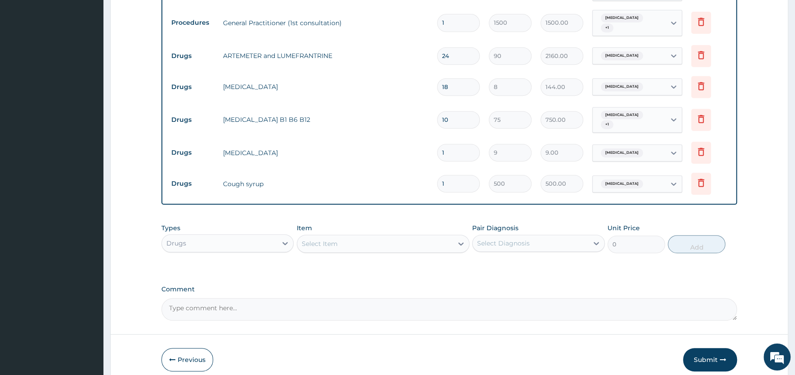
scroll to position [319, 0]
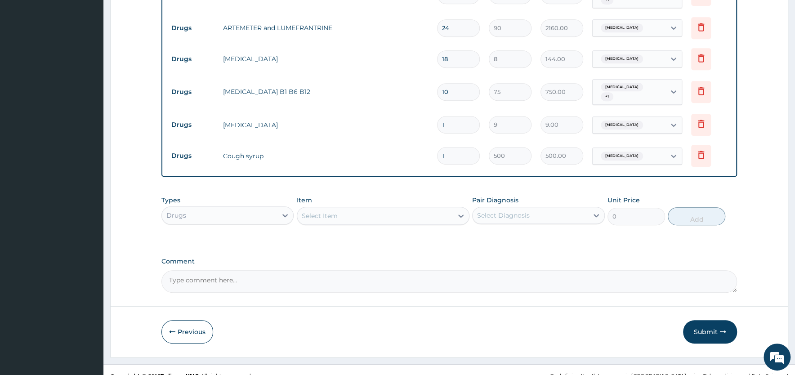
click at [272, 208] on div "Drugs" at bounding box center [219, 215] width 115 height 14
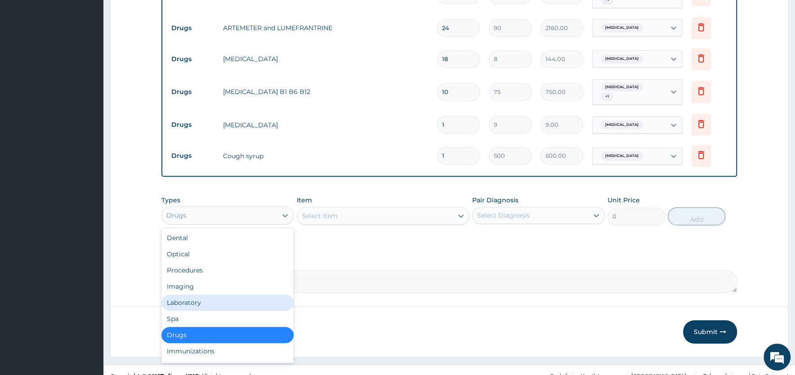
click at [195, 294] on div "Laboratory" at bounding box center [227, 302] width 132 height 16
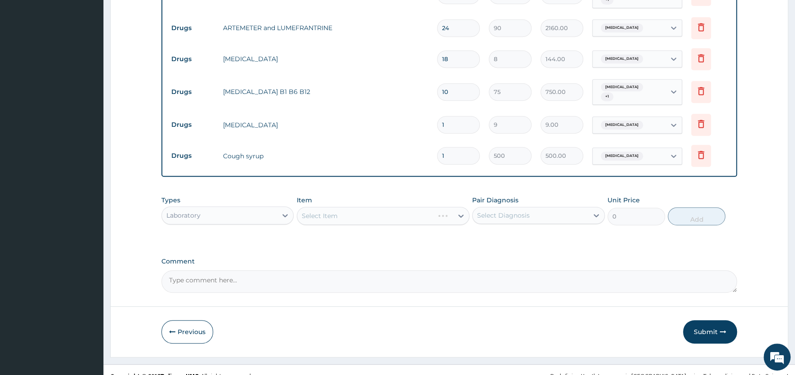
click at [370, 207] on div "Select Item" at bounding box center [383, 216] width 173 height 18
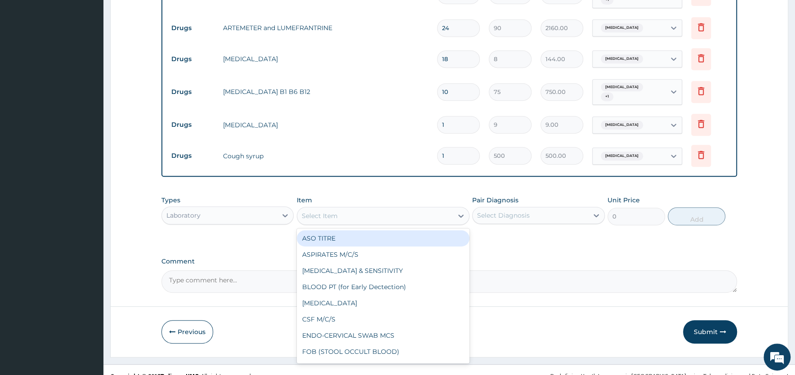
click at [370, 209] on div "Select Item" at bounding box center [375, 216] width 156 height 14
type input "MP"
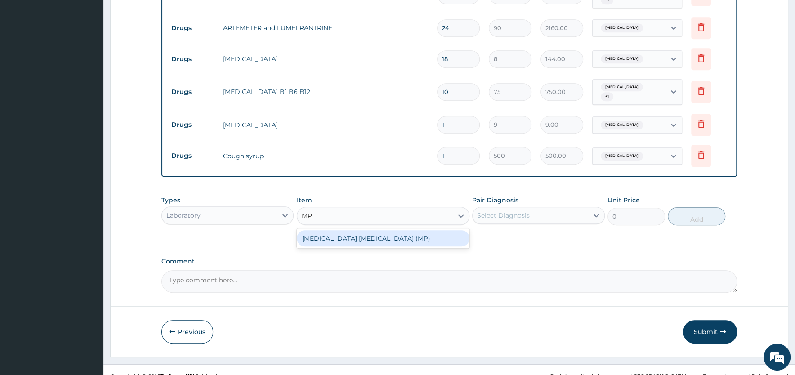
click at [371, 230] on div "MALARIA PARASITE (MP)" at bounding box center [383, 238] width 173 height 16
type input "560"
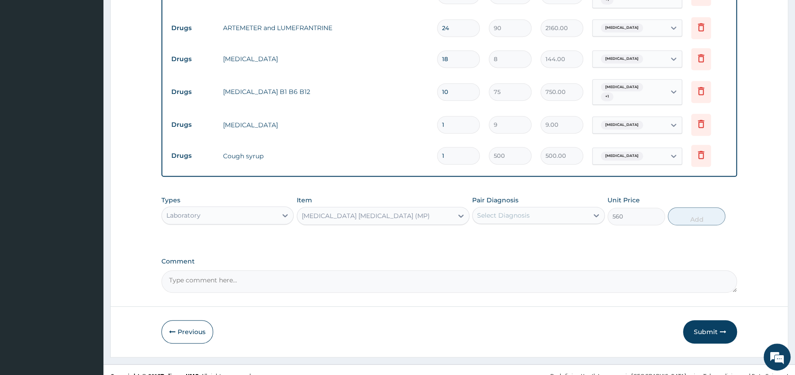
click at [503, 211] on div "Select Diagnosis" at bounding box center [503, 215] width 53 height 9
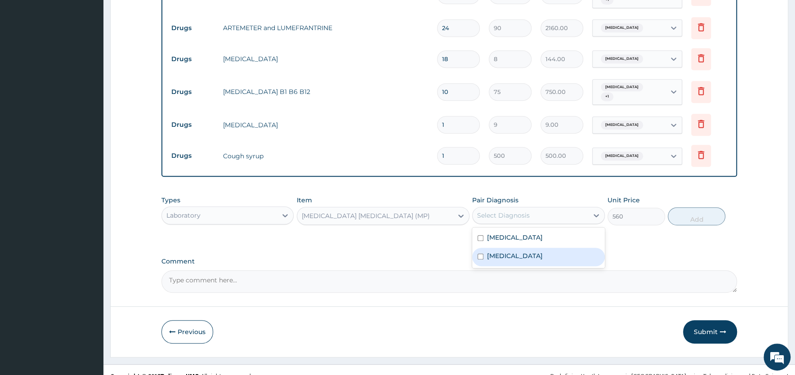
click at [499, 251] on label "Upper respiratory infection" at bounding box center [515, 255] width 56 height 9
checkbox input "true"
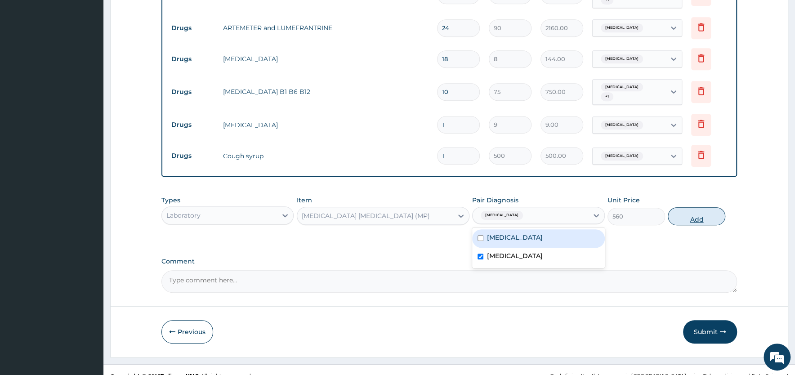
click at [699, 207] on button "Add" at bounding box center [697, 216] width 58 height 18
type input "0"
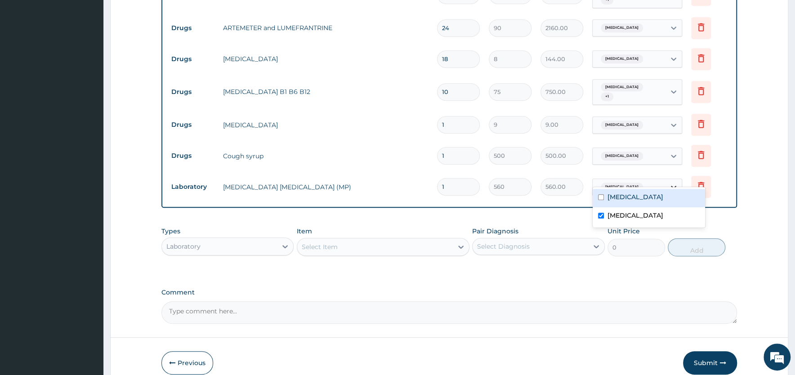
click at [672, 186] on icon at bounding box center [673, 187] width 5 height 3
click at [611, 200] on label "Malaria" at bounding box center [635, 196] width 56 height 9
checkbox input "true"
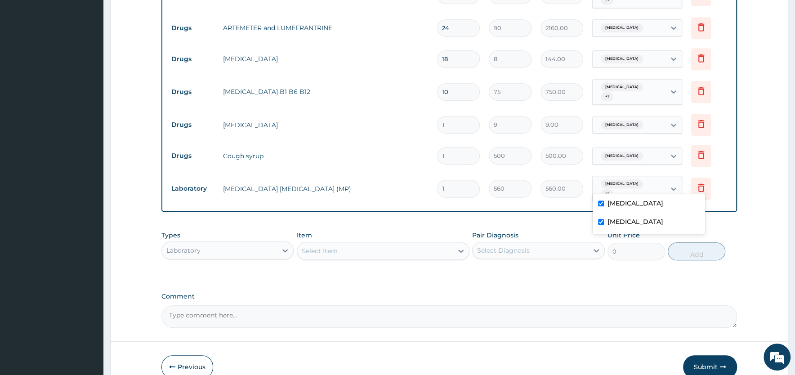
click at [627, 274] on div "PA Code / Prescription Code Enter Code(Secondary Care Only) Encounter Date 10-0…" at bounding box center [448, 47] width 575 height 561
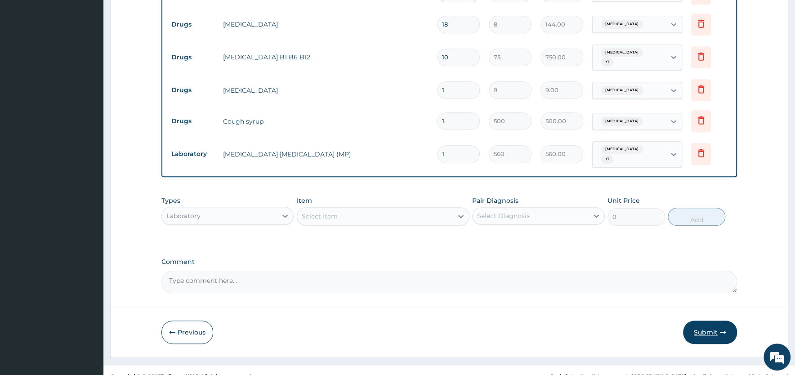
click at [710, 321] on button "Submit" at bounding box center [710, 332] width 54 height 23
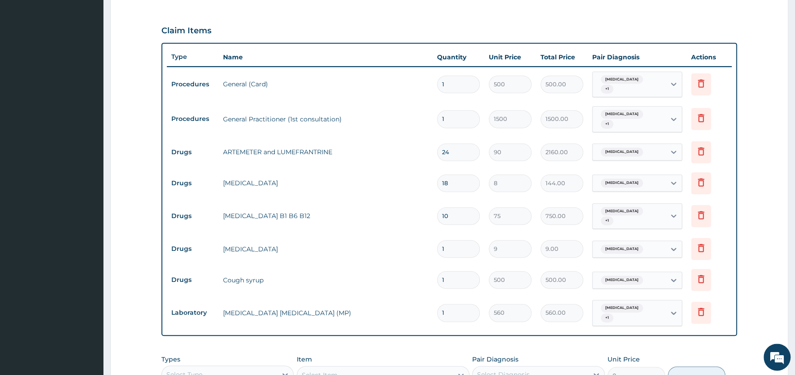
scroll to position [450, 0]
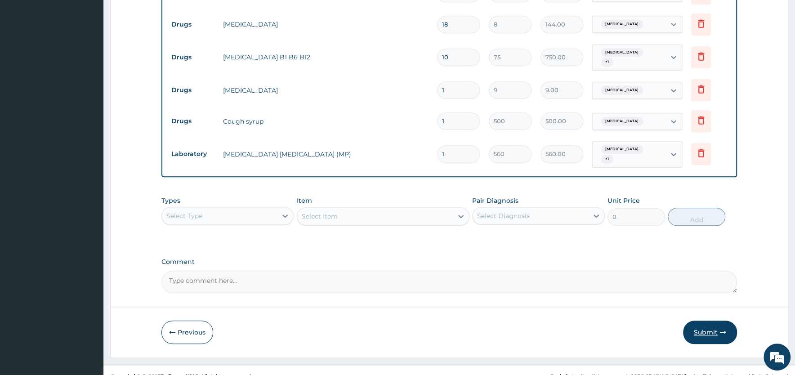
click at [714, 321] on button "Submit" at bounding box center [710, 332] width 54 height 23
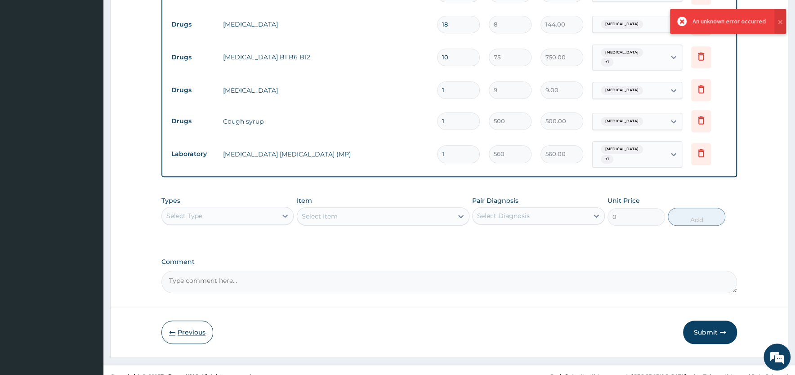
click at [188, 321] on button "Previous" at bounding box center [187, 332] width 52 height 23
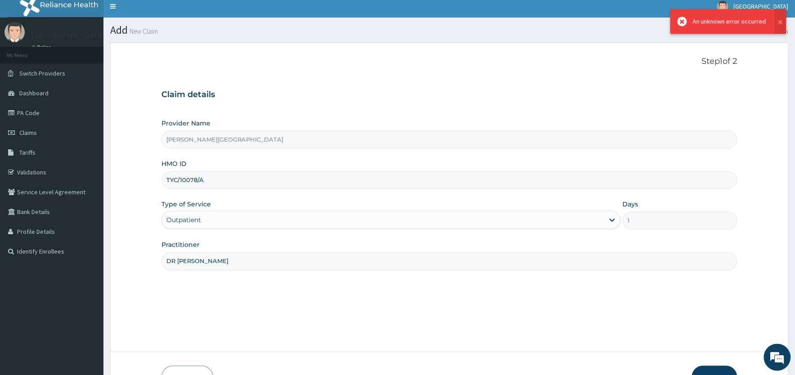
scroll to position [0, 0]
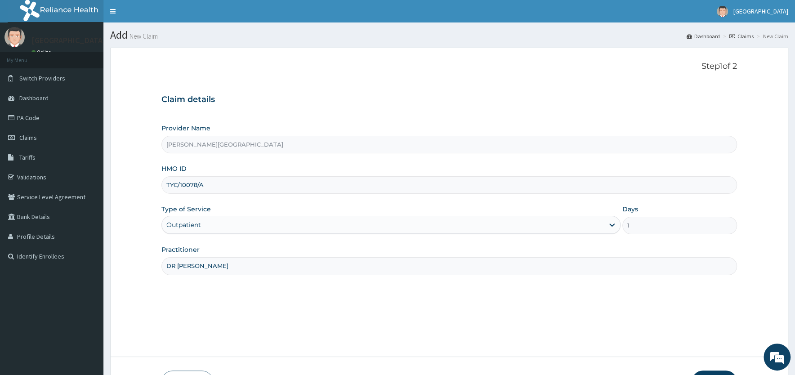
click at [171, 185] on input "TYC/10078/A" at bounding box center [448, 185] width 575 height 18
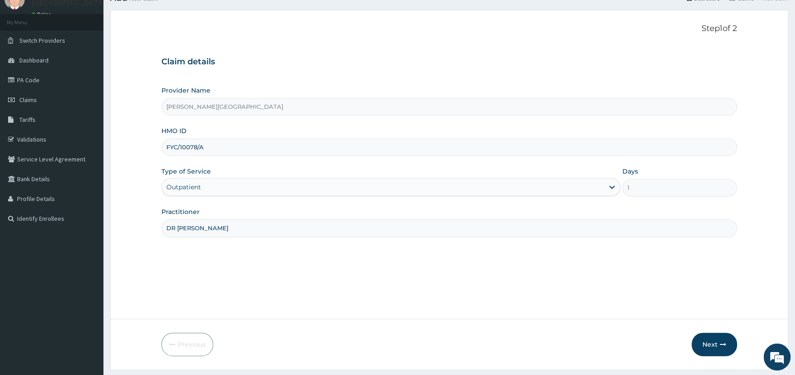
scroll to position [62, 0]
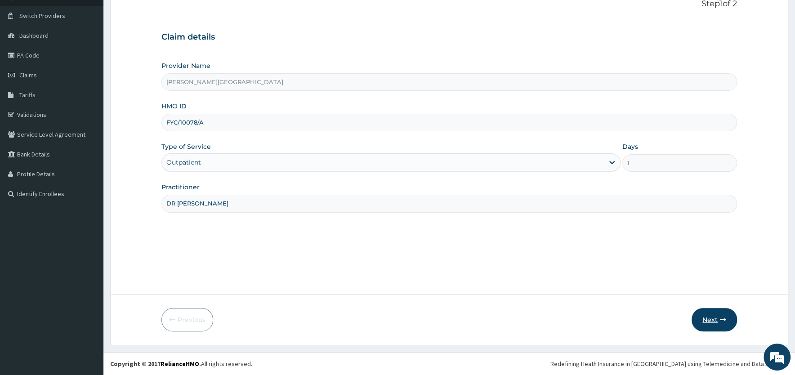
type input "FYC/10078/A"
click at [714, 318] on button "Next" at bounding box center [713, 319] width 45 height 23
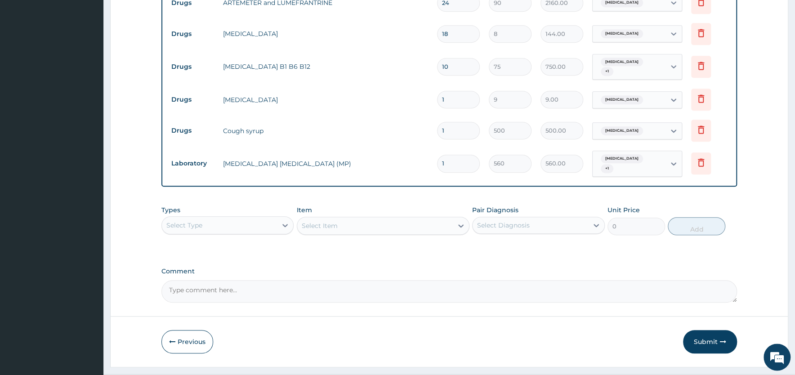
scroll to position [450, 0]
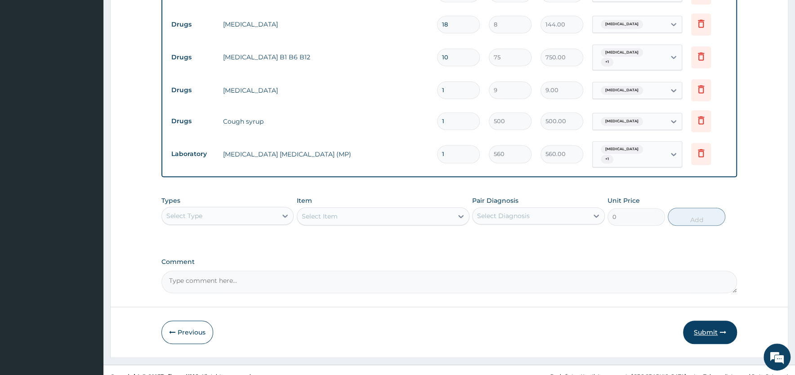
click at [710, 321] on button "Submit" at bounding box center [710, 332] width 54 height 23
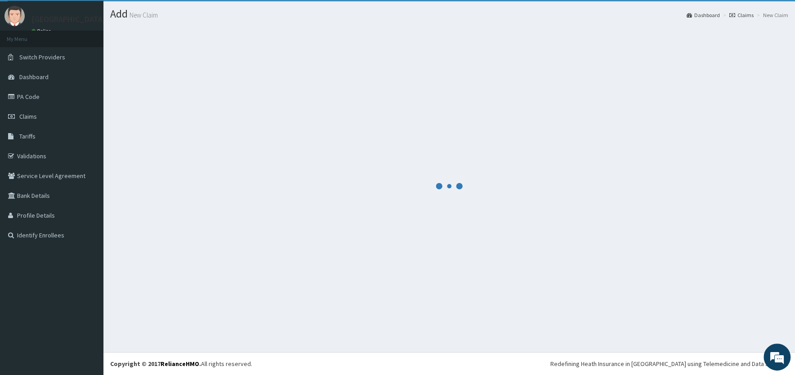
scroll to position [21, 0]
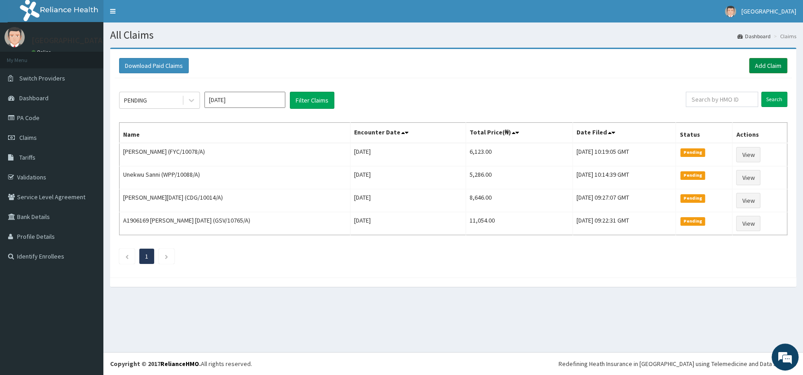
click at [766, 63] on link "Add Claim" at bounding box center [768, 65] width 38 height 15
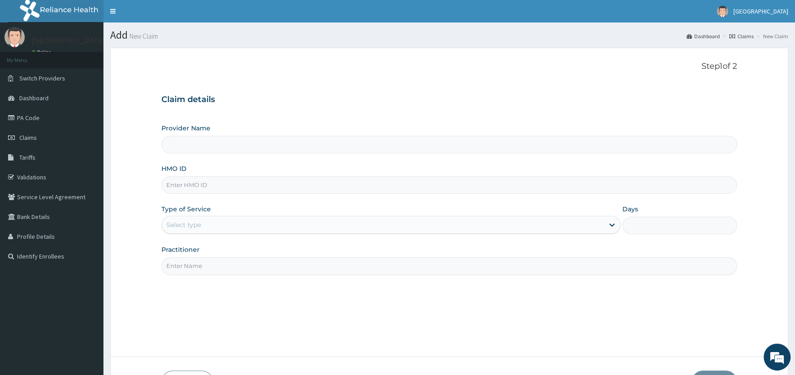
type input "[PERSON_NAME][GEOGRAPHIC_DATA]"
click at [191, 188] on input "HMO ID" at bounding box center [448, 185] width 575 height 18
type input "PUE/10022/A"
click at [268, 227] on div "Select type" at bounding box center [383, 225] width 442 height 14
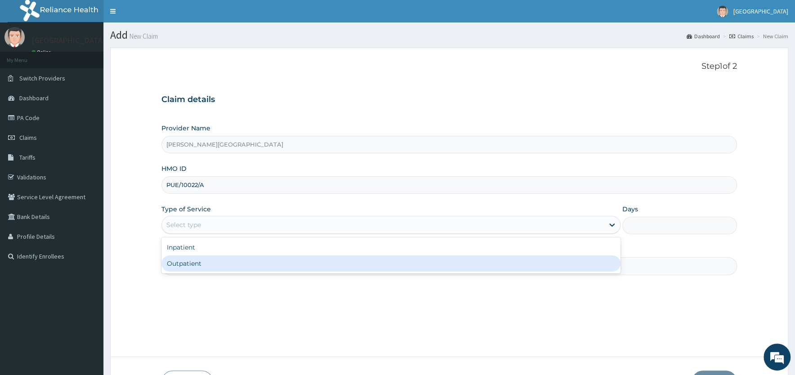
click at [237, 267] on div "Outpatient" at bounding box center [390, 263] width 459 height 16
type input "1"
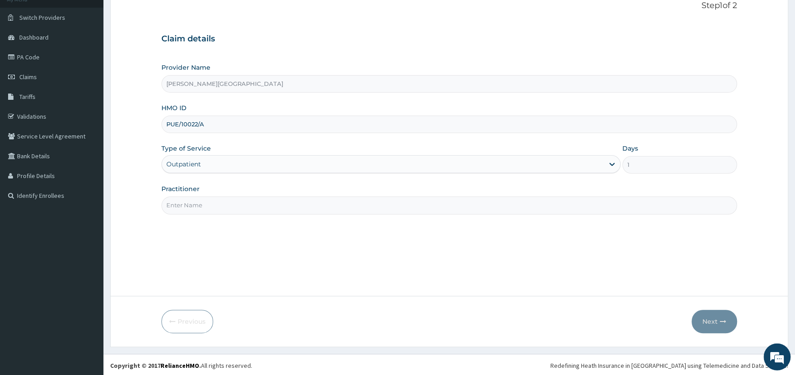
scroll to position [62, 0]
click at [231, 203] on input "Practitioner" at bounding box center [448, 204] width 575 height 18
paste input "DR [PERSON_NAME]"
type input "DR [PERSON_NAME]"
click at [704, 319] on button "Next" at bounding box center [713, 319] width 45 height 23
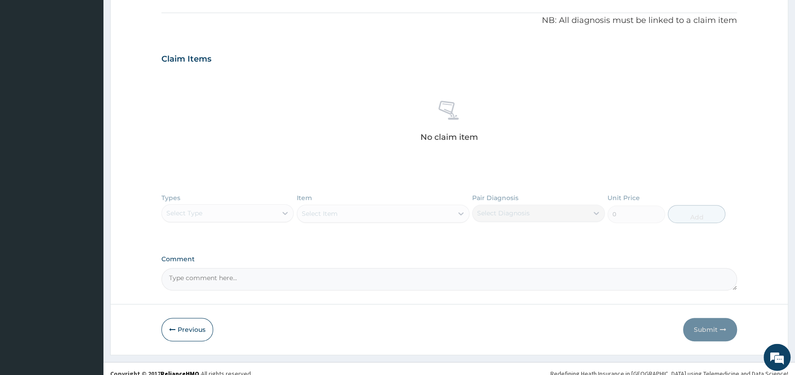
scroll to position [271, 0]
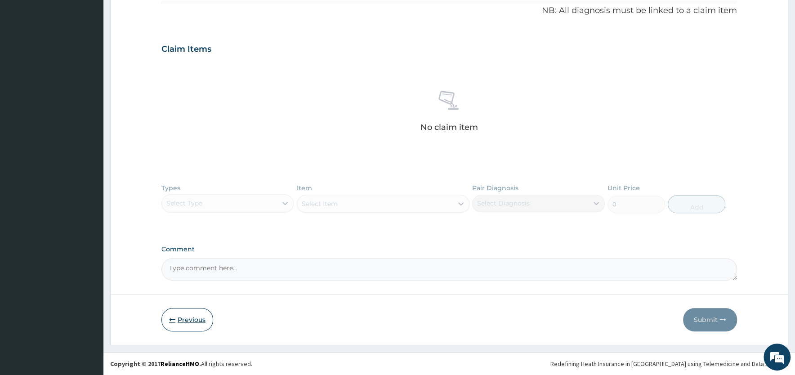
click at [185, 323] on button "Previous" at bounding box center [187, 319] width 52 height 23
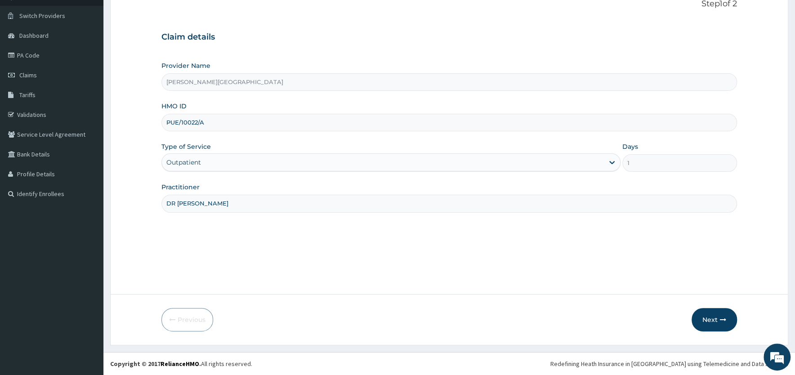
scroll to position [62, 0]
drag, startPoint x: 201, startPoint y: 120, endPoint x: 142, endPoint y: 124, distance: 59.4
click at [161, 124] on input "PUE/10022/A" at bounding box center [448, 123] width 575 height 18
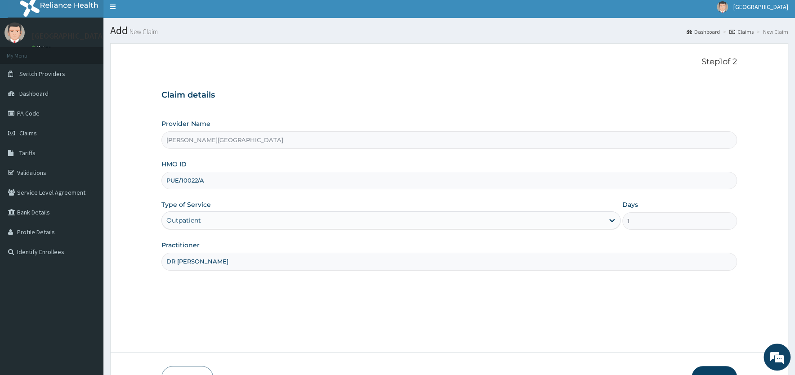
scroll to position [0, 0]
